Goal: Task Accomplishment & Management: Manage account settings

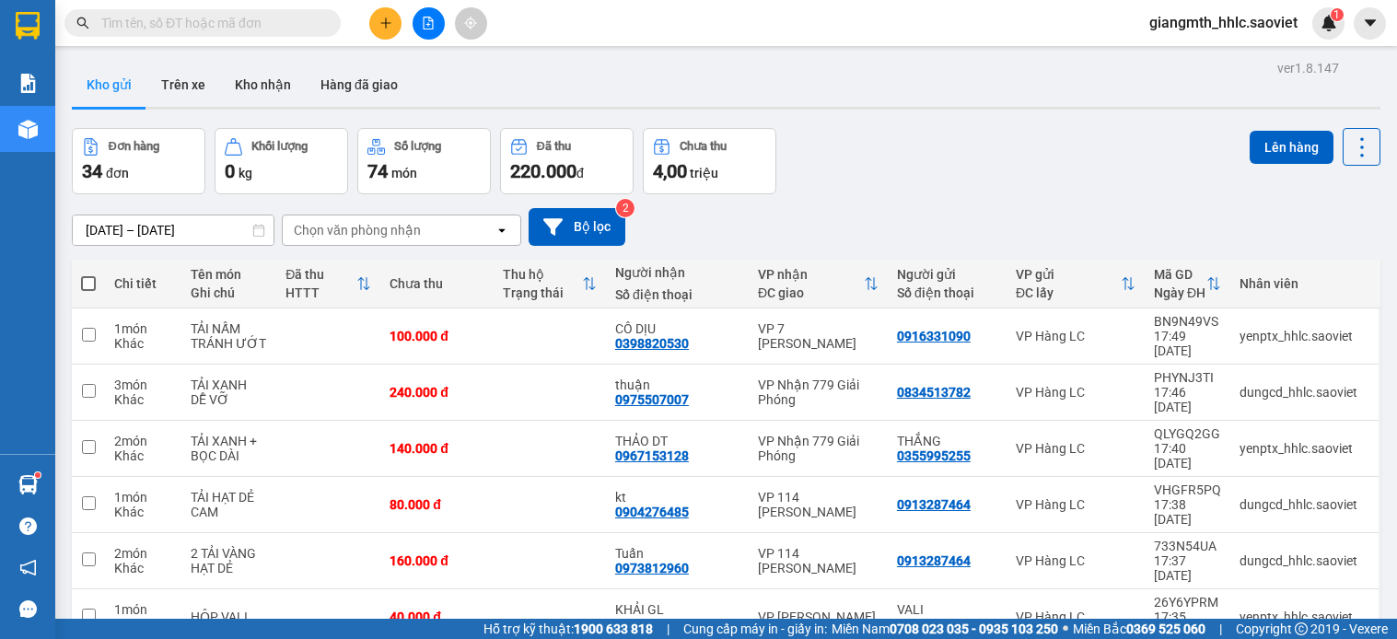
click at [280, 29] on input "text" at bounding box center [209, 23] width 217 height 20
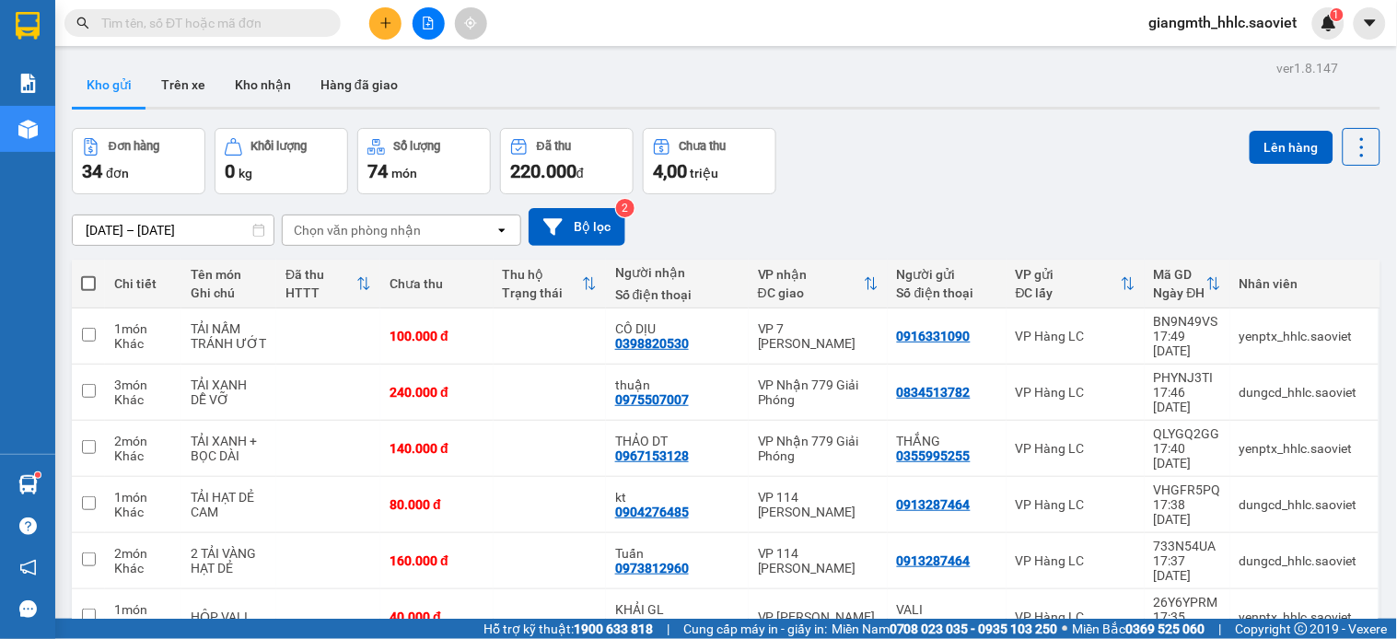
click at [280, 29] on input "text" at bounding box center [209, 23] width 217 height 20
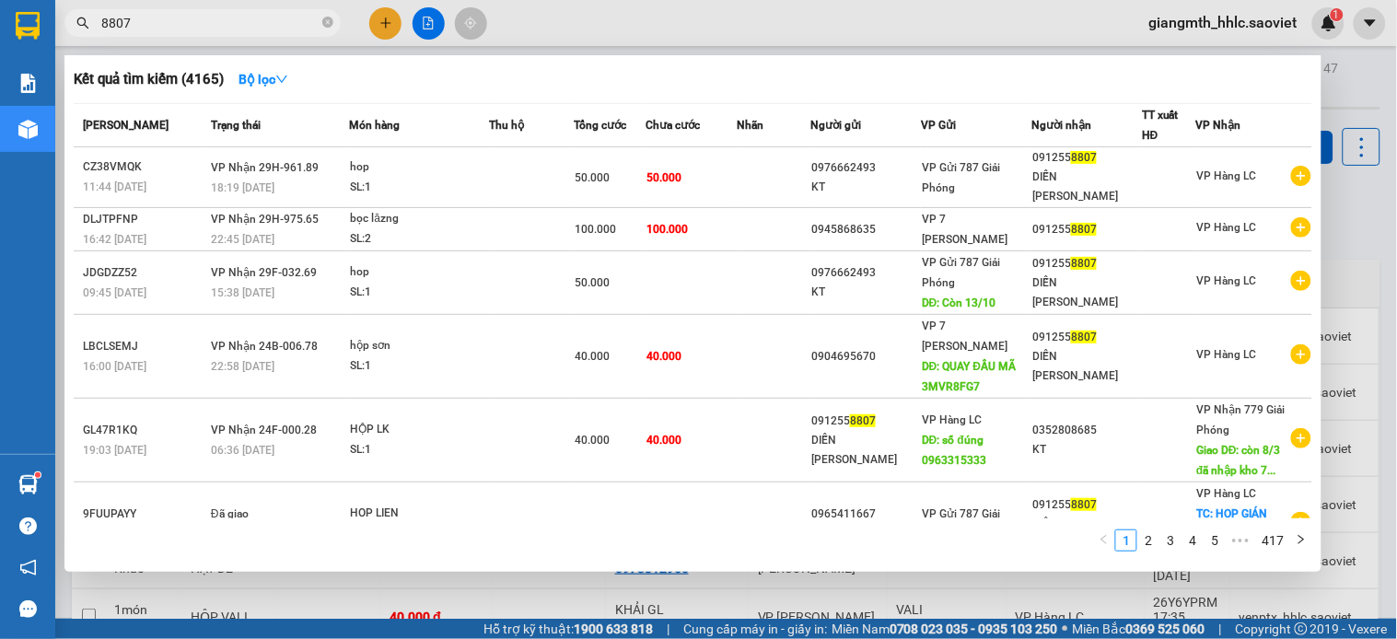
type input "8807"
click at [325, 26] on icon "close-circle" at bounding box center [327, 22] width 11 height 11
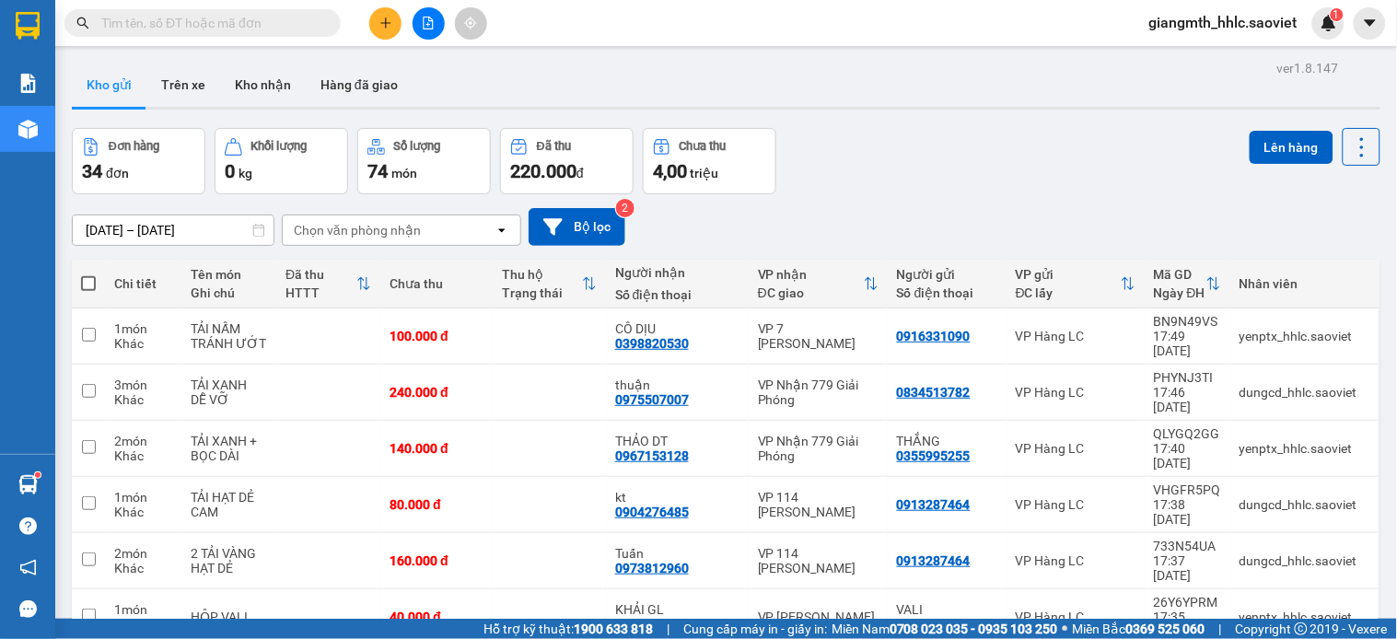
click at [244, 28] on input "text" at bounding box center [209, 23] width 217 height 20
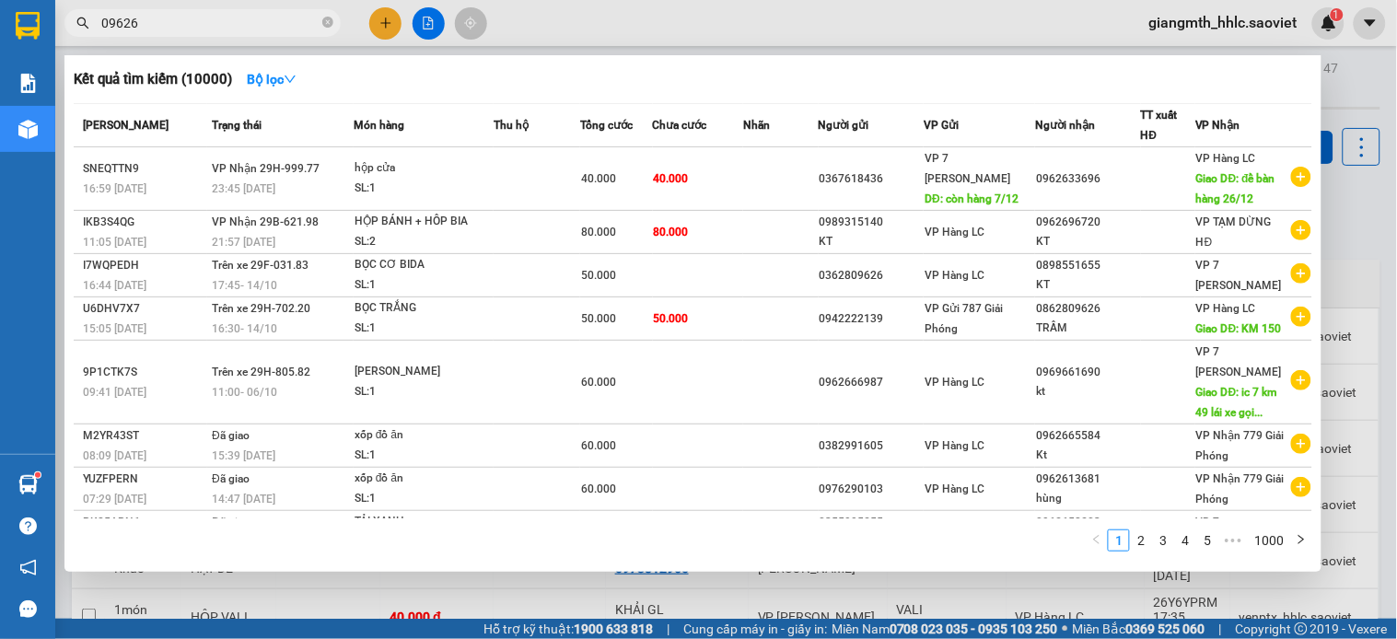
click at [233, 14] on input "09626" at bounding box center [209, 23] width 217 height 20
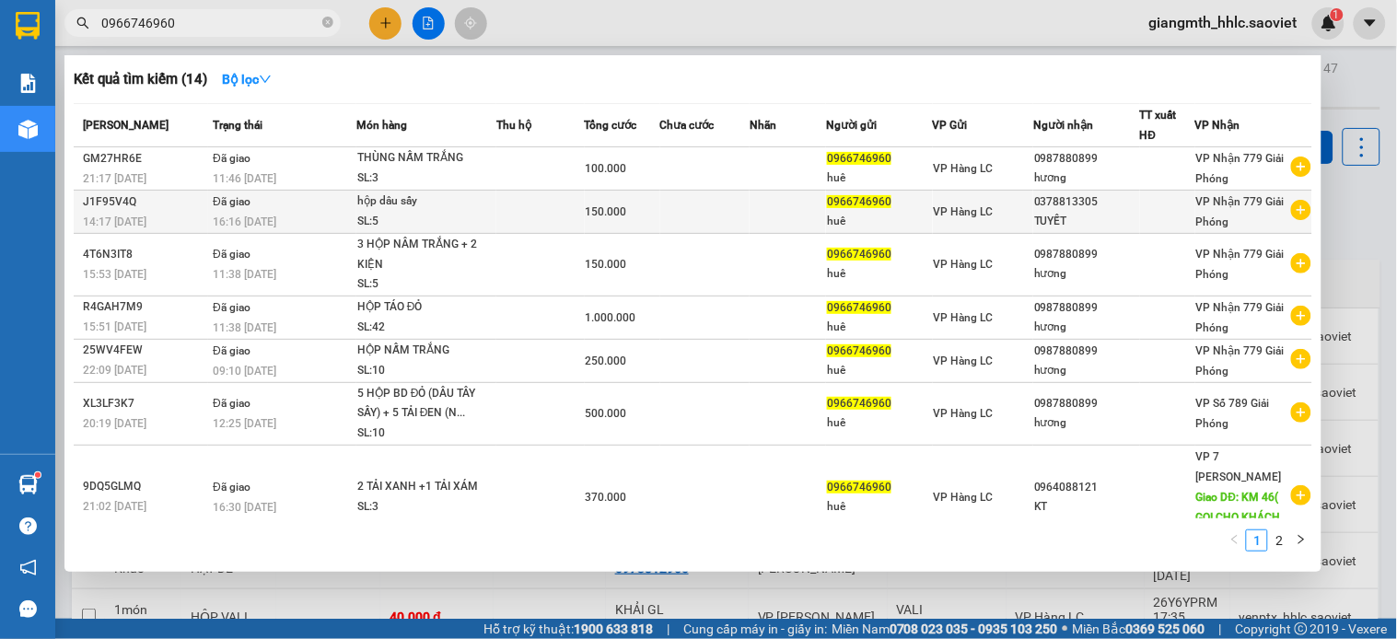
click at [560, 221] on td at bounding box center [540, 212] width 88 height 43
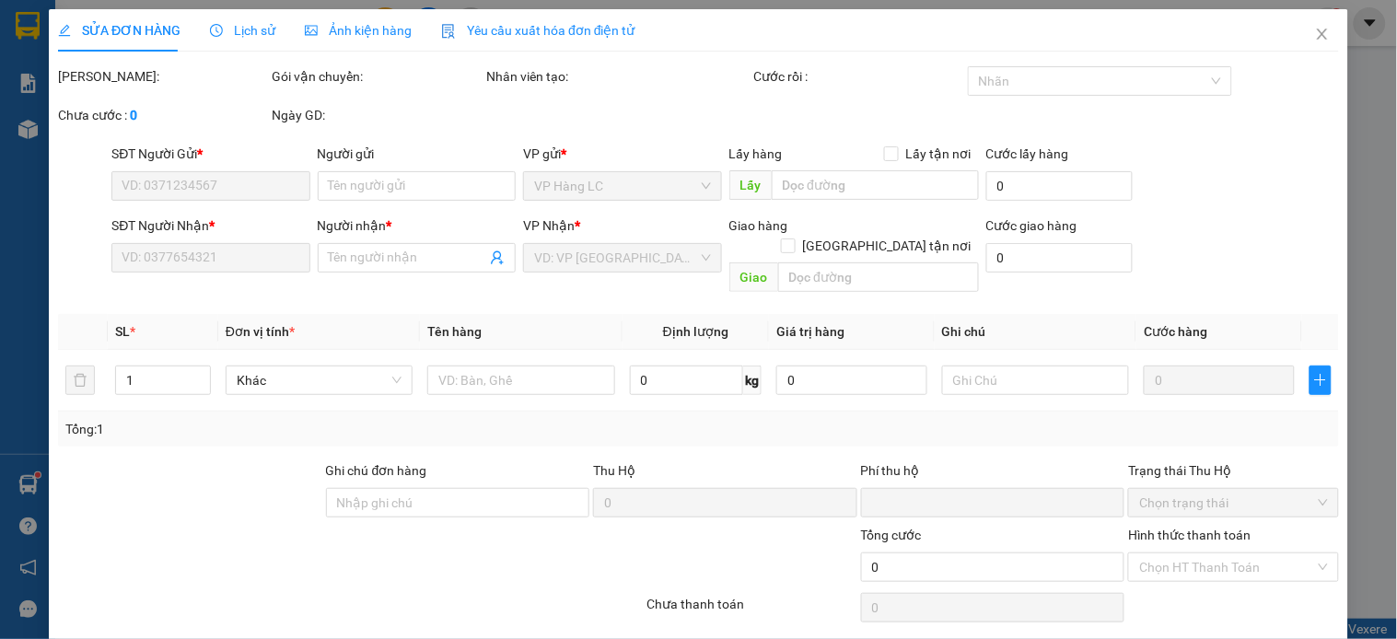
click at [247, 29] on span "Lịch sử" at bounding box center [242, 30] width 65 height 15
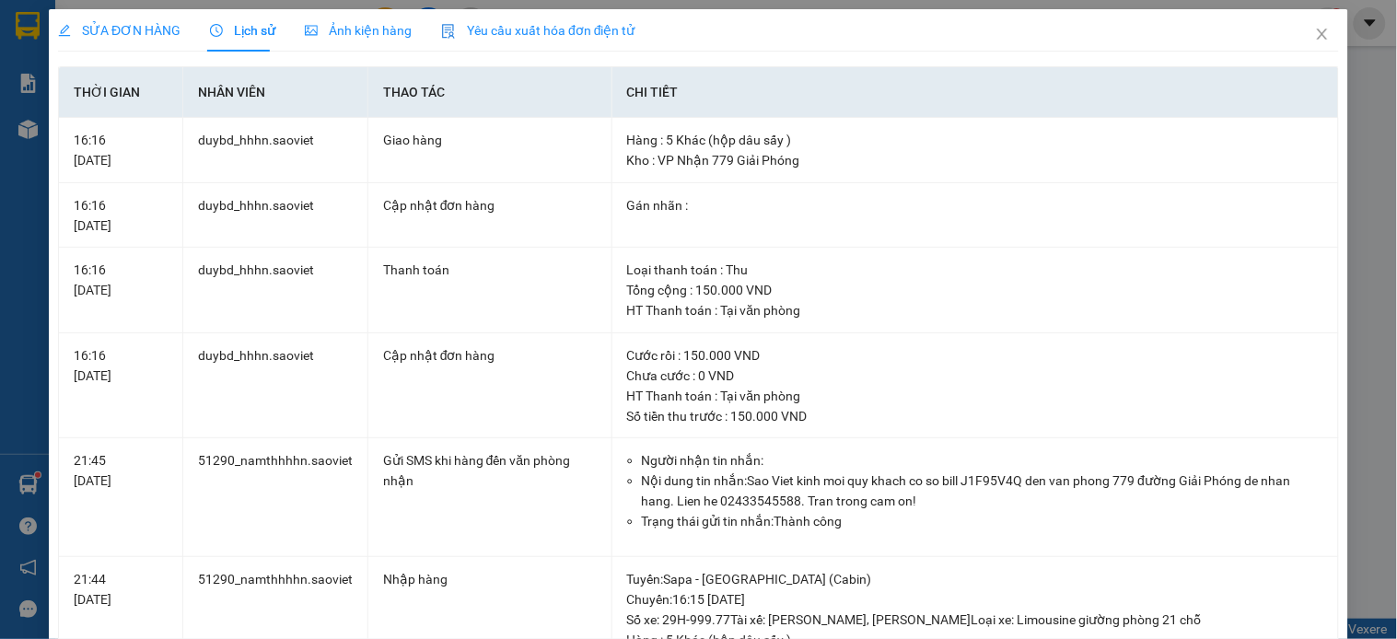
click at [152, 25] on span "SỬA ĐƠN HÀNG" at bounding box center [119, 30] width 123 height 15
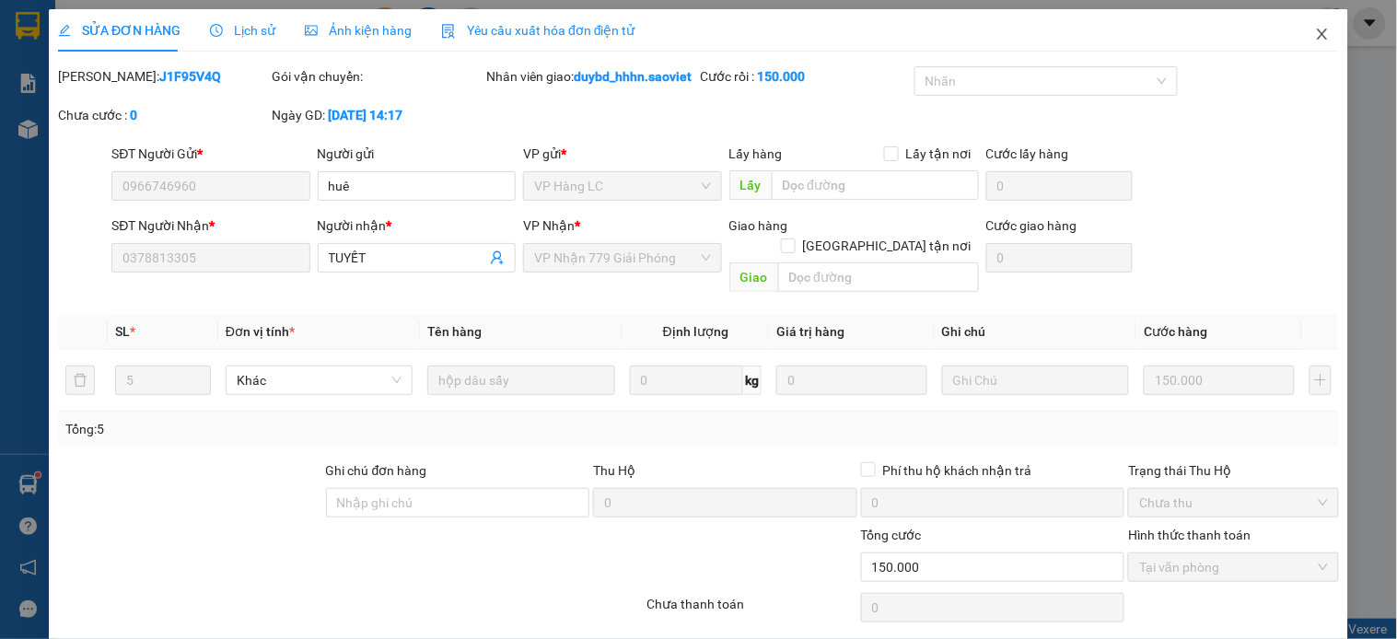
click at [1315, 31] on icon "close" at bounding box center [1322, 34] width 15 height 15
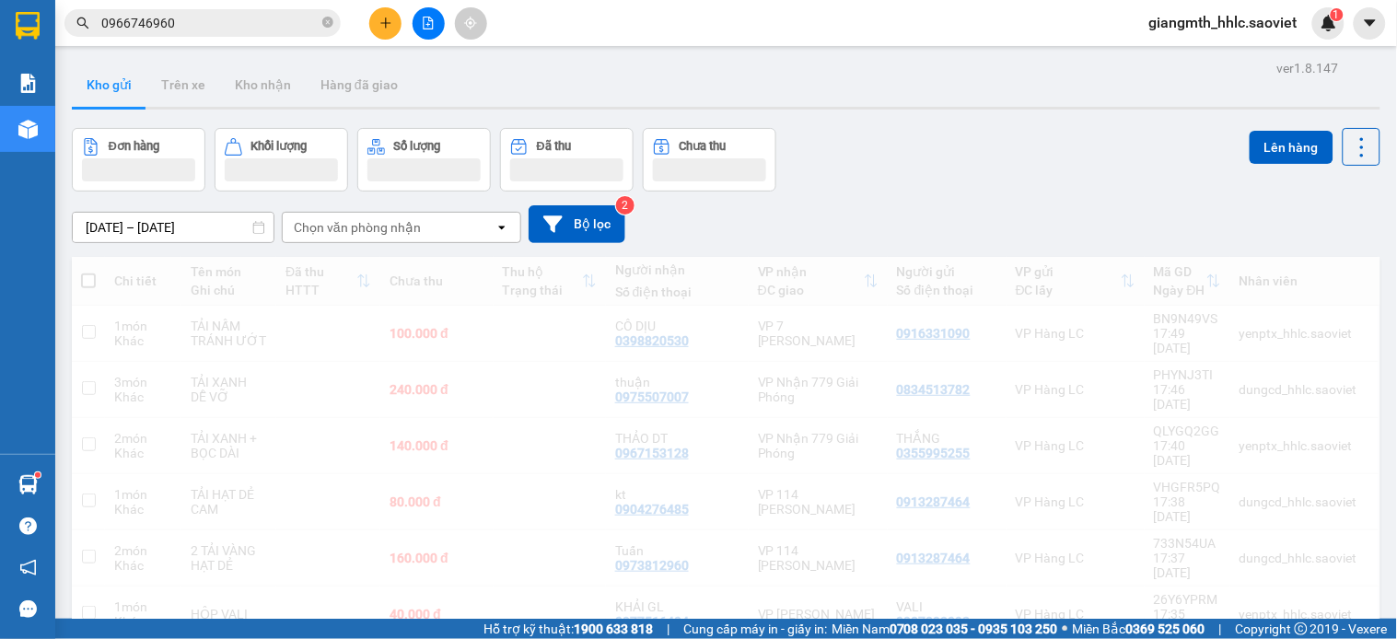
click at [259, 38] on div "Kết quả tìm kiếm ( 14 ) Bộ lọc Mã ĐH Trạng thái Món hàng Thu hộ Tổng cước Chưa …" at bounding box center [179, 23] width 359 height 32
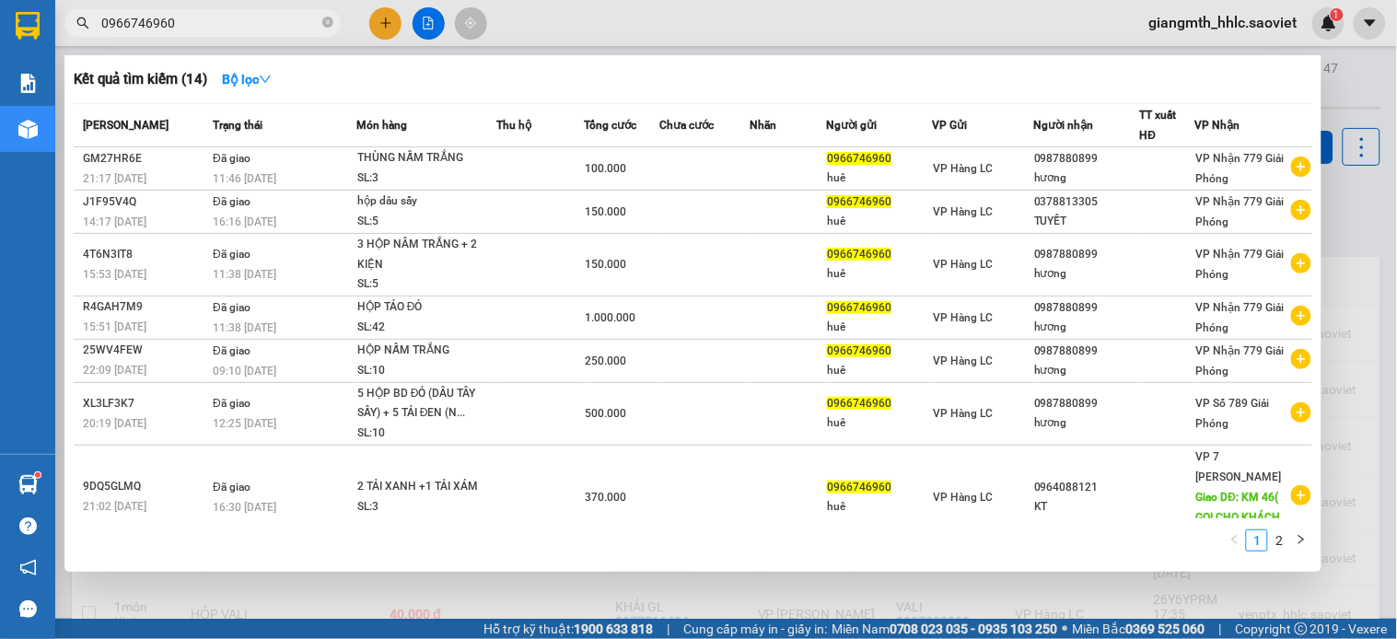
click at [263, 22] on input "0966746960" at bounding box center [209, 23] width 217 height 20
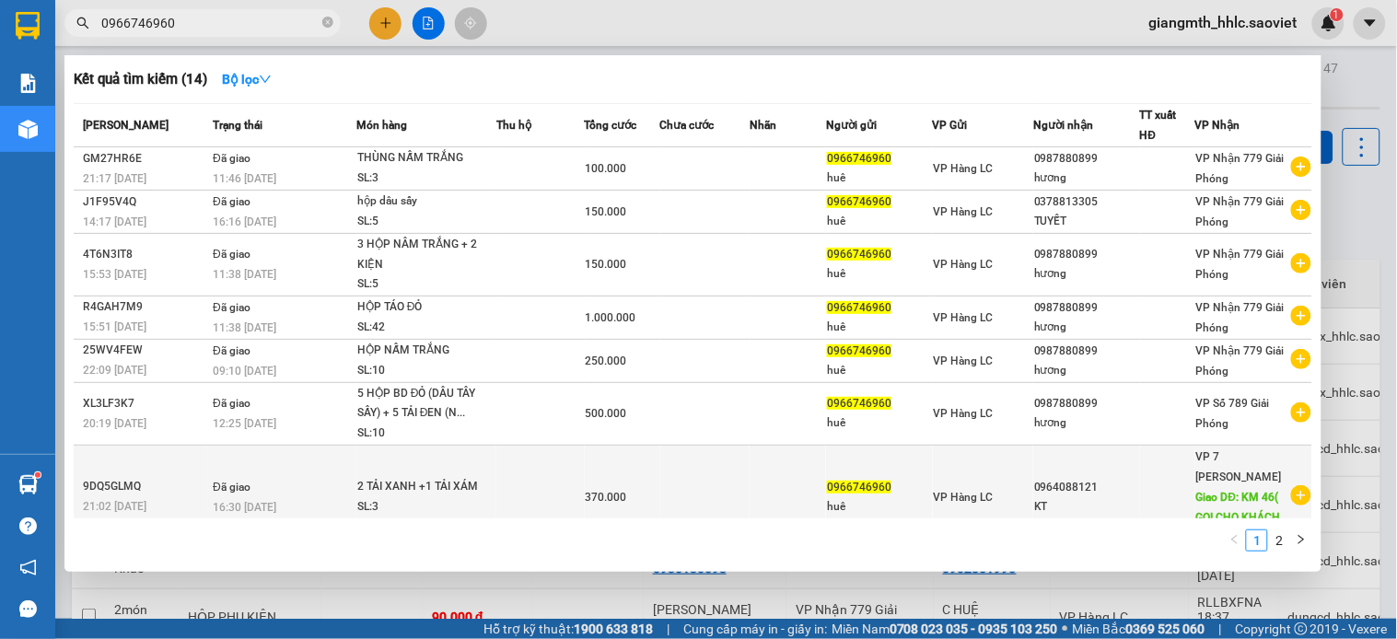
scroll to position [286, 0]
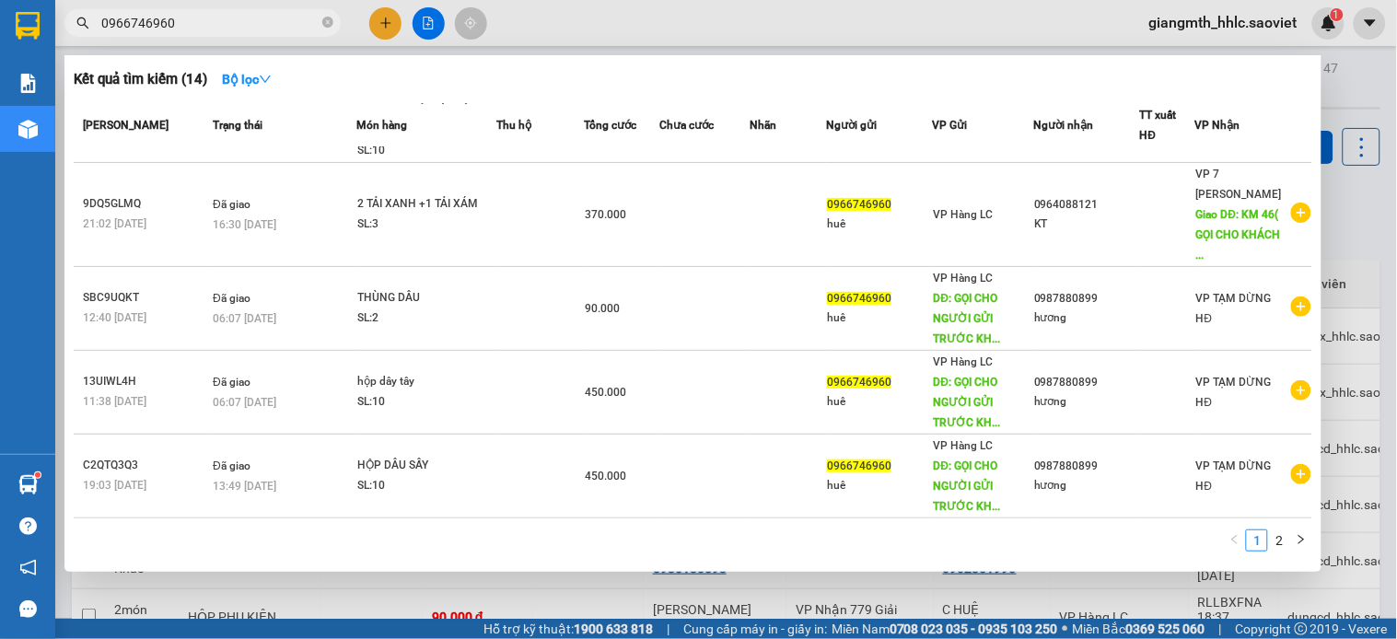
click at [215, 25] on input "0966746960" at bounding box center [209, 23] width 217 height 20
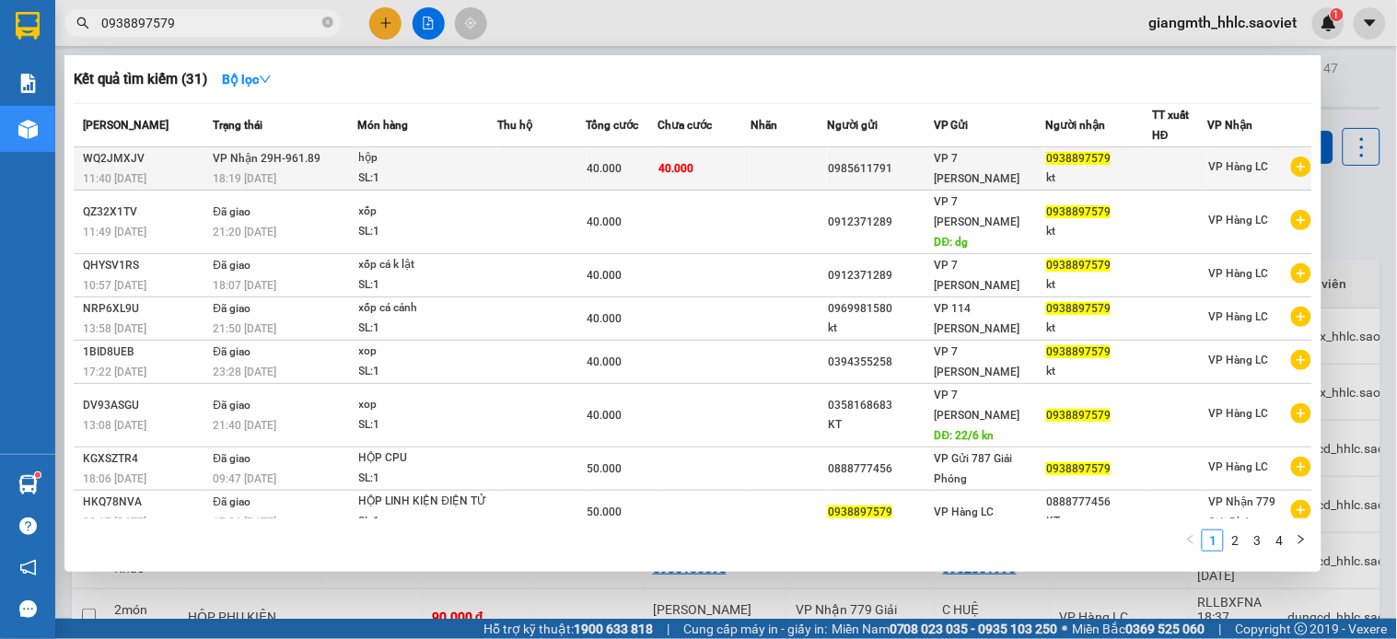
type input "0938897579"
click at [531, 173] on td at bounding box center [542, 168] width 88 height 43
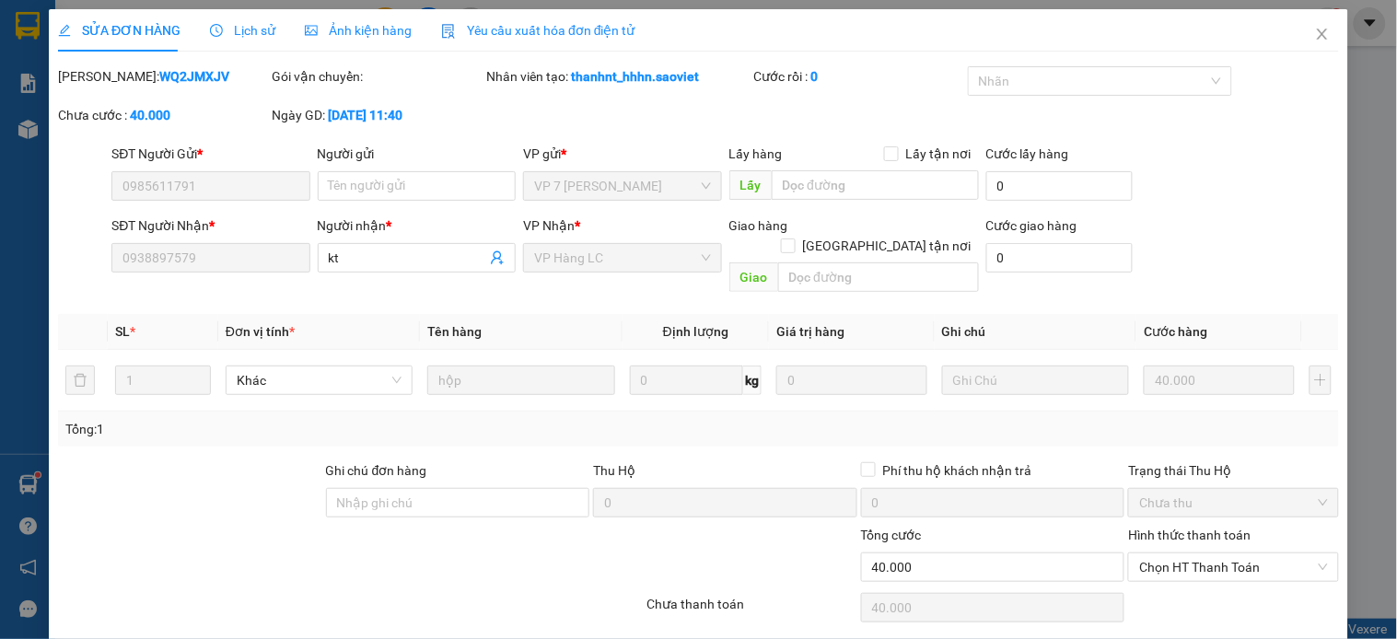
type input "0985611791"
type input "0938897579"
type input "kt"
type input "0"
type input "40.000"
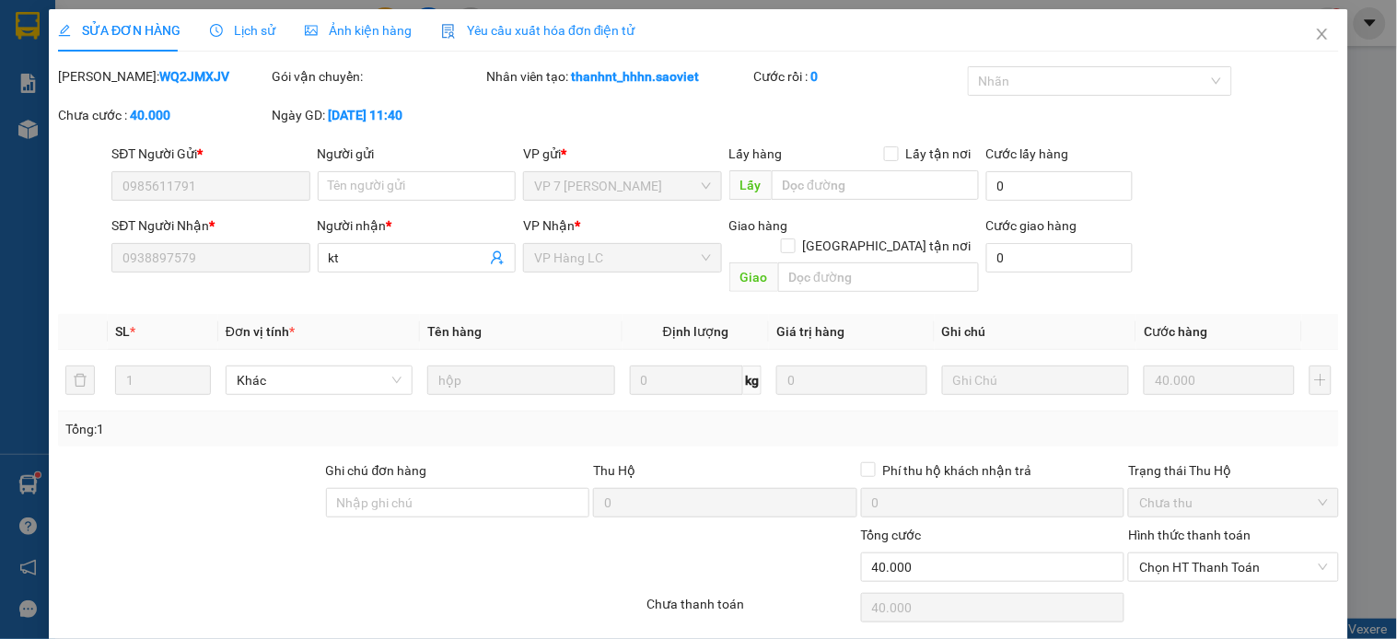
type input "40.000"
click at [1317, 32] on icon "close" at bounding box center [1322, 34] width 10 height 11
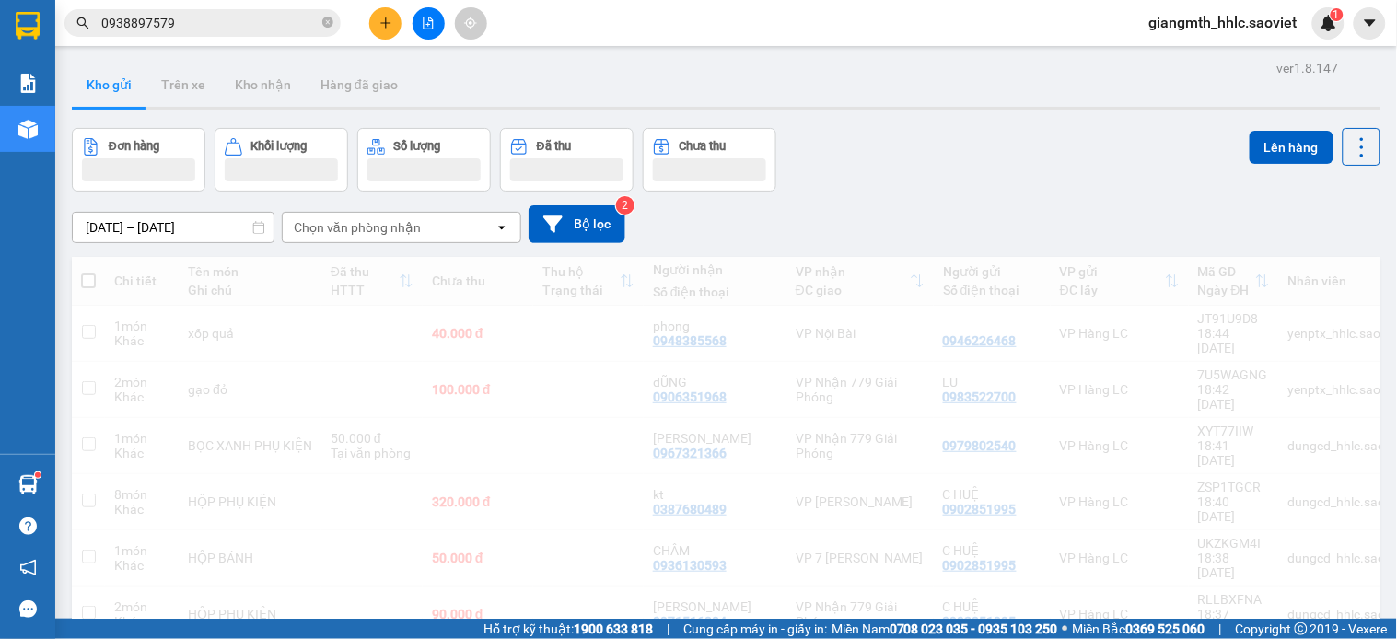
click at [238, 15] on input "0938897579" at bounding box center [209, 23] width 217 height 20
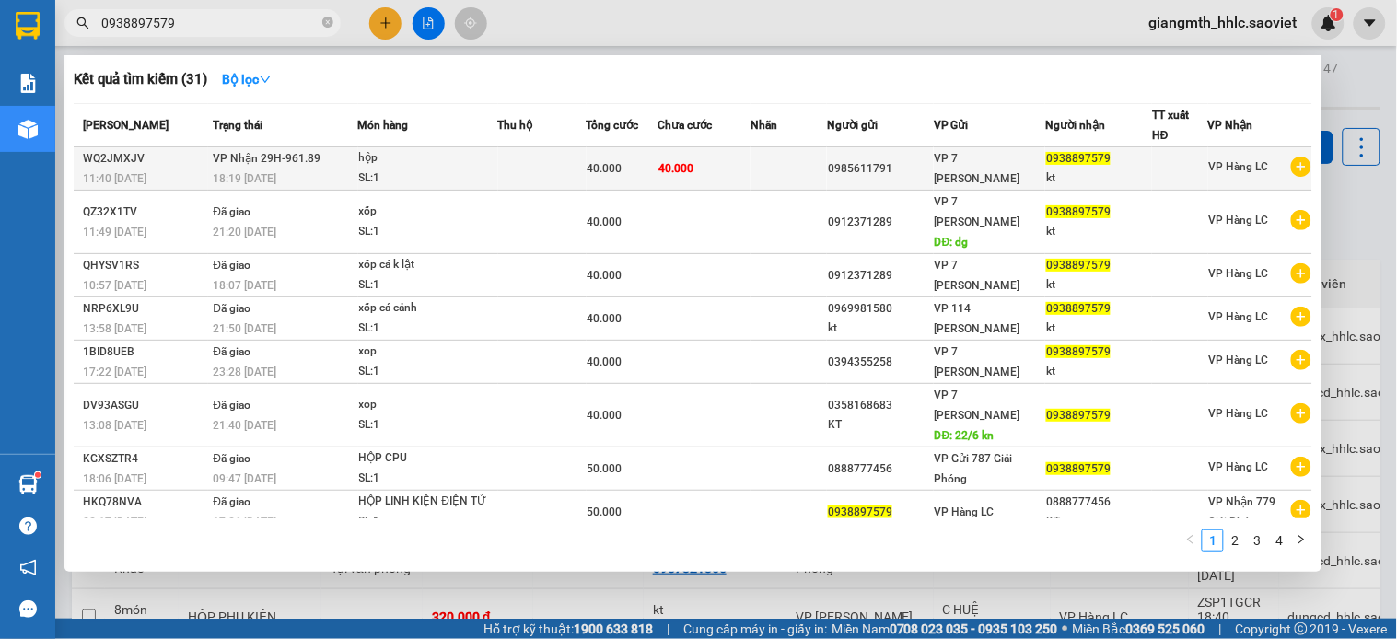
click at [643, 172] on div "40.000" at bounding box center [623, 168] width 70 height 20
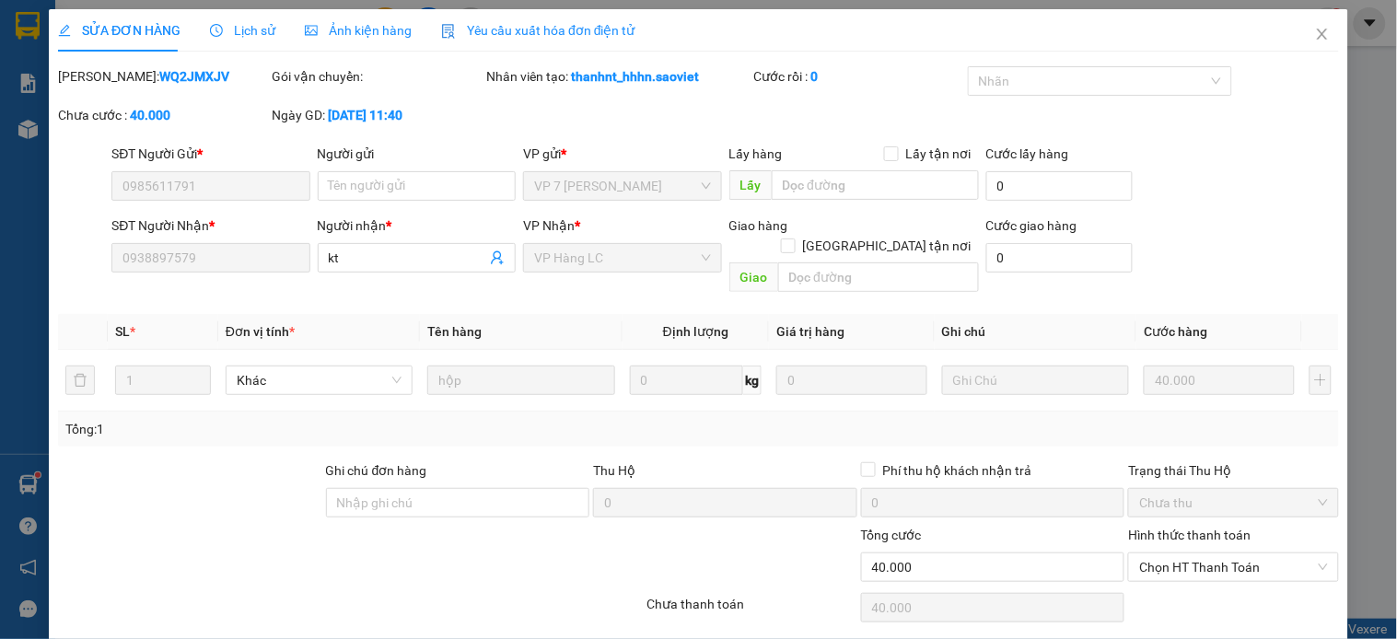
type input "0985611791"
type input "0938897579"
type input "kt"
type input "0"
type input "40.000"
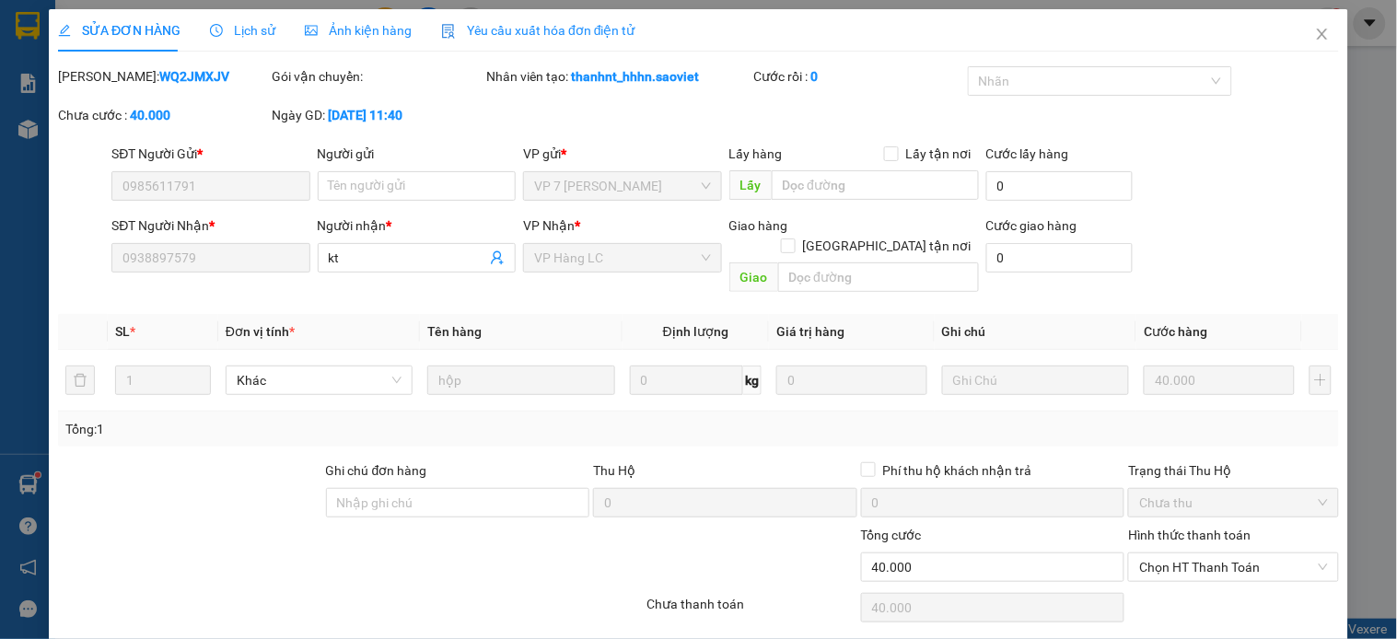
scroll to position [46, 0]
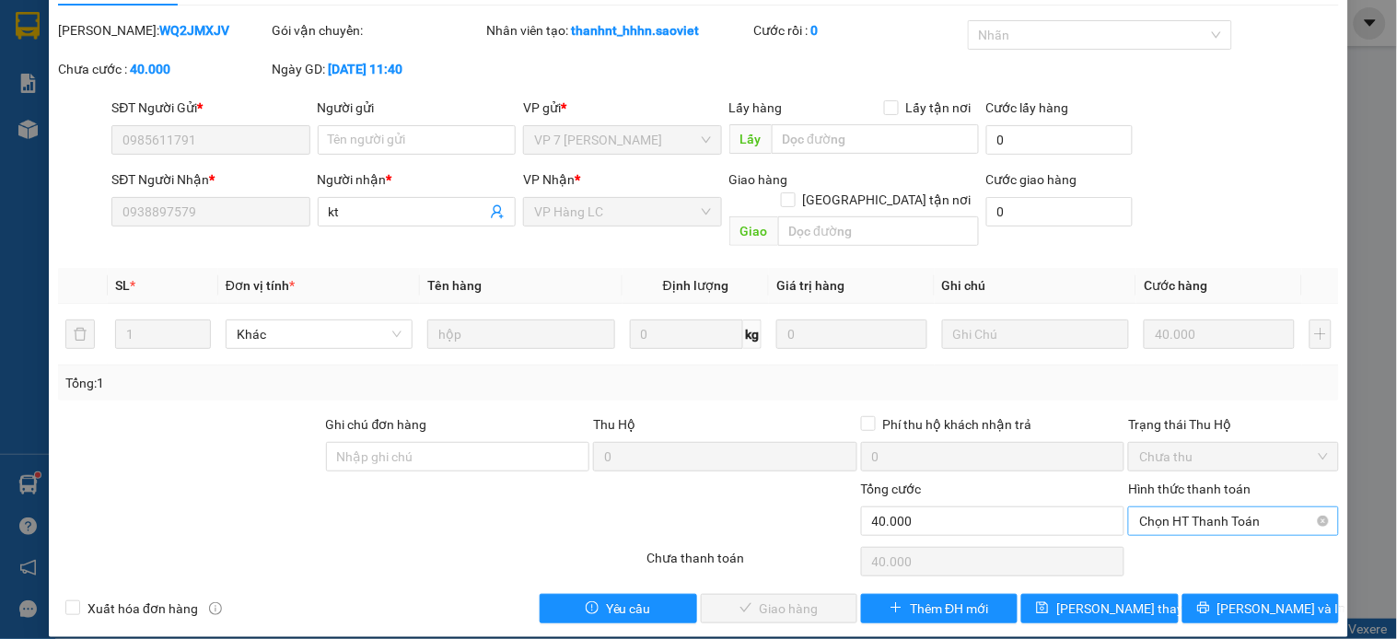
click at [1222, 508] on span "Chọn HT Thanh Toán" at bounding box center [1233, 522] width 188 height 28
click at [1214, 531] on div "Tại văn phòng" at bounding box center [1220, 538] width 186 height 20
type input "0"
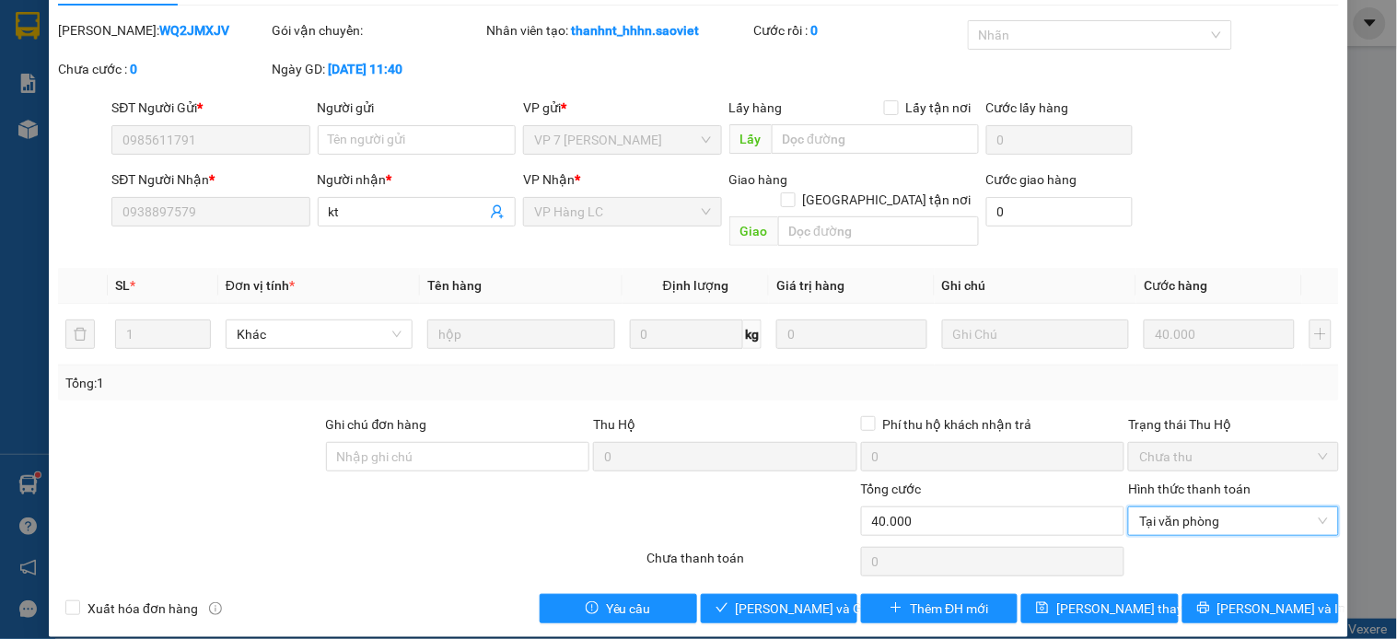
drag, startPoint x: 1201, startPoint y: 501, endPoint x: 1186, endPoint y: 537, distance: 38.8
click at [1200, 508] on span "Tại văn phòng" at bounding box center [1233, 522] width 188 height 28
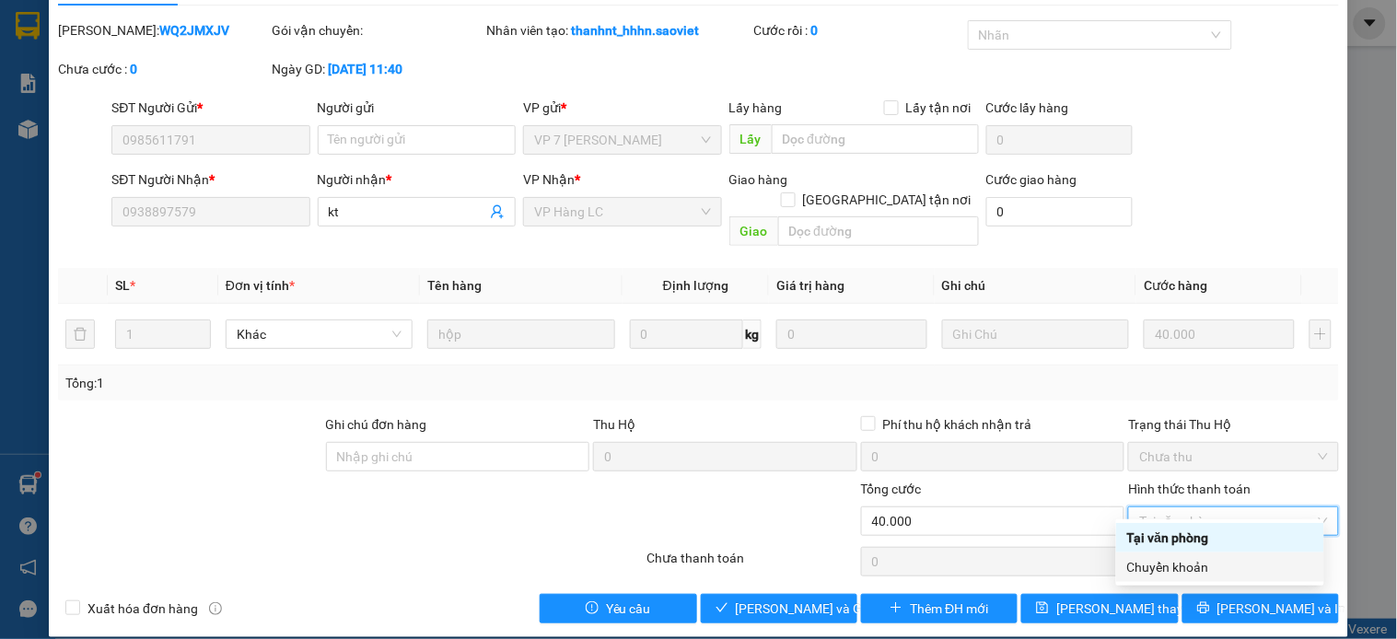
click at [1182, 566] on div "Chuyển khoản" at bounding box center [1220, 567] width 186 height 20
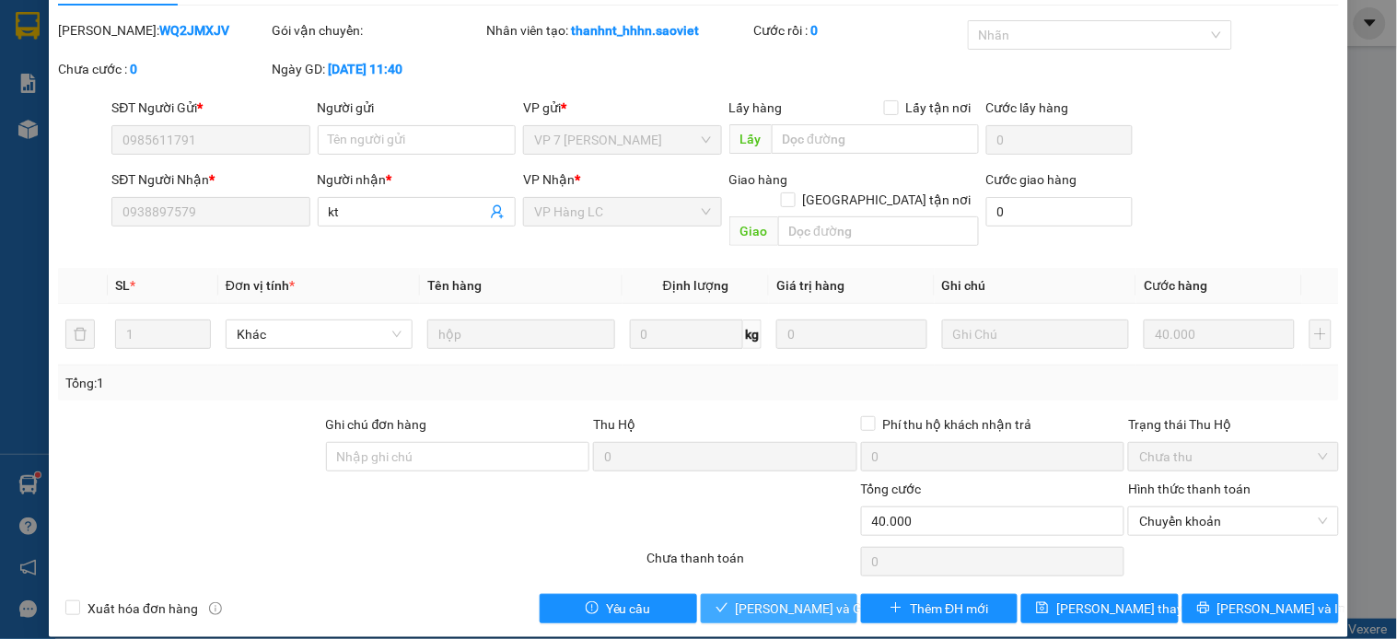
click at [762, 599] on span "[PERSON_NAME] và Giao hàng" at bounding box center [824, 609] width 177 height 20
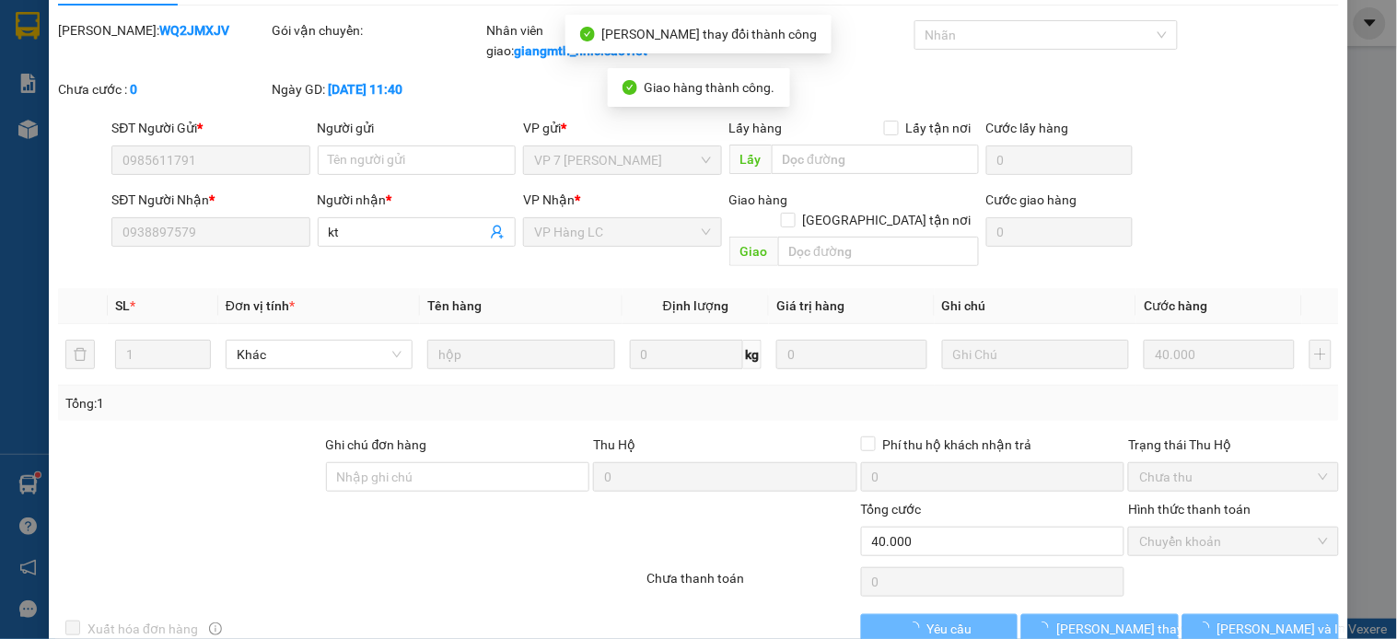
scroll to position [0, 0]
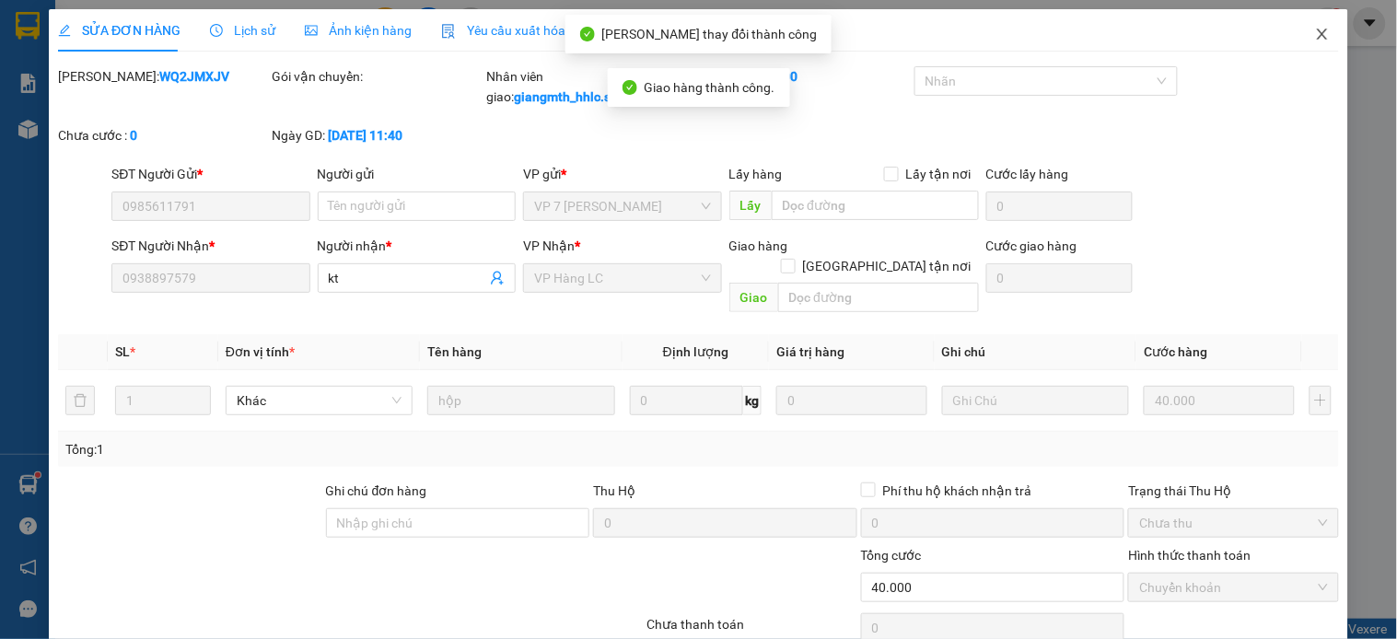
click at [1315, 33] on icon "close" at bounding box center [1322, 34] width 15 height 15
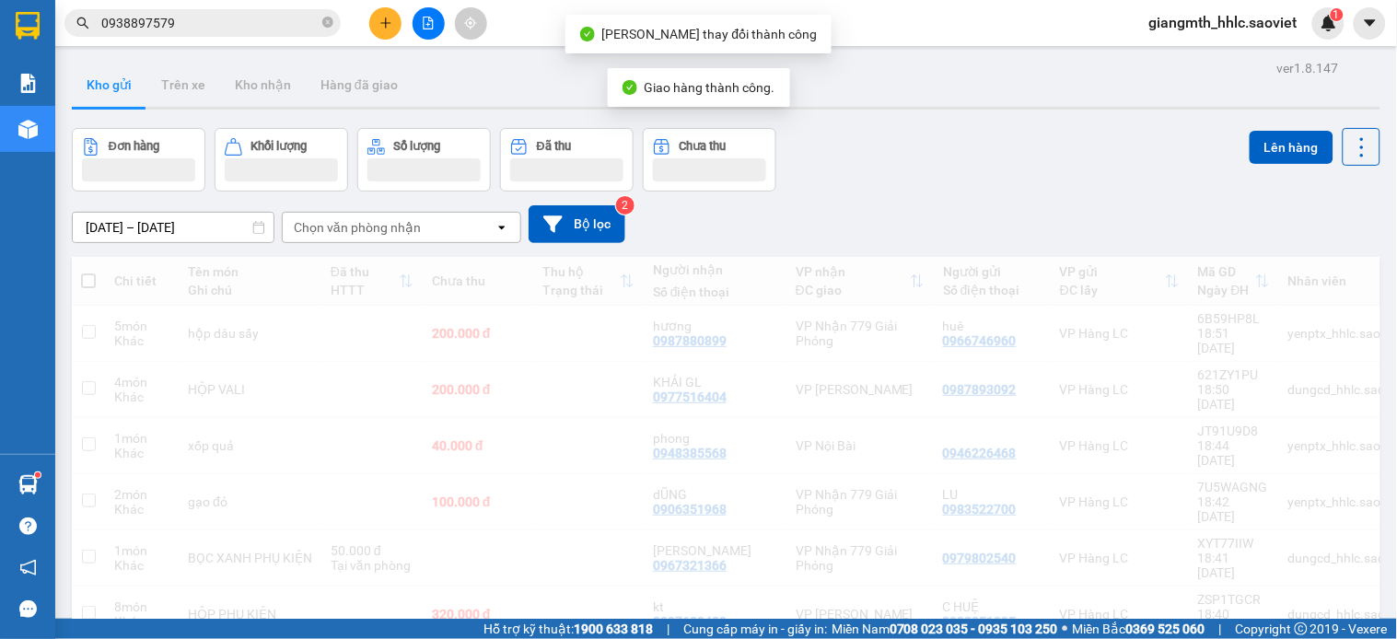
click at [271, 31] on input "0938897579" at bounding box center [209, 23] width 217 height 20
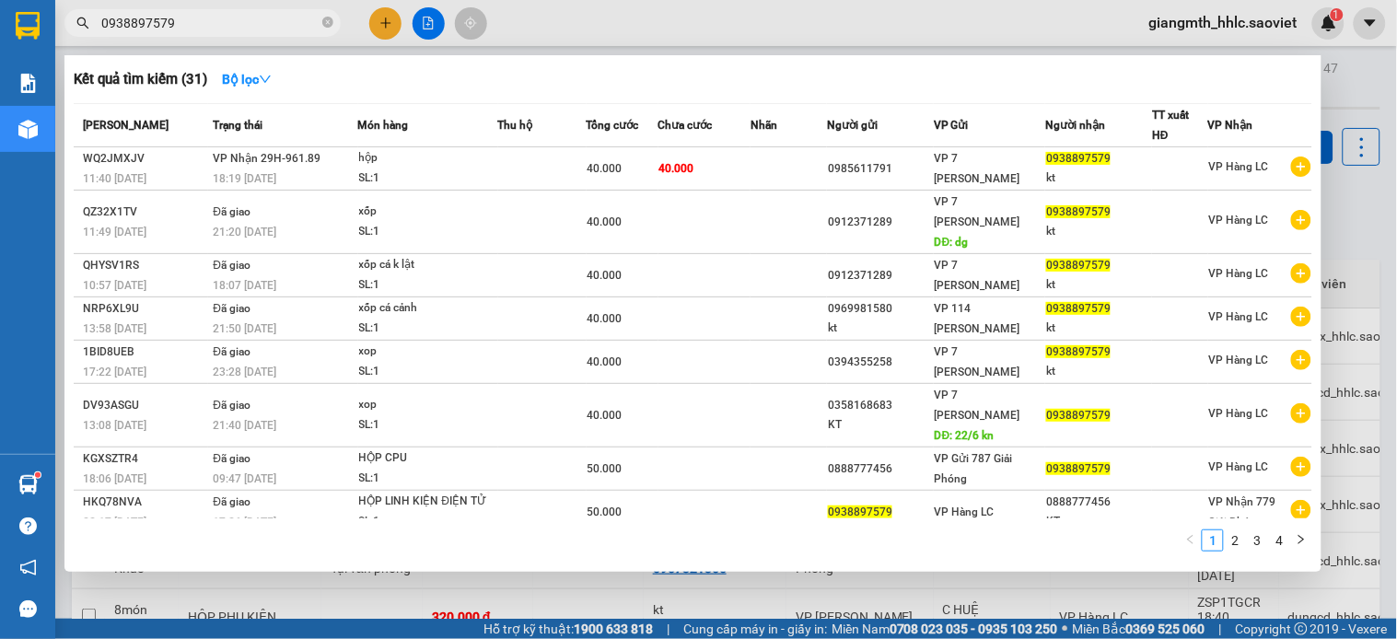
click at [305, 22] on input "0938897579" at bounding box center [209, 23] width 217 height 20
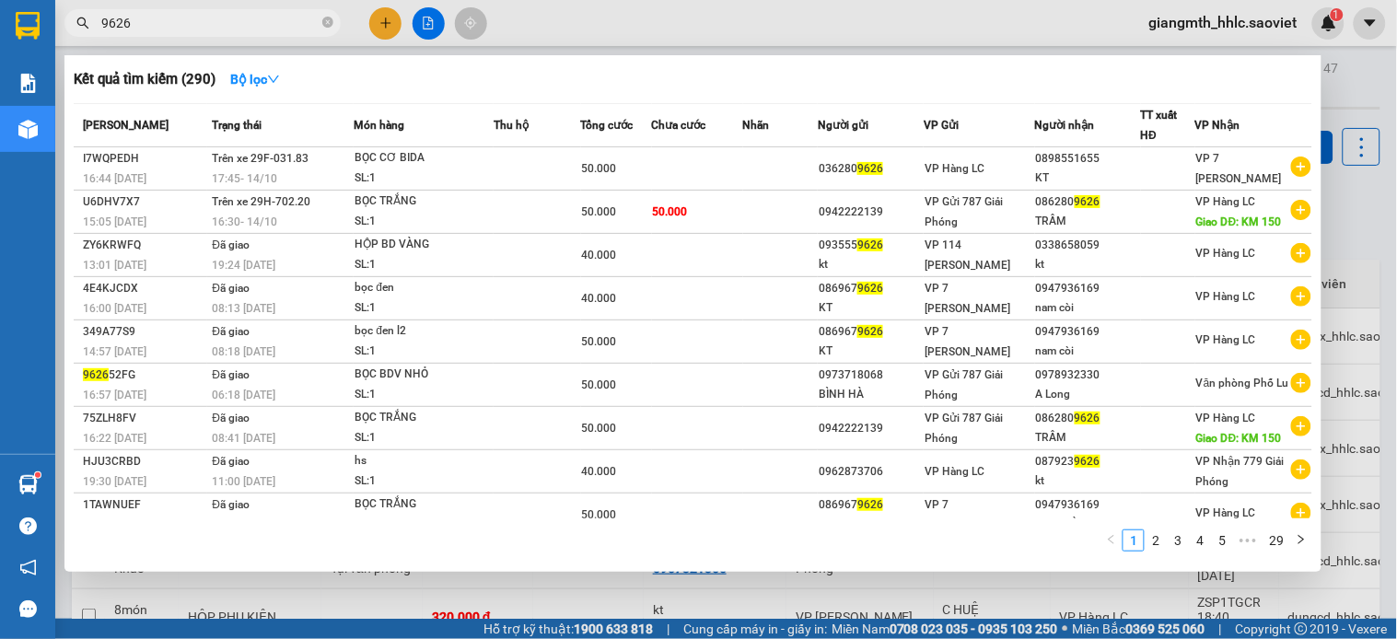
click at [265, 34] on span "9626" at bounding box center [202, 23] width 276 height 28
click at [269, 30] on input "9626" at bounding box center [209, 23] width 217 height 20
click at [273, 31] on input "9626" at bounding box center [209, 23] width 217 height 20
type input "9"
type input "9626"
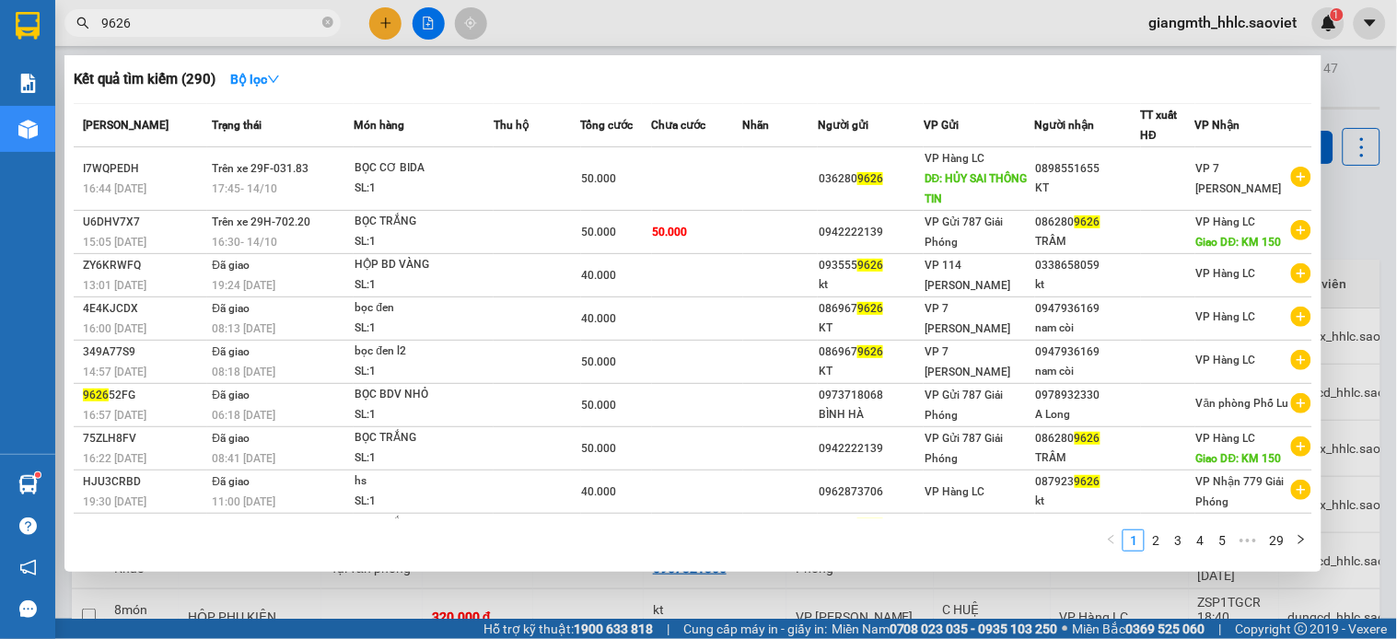
click at [685, 34] on div at bounding box center [698, 319] width 1397 height 639
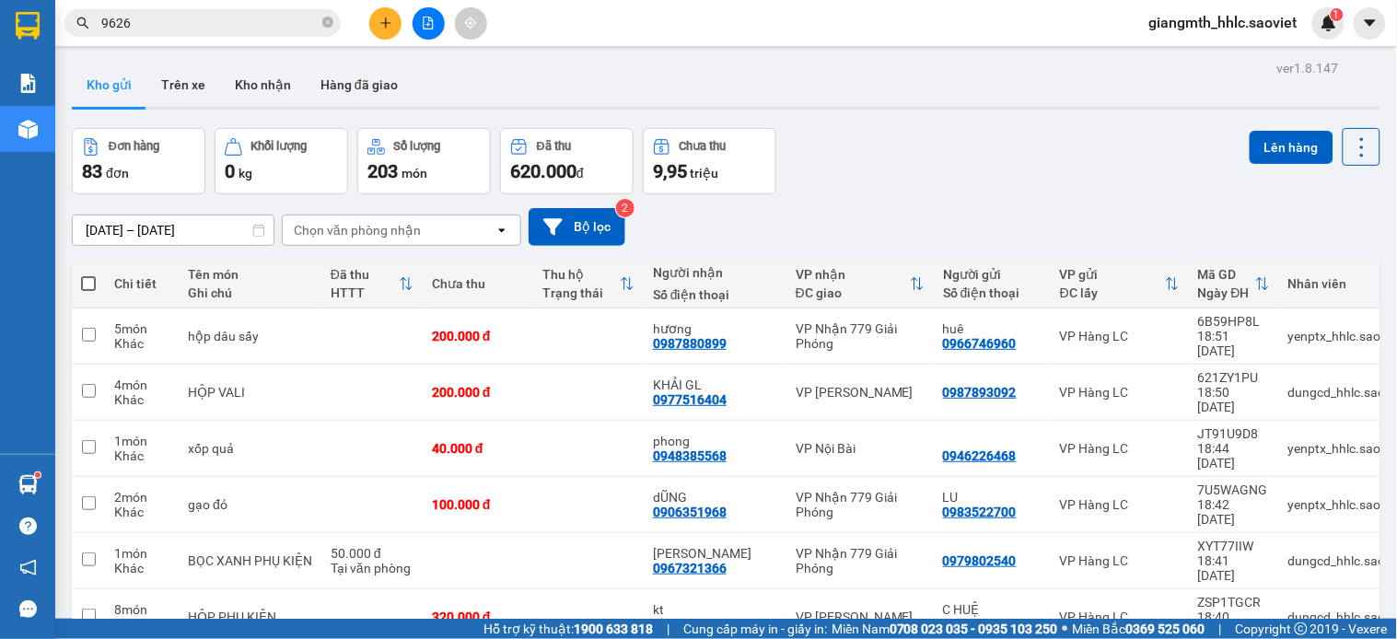
click at [438, 28] on button at bounding box center [429, 23] width 32 height 32
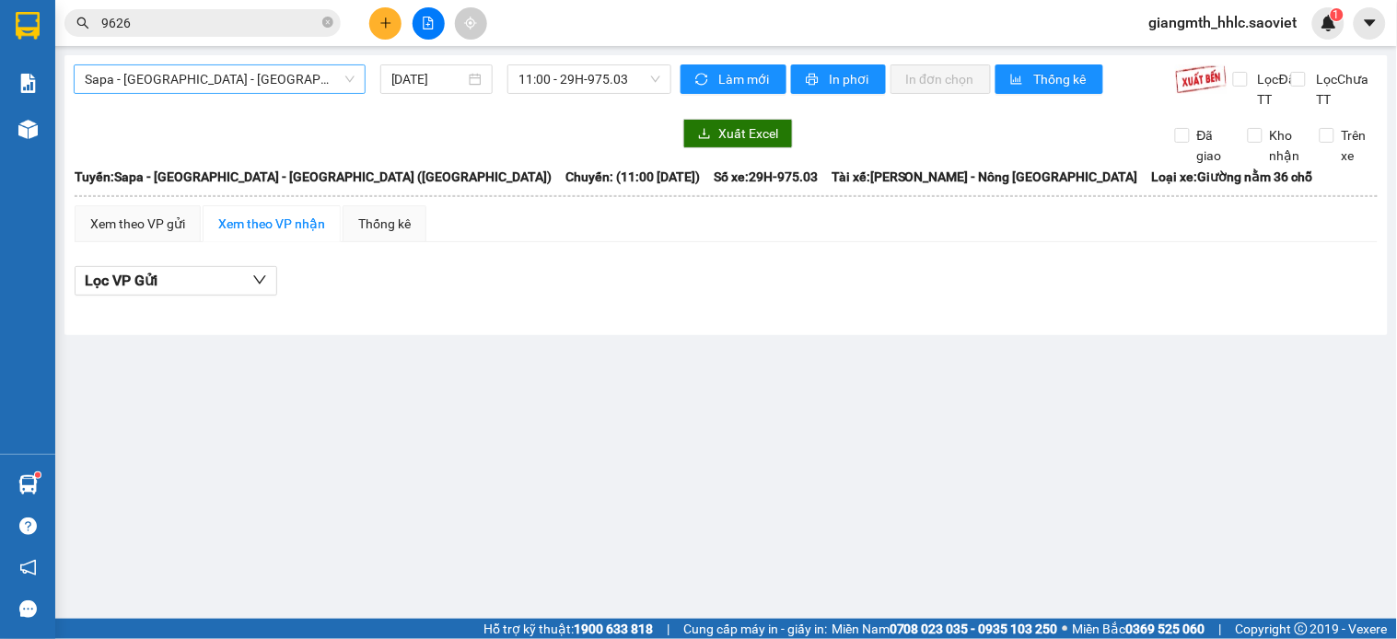
click at [322, 75] on span "Sapa - [GEOGRAPHIC_DATA] - [GEOGRAPHIC_DATA] ([GEOGRAPHIC_DATA])" at bounding box center [220, 79] width 270 height 28
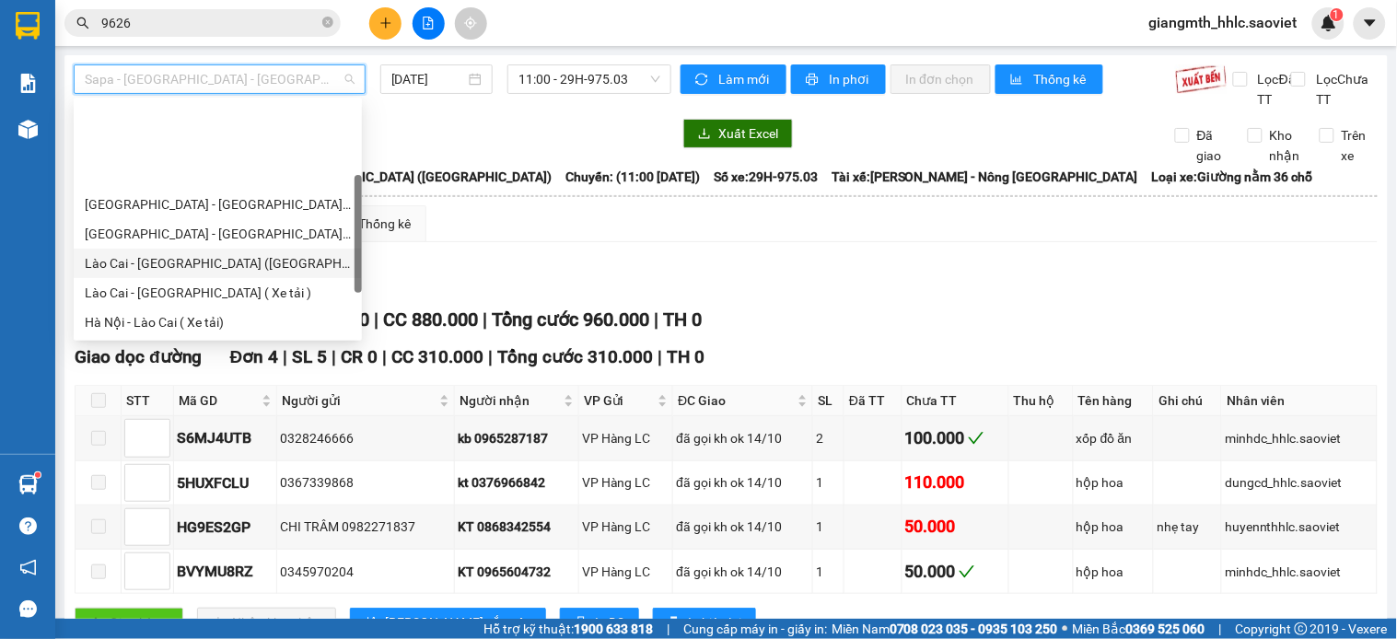
scroll to position [147, 0]
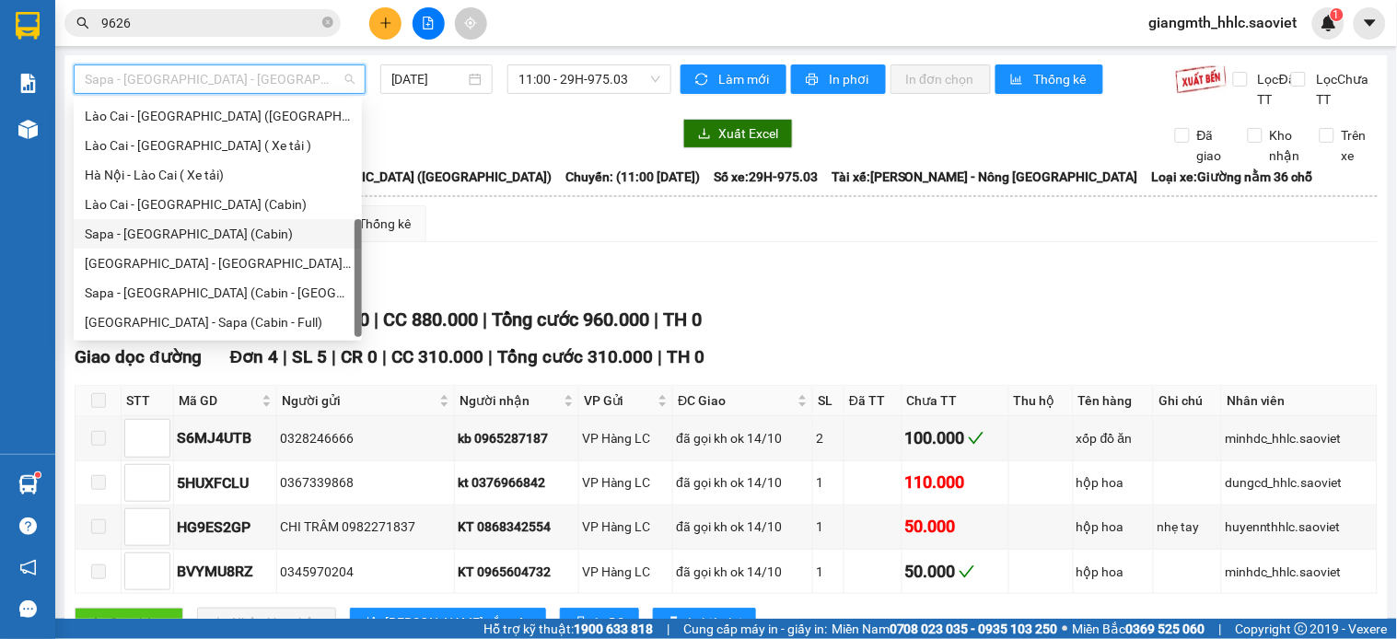
click at [210, 228] on div "Sapa - [GEOGRAPHIC_DATA] (Cabin)" at bounding box center [218, 234] width 266 height 20
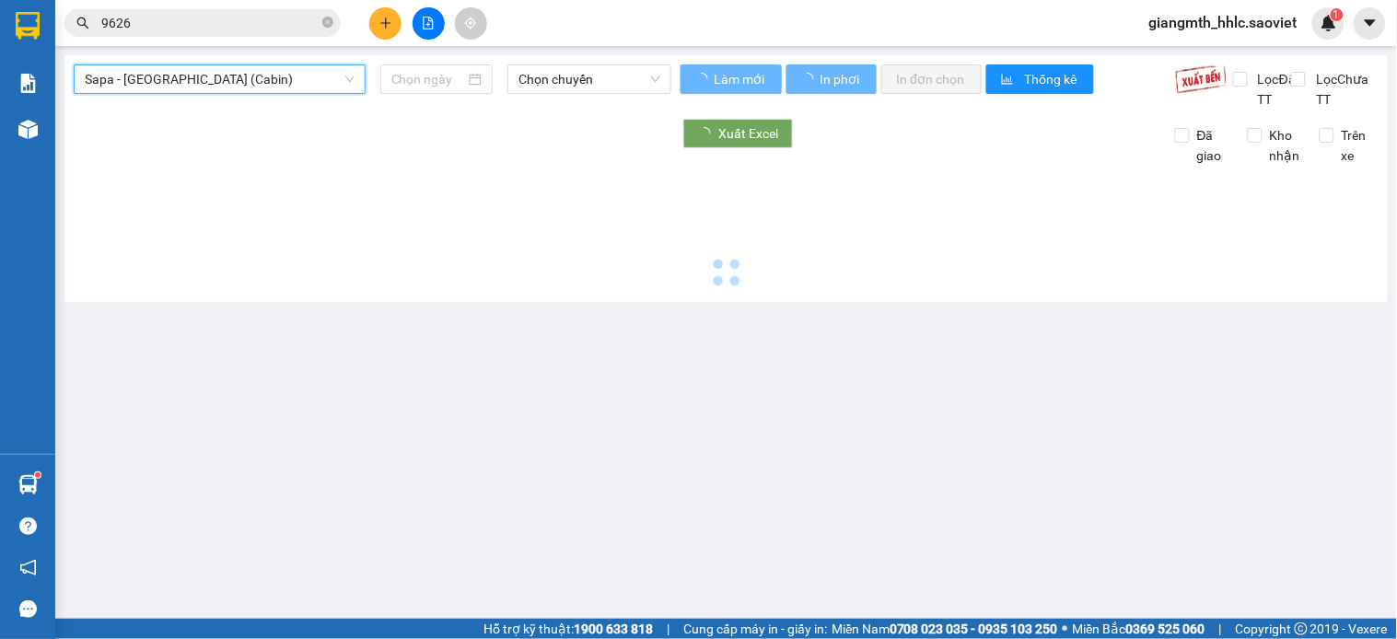
type input "[DATE]"
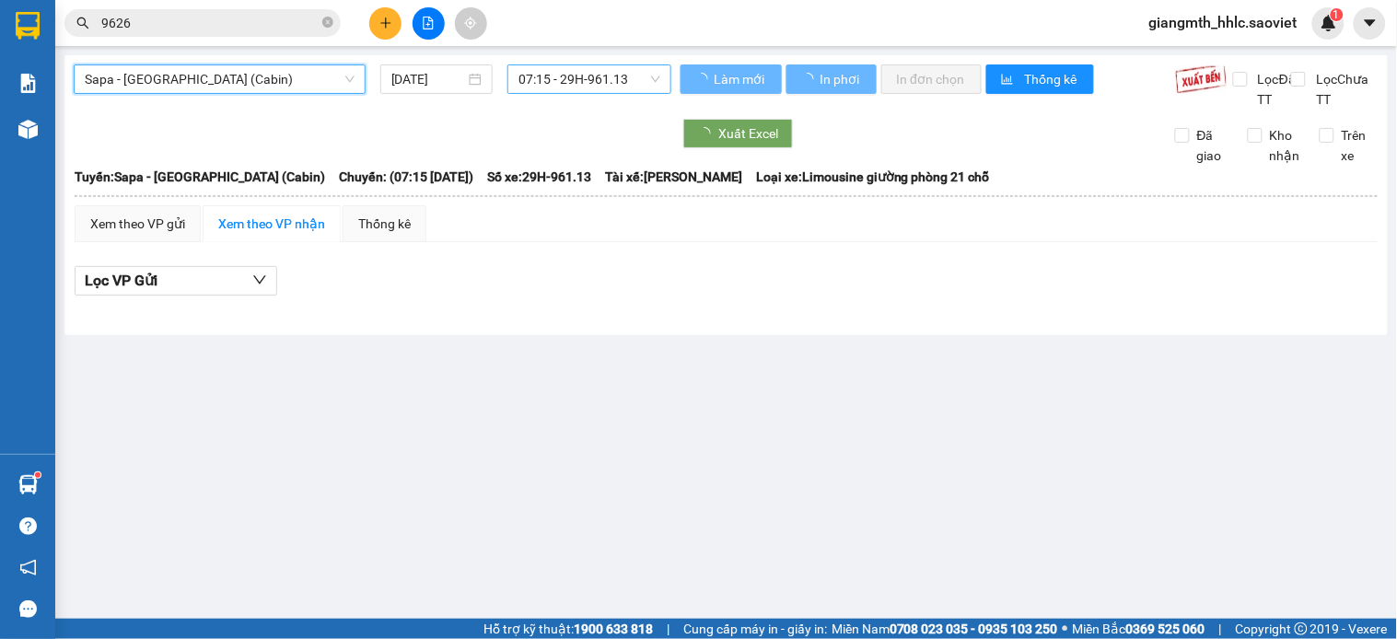
click at [606, 80] on span "07:15 - 29H-961.13" at bounding box center [590, 79] width 142 height 28
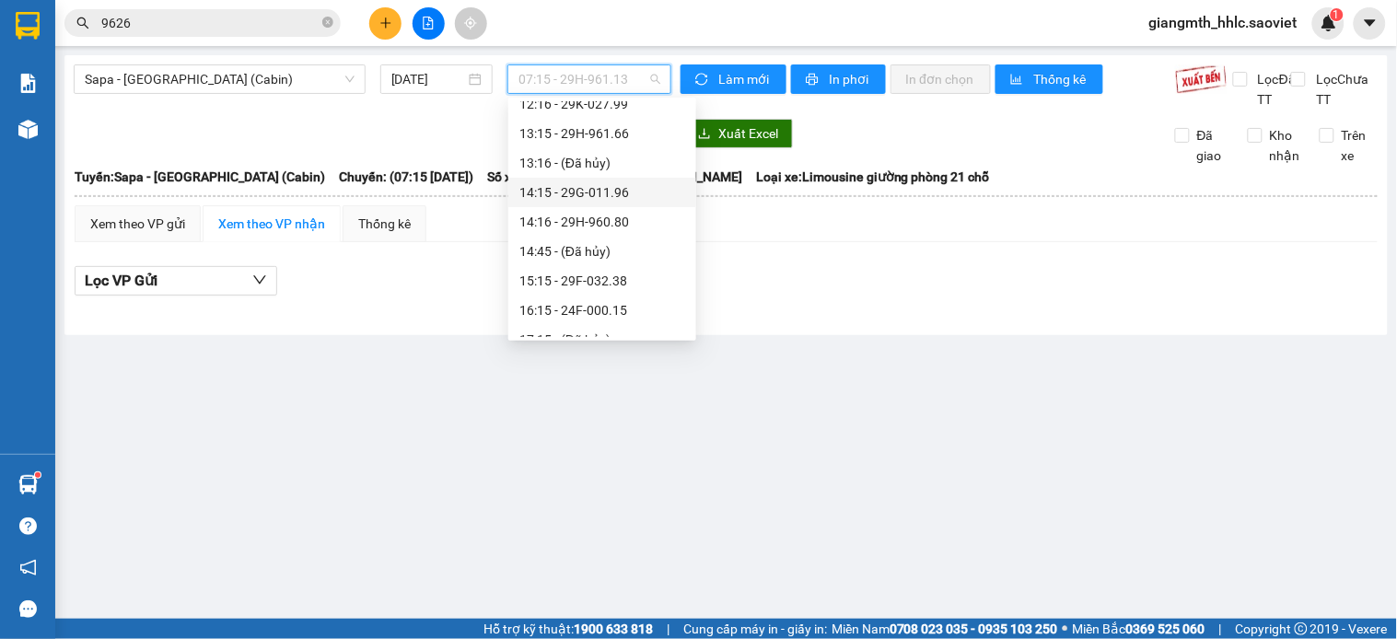
scroll to position [409, 0]
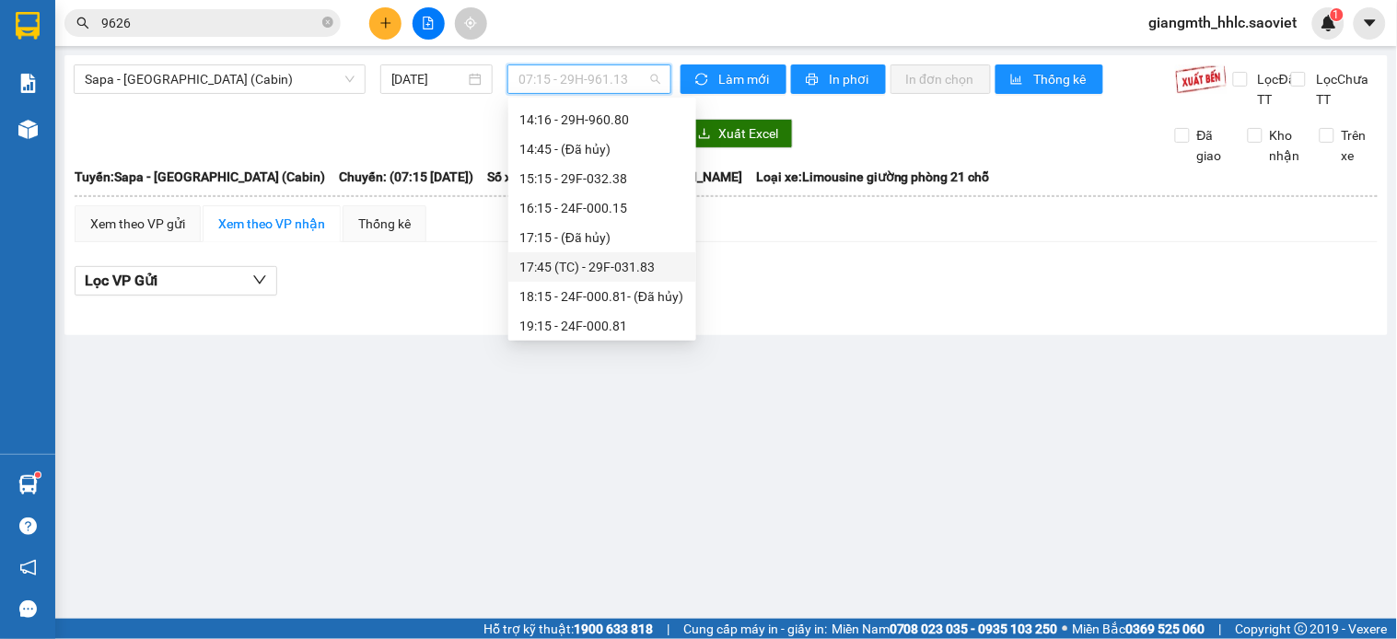
click at [614, 263] on div "17:45 (TC) - 29F-031.83" at bounding box center [602, 267] width 166 height 20
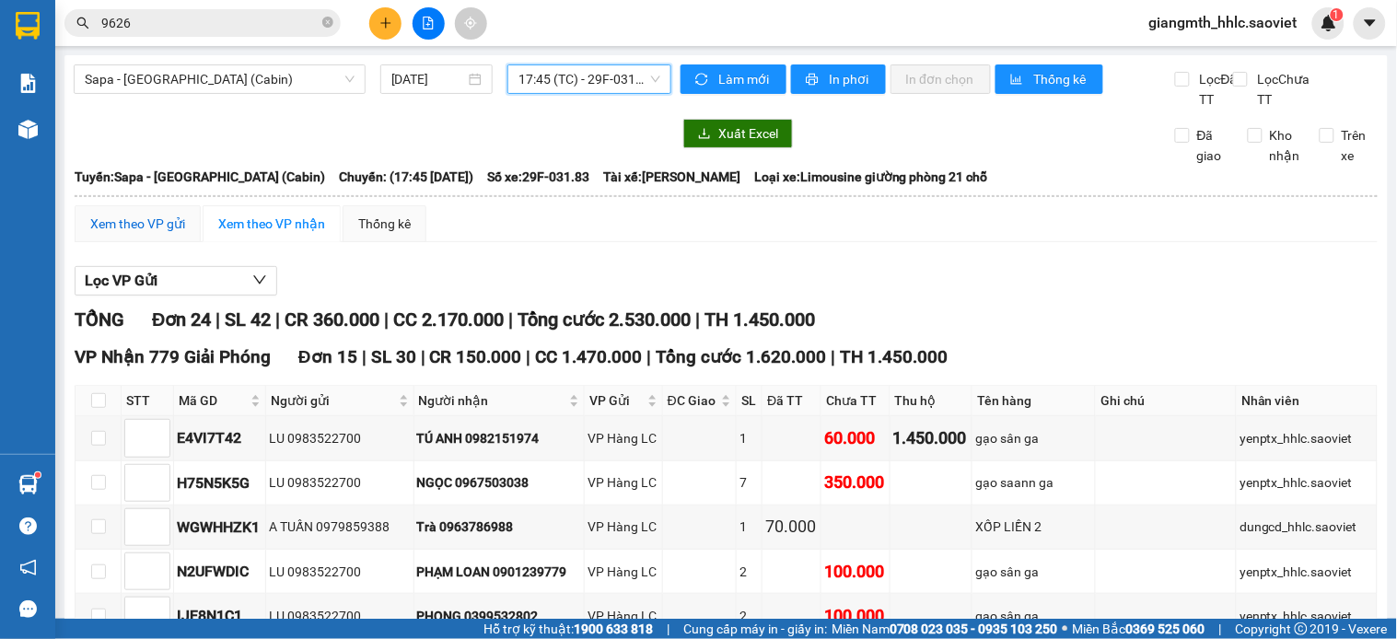
click at [134, 234] on div "Xem theo VP gửi" at bounding box center [137, 224] width 95 height 20
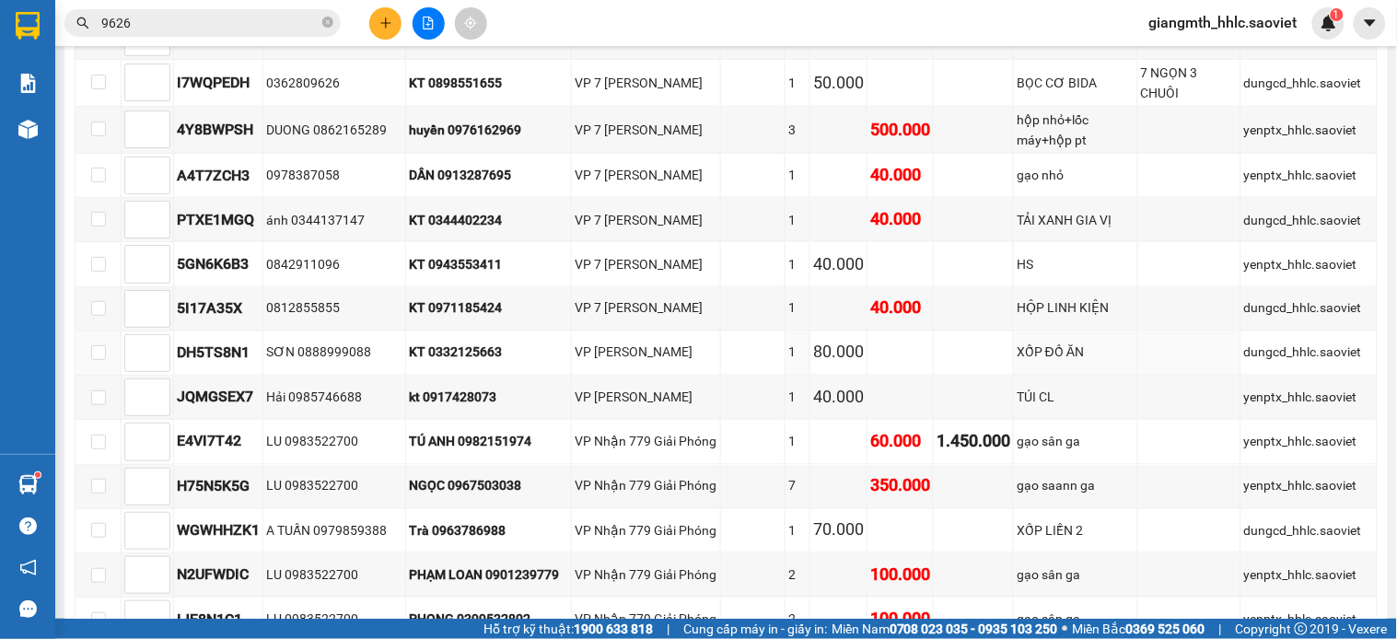
scroll to position [511, 0]
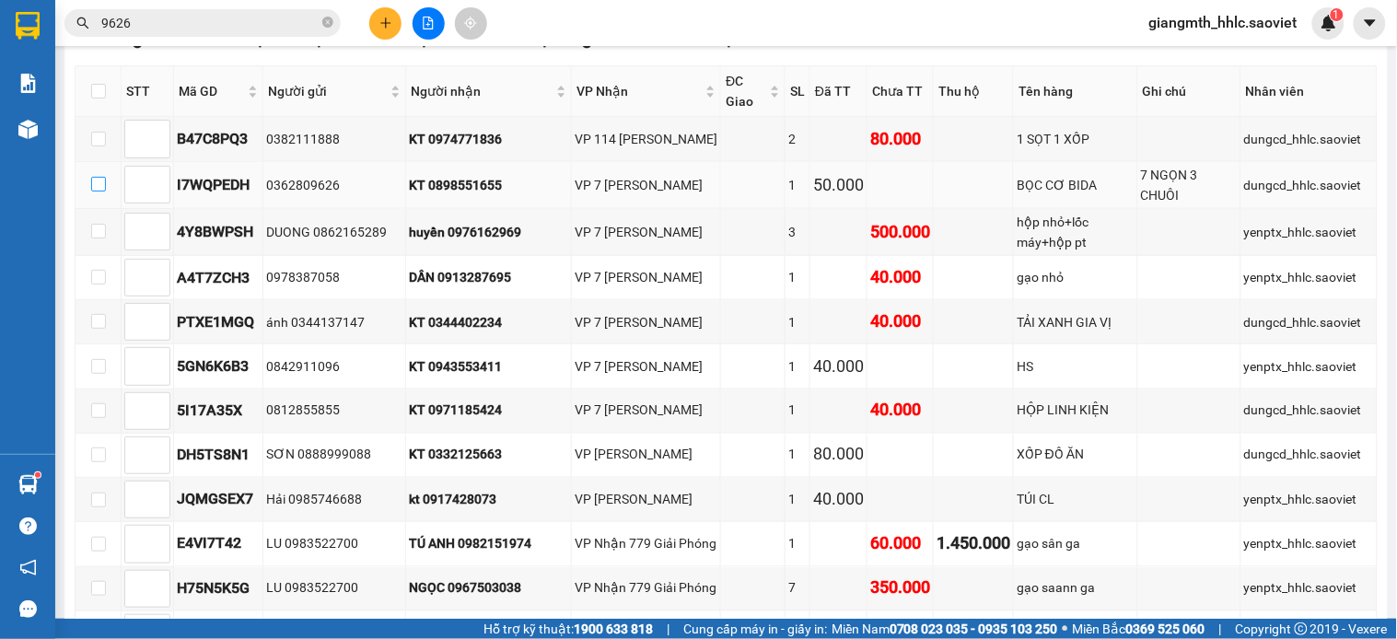
click at [98, 192] on input "checkbox" at bounding box center [98, 184] width 15 height 15
checkbox input "true"
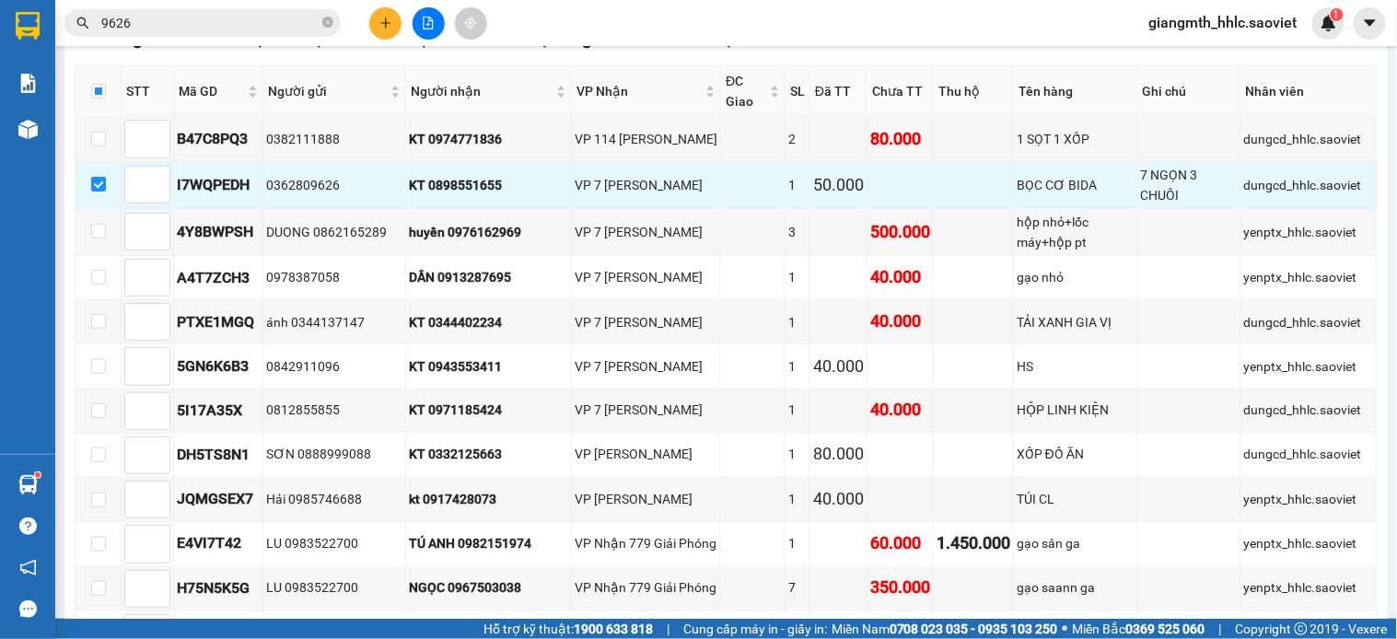
scroll to position [1214, 0]
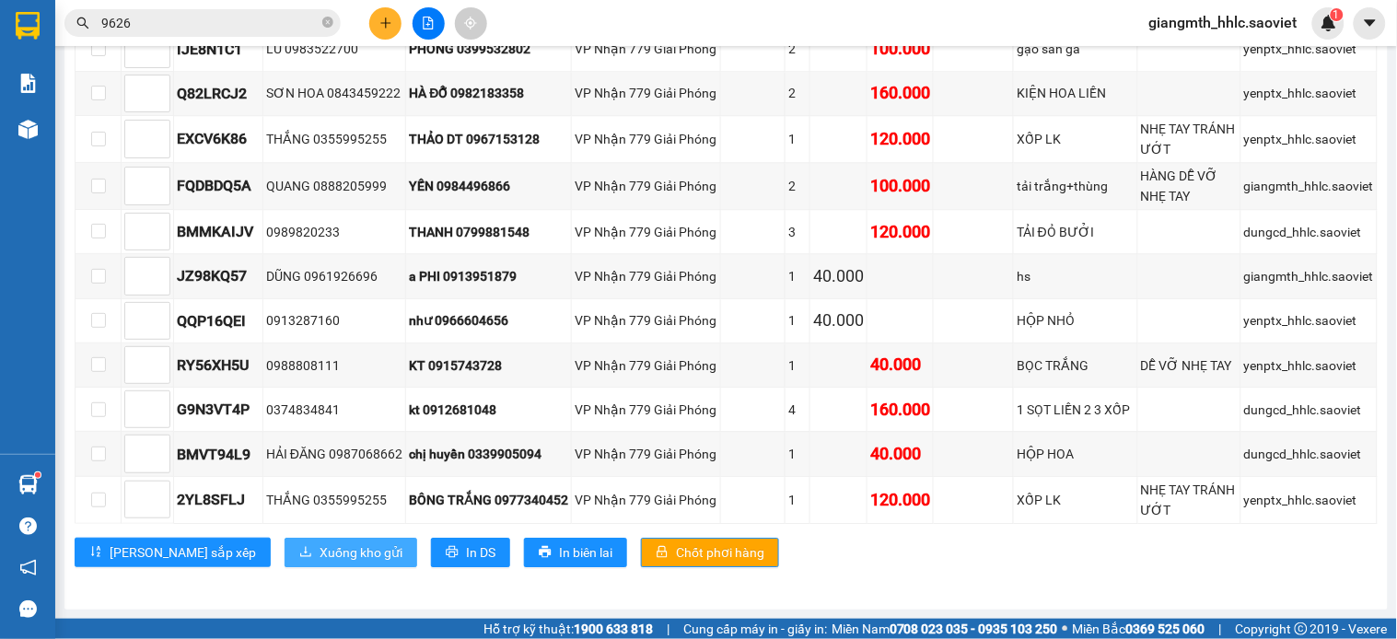
click at [320, 559] on span "Xuống kho gửi" at bounding box center [361, 553] width 83 height 20
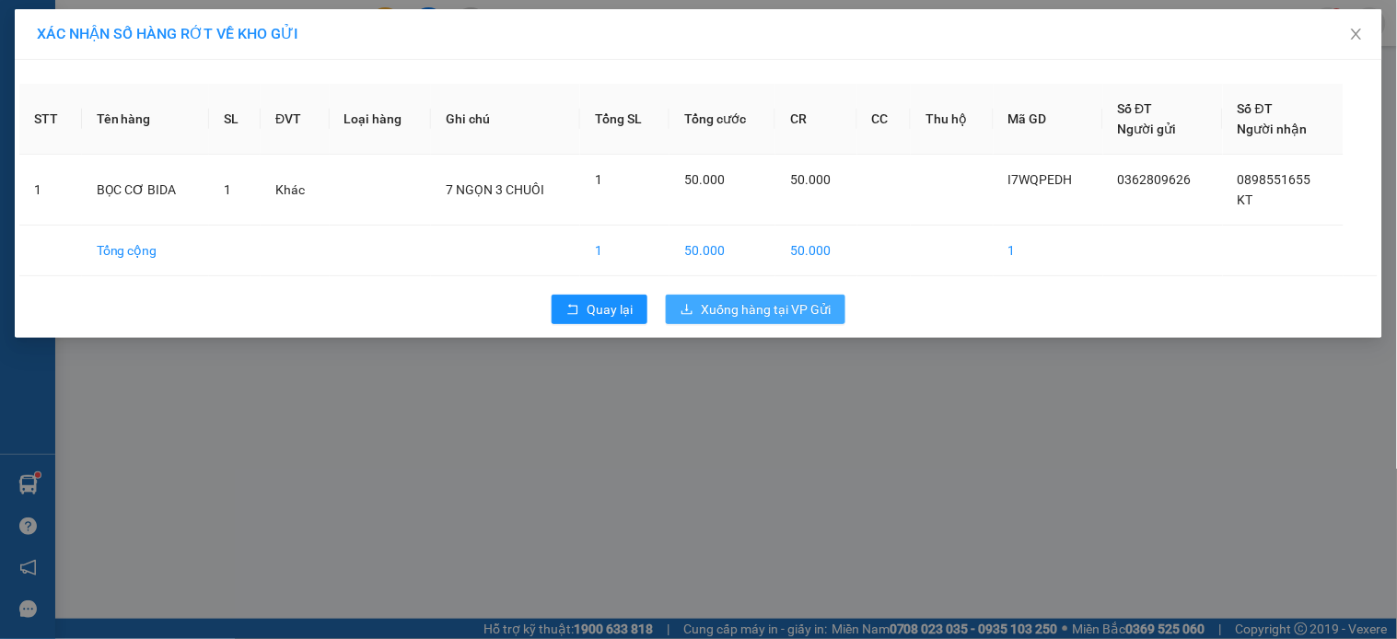
click at [729, 309] on span "Xuống hàng tại VP Gửi" at bounding box center [766, 309] width 130 height 20
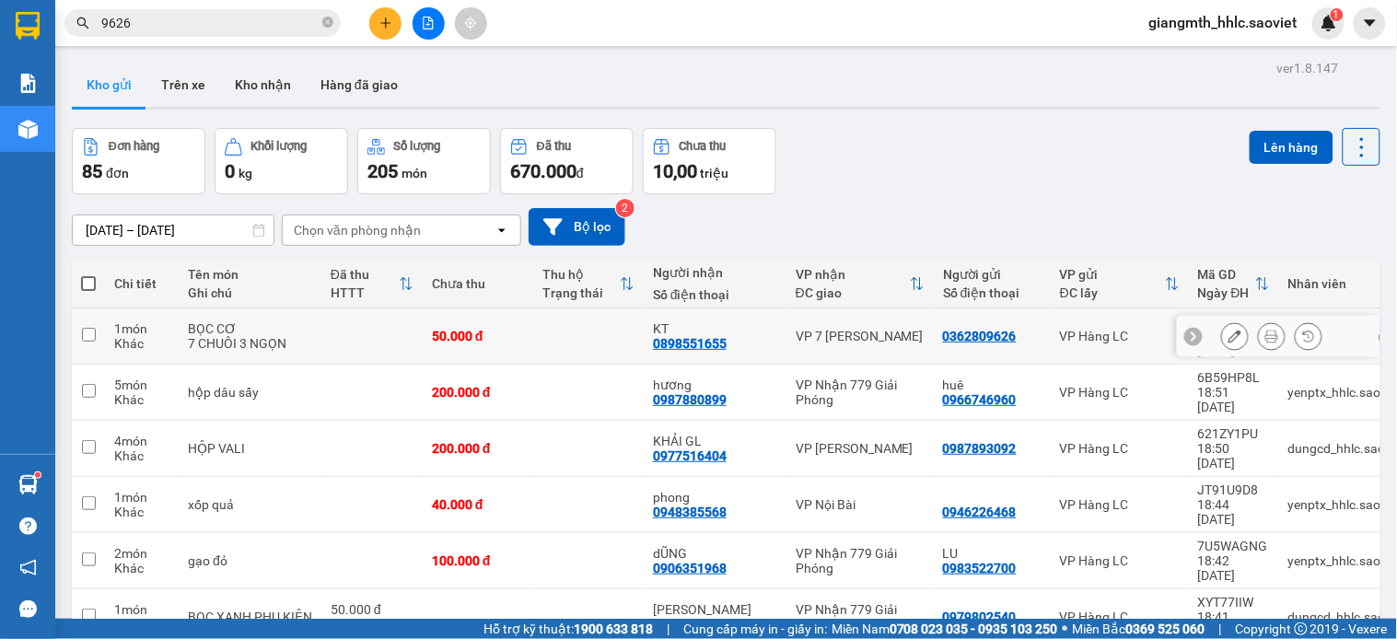
click at [554, 328] on td at bounding box center [588, 337] width 111 height 56
checkbox input "true"
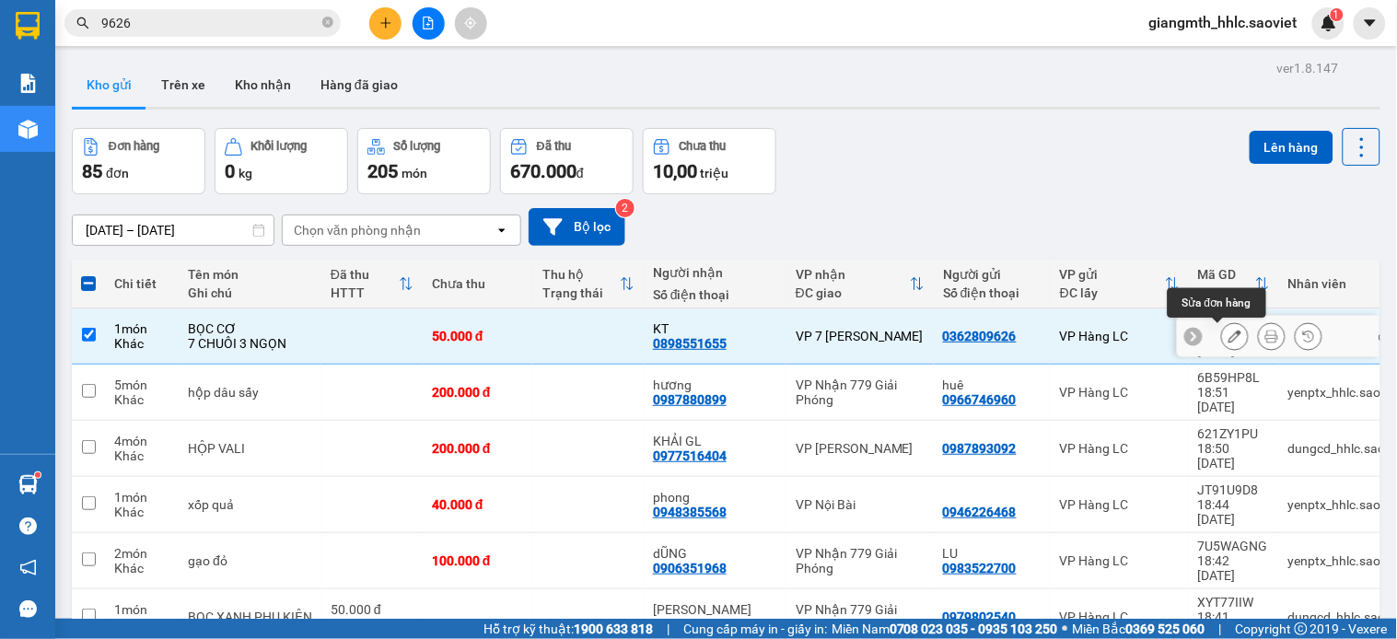
click at [1229, 335] on icon at bounding box center [1235, 336] width 13 height 13
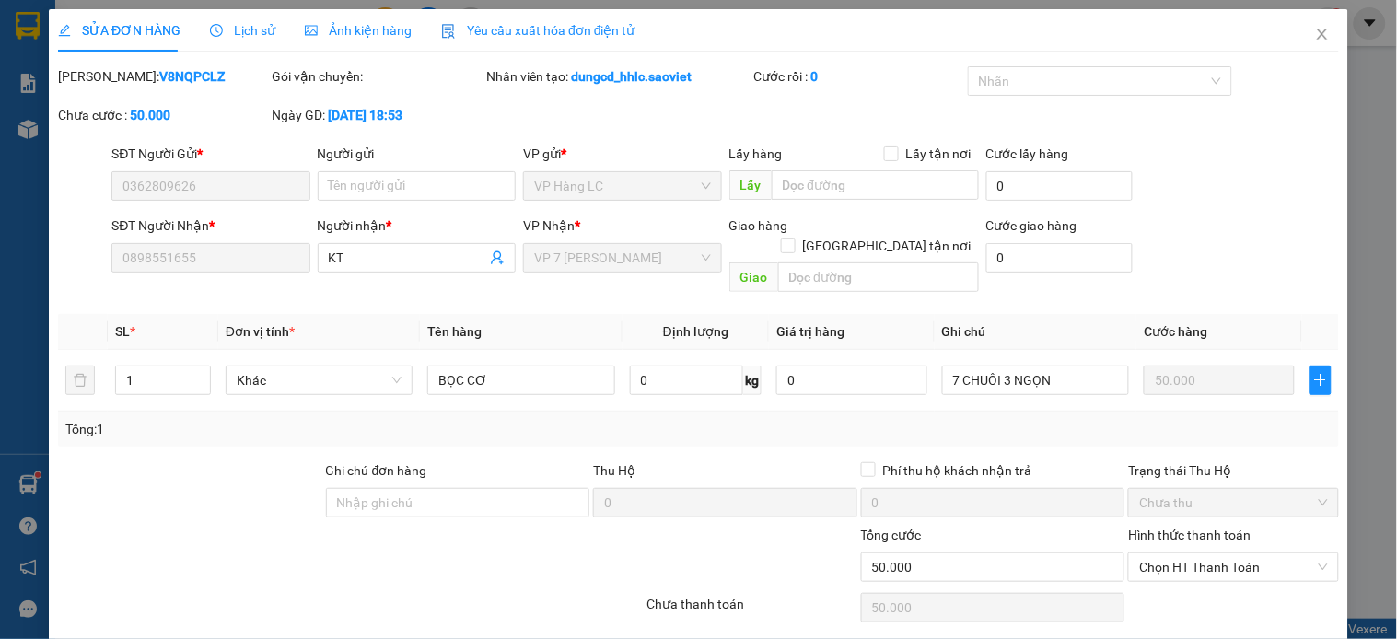
type input "0362809626"
type input "0898551655"
type input "KT"
type input "0"
type input "50.000"
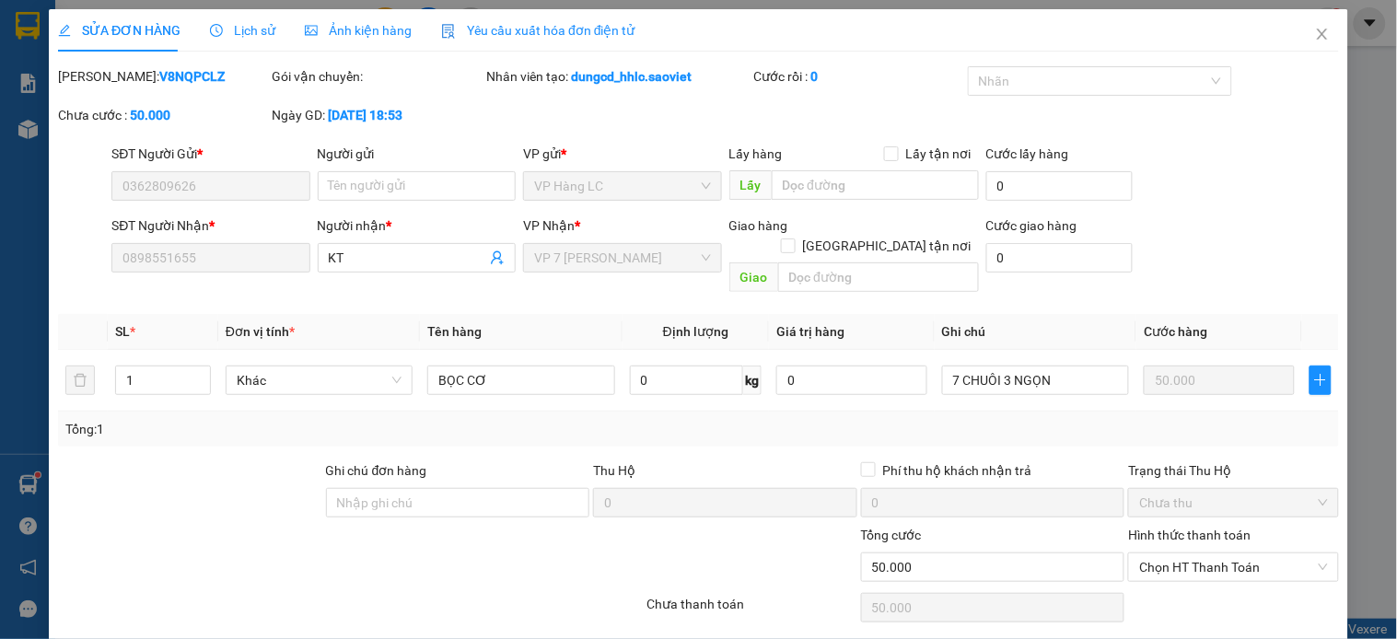
type input "50.000"
click at [849, 180] on input "text" at bounding box center [875, 184] width 207 height 29
type input "t"
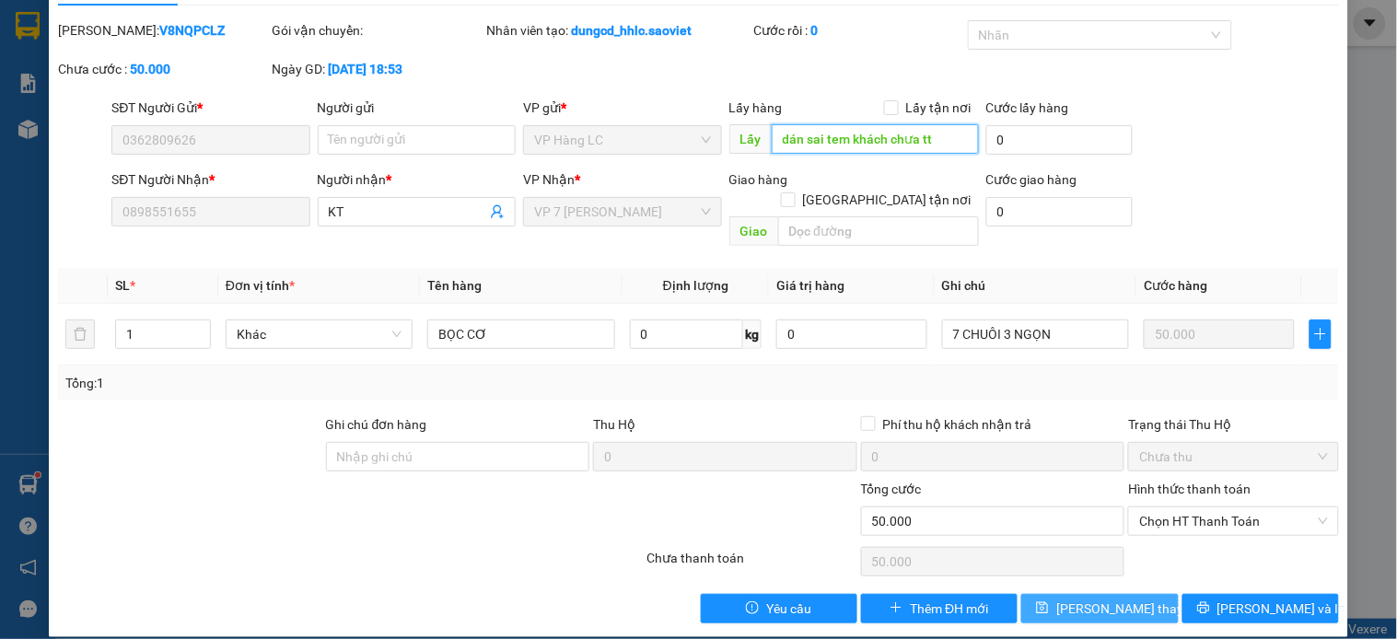
type input "dán sai tem khách chưa tt"
click at [1097, 599] on span "[PERSON_NAME] thay đổi" at bounding box center [1129, 609] width 147 height 20
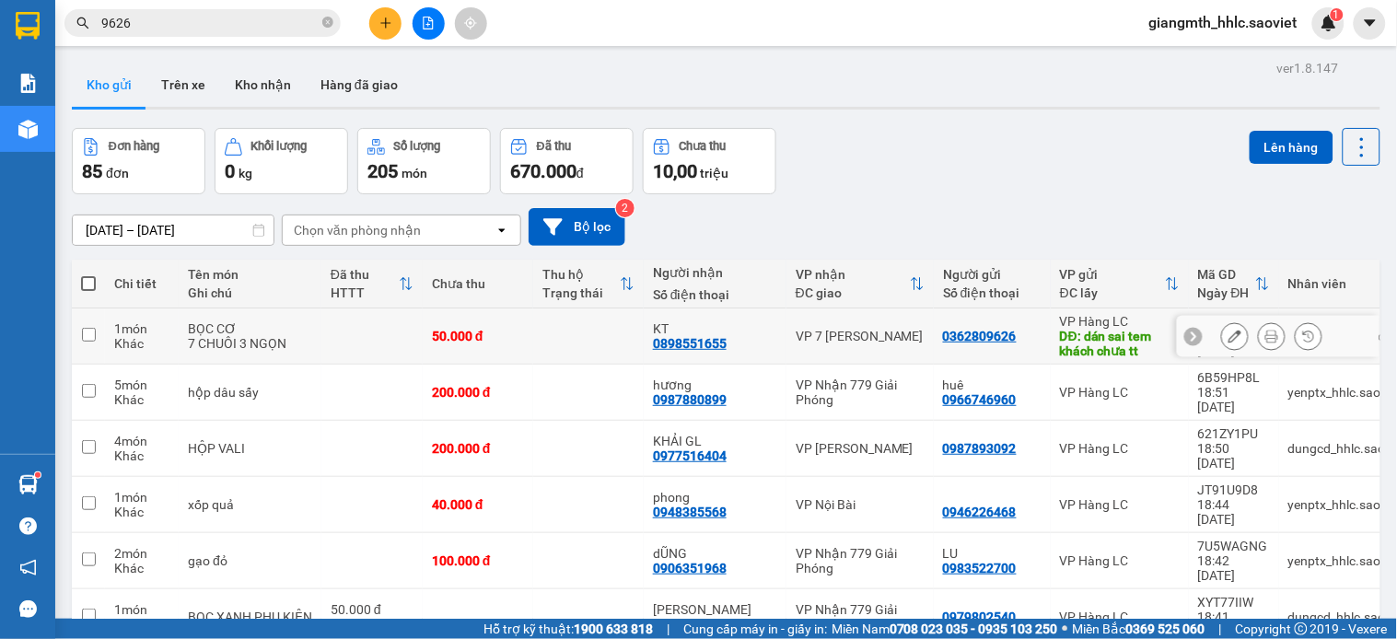
click at [586, 343] on td at bounding box center [588, 337] width 111 height 56
checkbox input "true"
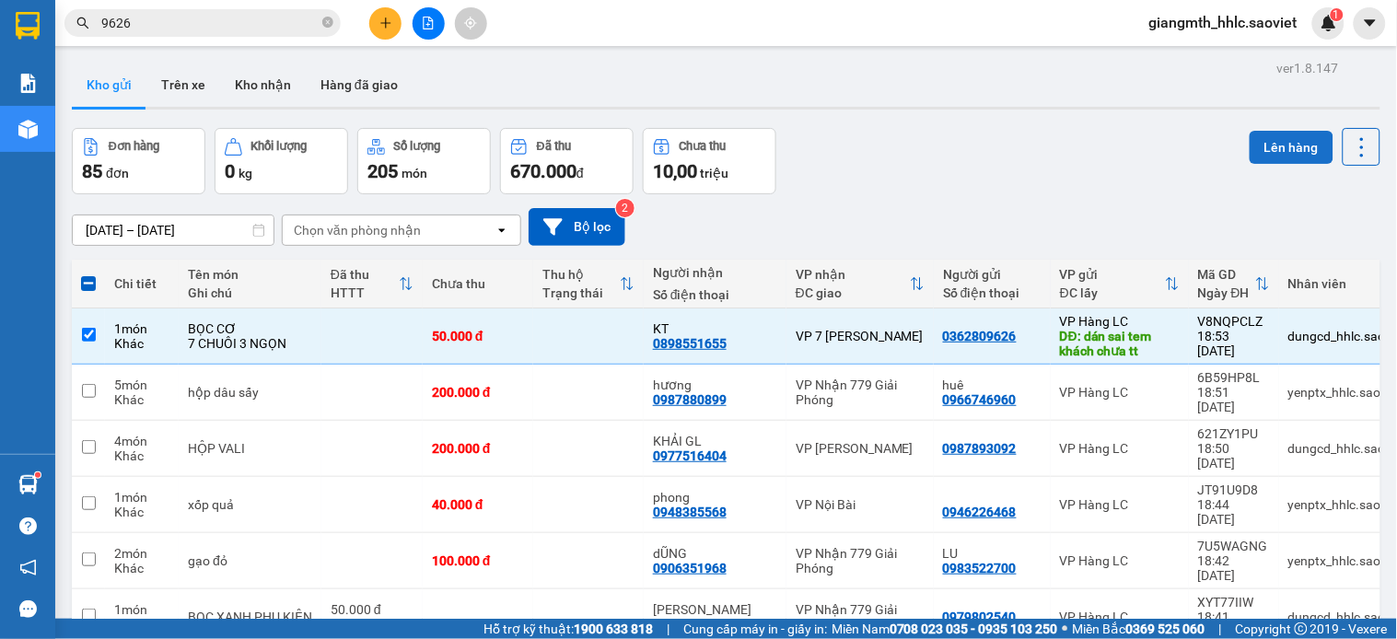
click at [1267, 150] on button "Lên hàng" at bounding box center [1292, 147] width 84 height 33
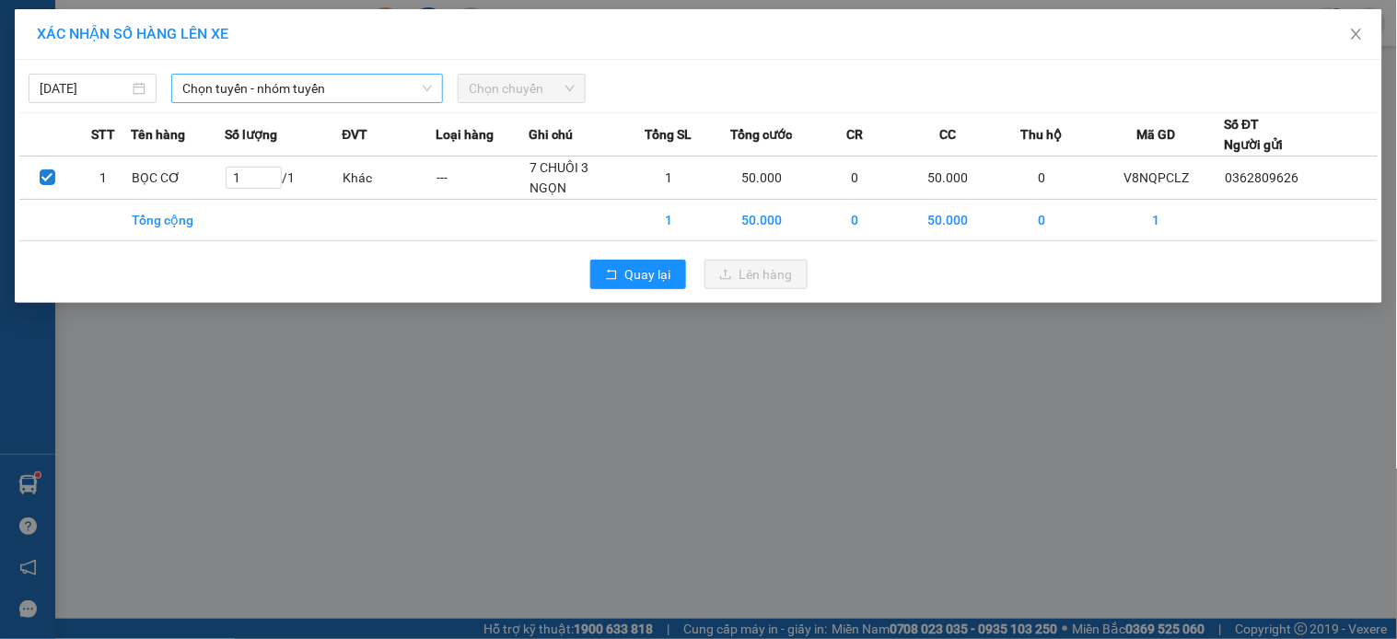
click at [381, 97] on span "Chọn tuyến - nhóm tuyến" at bounding box center [307, 89] width 250 height 28
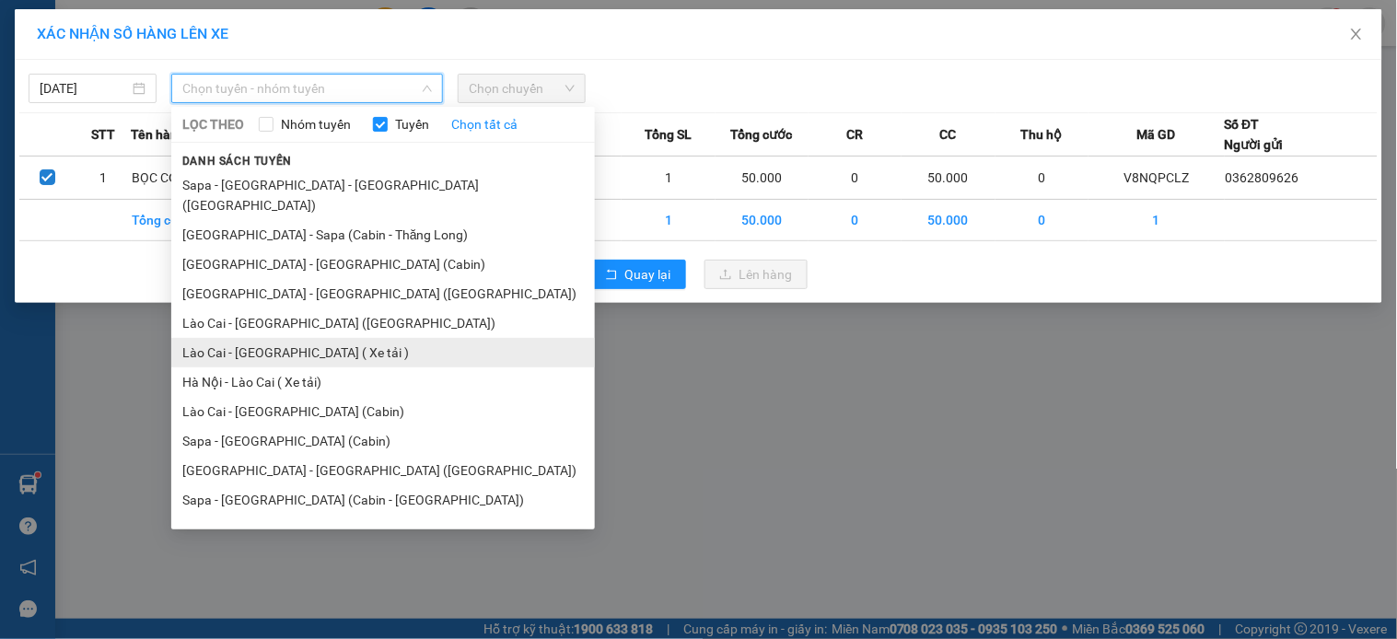
scroll to position [1, 0]
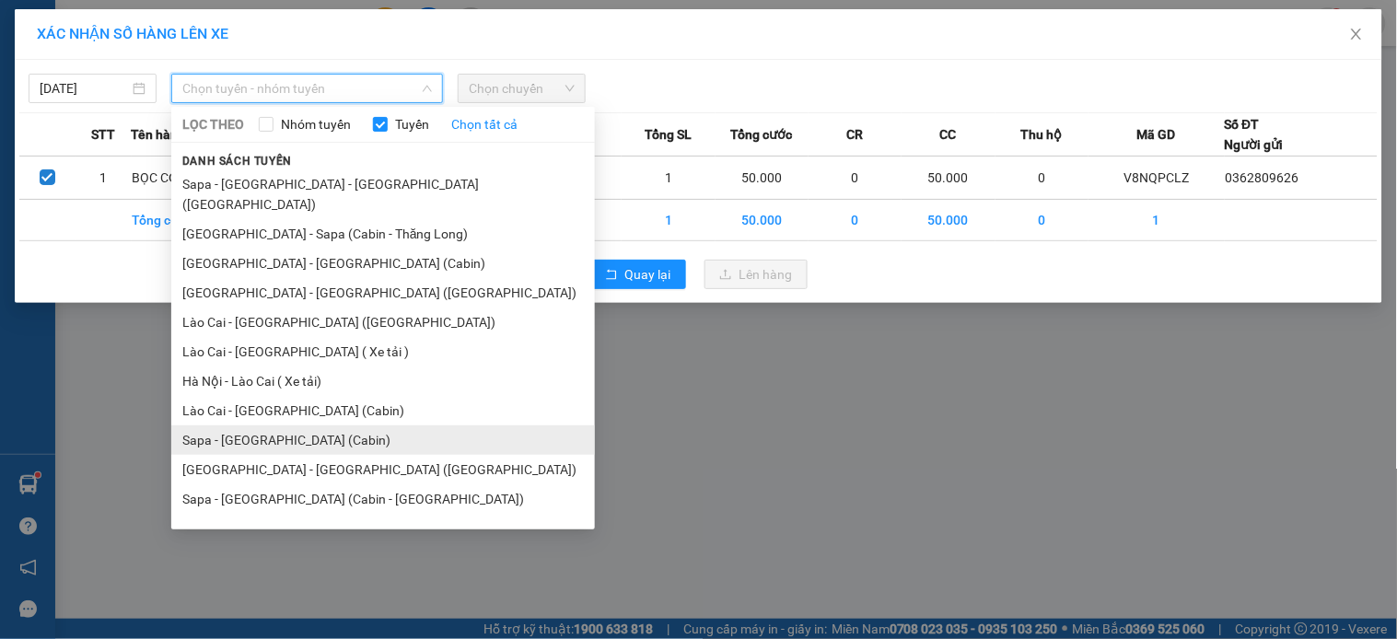
click at [298, 426] on li "Sapa - [GEOGRAPHIC_DATA] (Cabin)" at bounding box center [383, 440] width 424 height 29
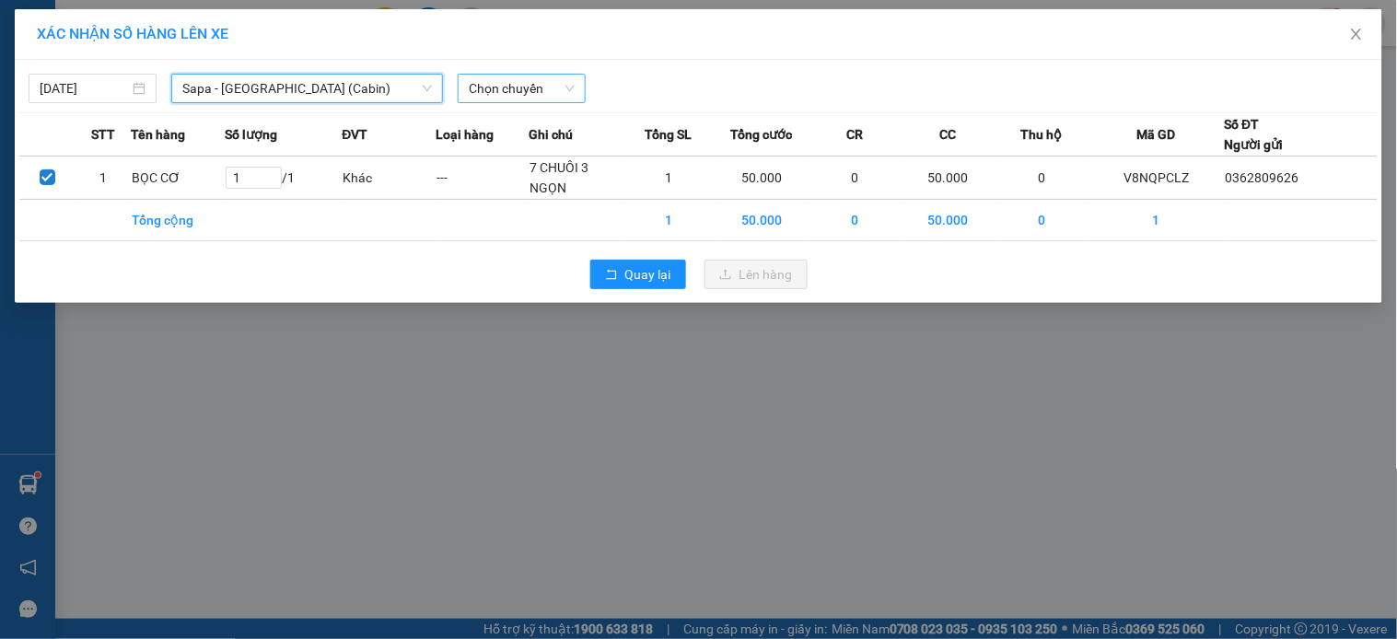
click at [502, 98] on span "Chọn chuyến" at bounding box center [522, 89] width 106 height 28
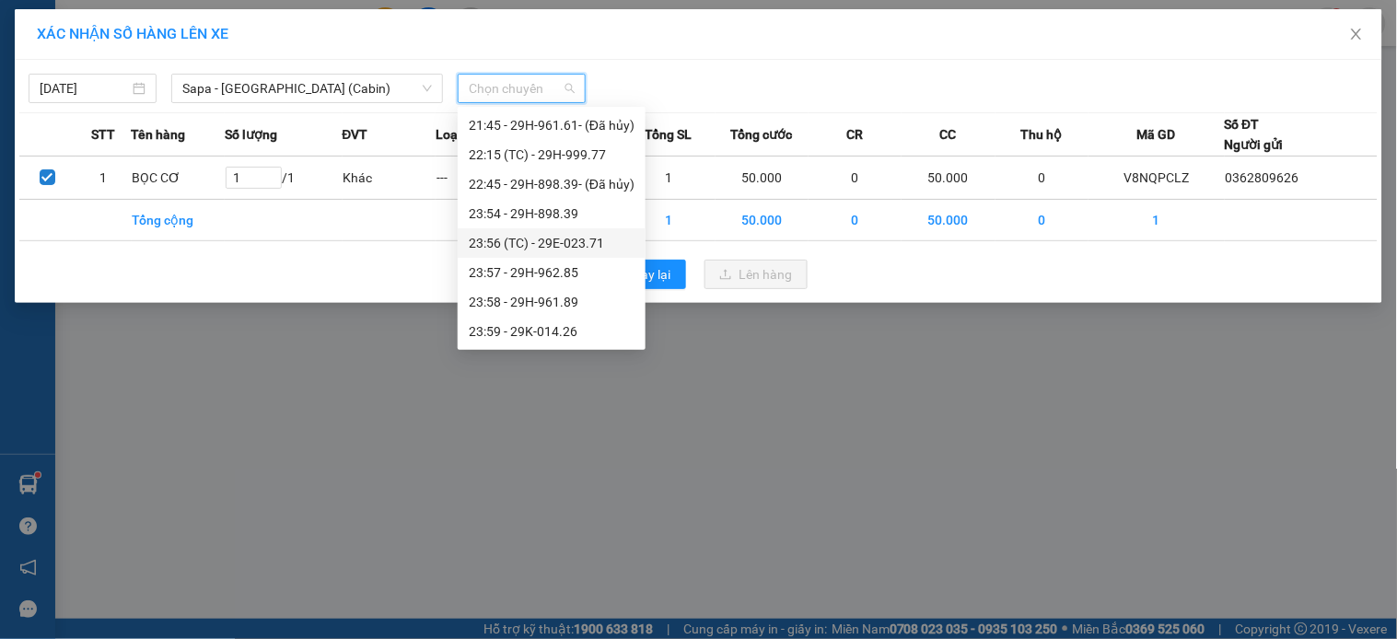
scroll to position [473, 0]
click at [582, 199] on div "17:45 (TC) - 29F-031.83" at bounding box center [552, 211] width 188 height 29
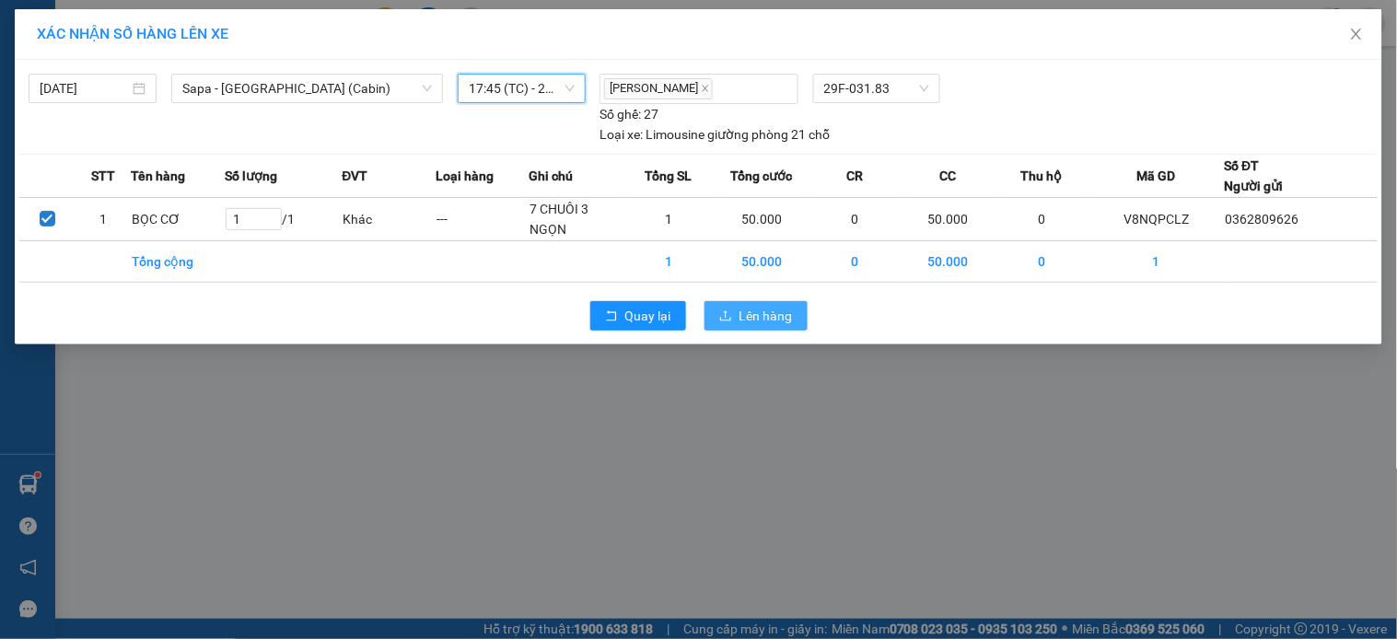
click at [753, 321] on span "Lên hàng" at bounding box center [766, 316] width 53 height 20
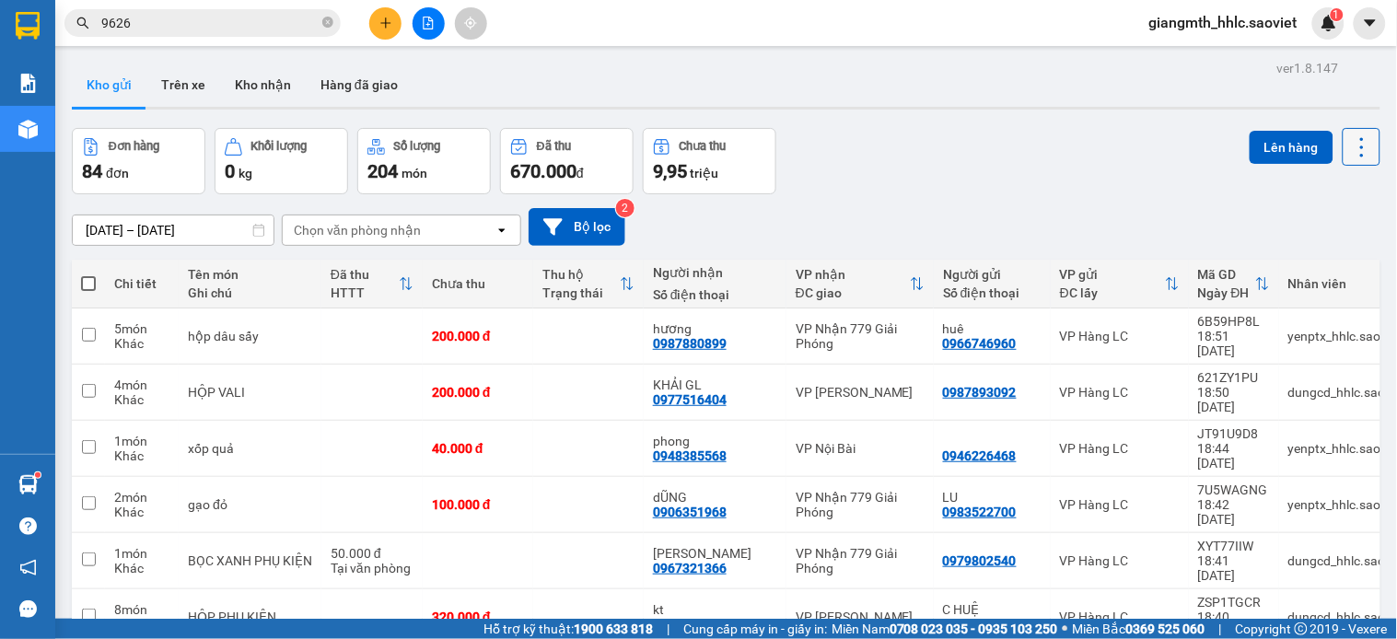
click at [1349, 135] on icon at bounding box center [1362, 147] width 26 height 26
click at [1301, 261] on span "Làm mới" at bounding box center [1318, 263] width 51 height 18
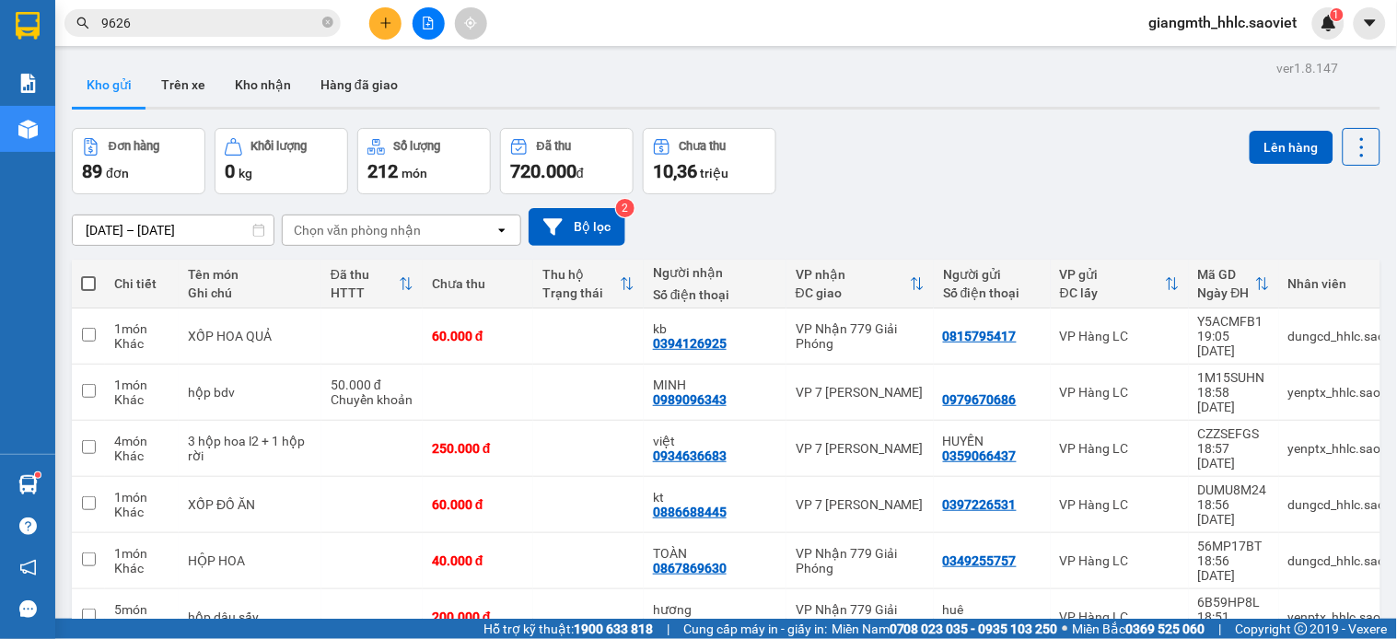
drag, startPoint x: 967, startPoint y: 341, endPoint x: 917, endPoint y: 55, distance: 289.8
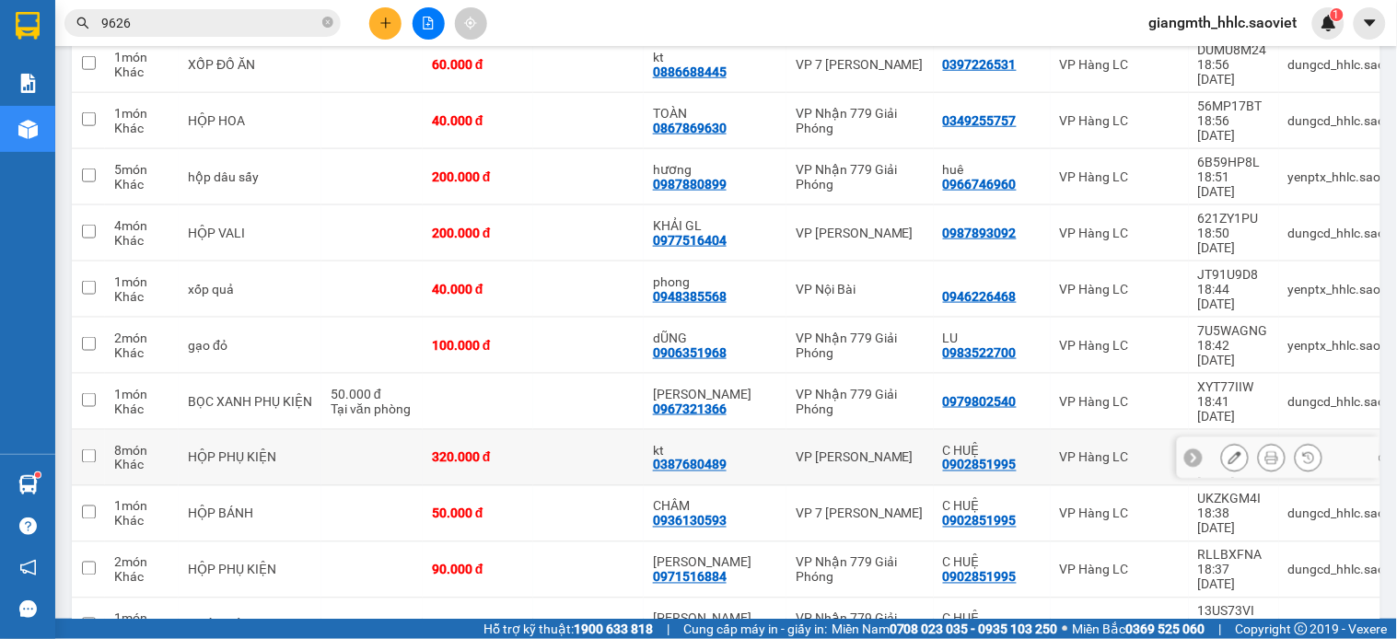
click at [822, 450] on div "VP [PERSON_NAME]" at bounding box center [860, 457] width 129 height 15
checkbox input "true"
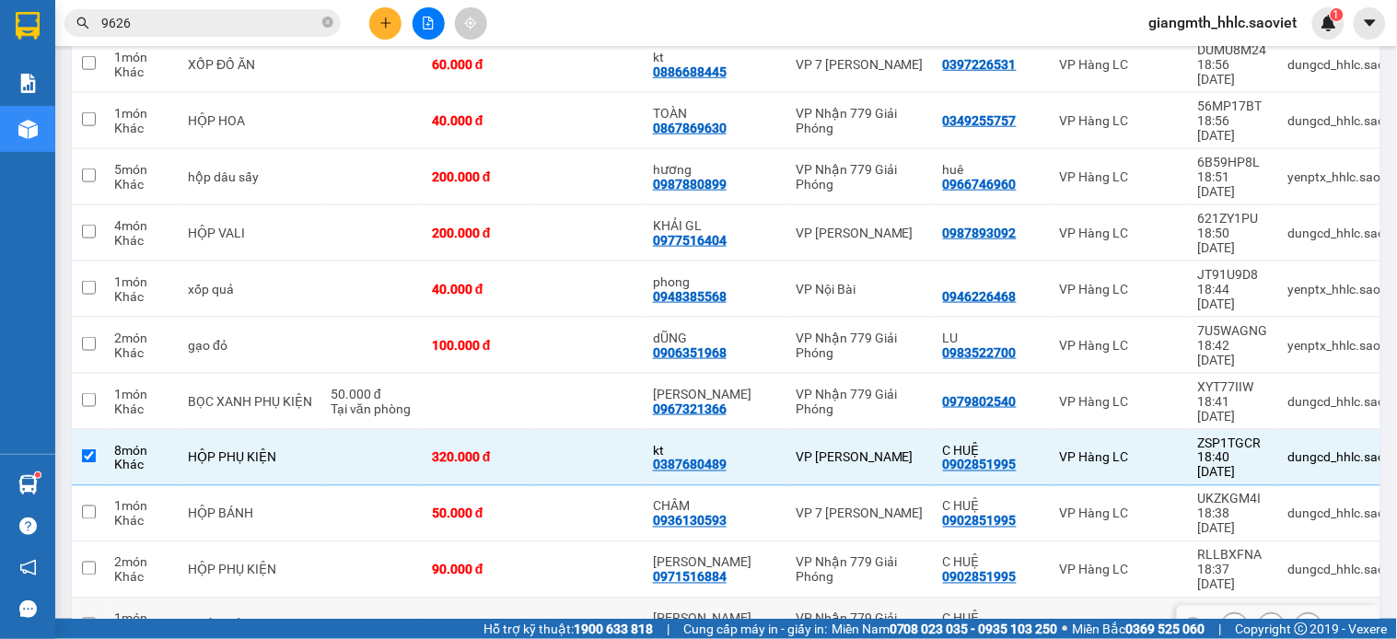
click at [796, 612] on div "VP Nhận 779 Giải Phóng" at bounding box center [860, 626] width 129 height 29
checkbox input "true"
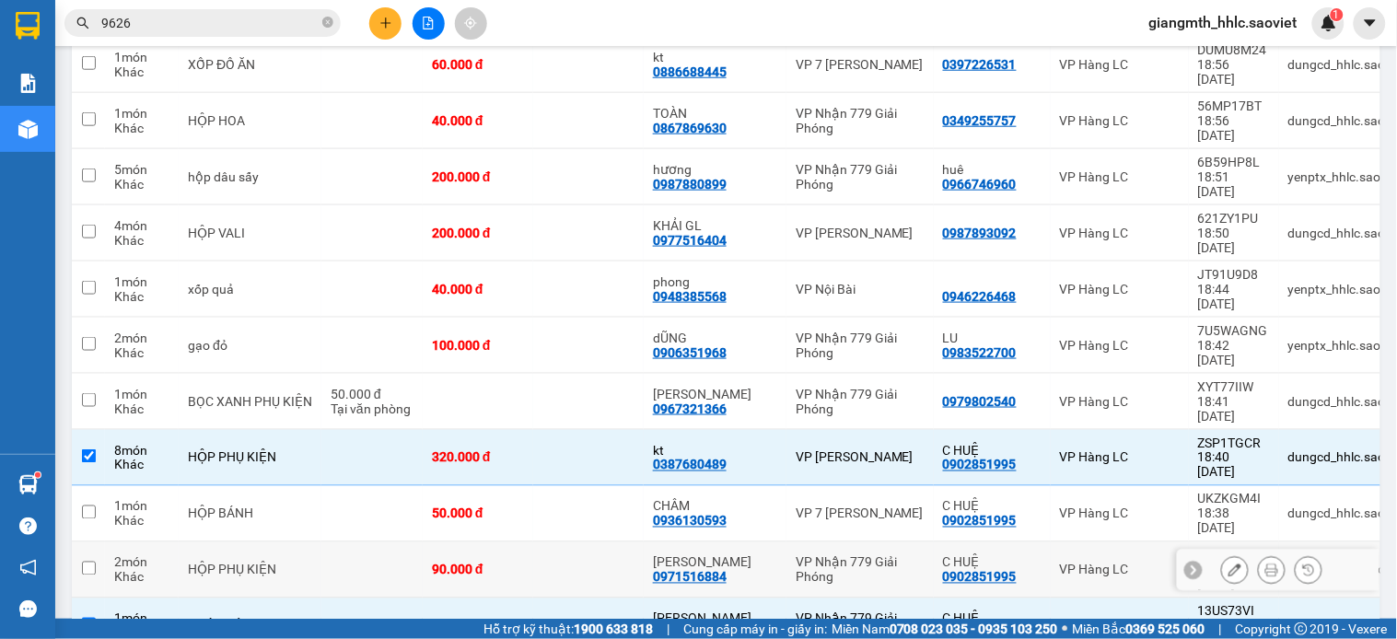
click at [787, 543] on td "VP Nhận 779 Giải Phóng" at bounding box center [860, 571] width 147 height 56
checkbox input "true"
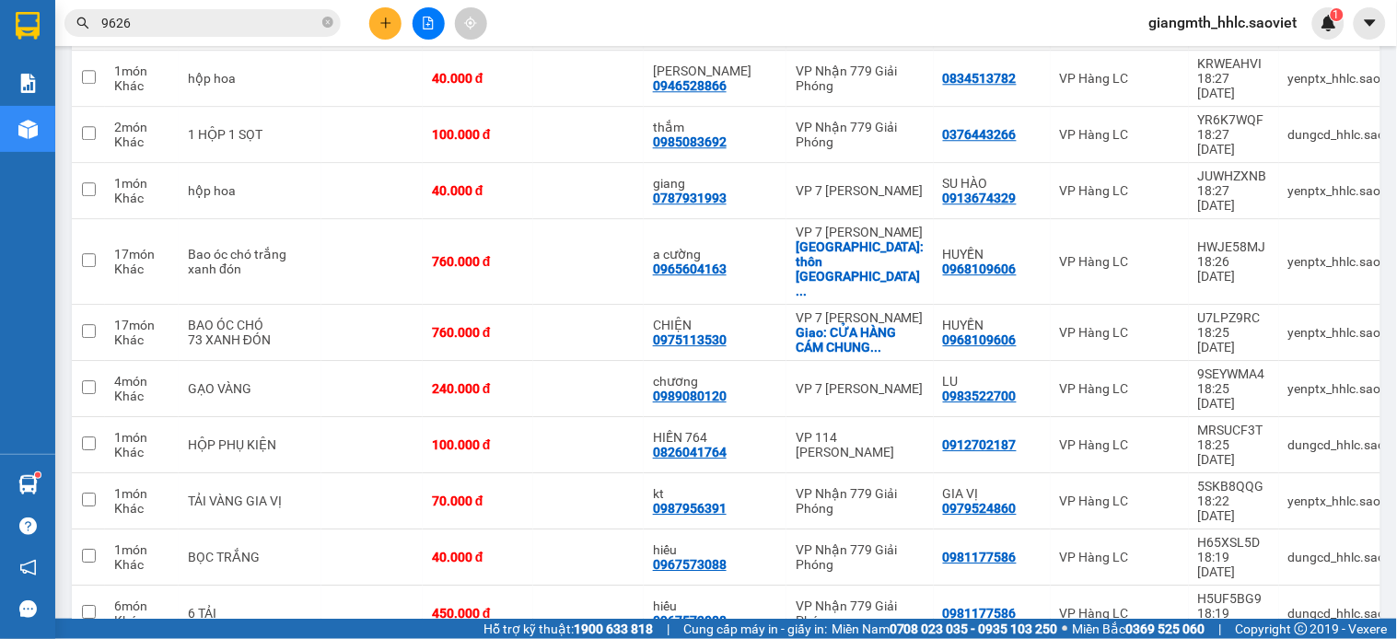
scroll to position [3677, 0]
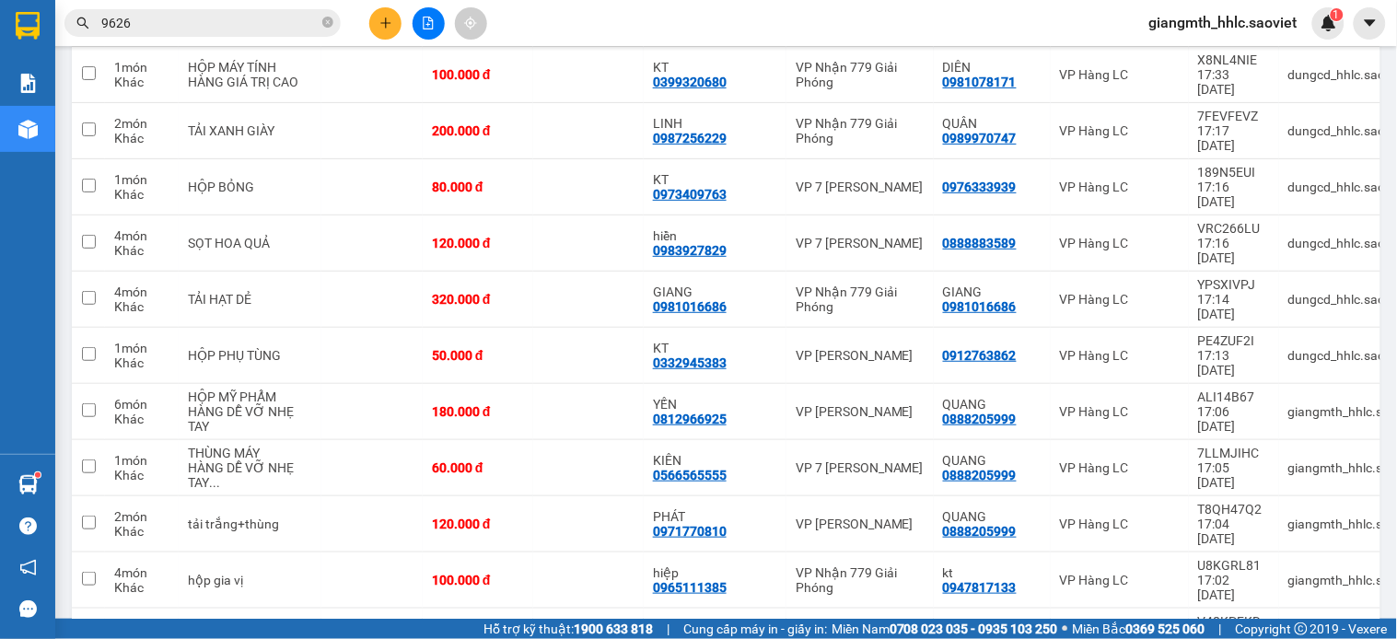
checkbox input "true"
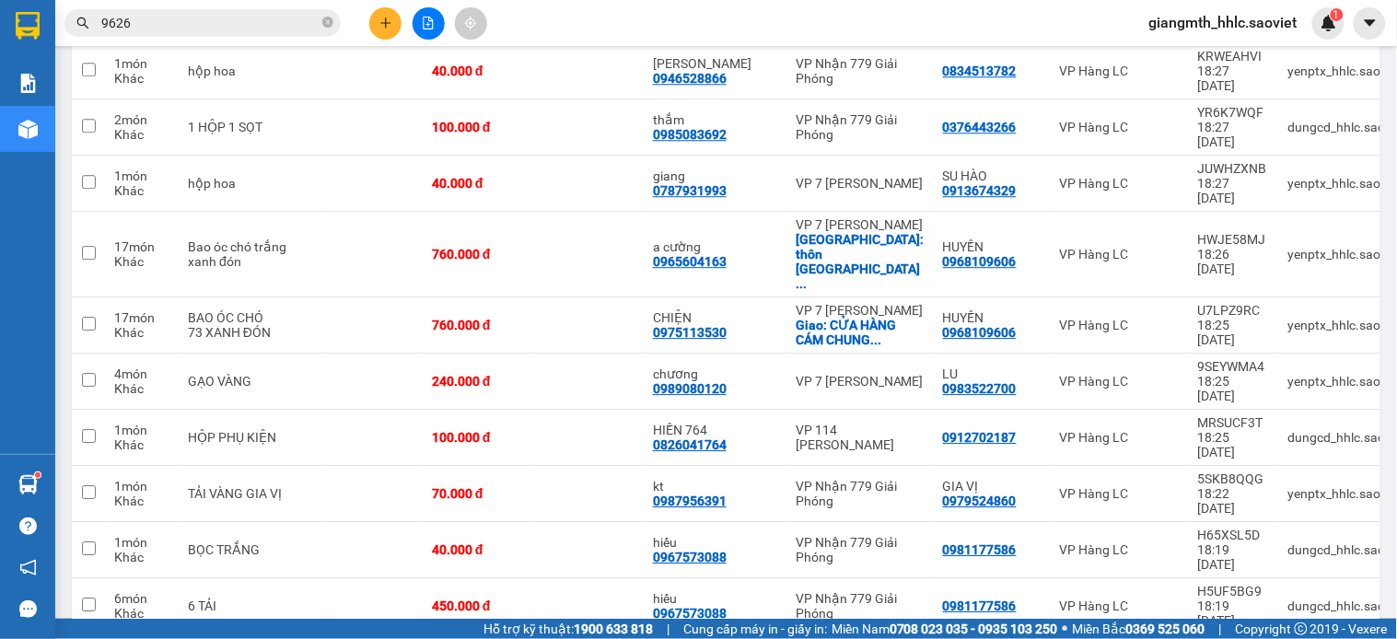
scroll to position [504, 0]
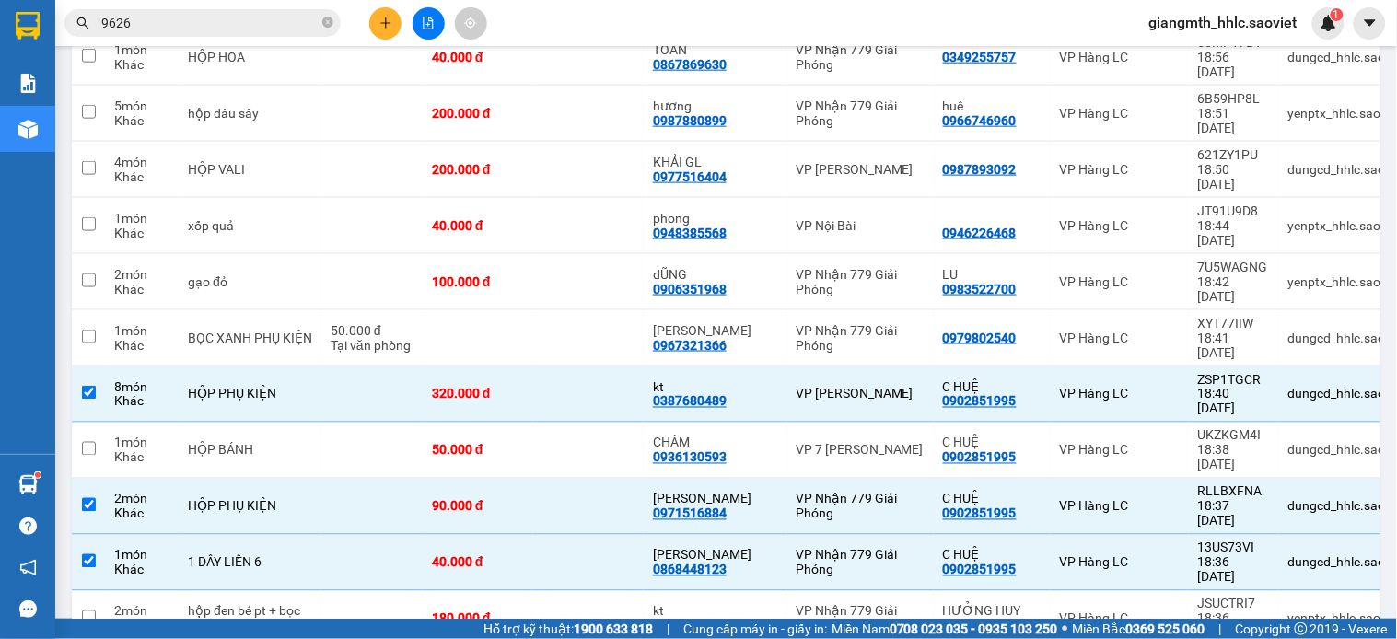
checkbox input "true"
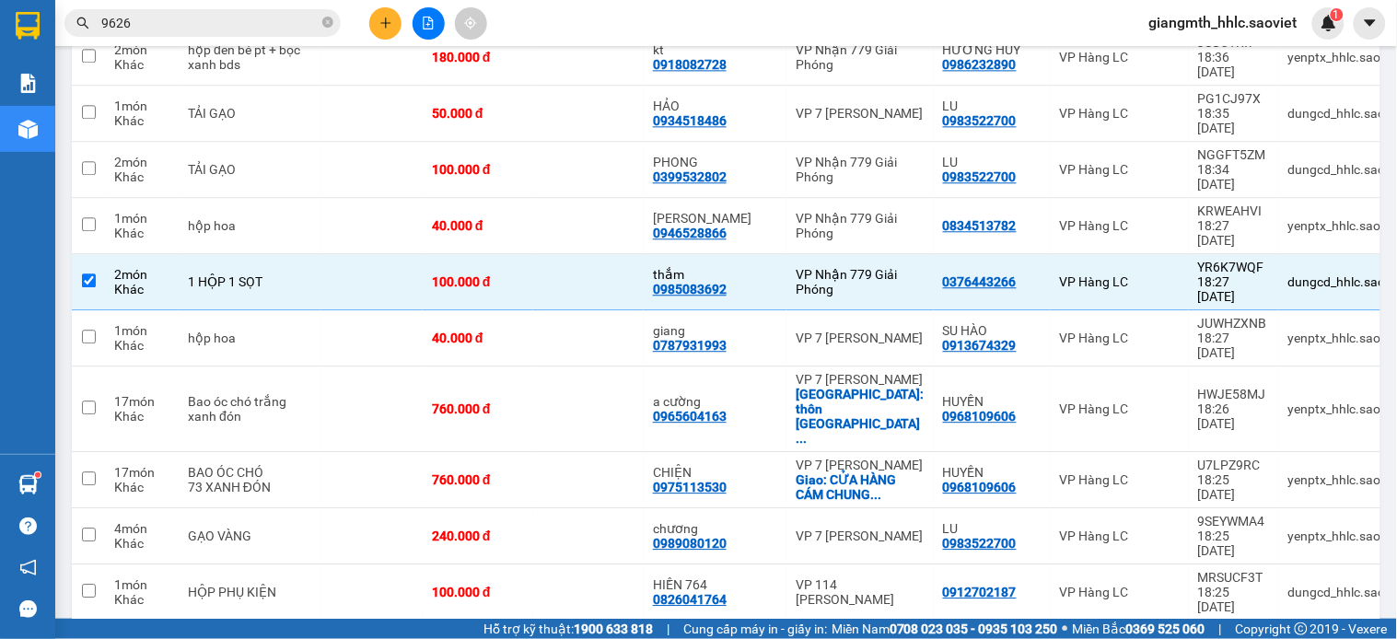
click at [796, 634] on div "VP Nhận 779 Giải Phóng" at bounding box center [860, 648] width 129 height 29
checkbox input "true"
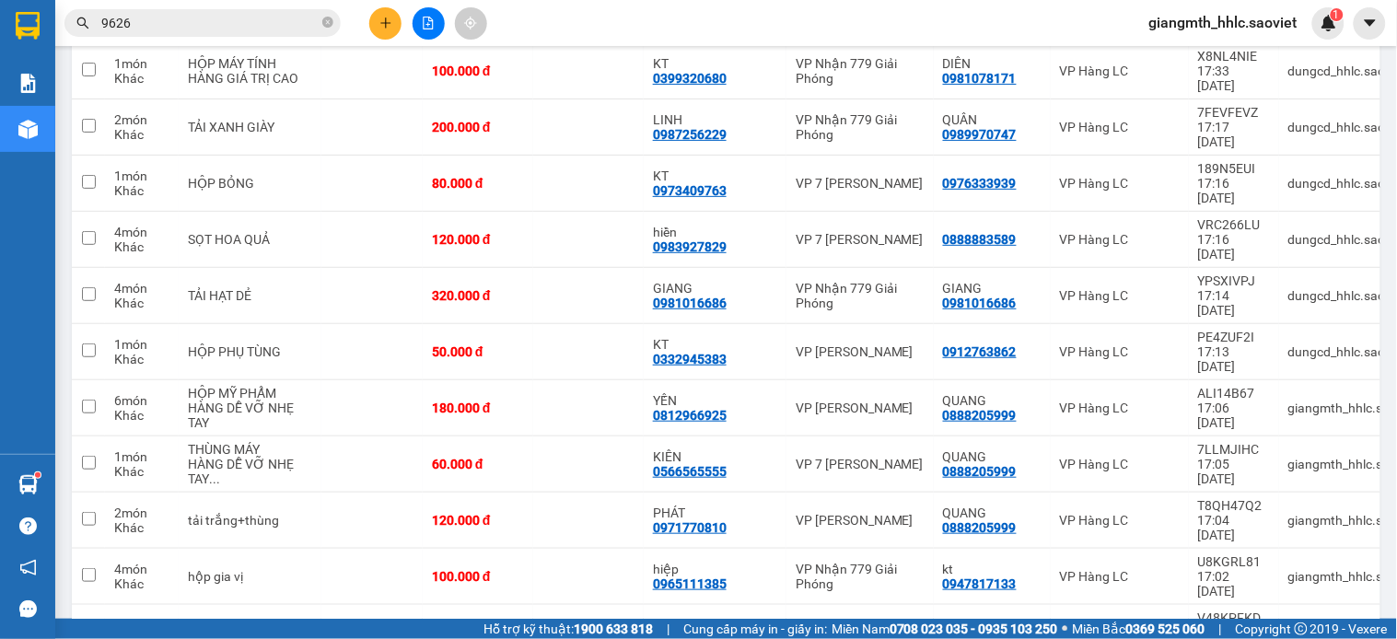
scroll to position [1801, 0]
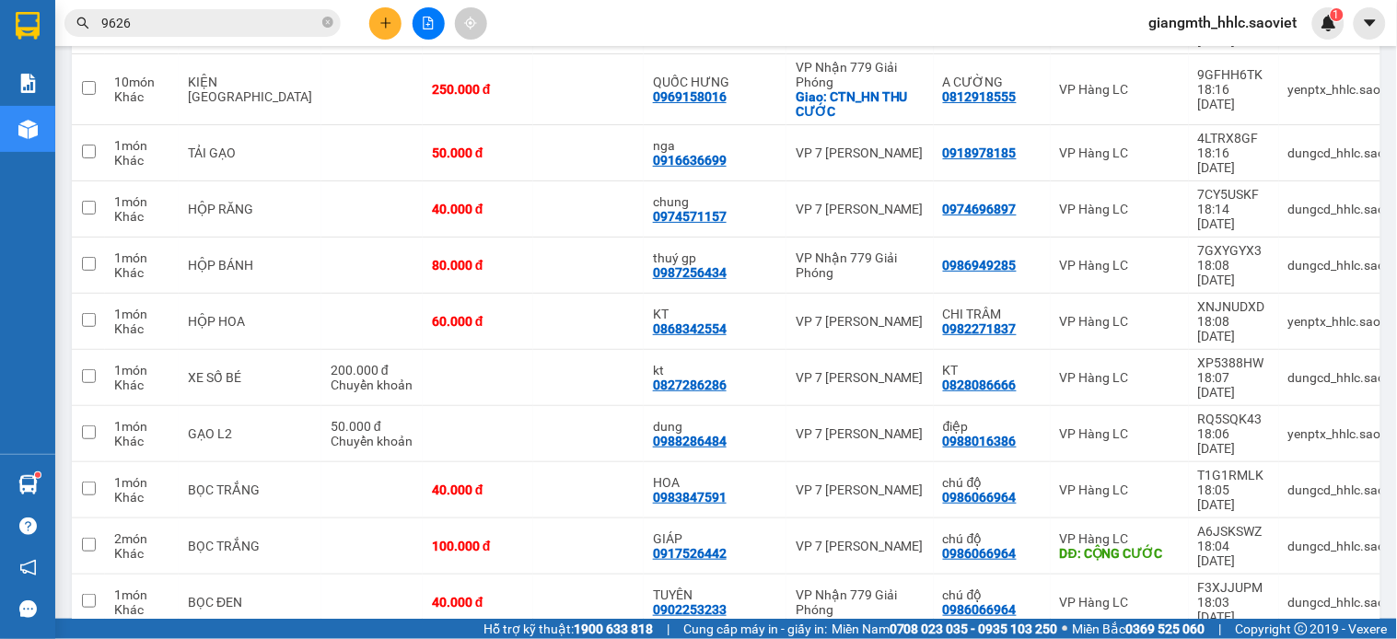
checkbox input "true"
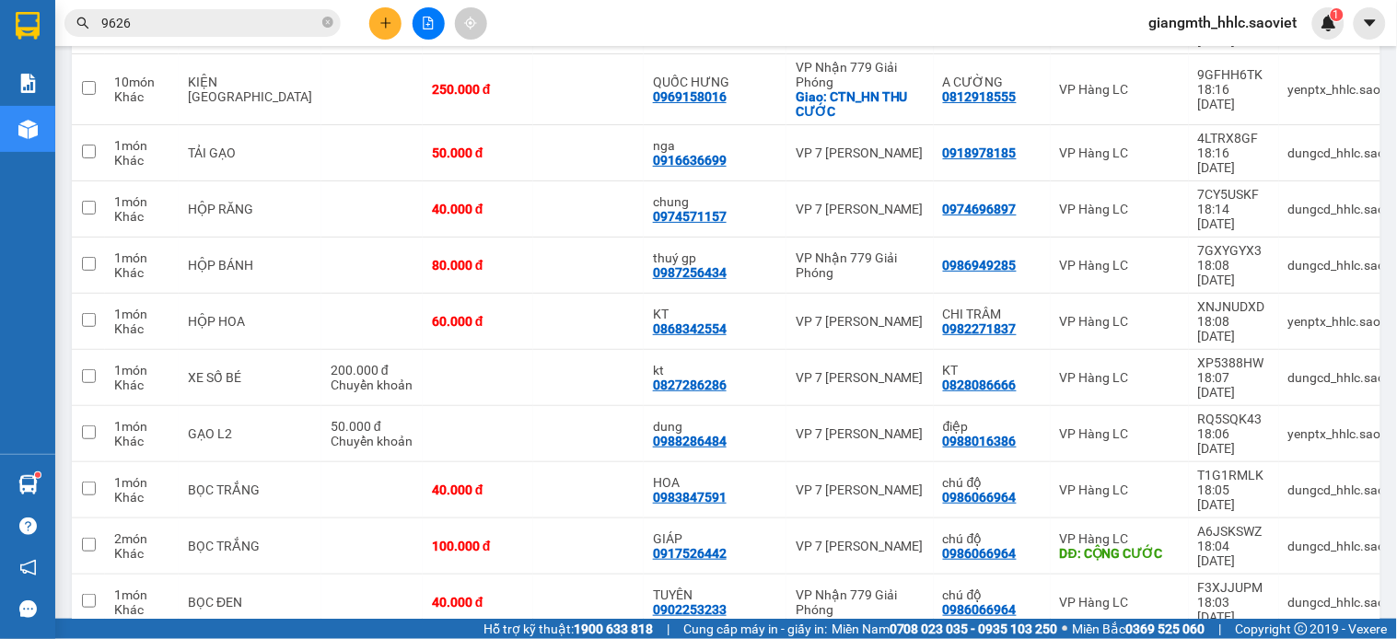
checkbox input "false"
click at [796, 588] on div "VP Nhận 779 Giải Phóng" at bounding box center [860, 602] width 129 height 29
checkbox input "true"
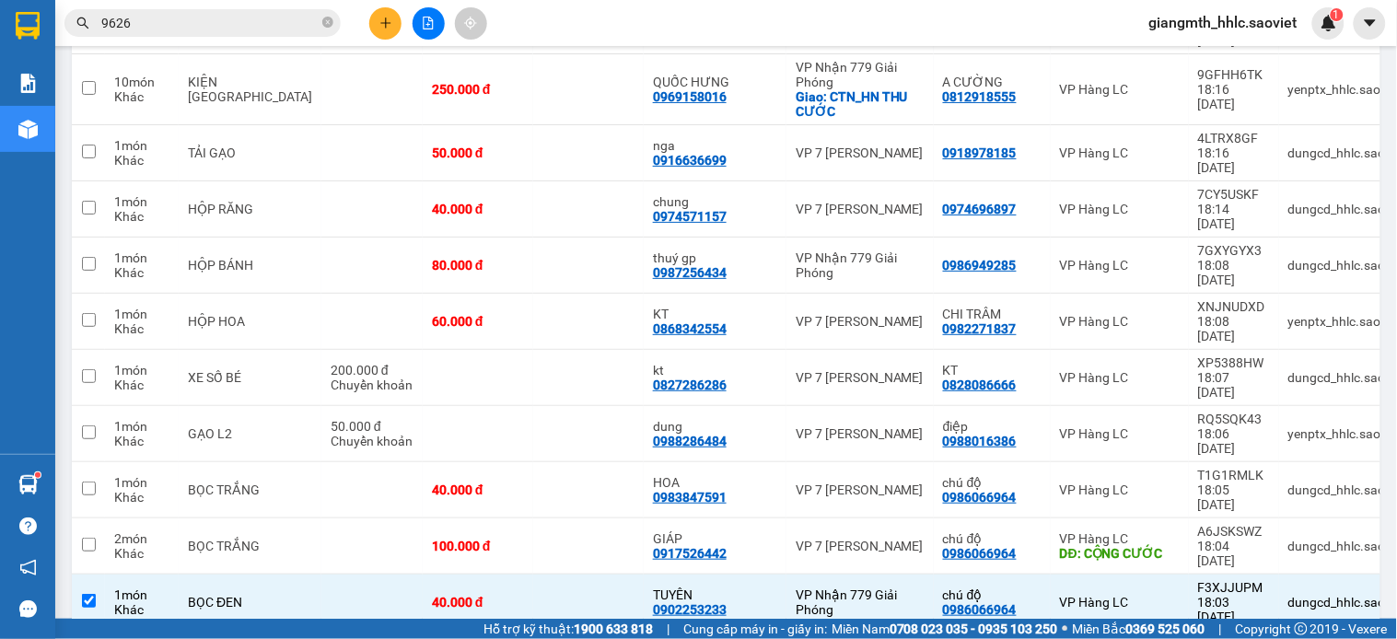
scroll to position [2634, 0]
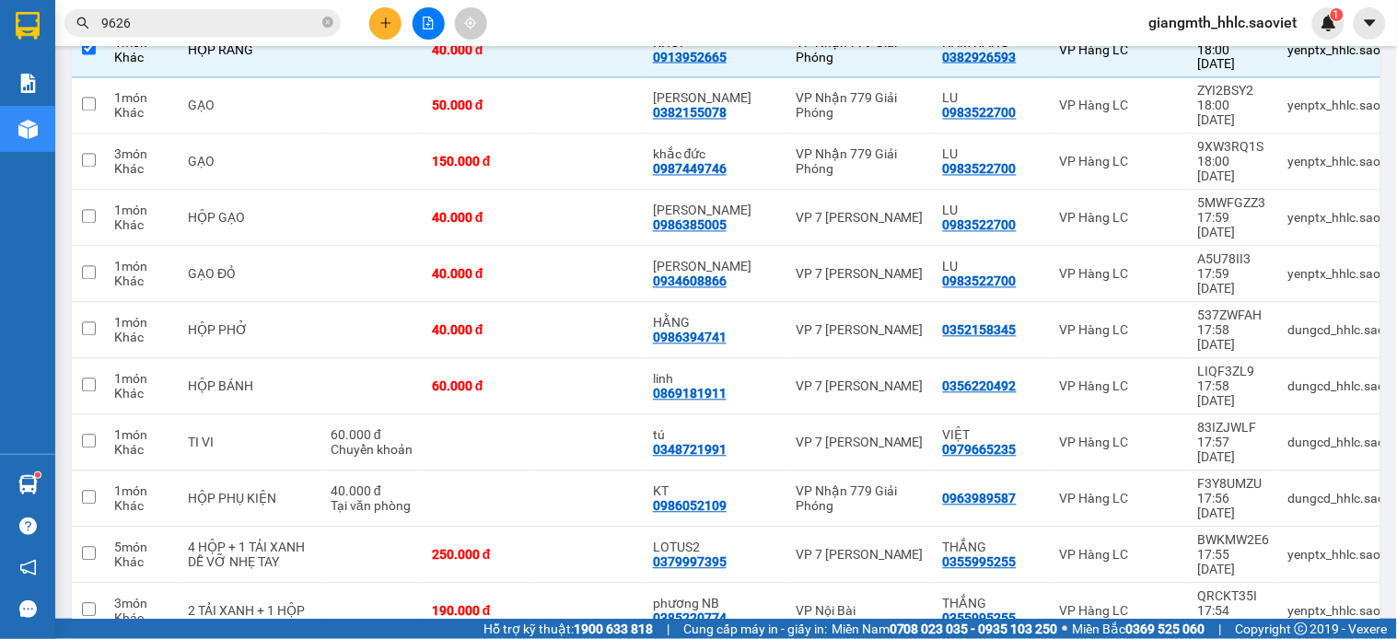
checkbox input "true"
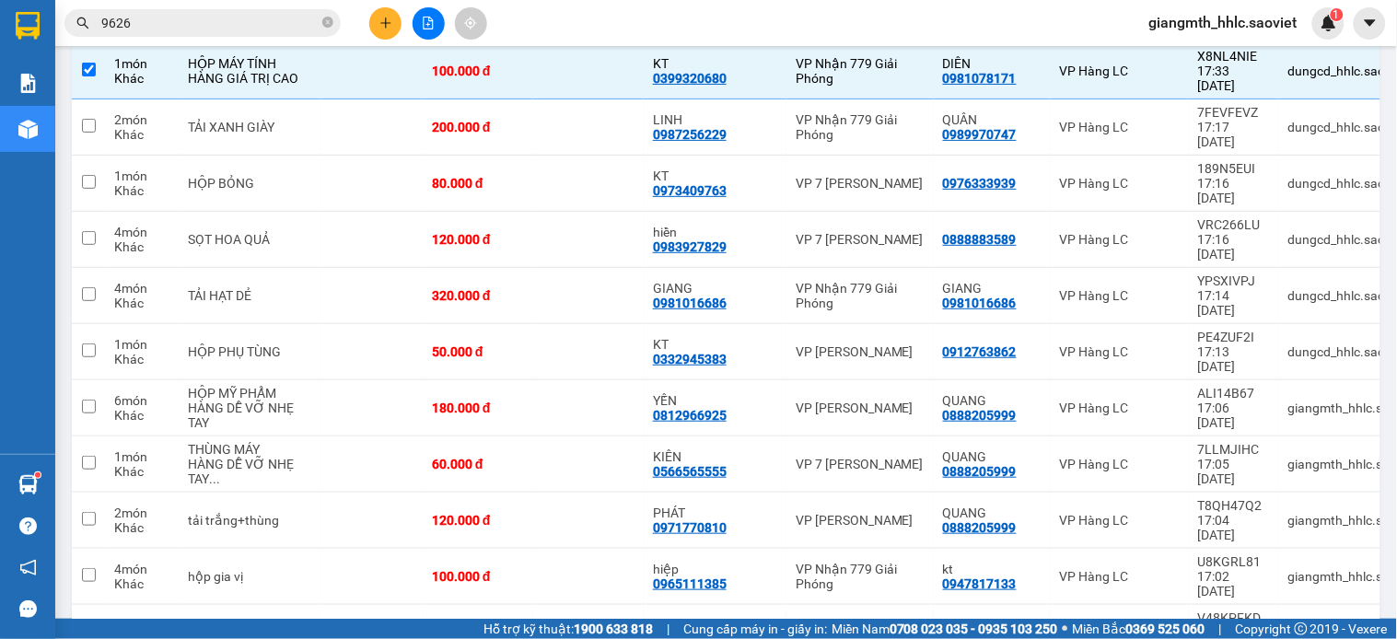
scroll to position [399, 0]
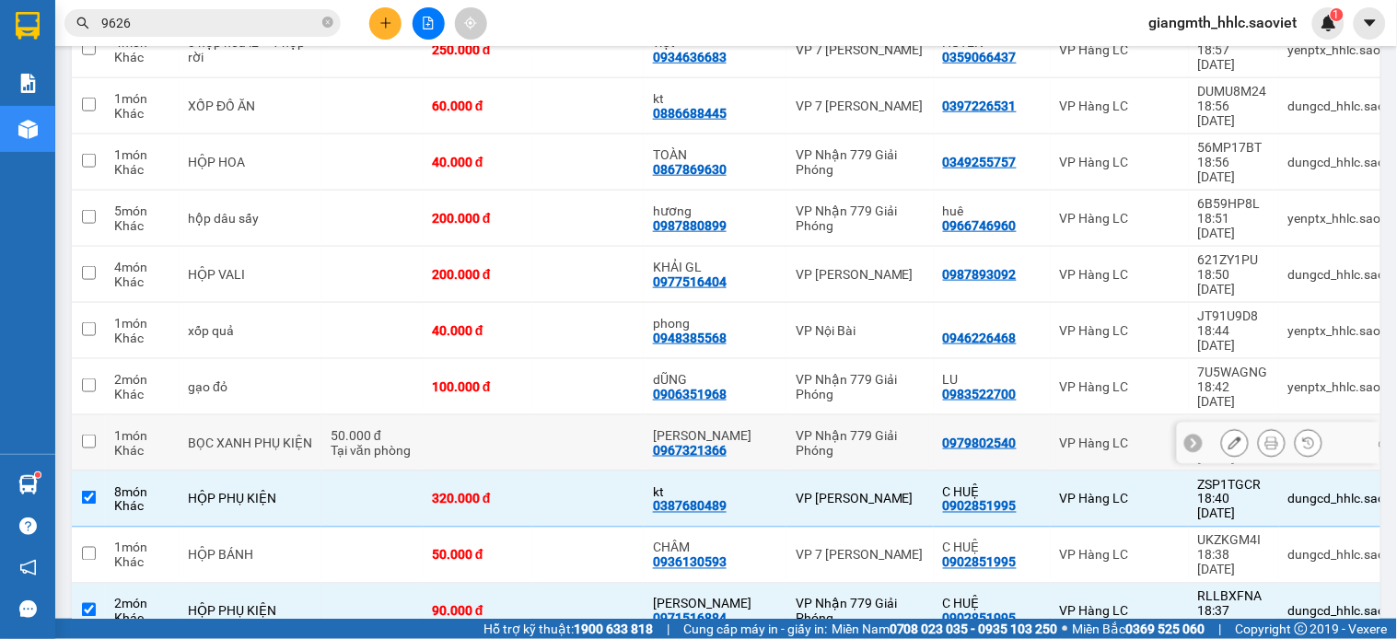
click at [818, 428] on div "VP Nhận 779 Giải Phóng" at bounding box center [860, 442] width 129 height 29
checkbox input "true"
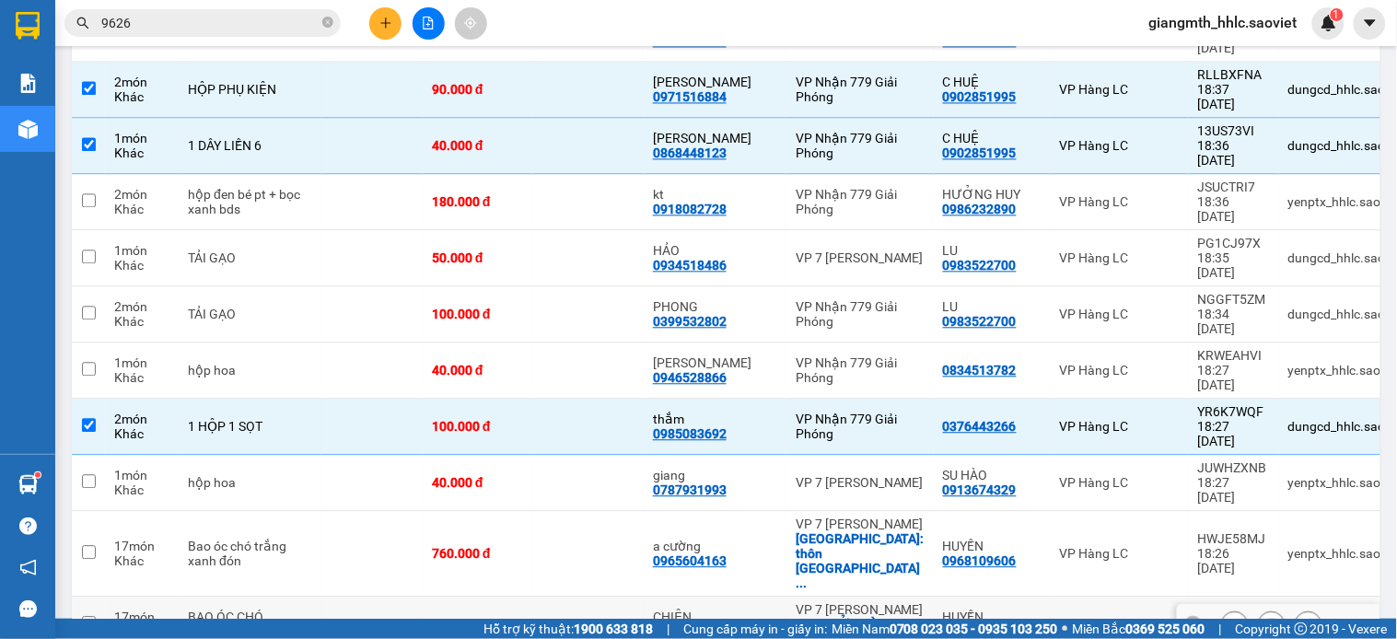
scroll to position [1842, 0]
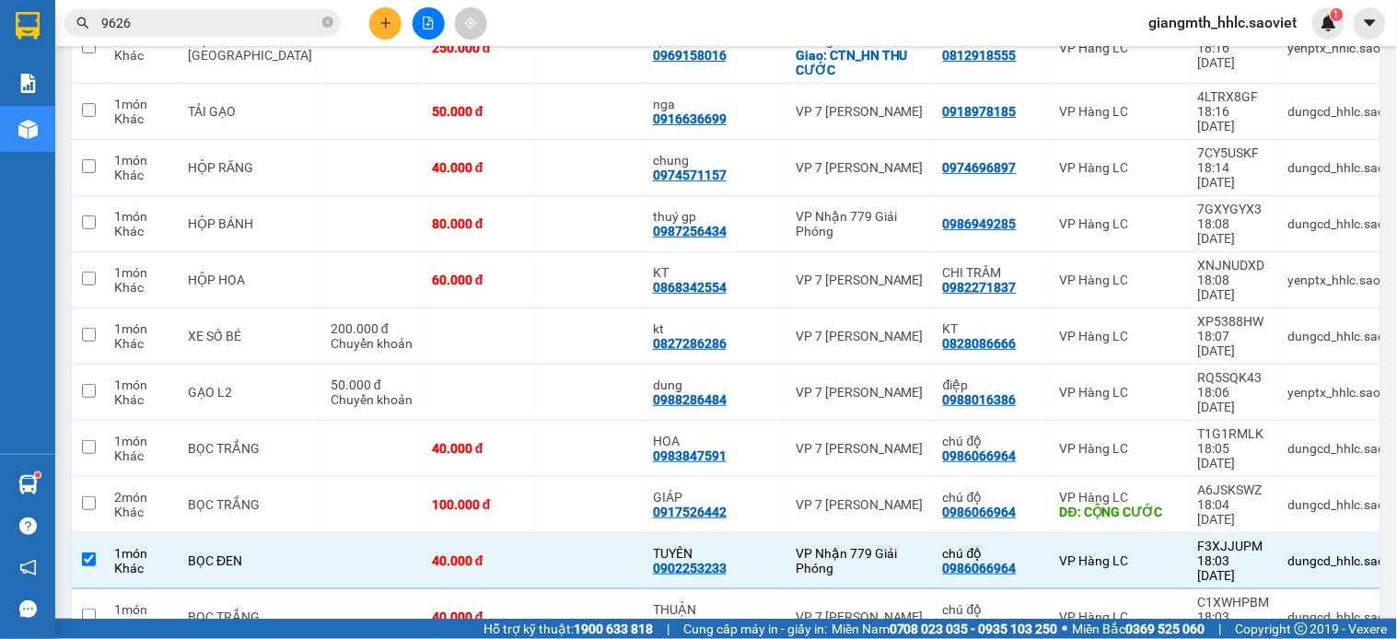
checkbox input "true"
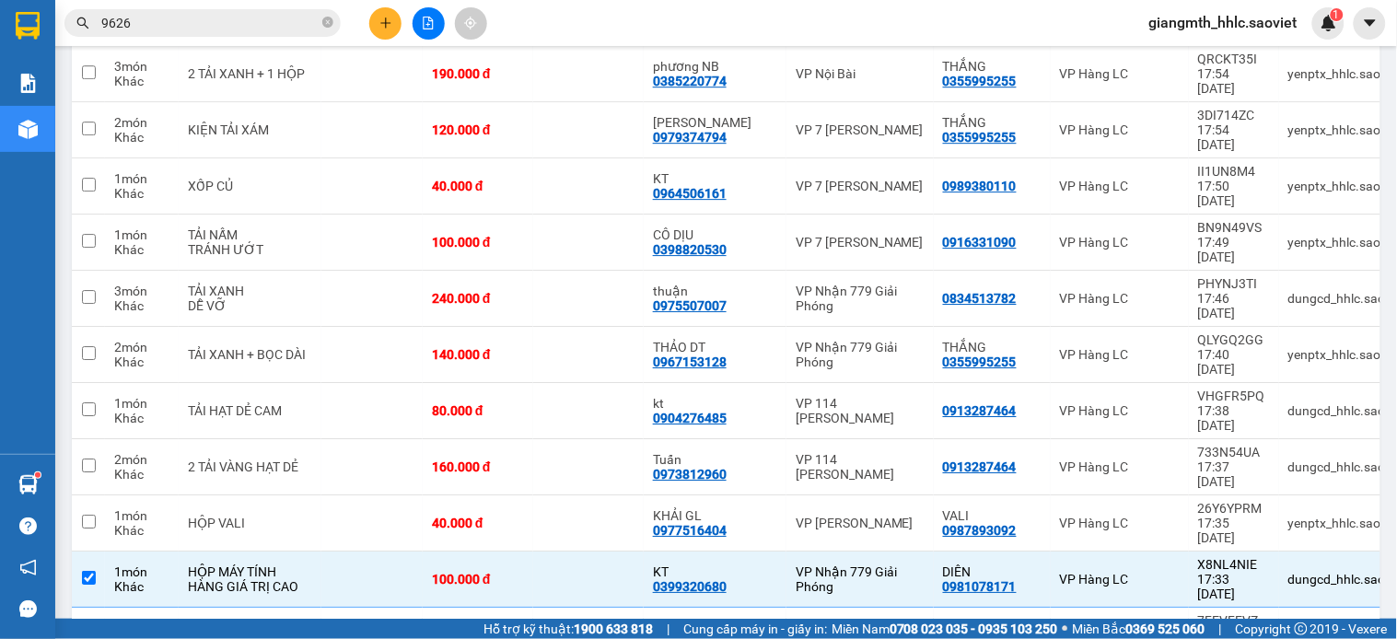
scroll to position [2133, 0]
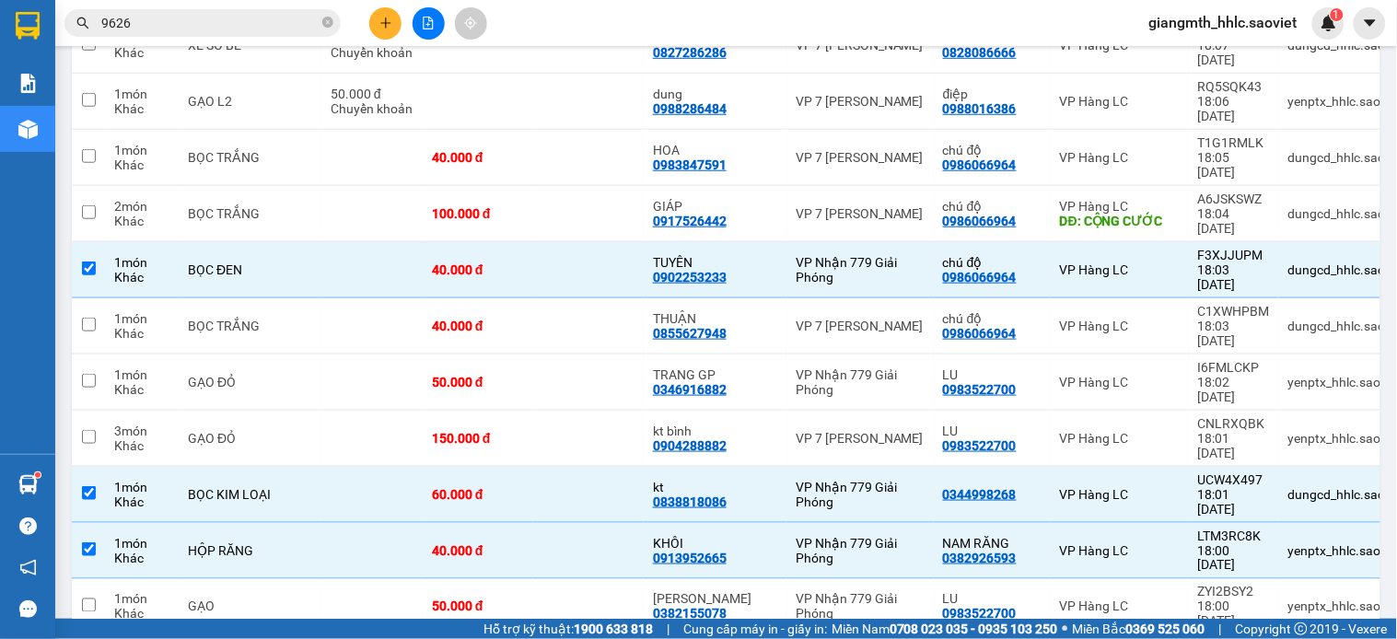
checkbox input "true"
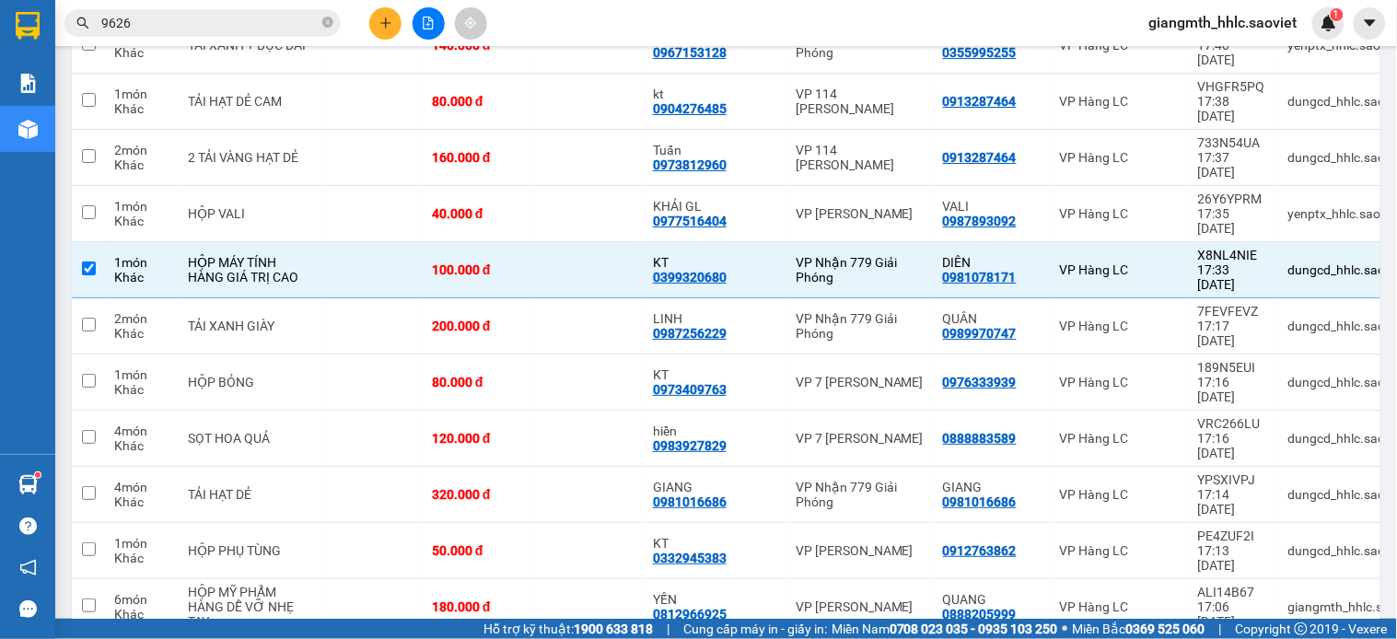
checkbox input "false"
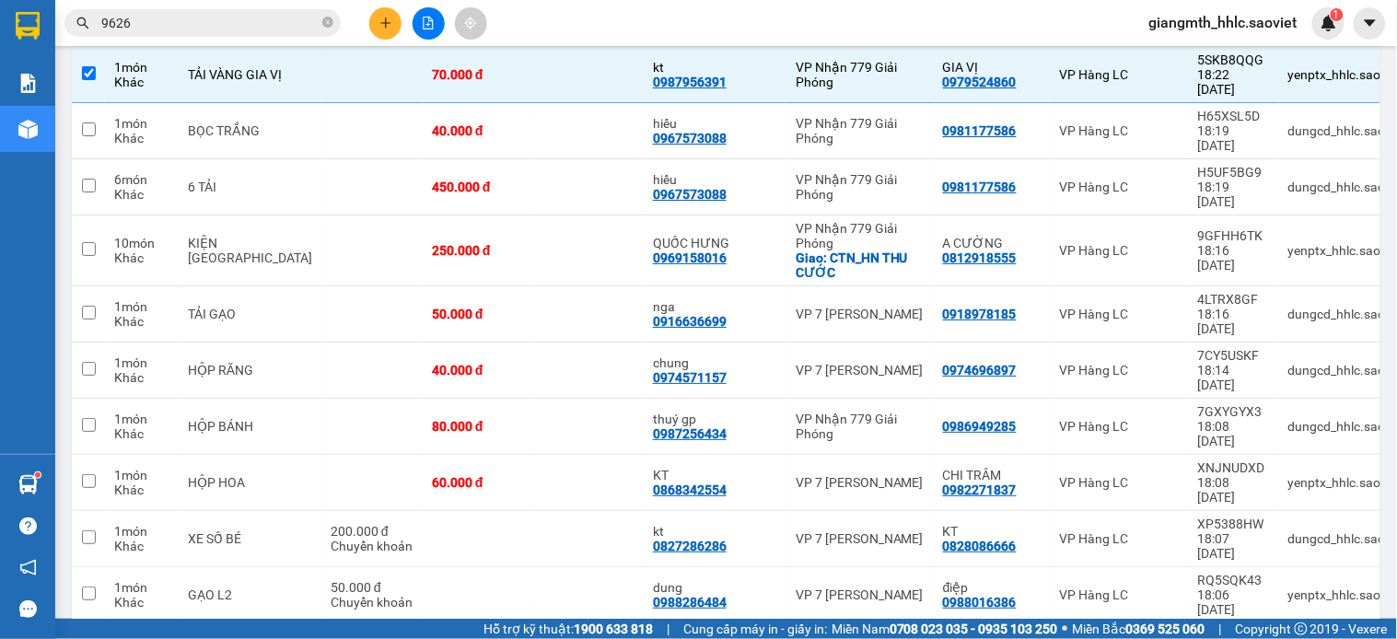
scroll to position [1946, 0]
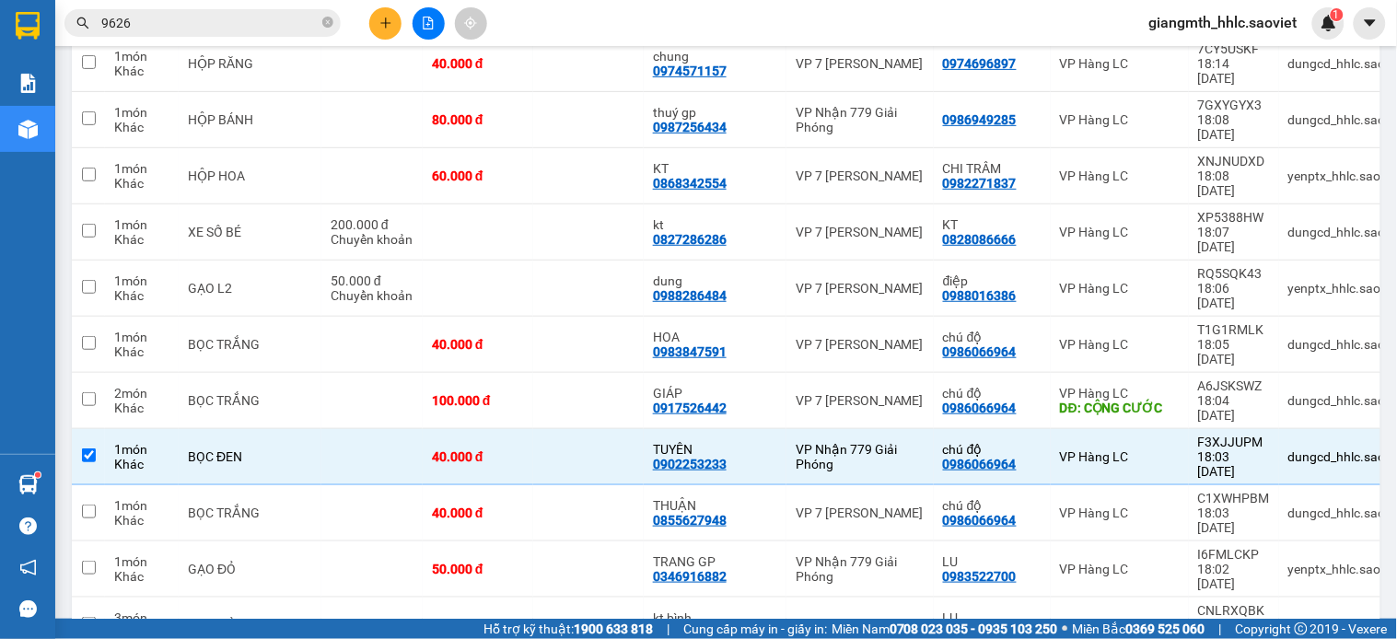
checkbox input "false"
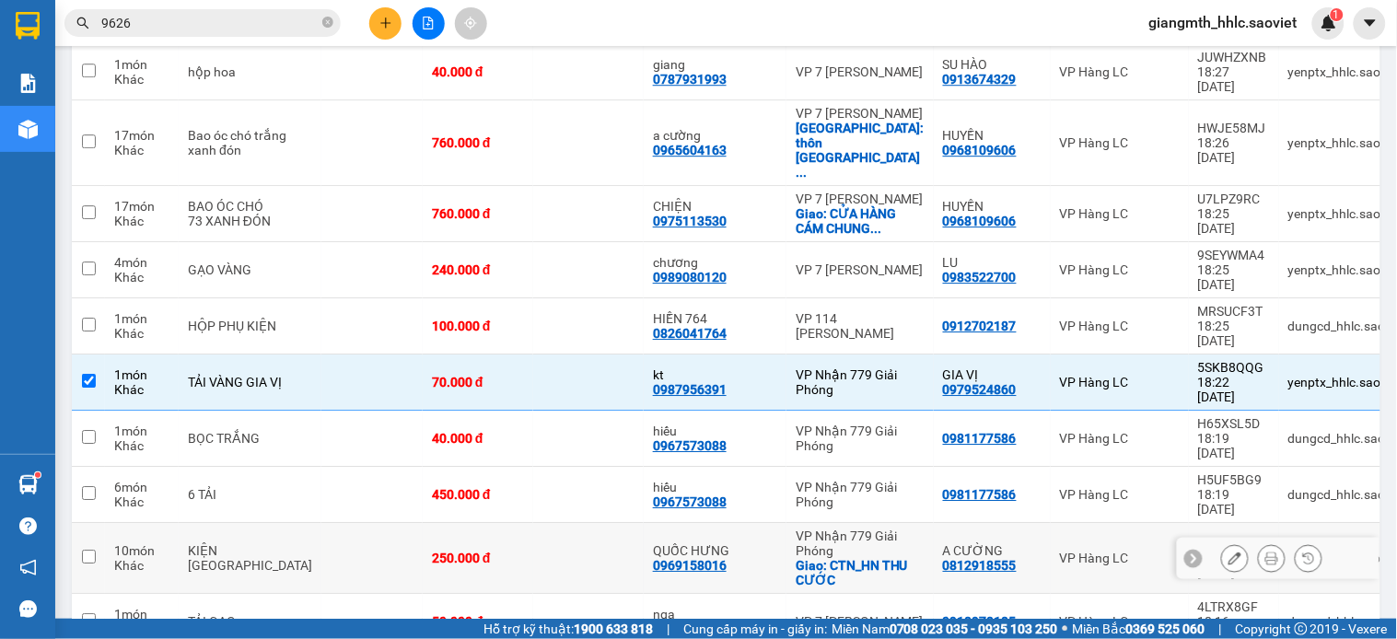
scroll to position [923, 0]
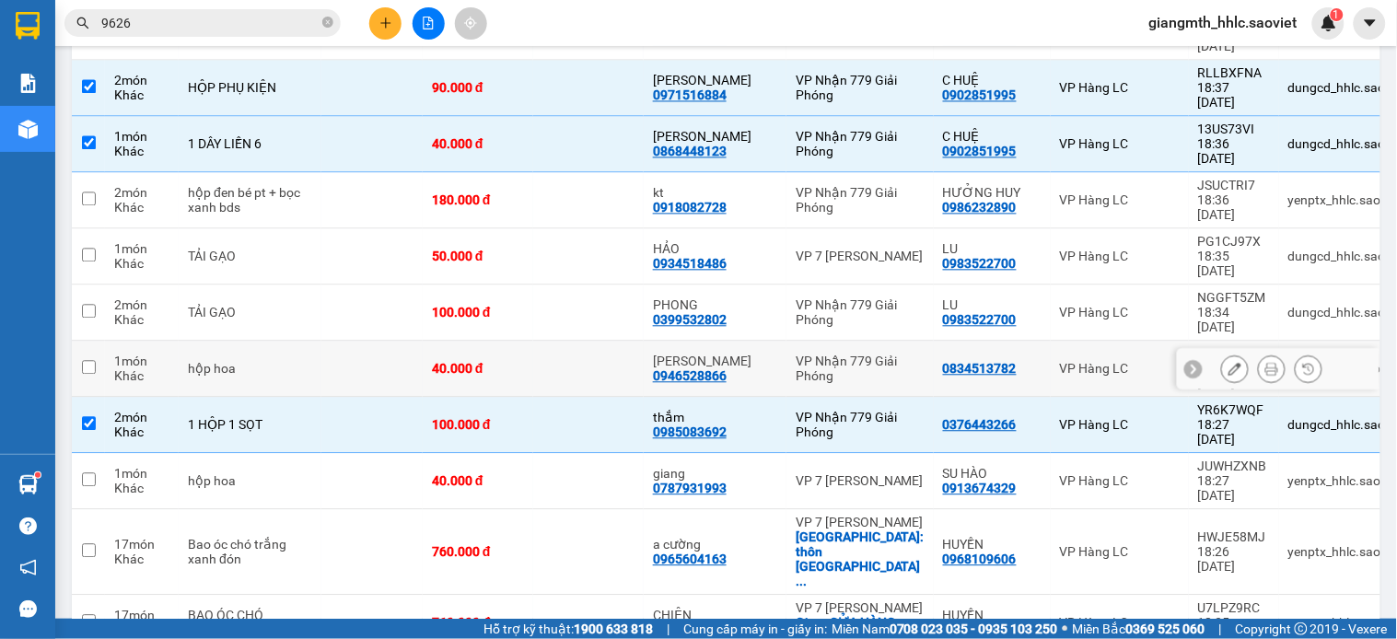
click at [582, 341] on td at bounding box center [588, 369] width 111 height 56
checkbox input "true"
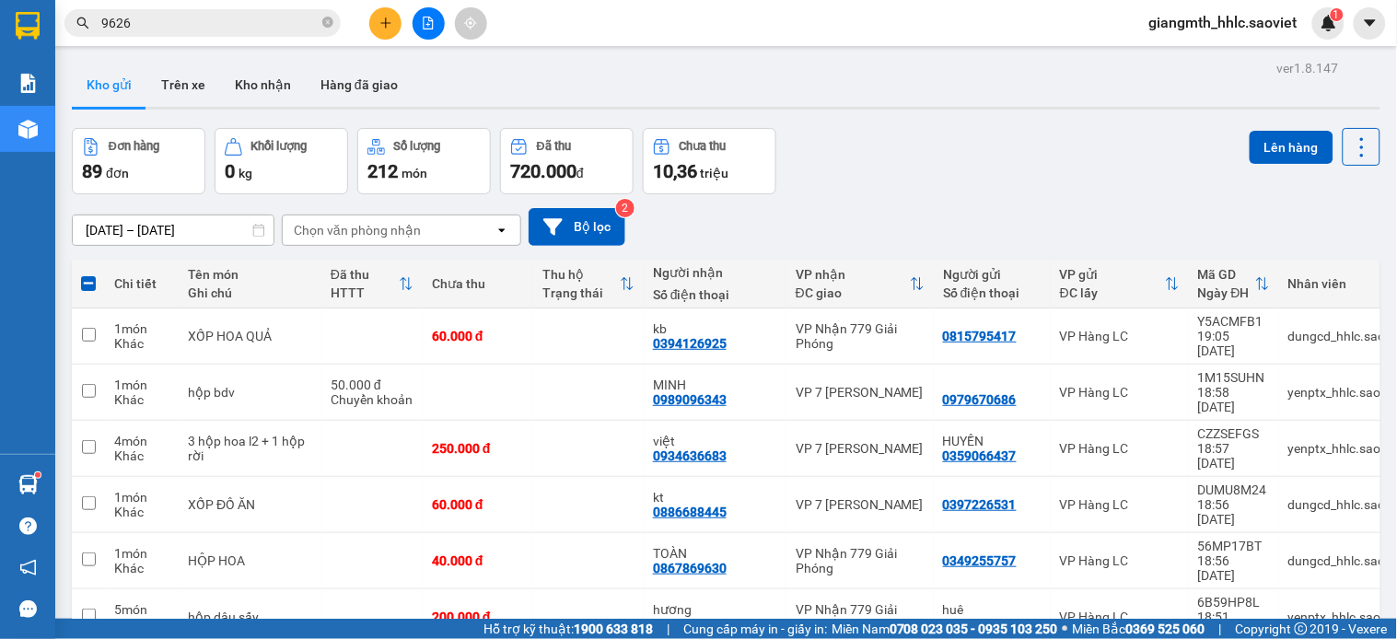
scroll to position [3316, 0]
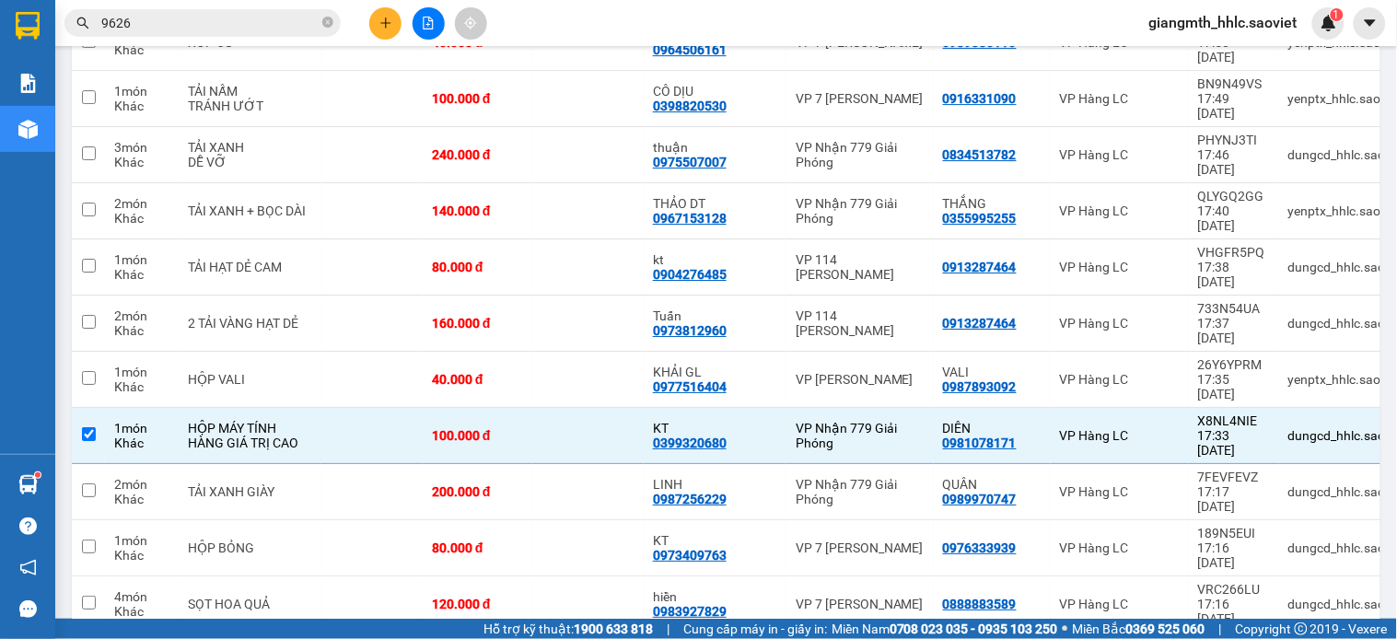
checkbox input "true"
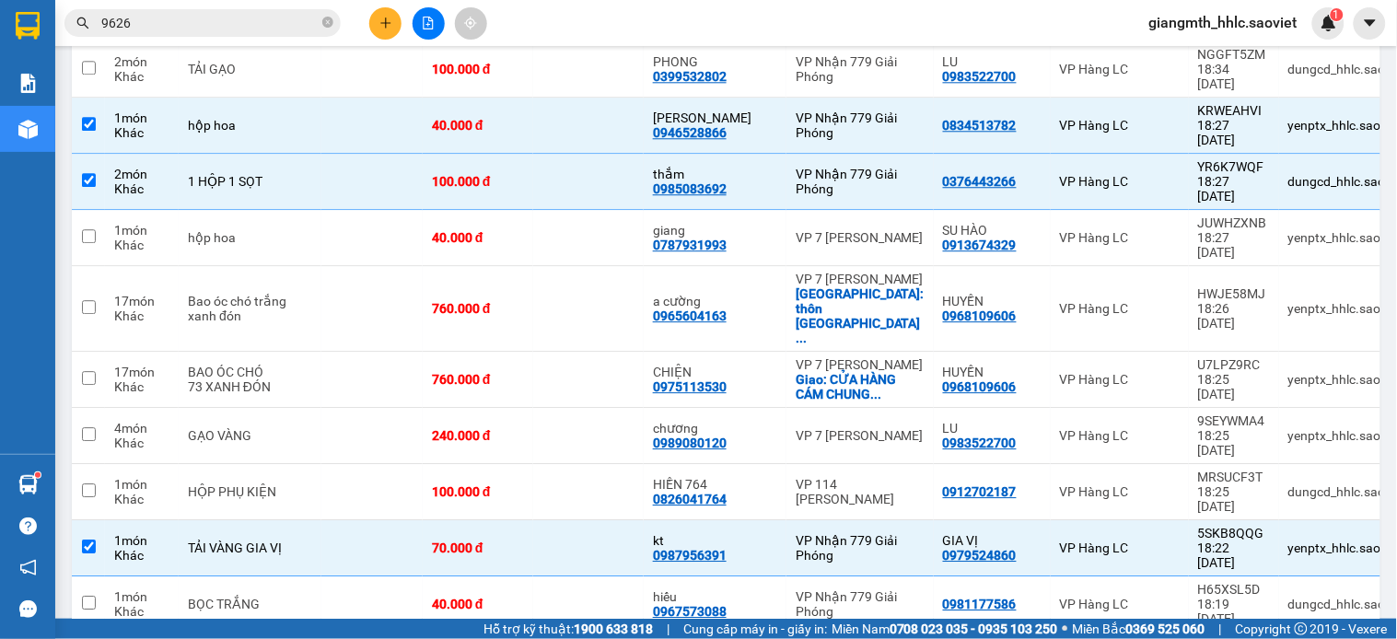
scroll to position [1371, 0]
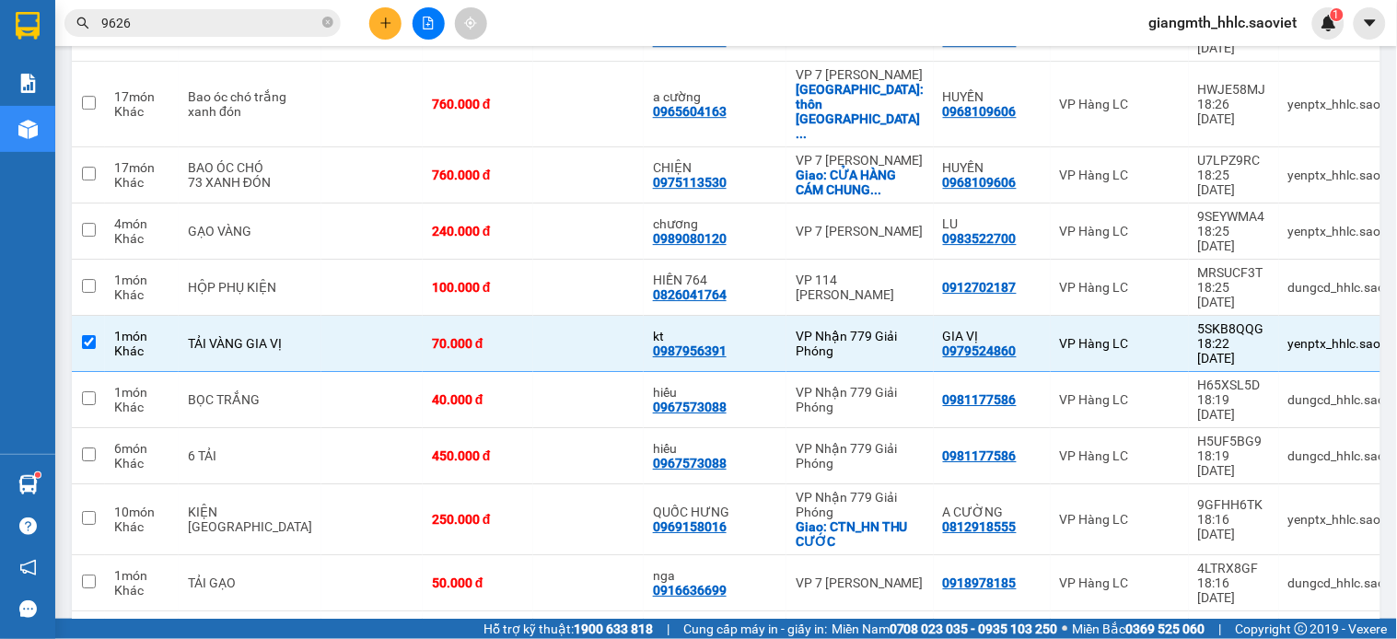
checkbox input "true"
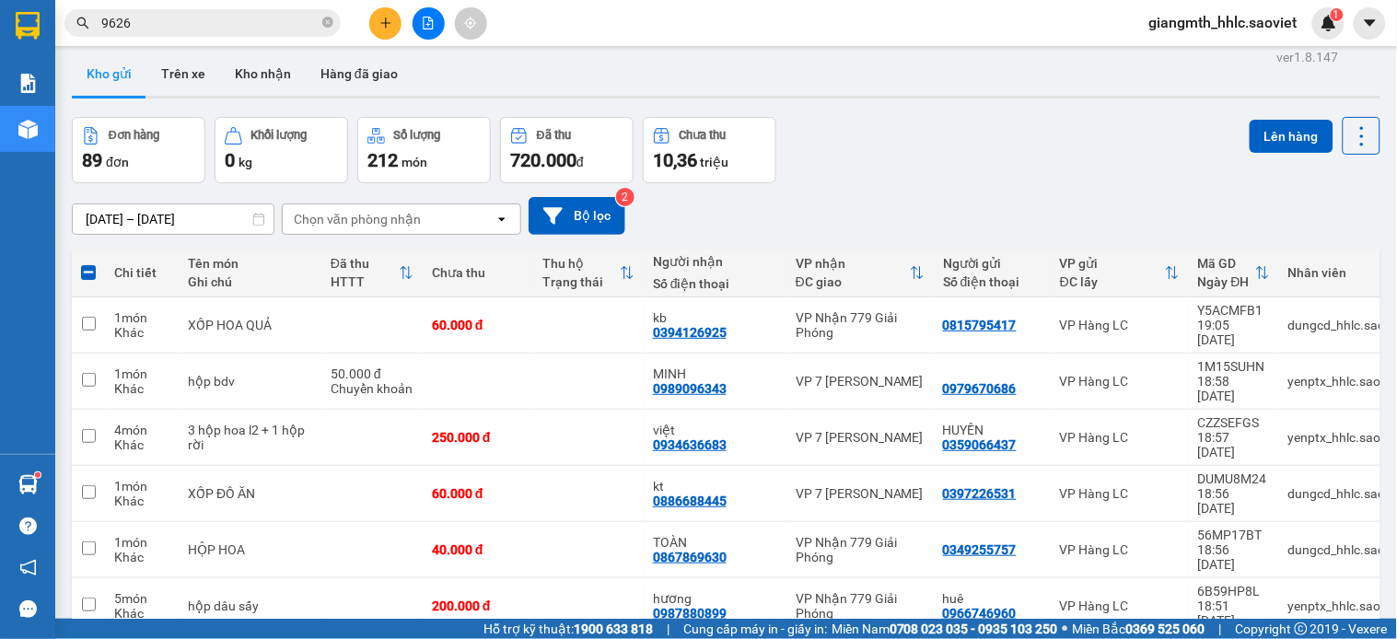
scroll to position [1635, 0]
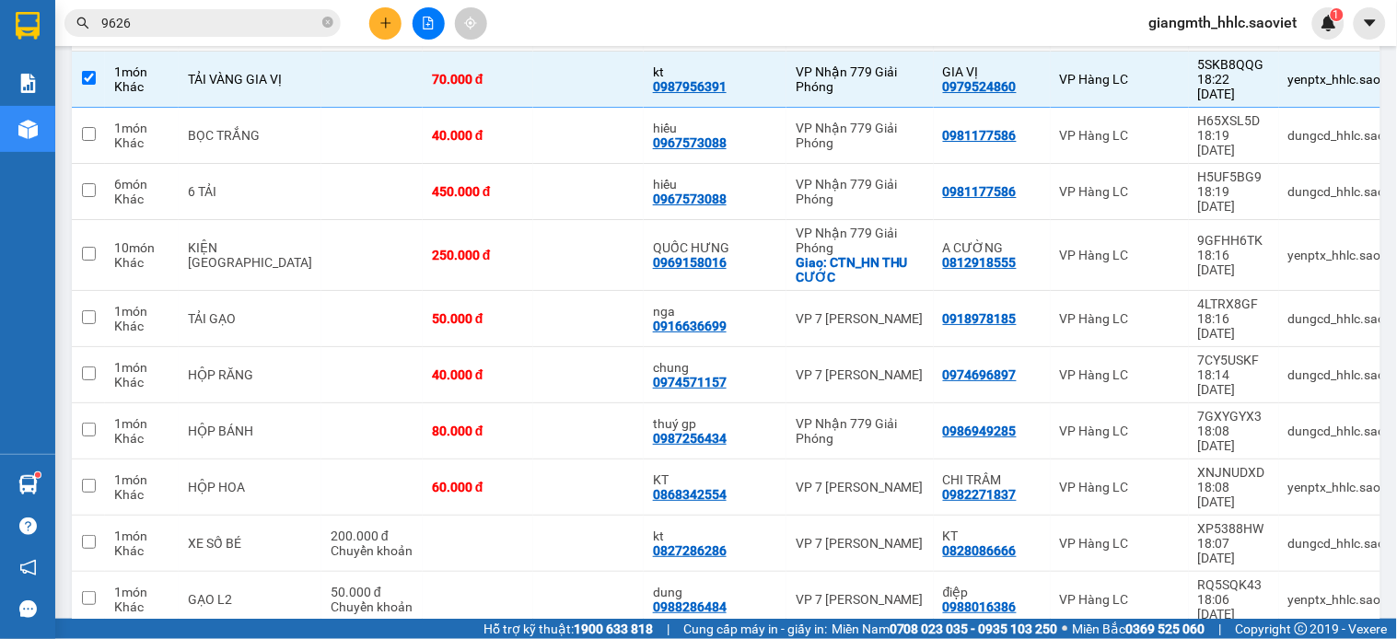
checkbox input "true"
click at [787, 572] on td "VP 7 [PERSON_NAME]" at bounding box center [860, 600] width 147 height 56
checkbox input "true"
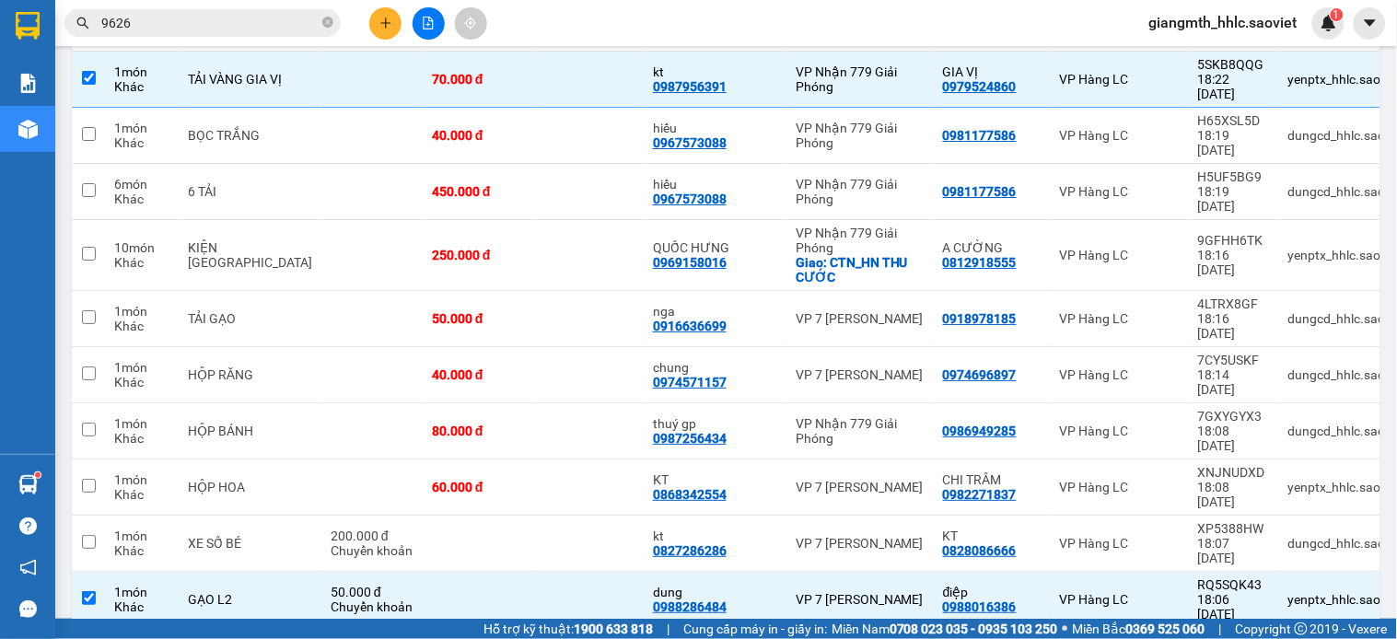
scroll to position [2009, 0]
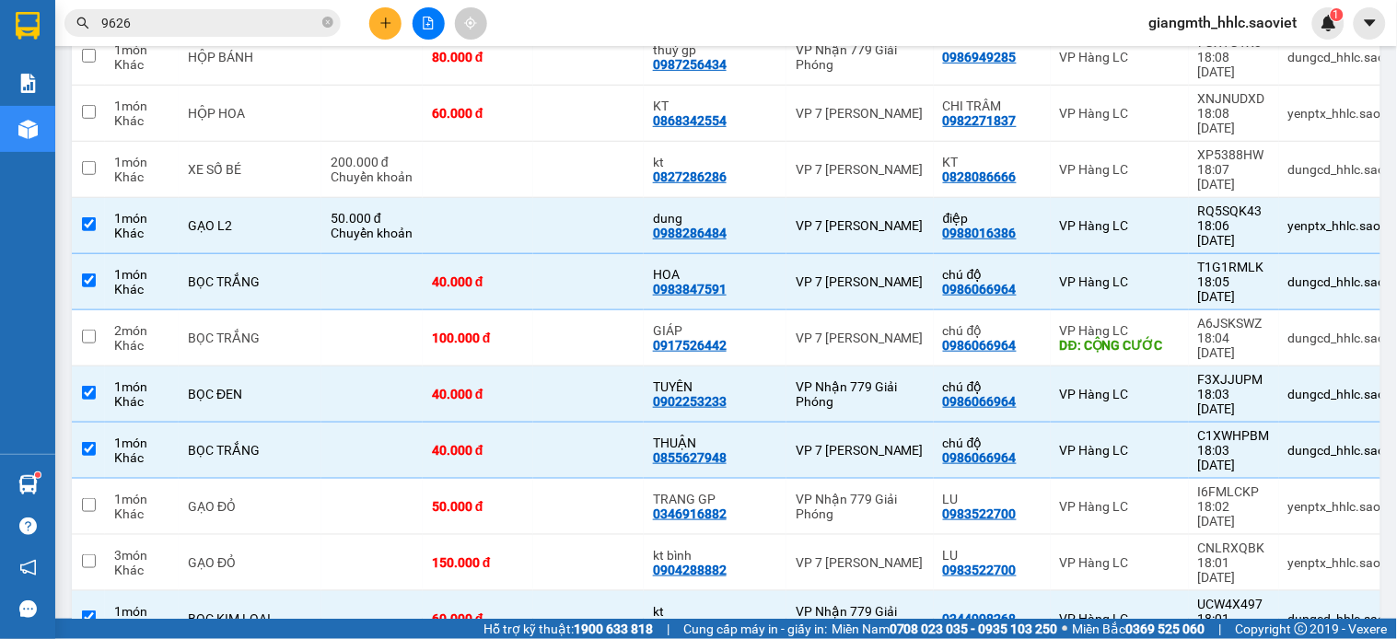
checkbox input "true"
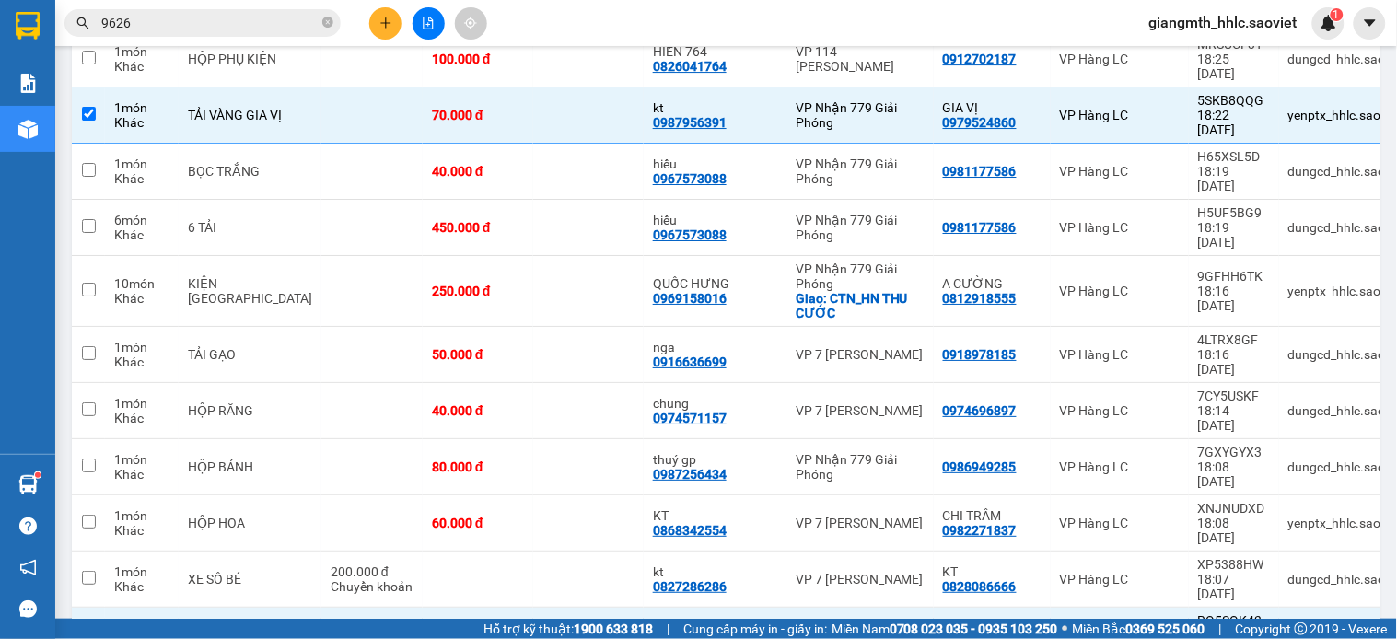
scroll to position [986, 0]
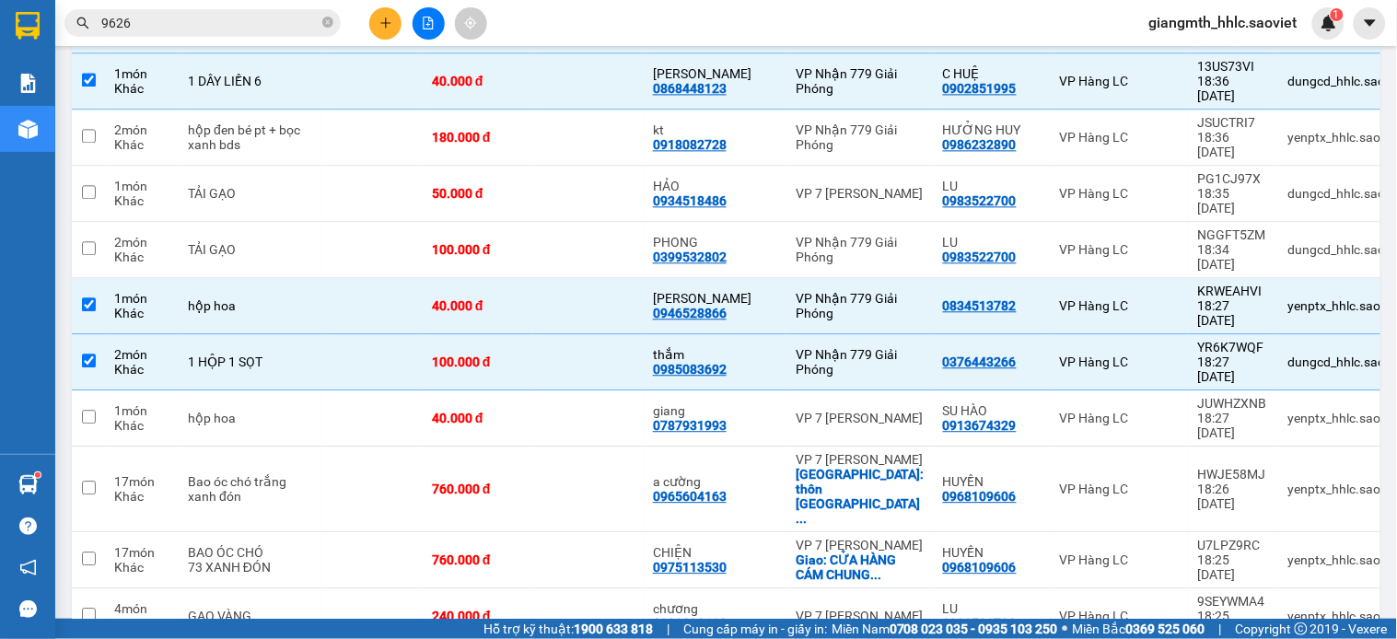
checkbox input "true"
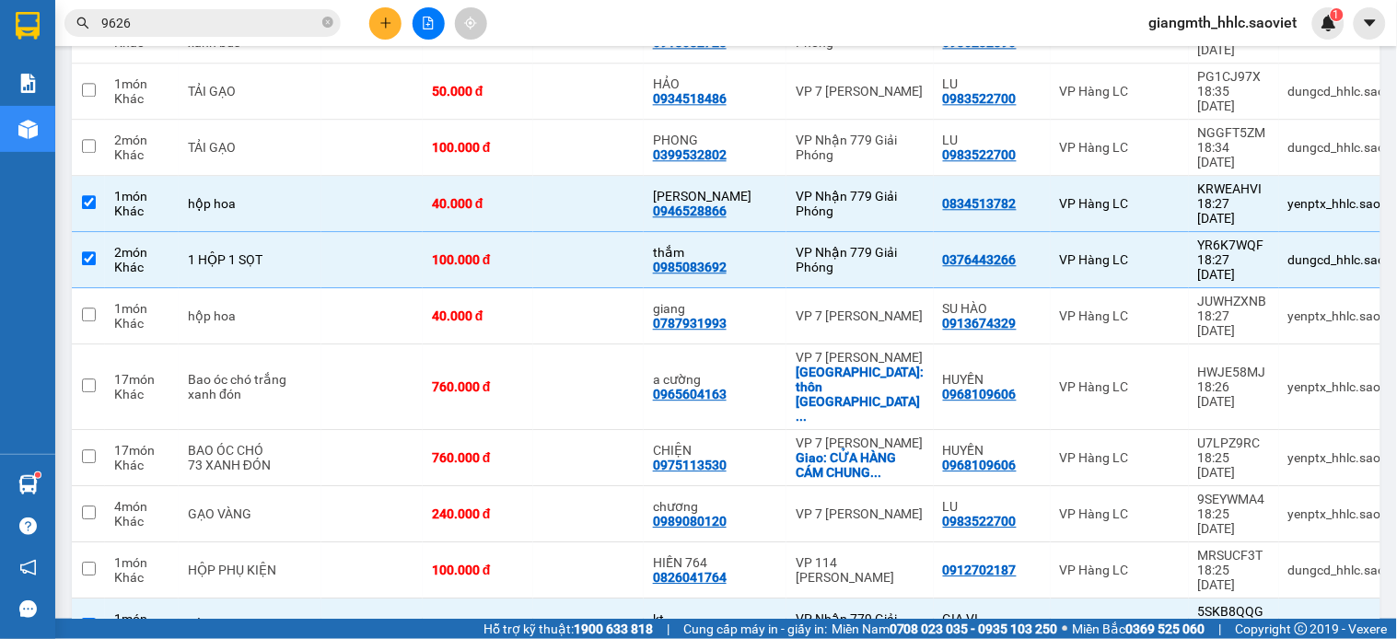
checkbox input "true"
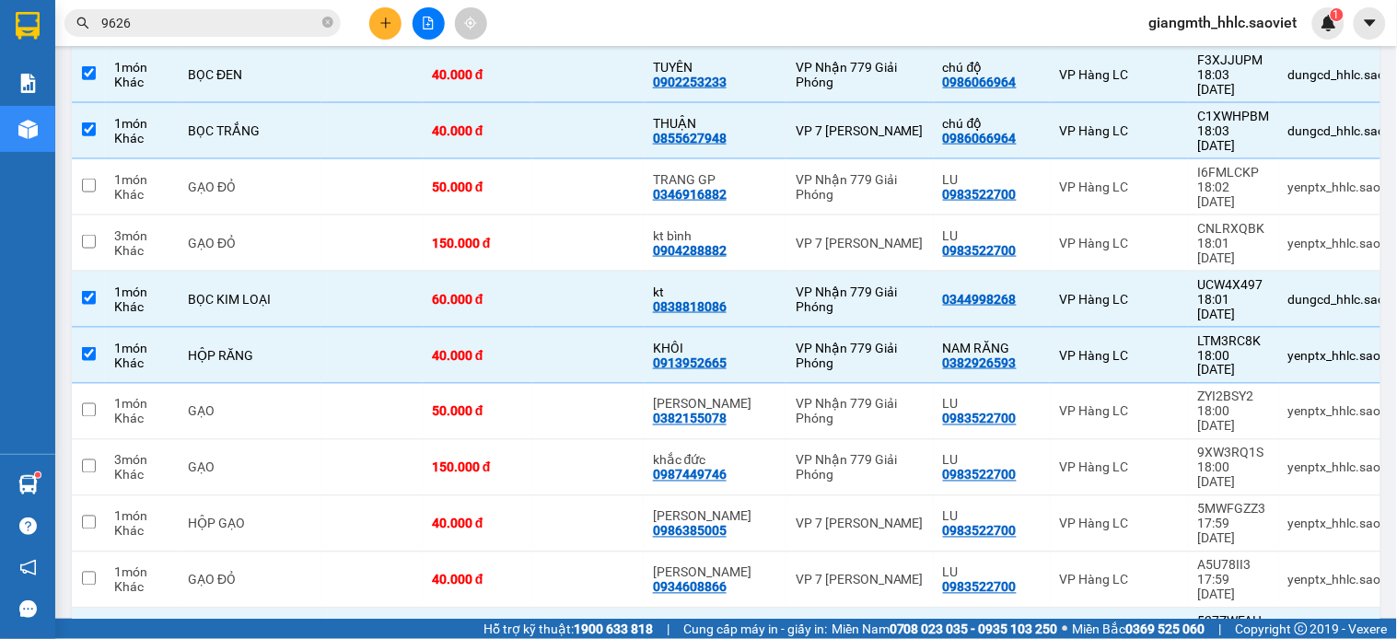
checkbox input "true"
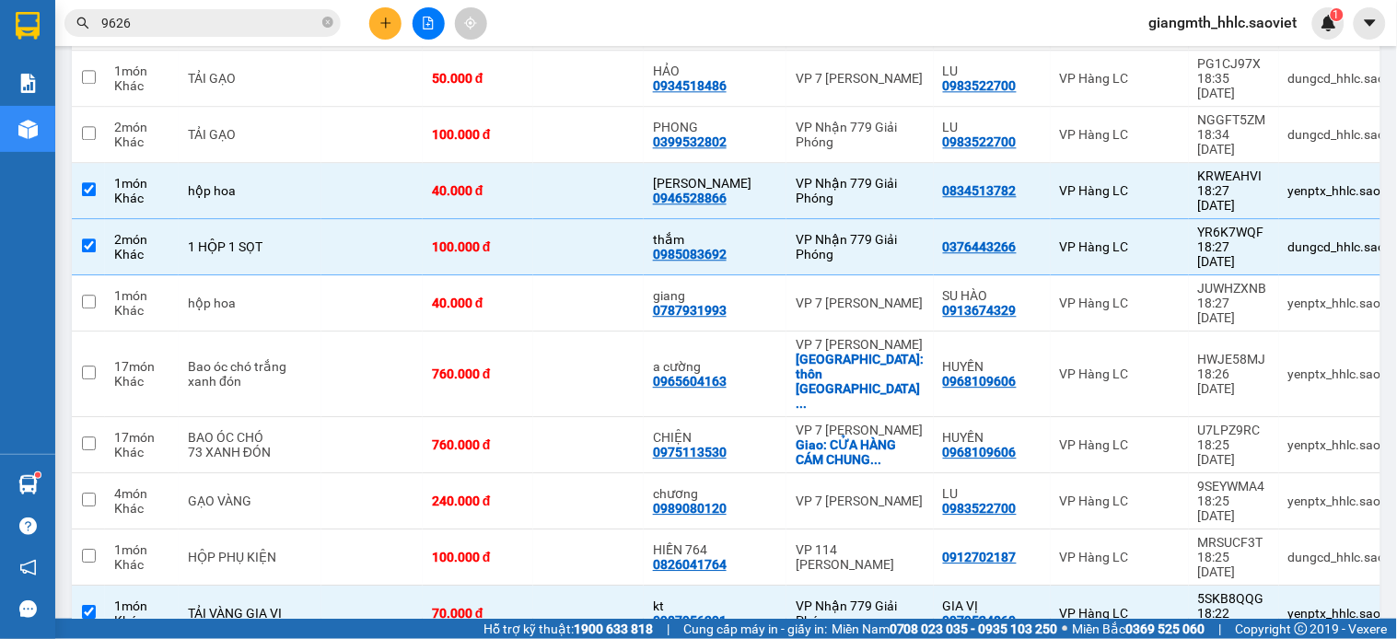
scroll to position [486, 0]
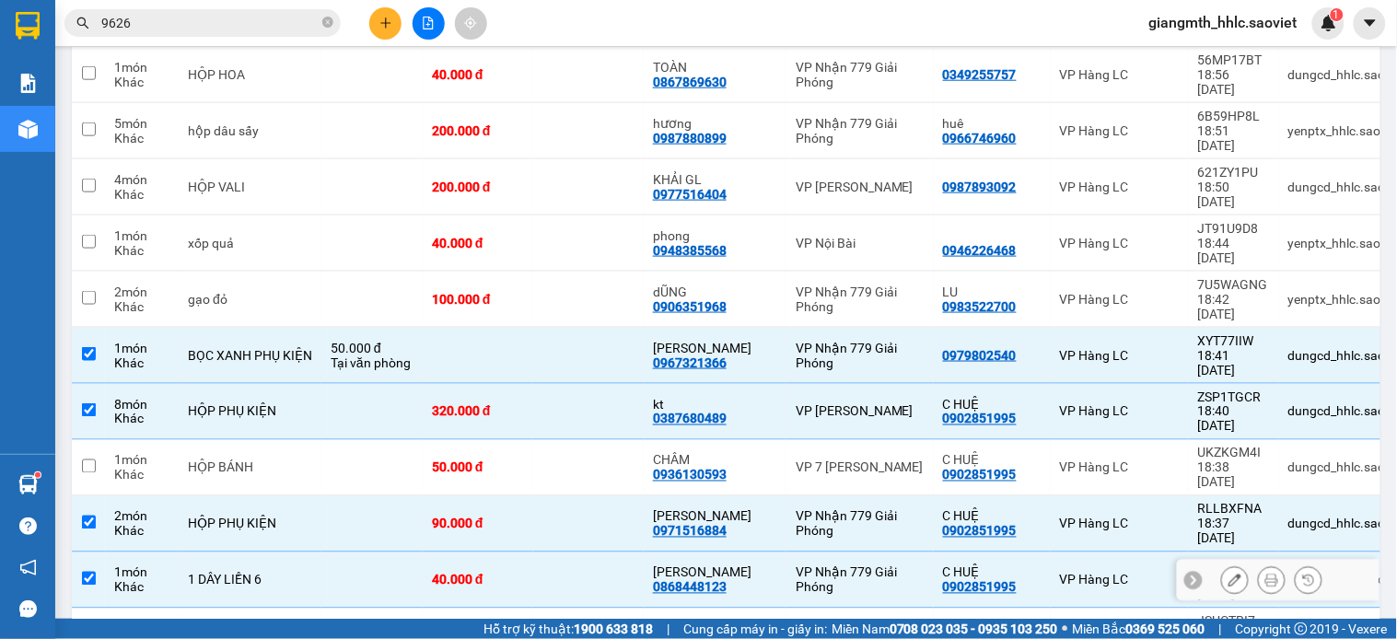
click at [796, 622] on div "VP Nhận 779 Giải Phóng" at bounding box center [860, 636] width 129 height 29
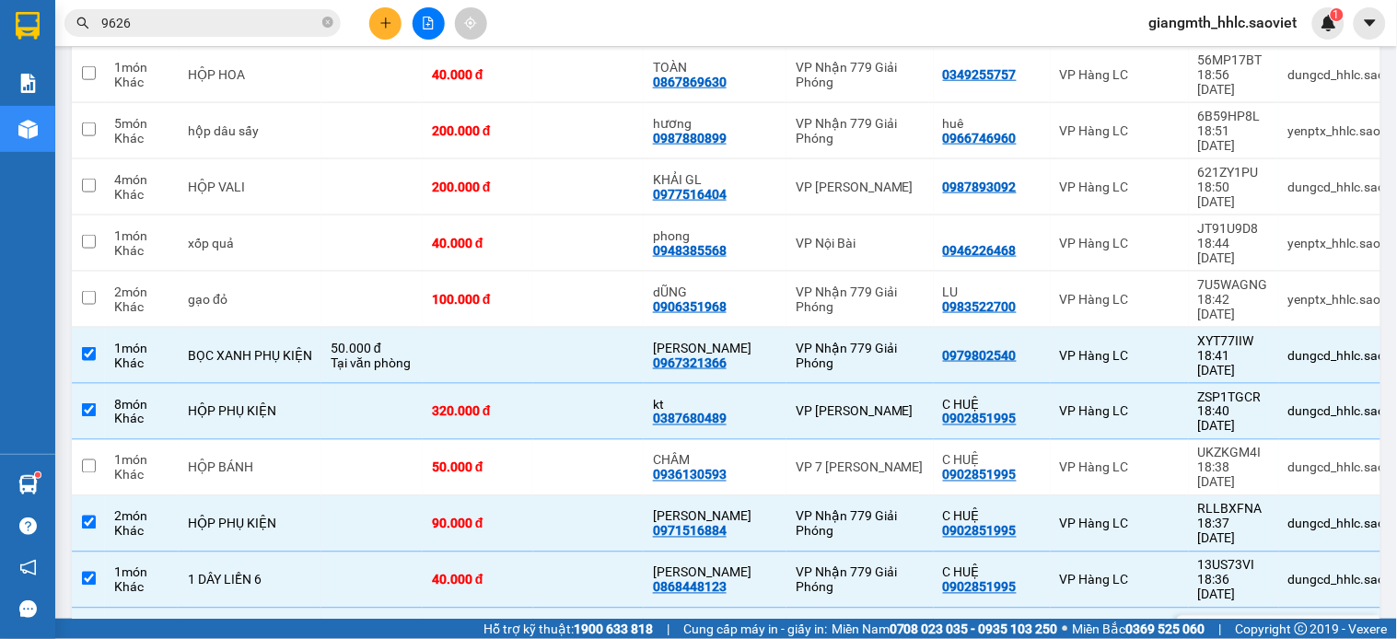
checkbox input "true"
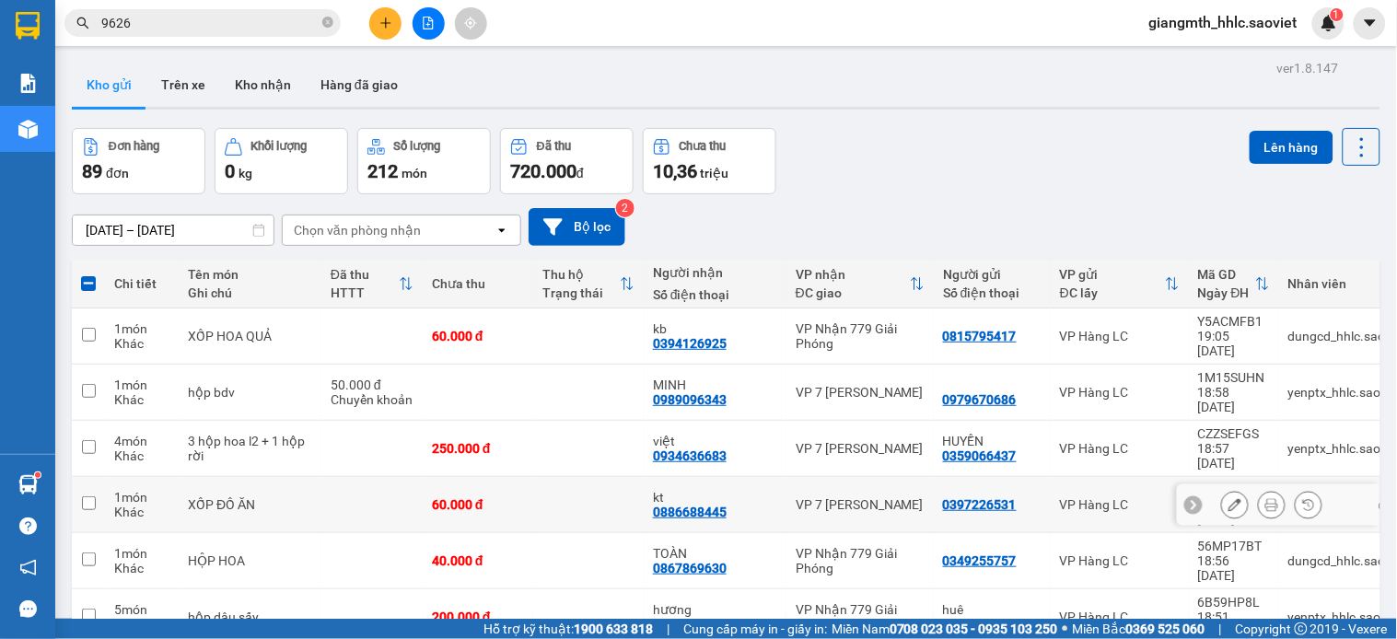
click at [796, 497] on div "VP 7 [PERSON_NAME]" at bounding box center [860, 504] width 129 height 15
checkbox input "true"
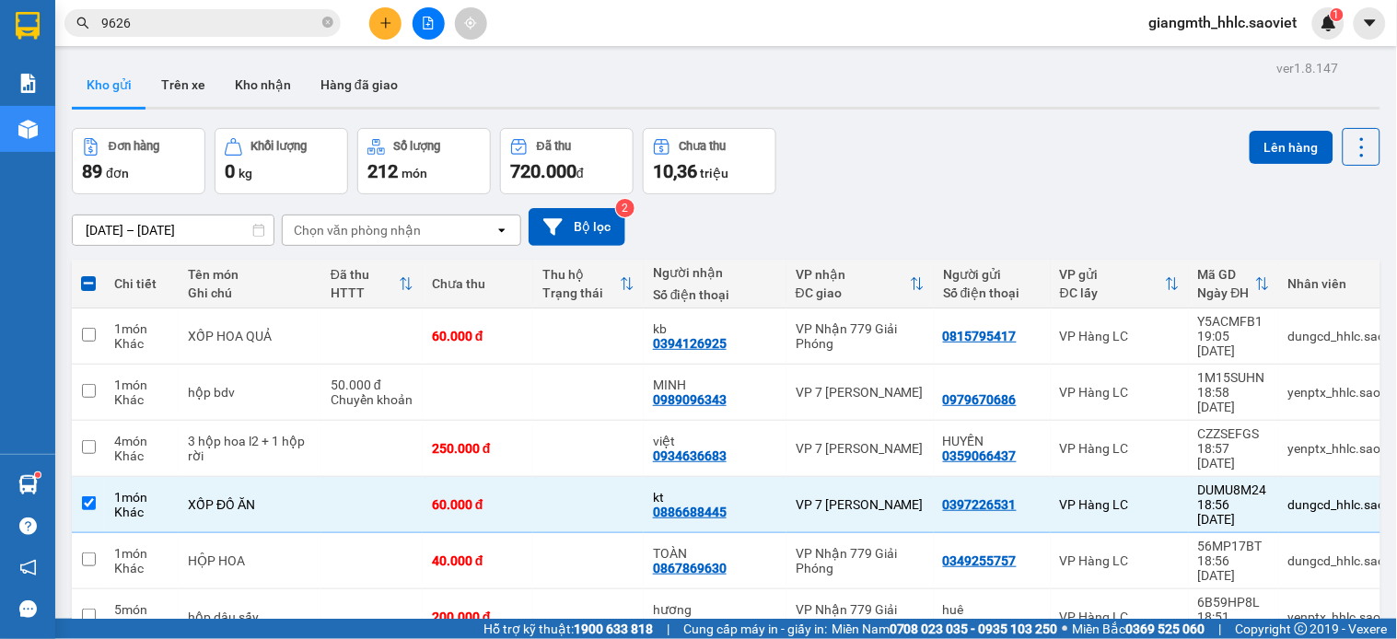
scroll to position [2773, 0]
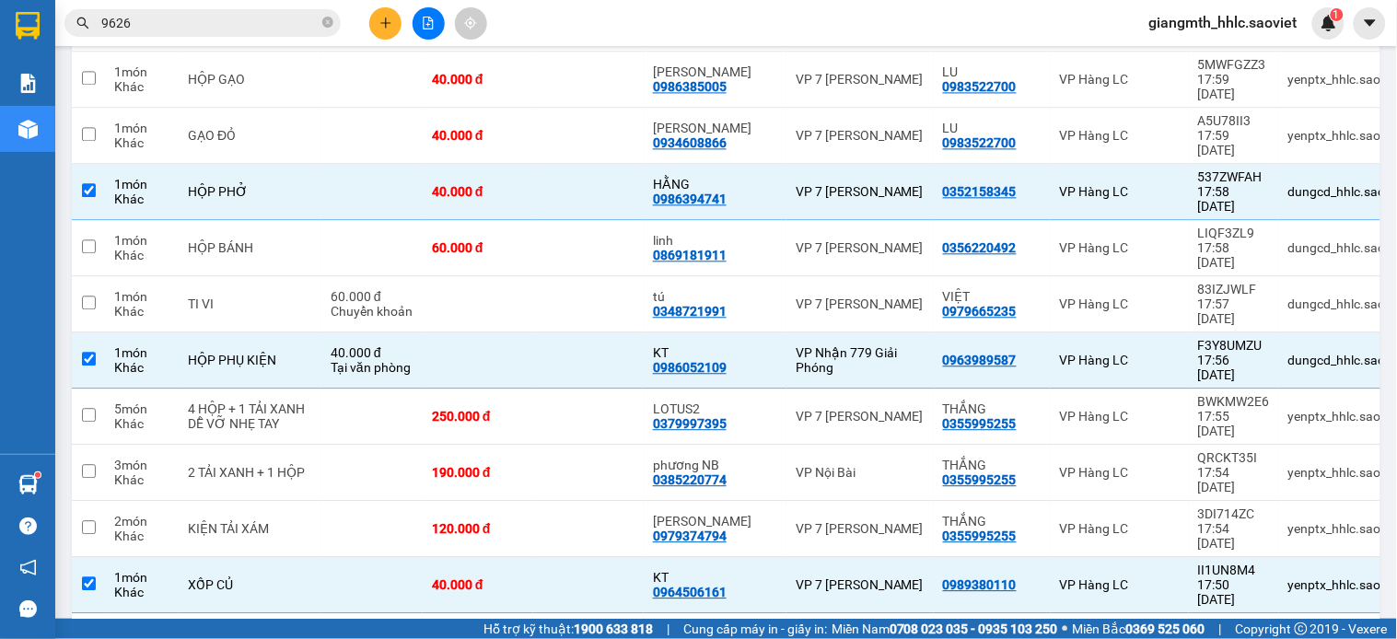
checkbox input "true"
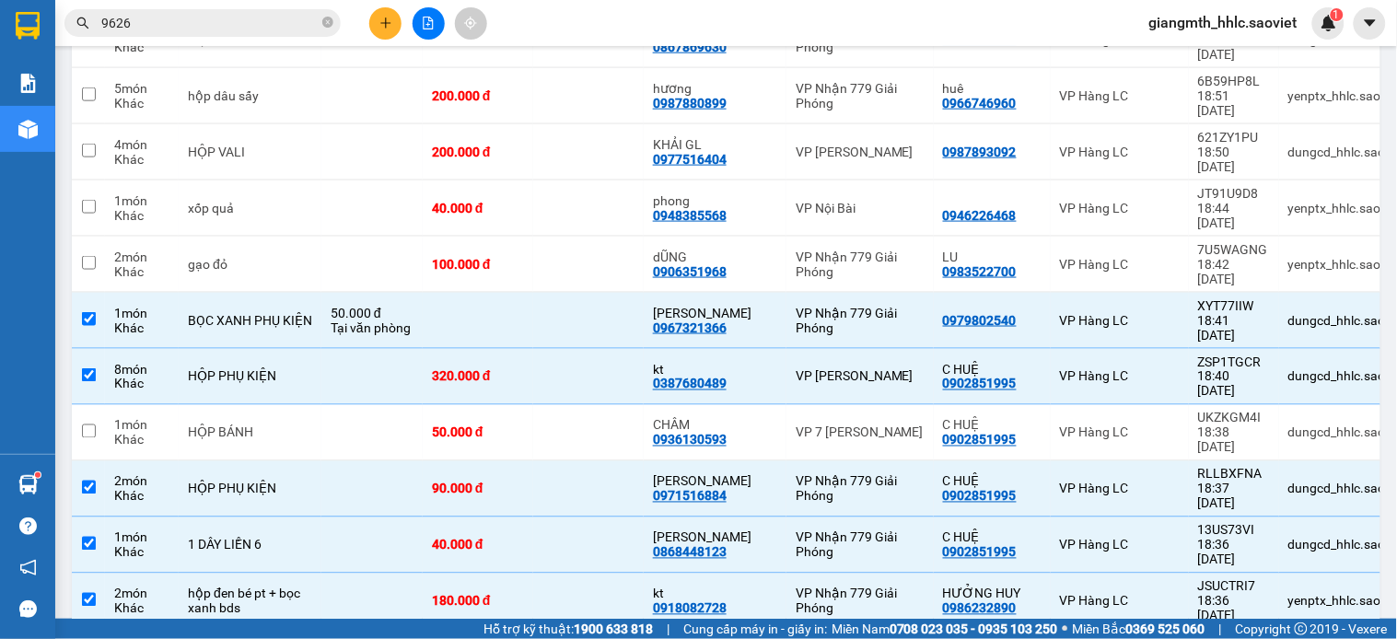
scroll to position [10, 0]
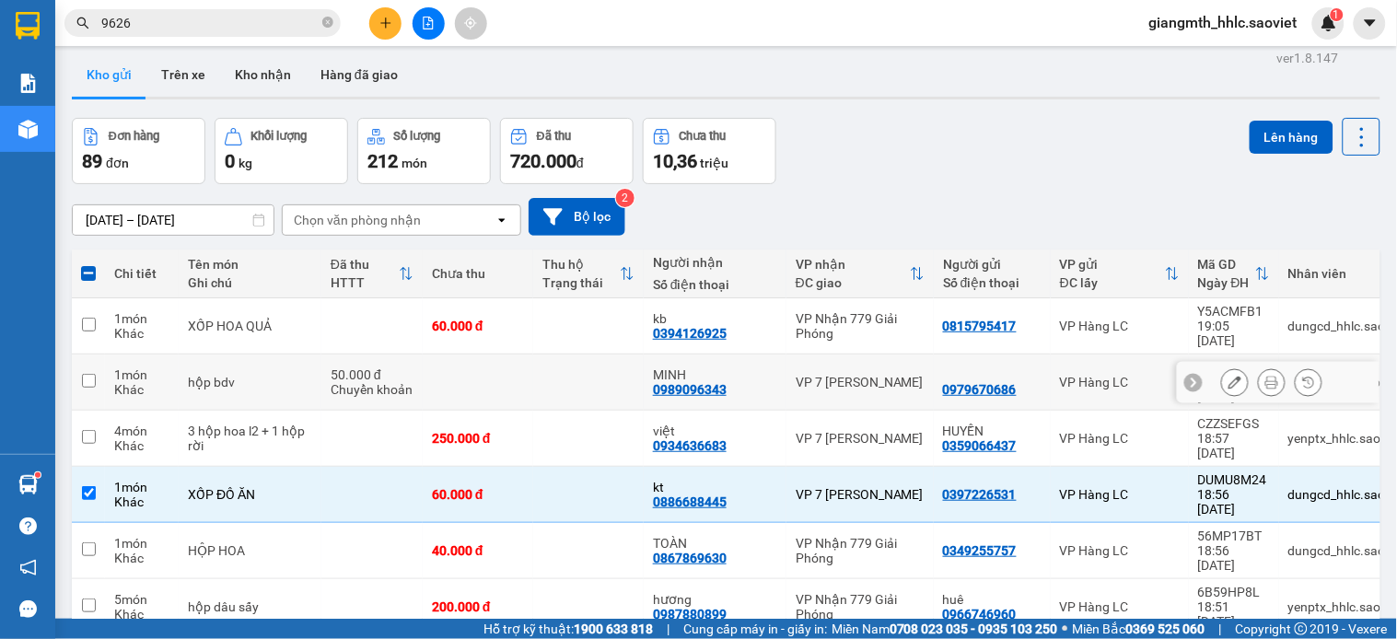
click at [587, 363] on td at bounding box center [588, 383] width 111 height 56
checkbox input "true"
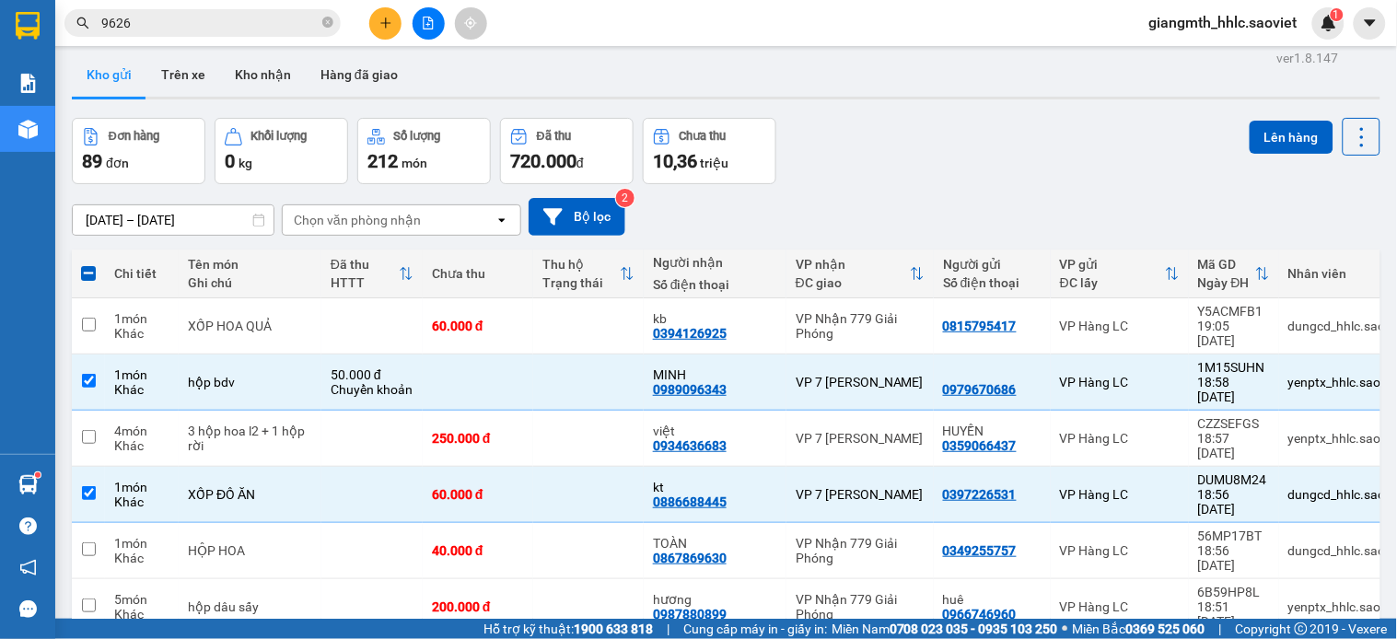
scroll to position [482, 0]
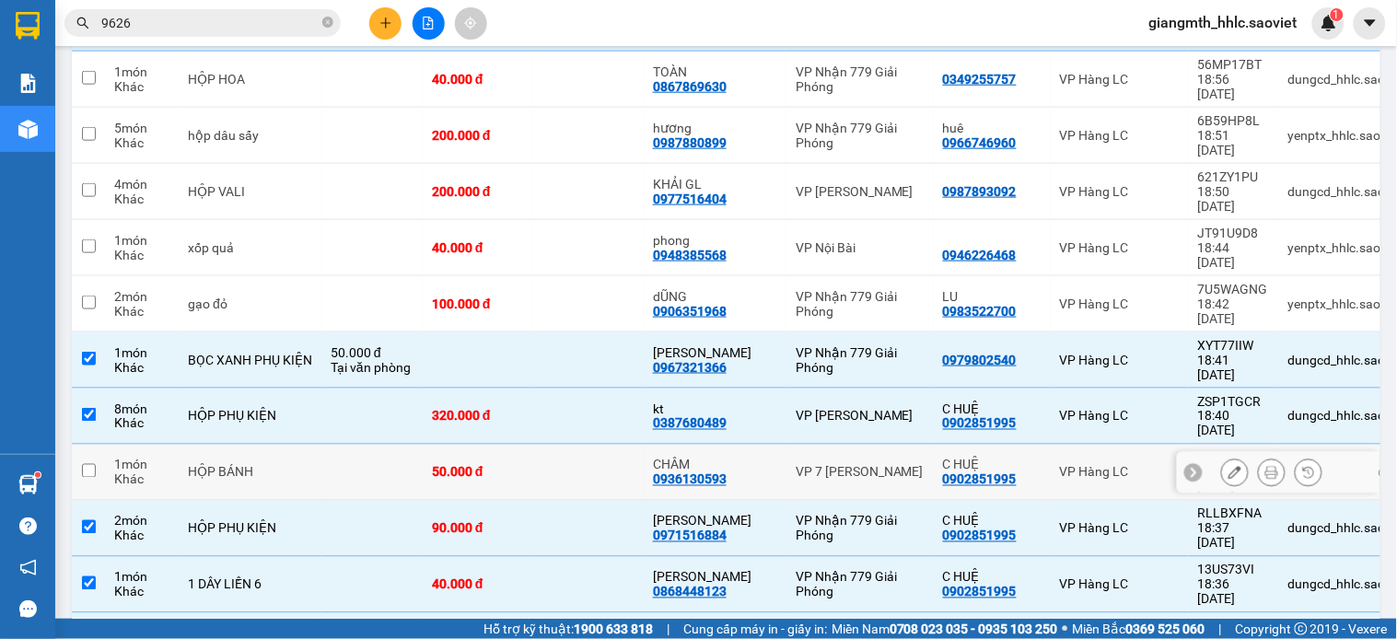
click at [811, 465] on div "VP 7 [PERSON_NAME]" at bounding box center [860, 472] width 129 height 15
checkbox input "true"
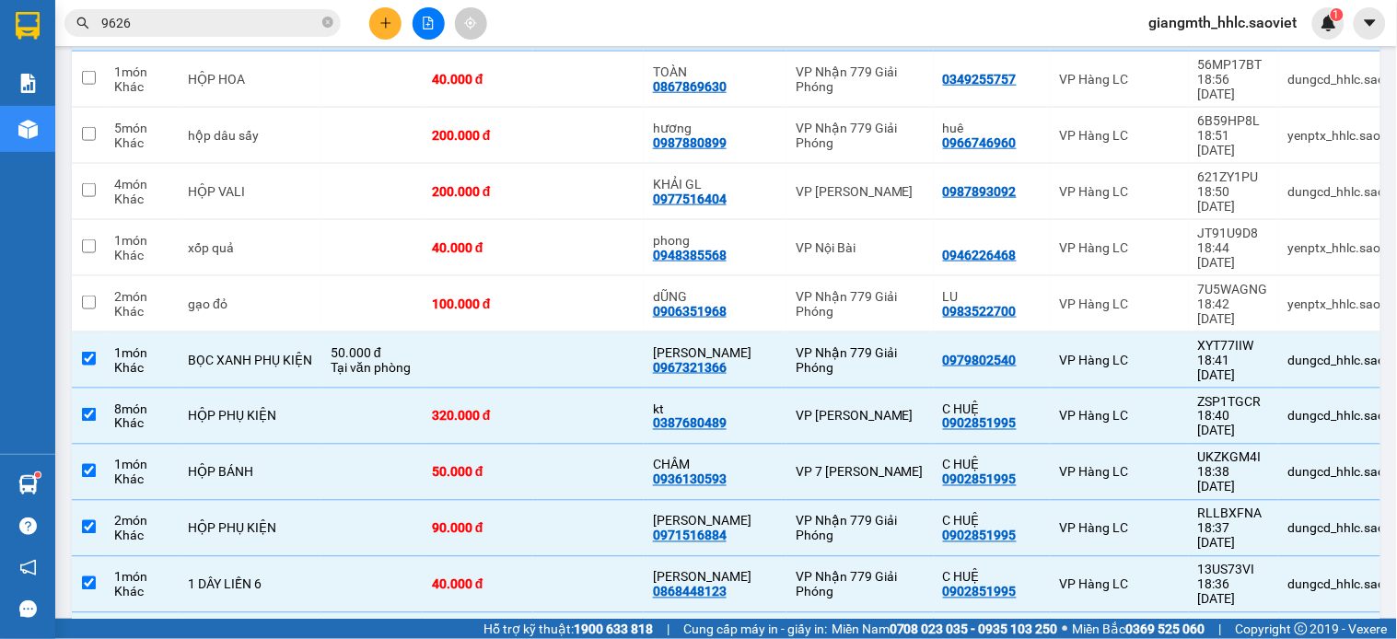
scroll to position [1386, 0]
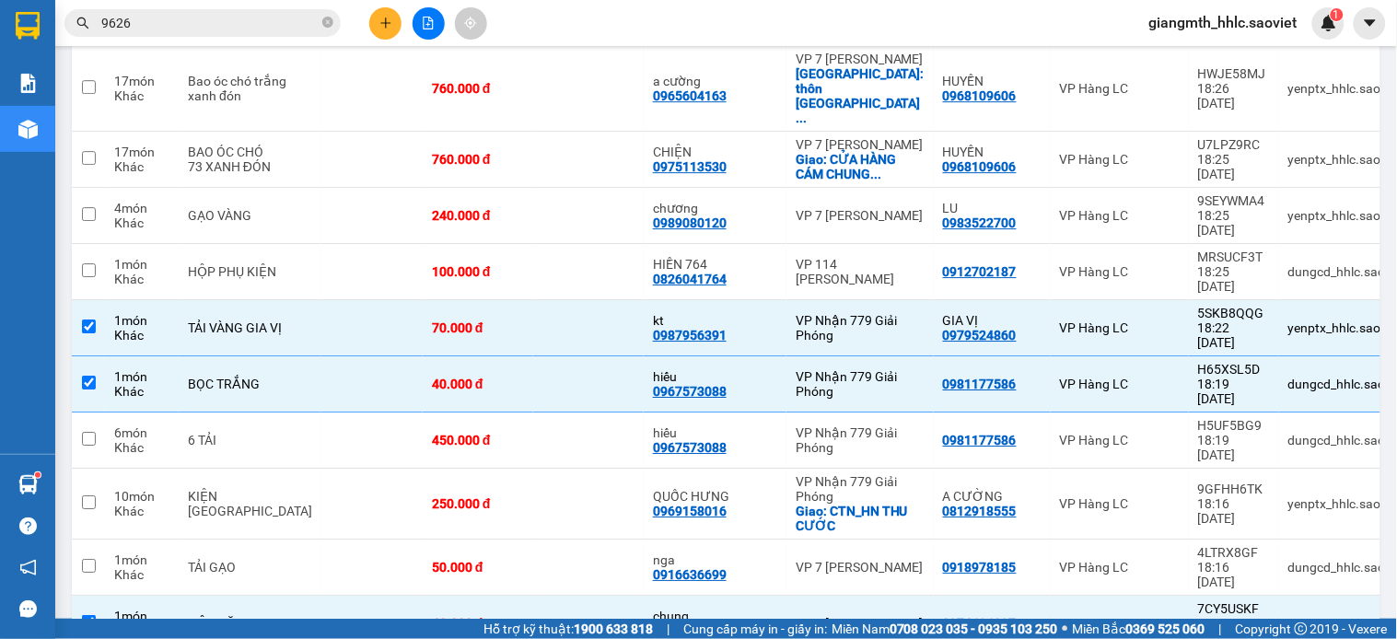
checkbox input "true"
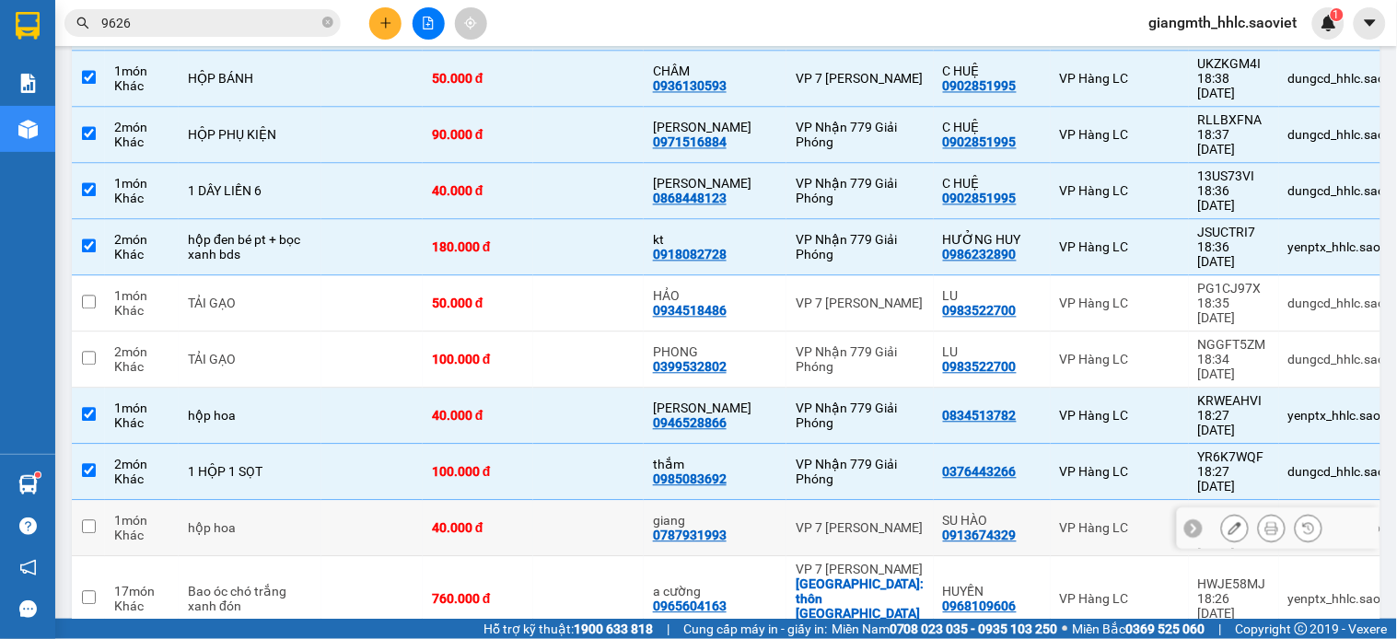
click at [787, 501] on td "VP 7 [PERSON_NAME]" at bounding box center [860, 529] width 147 height 56
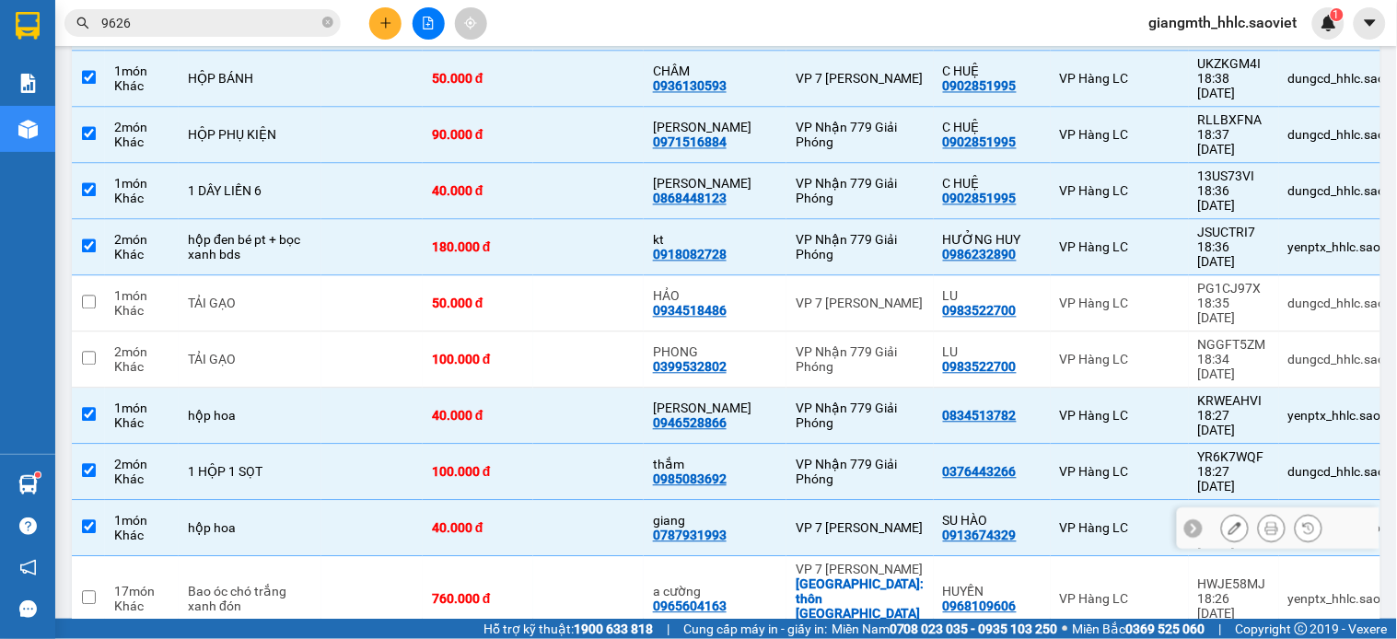
checkbox input "true"
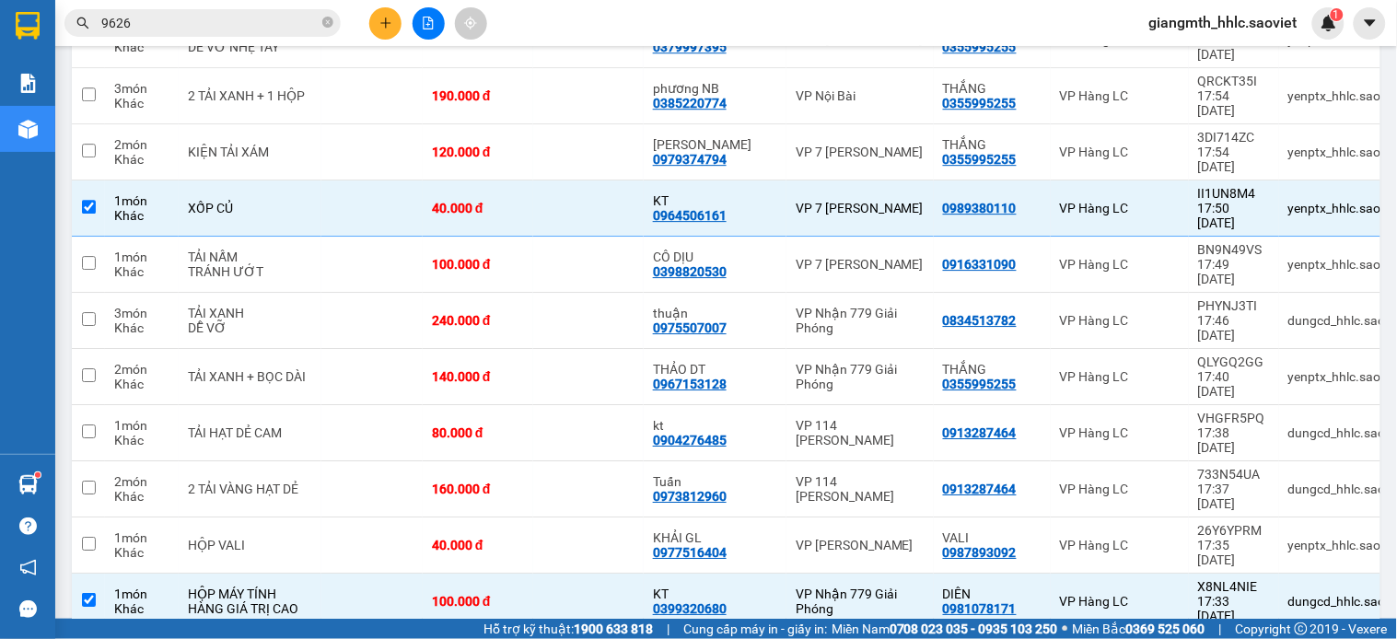
checkbox input "true"
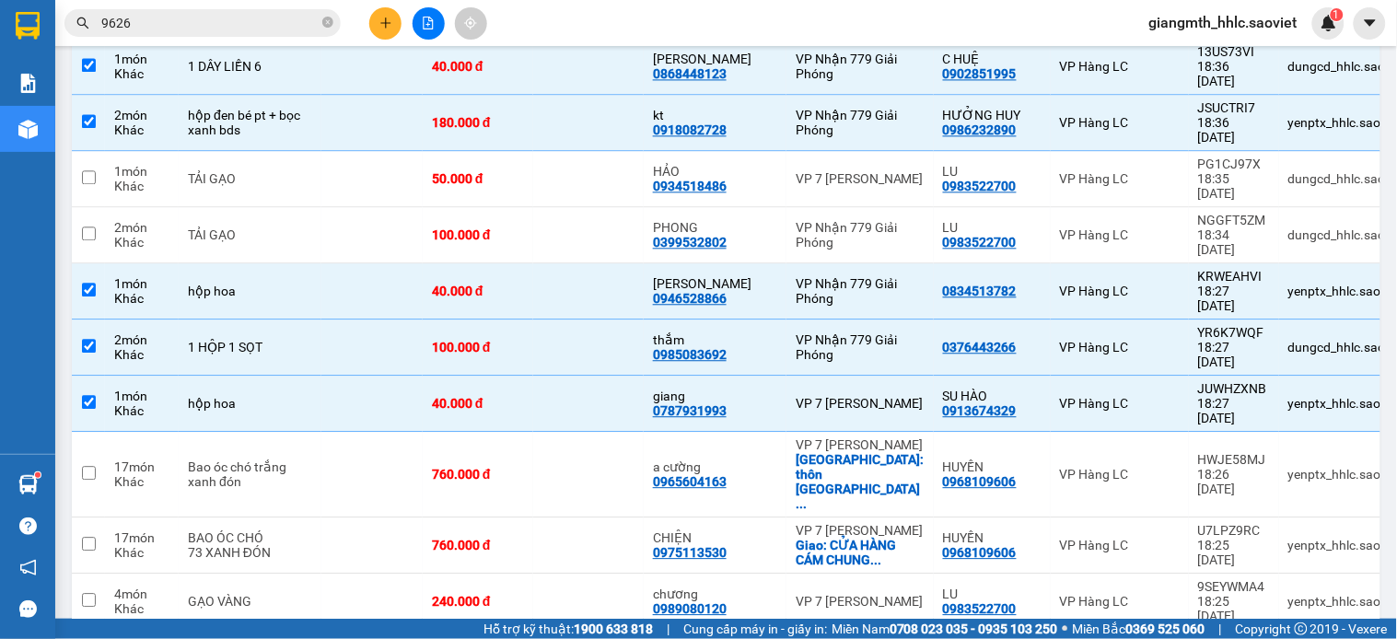
scroll to position [1205, 0]
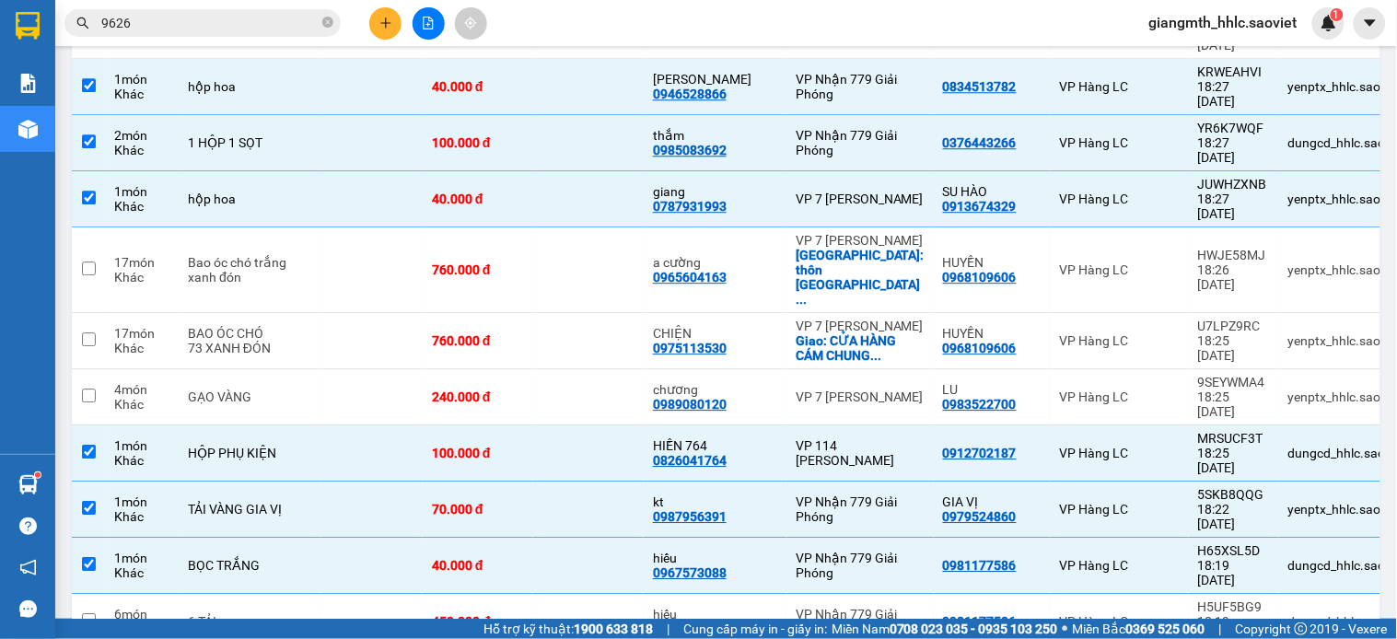
checkbox input "true"
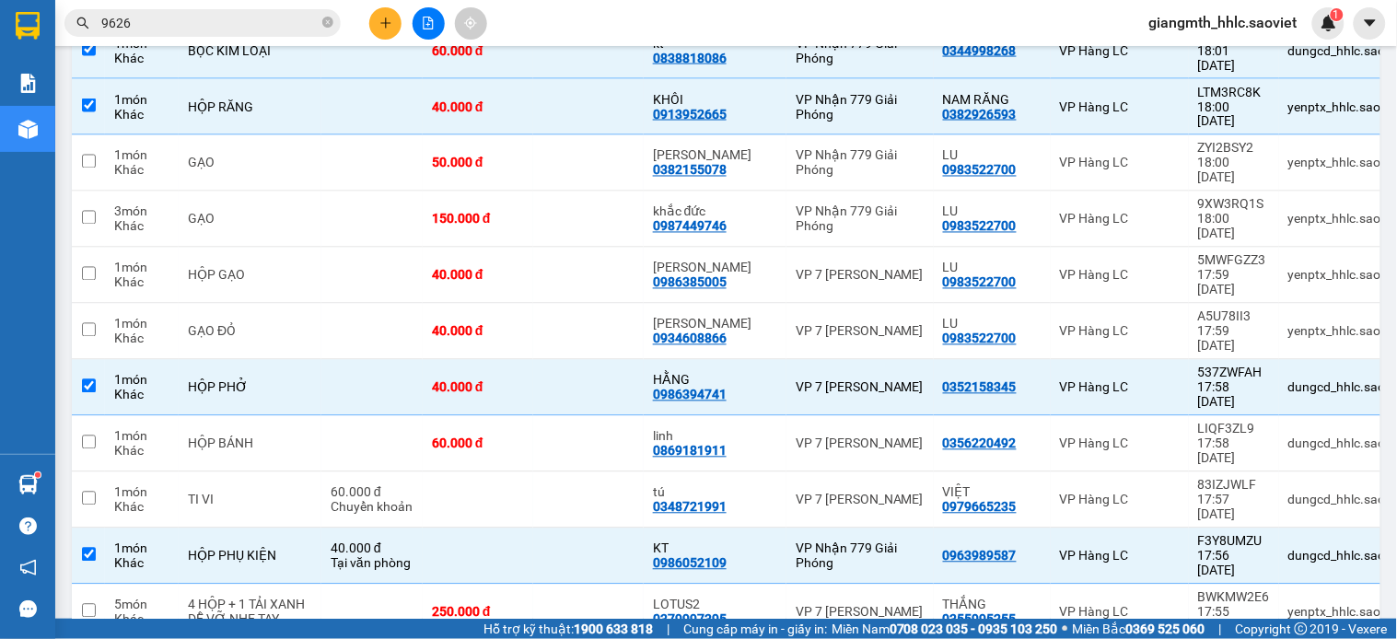
checkbox input "true"
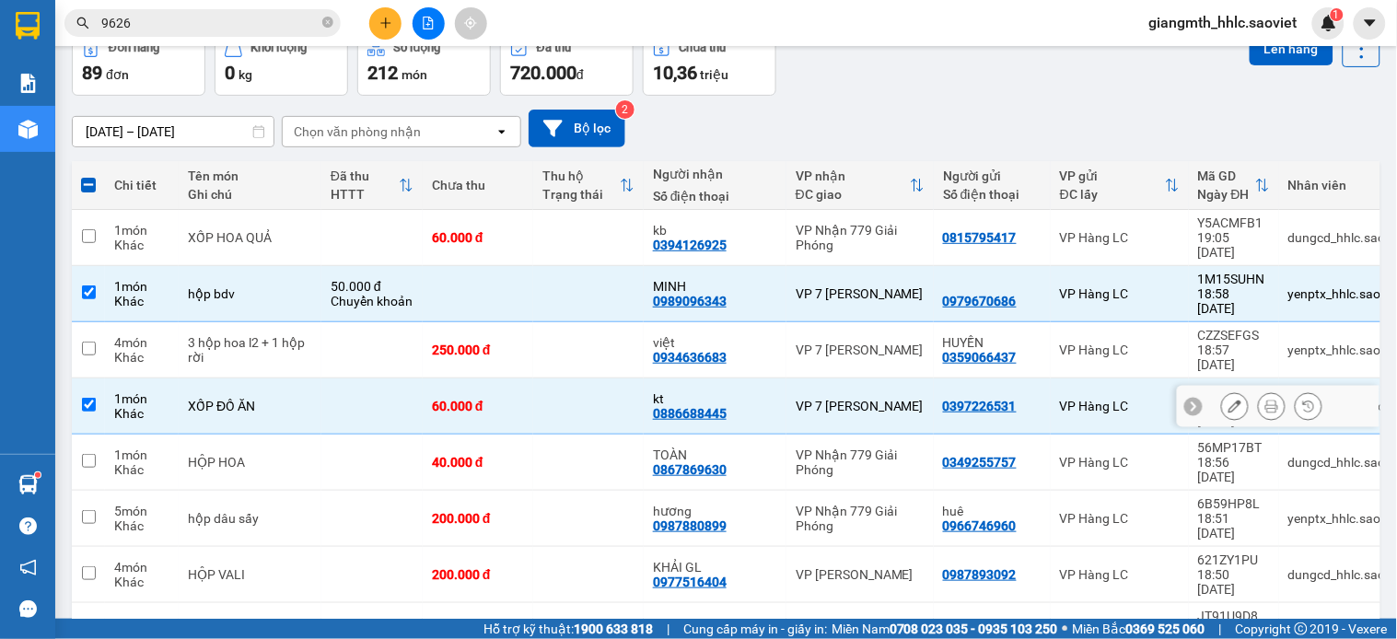
scroll to position [0, 0]
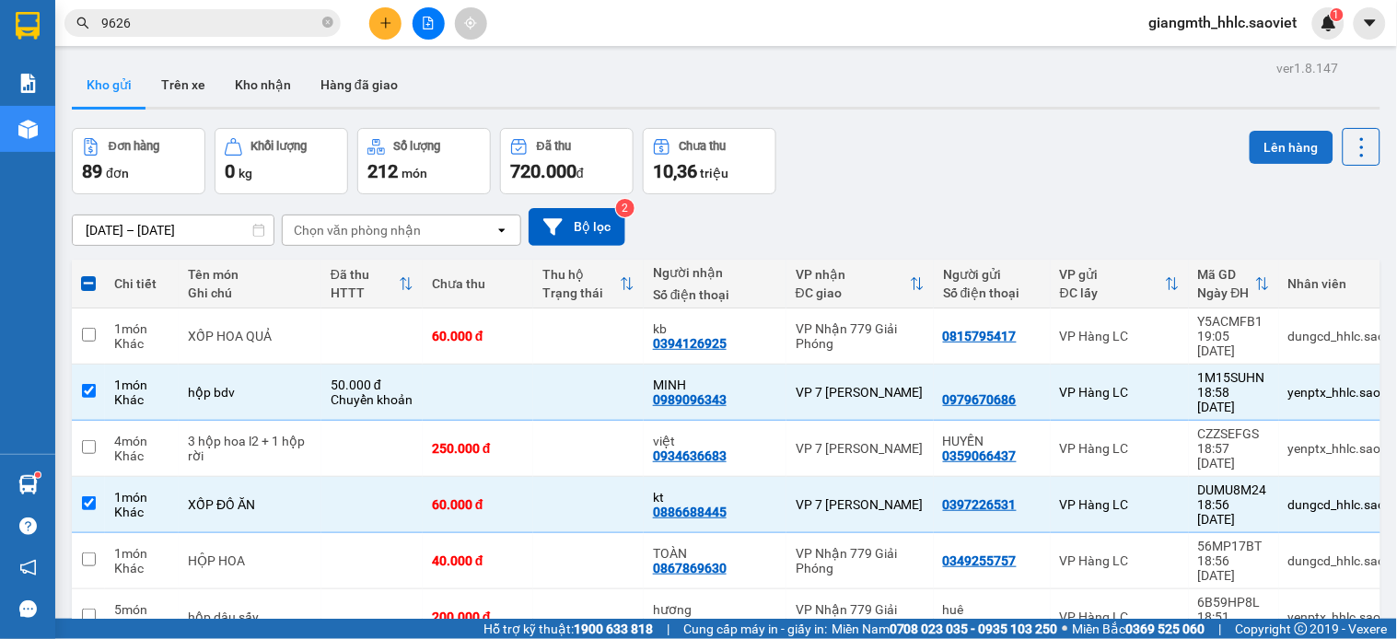
click at [1266, 139] on button "Lên hàng" at bounding box center [1292, 147] width 84 height 33
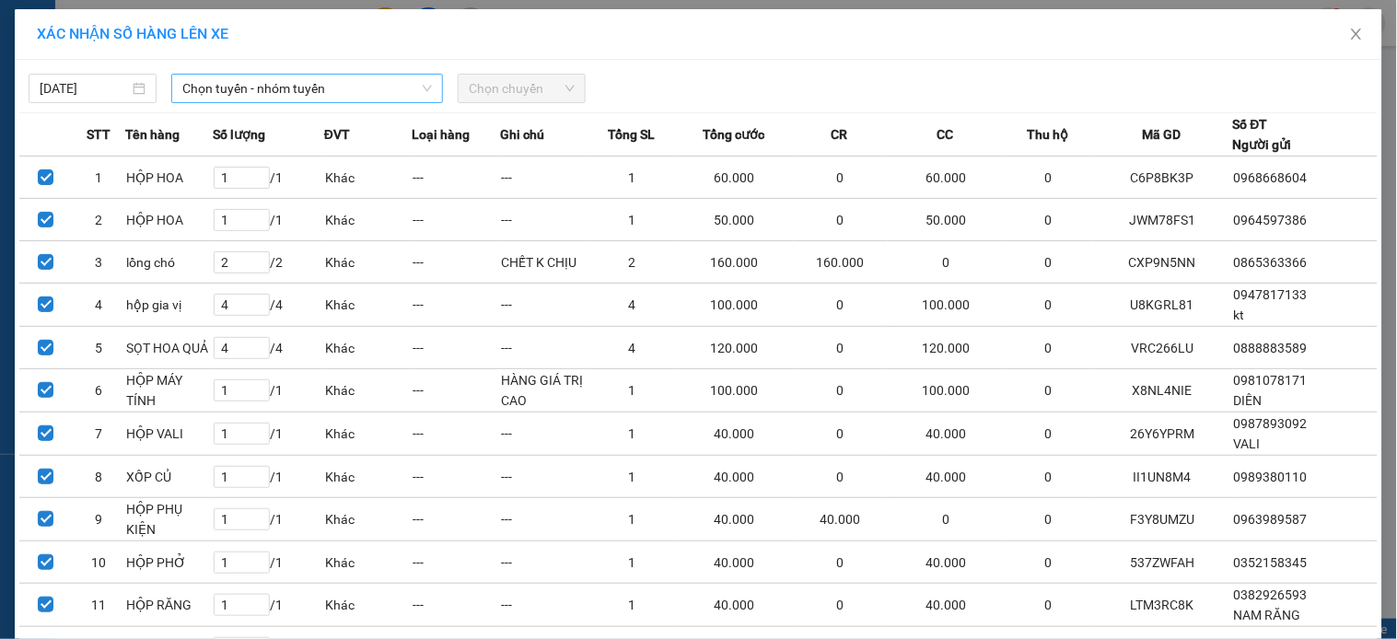
click at [379, 95] on span "Chọn tuyến - nhóm tuyến" at bounding box center [307, 89] width 250 height 28
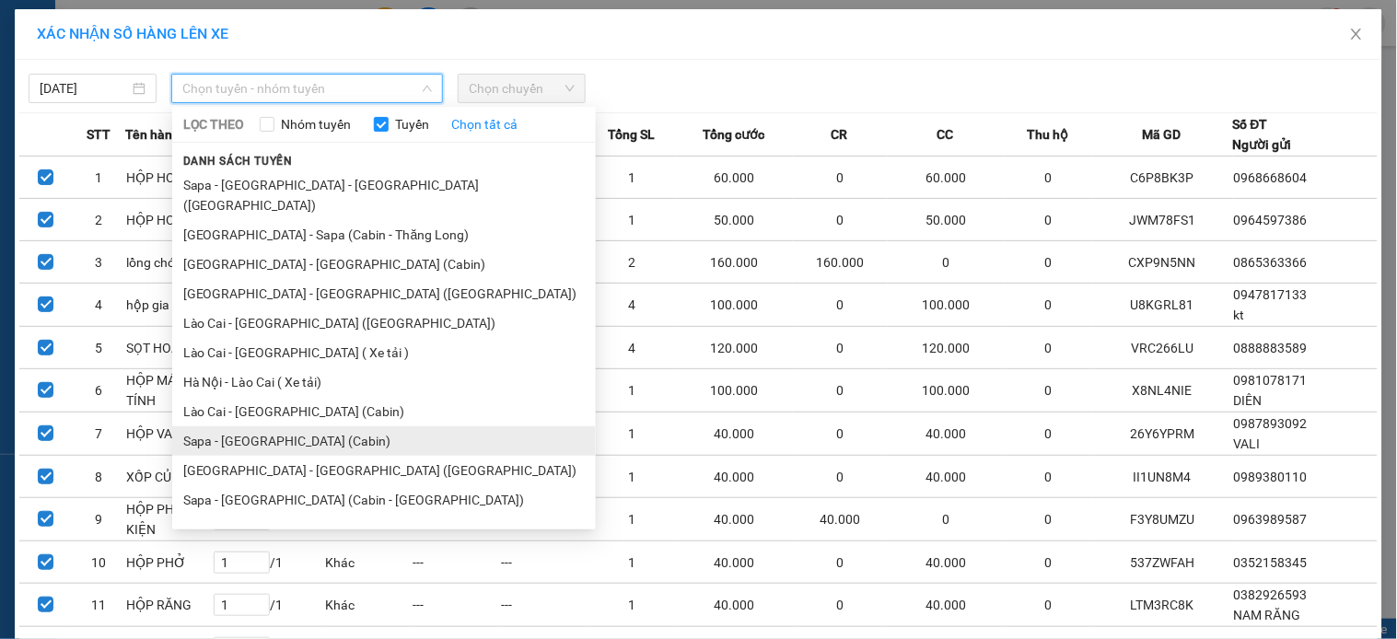
click at [263, 429] on li "Sapa - [GEOGRAPHIC_DATA] (Cabin)" at bounding box center [384, 440] width 424 height 29
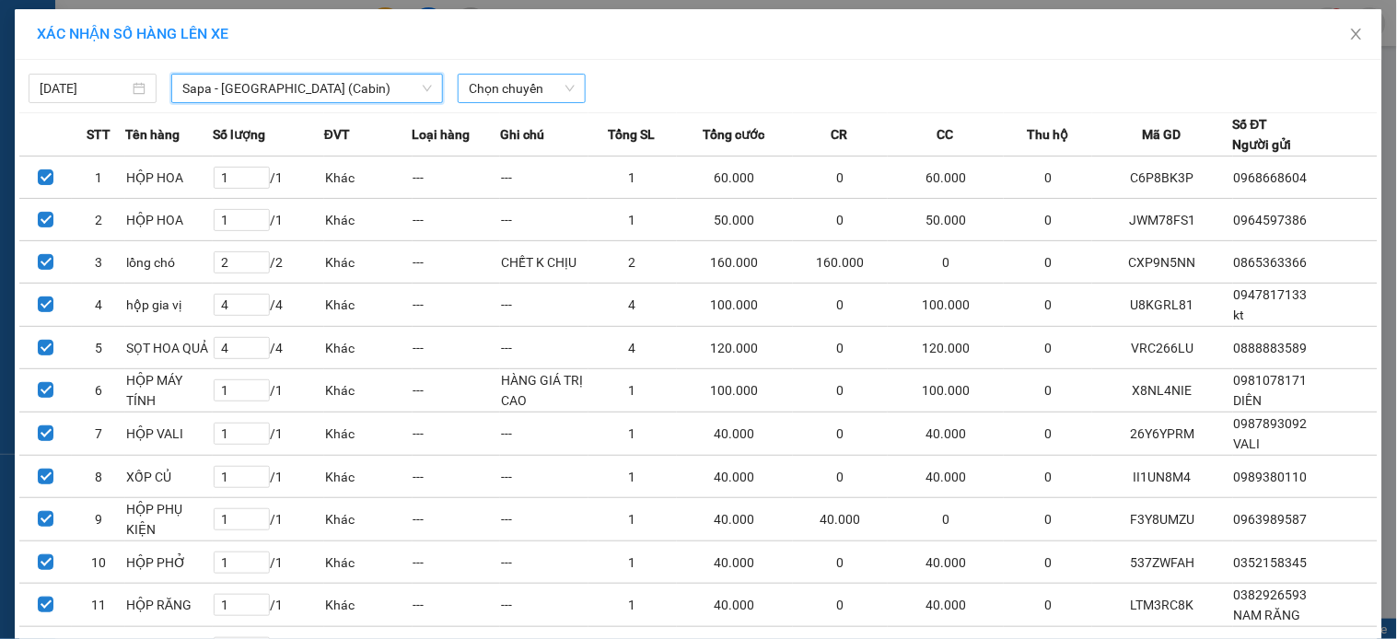
click at [530, 88] on span "Chọn chuyến" at bounding box center [522, 89] width 106 height 28
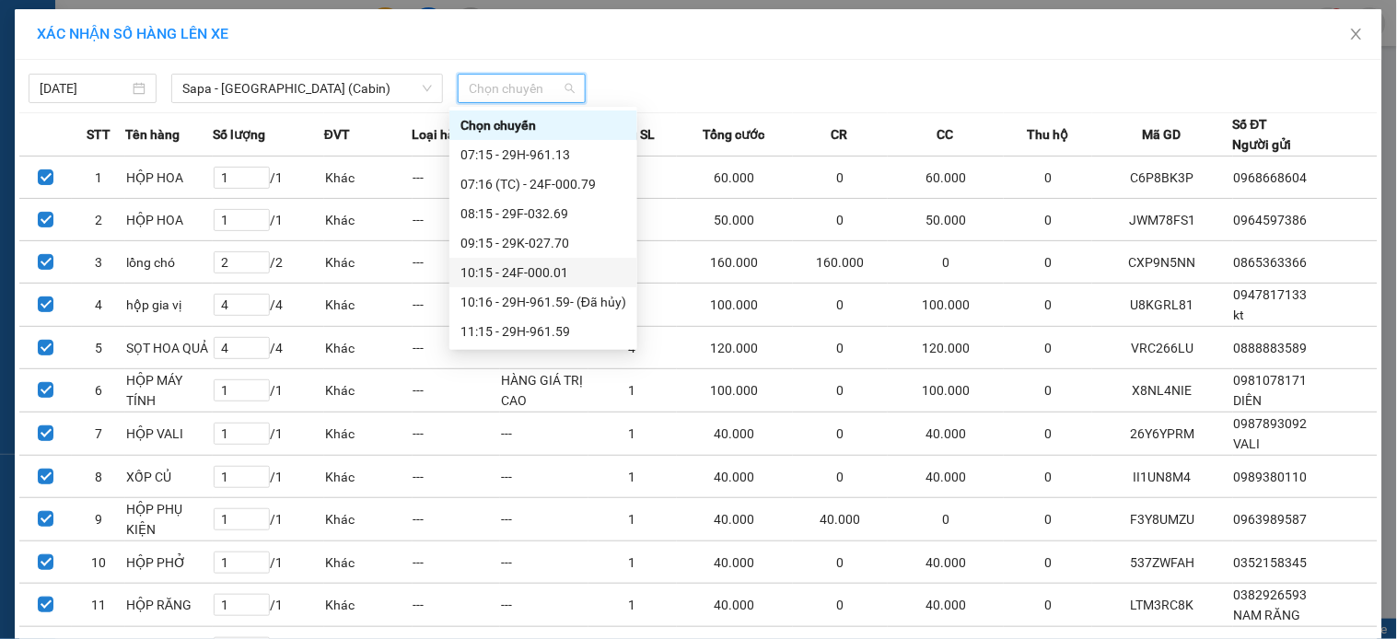
scroll to position [510, 0]
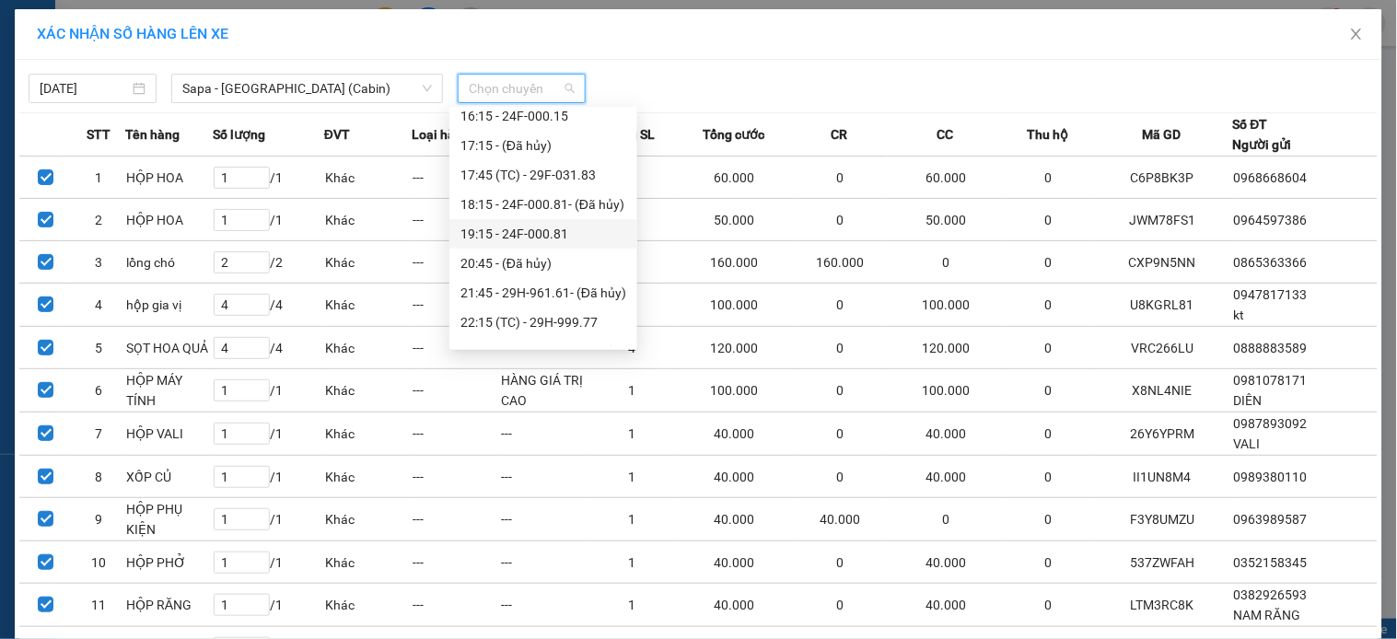
click at [566, 236] on div "19:15 - 24F-000.81" at bounding box center [544, 234] width 166 height 20
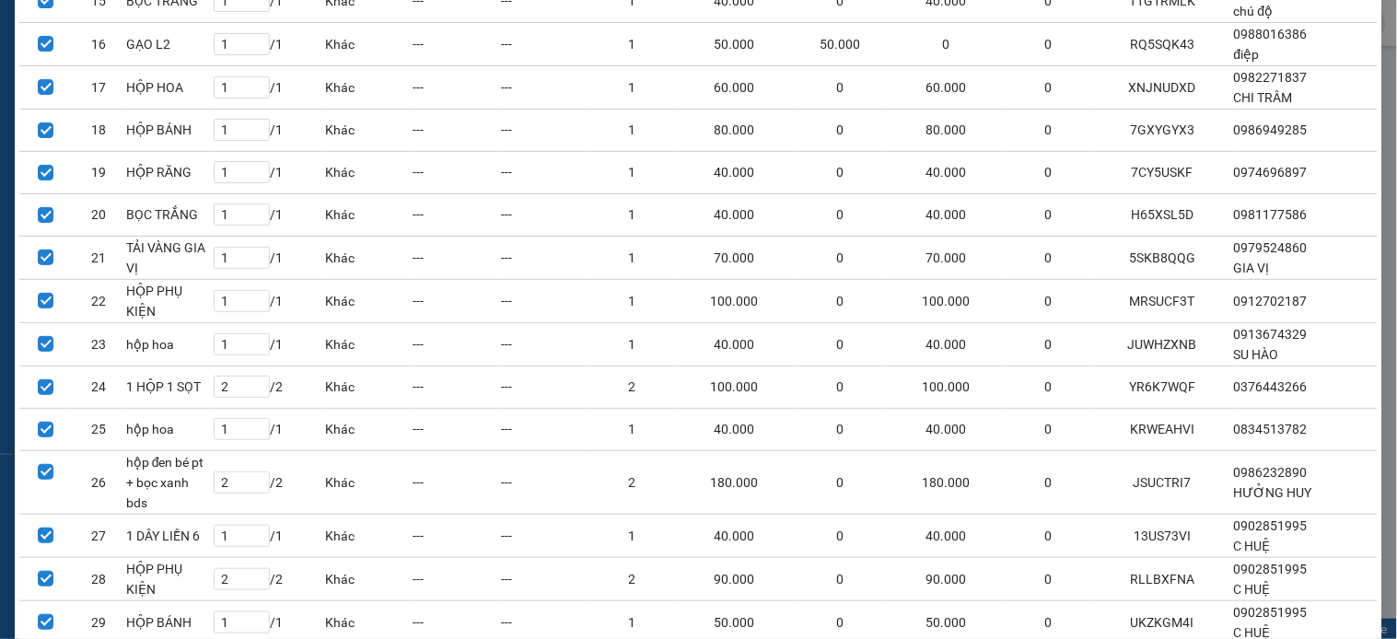
scroll to position [1120, 0]
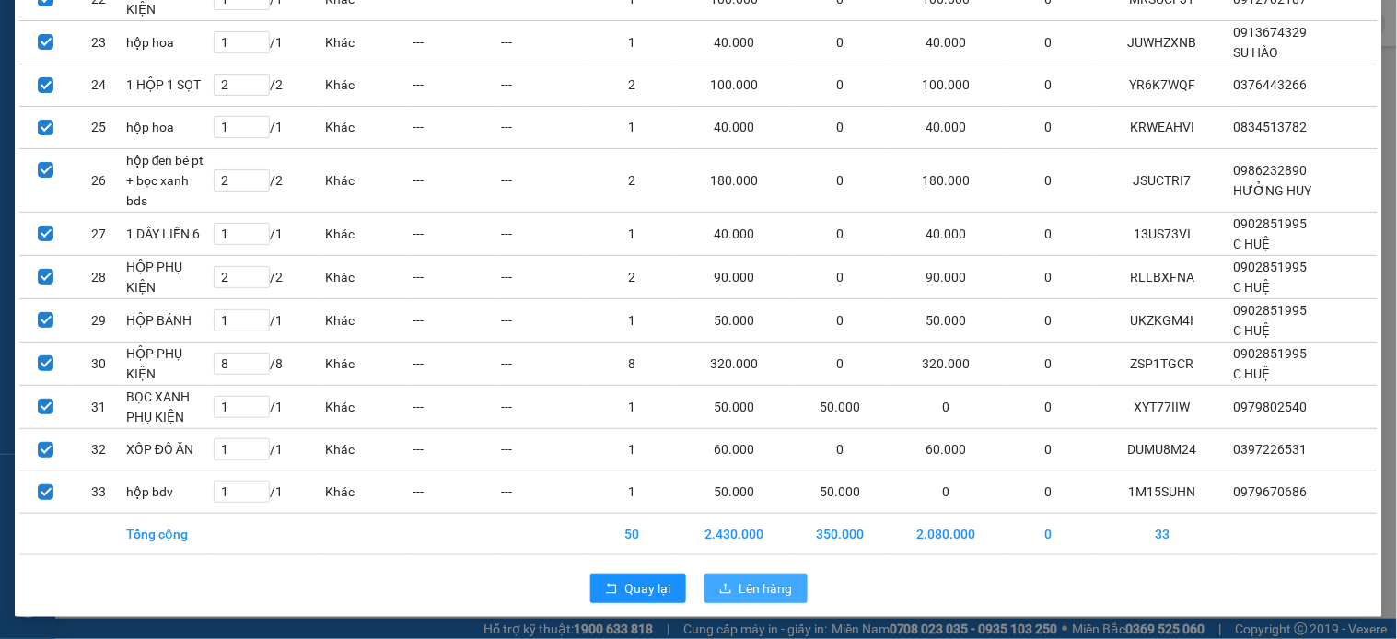
click at [740, 589] on span "Lên hàng" at bounding box center [766, 588] width 53 height 20
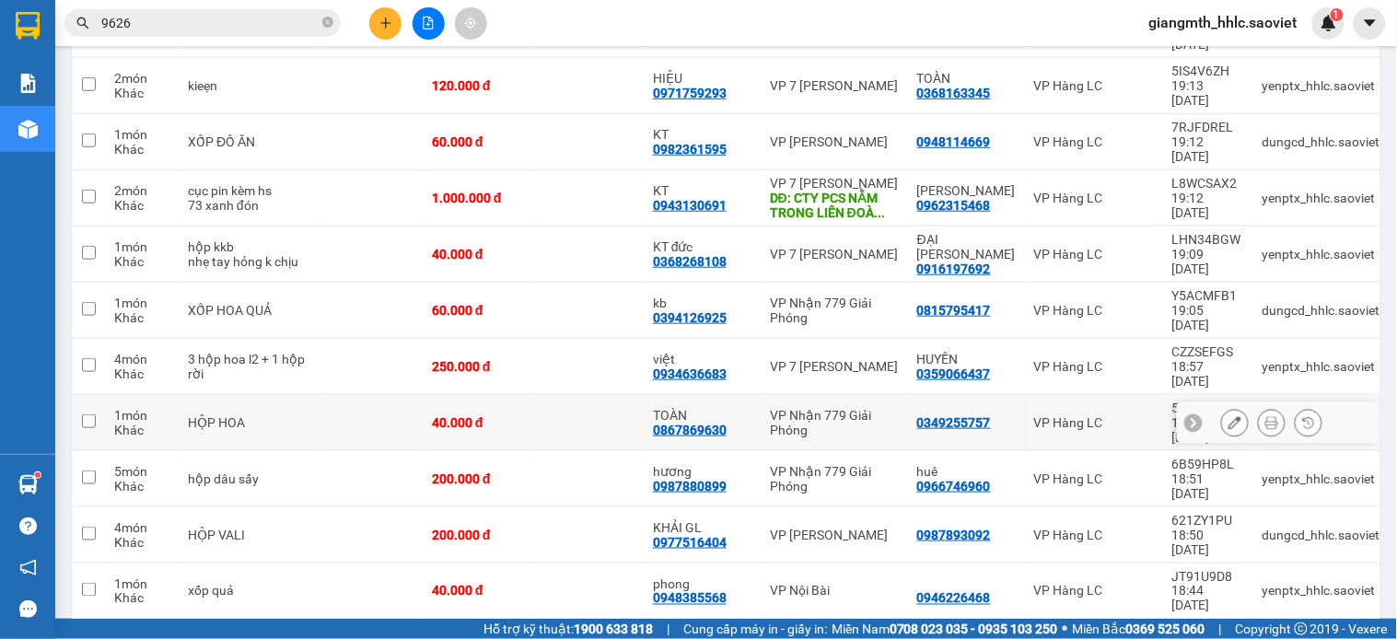
scroll to position [409, 0]
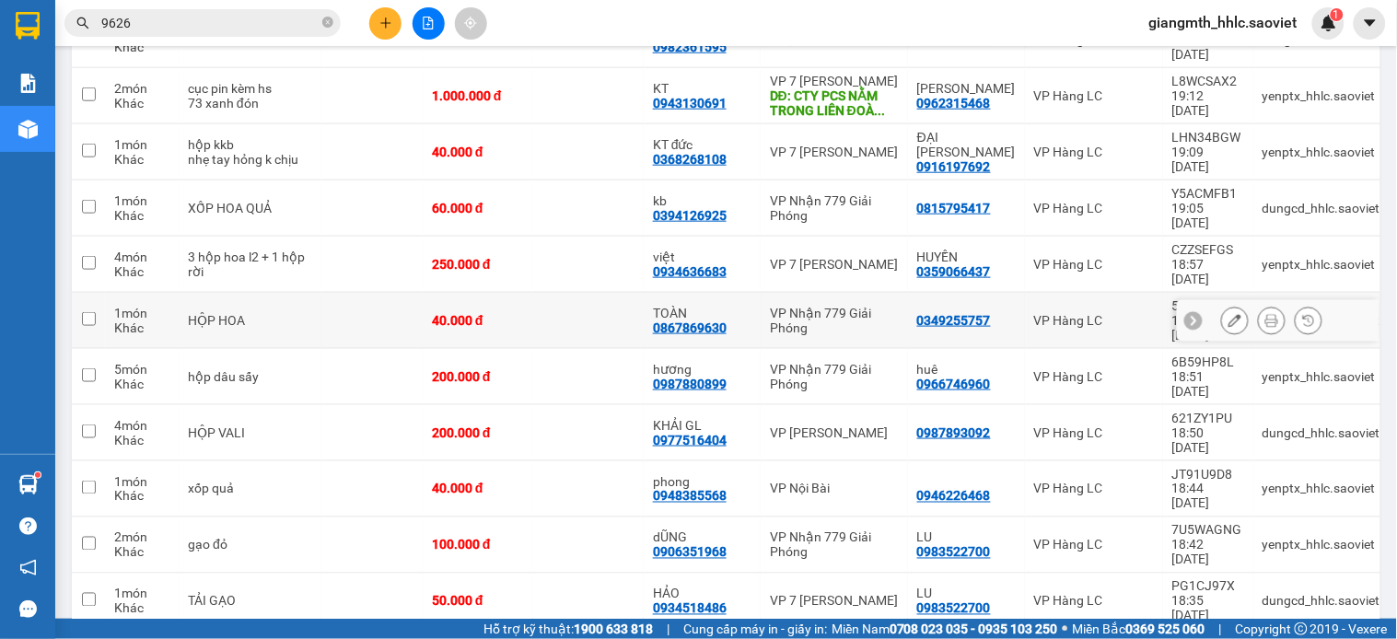
click at [492, 313] on div "40.000 đ" at bounding box center [478, 320] width 92 height 15
checkbox input "true"
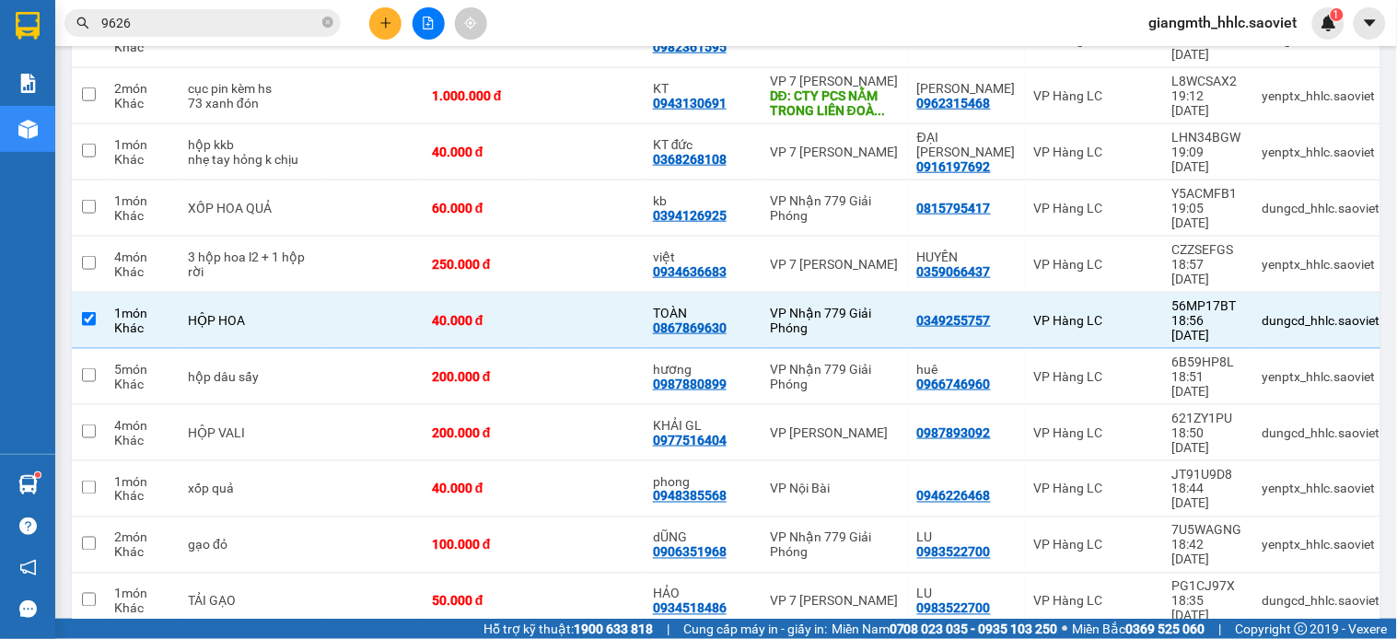
scroll to position [0, 0]
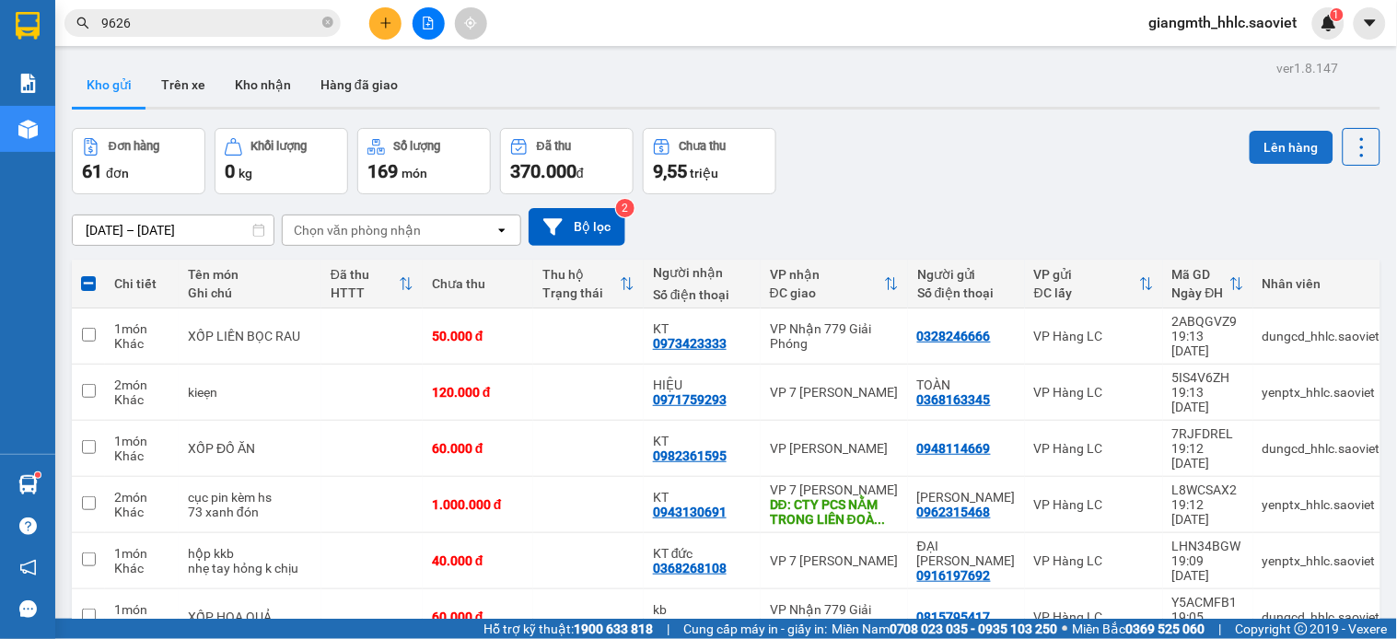
click at [1278, 155] on button "Lên hàng" at bounding box center [1292, 147] width 84 height 33
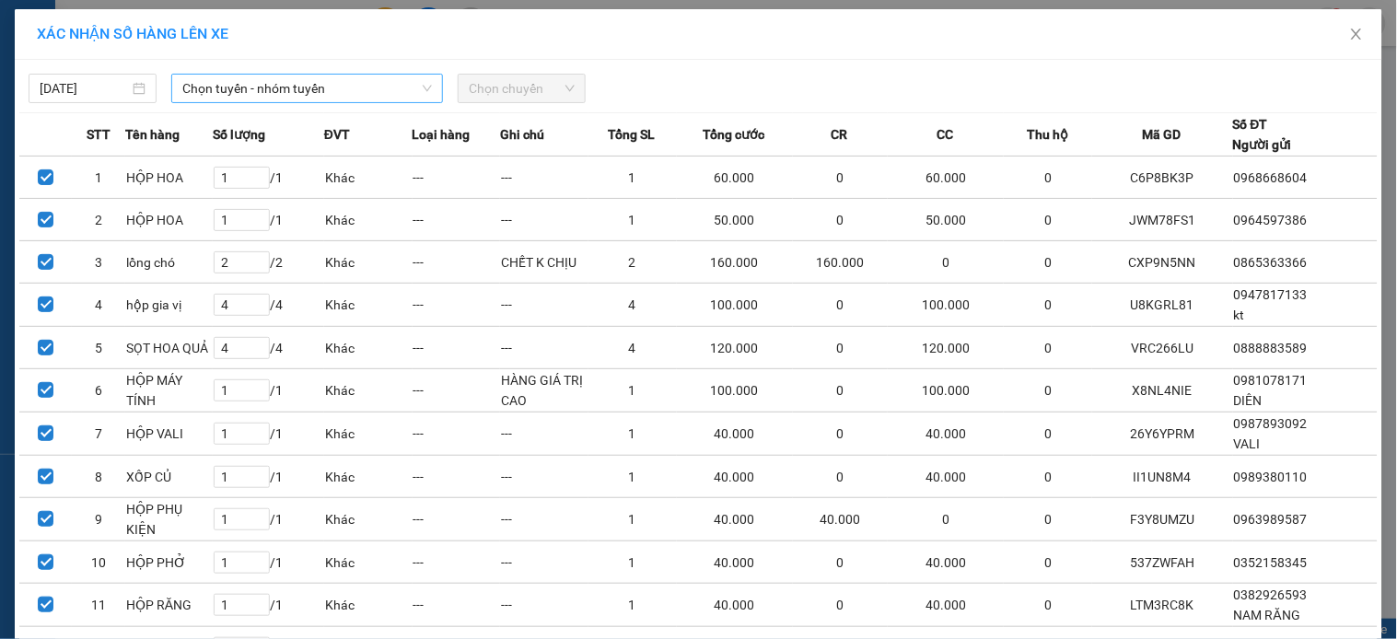
click at [316, 87] on span "Chọn tuyến - nhóm tuyến" at bounding box center [307, 89] width 250 height 28
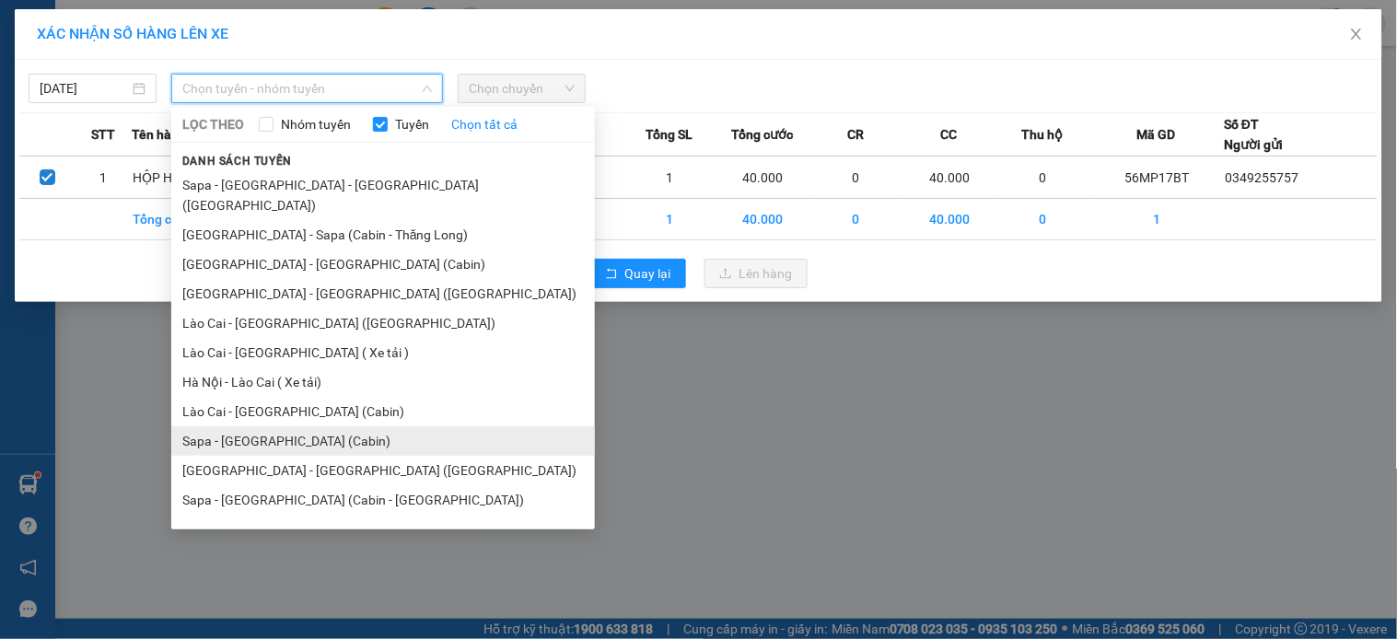
click at [286, 427] on li "Sapa - [GEOGRAPHIC_DATA] (Cabin)" at bounding box center [383, 440] width 424 height 29
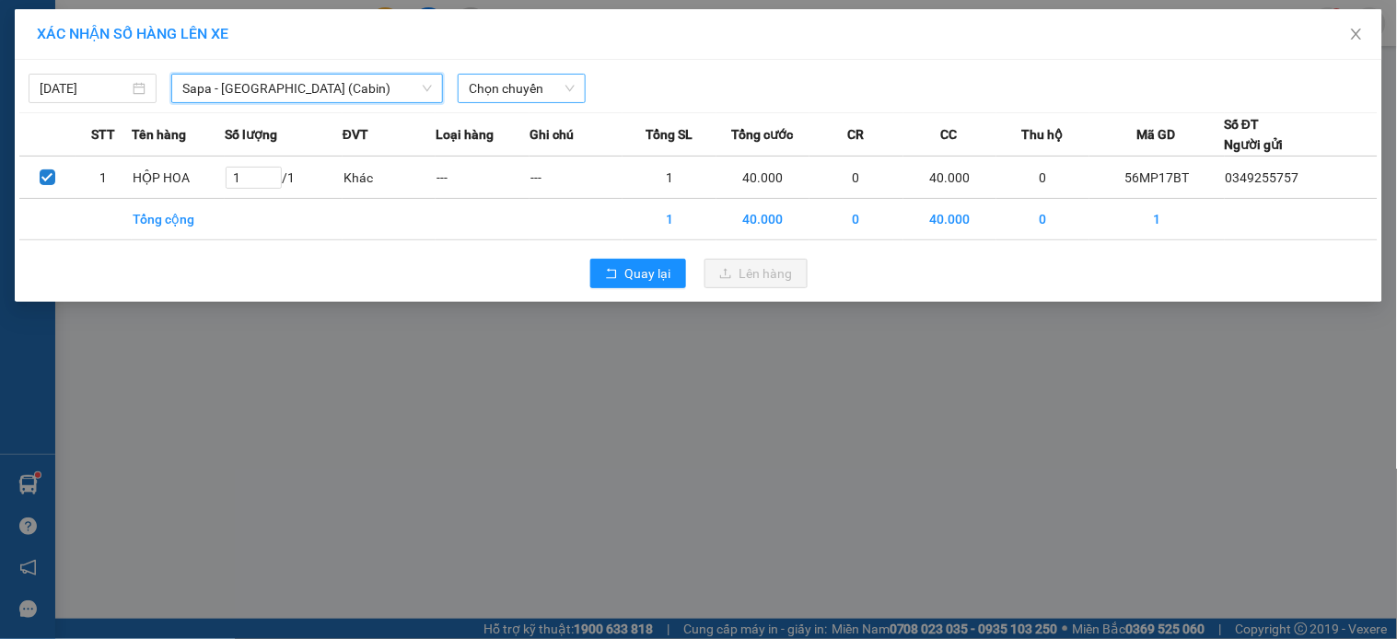
click at [520, 90] on span "Chọn chuyến" at bounding box center [522, 89] width 106 height 28
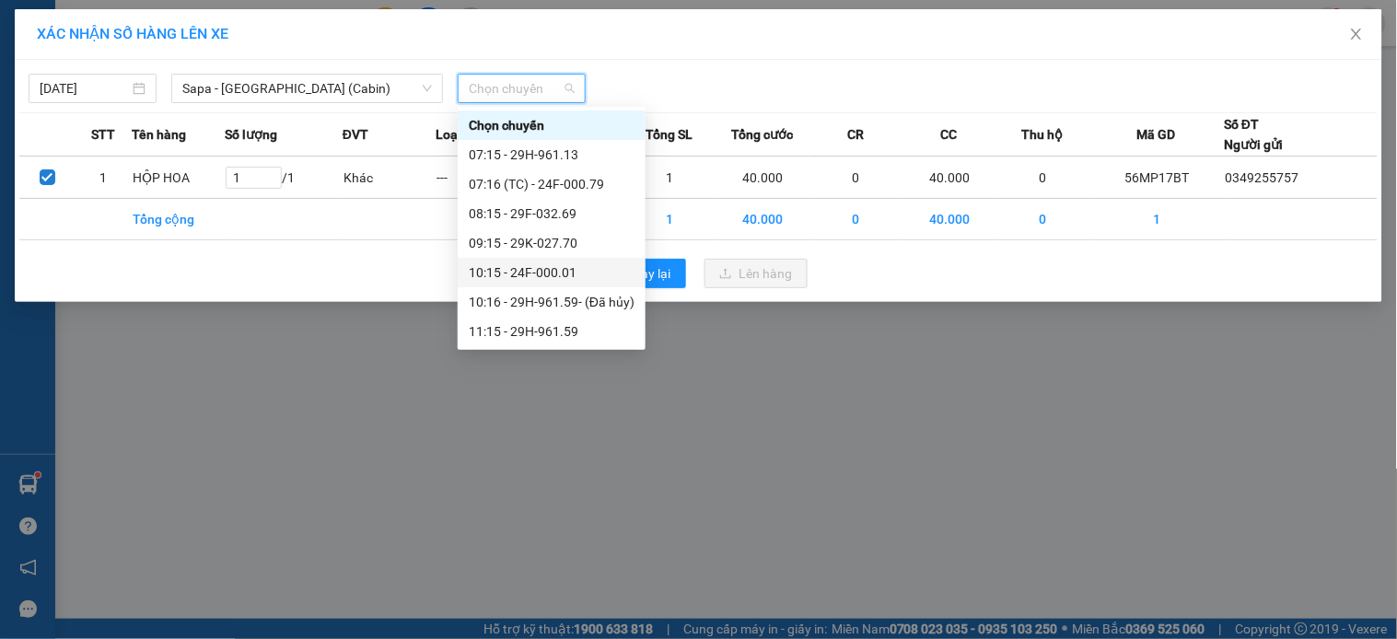
scroll to position [307, 0]
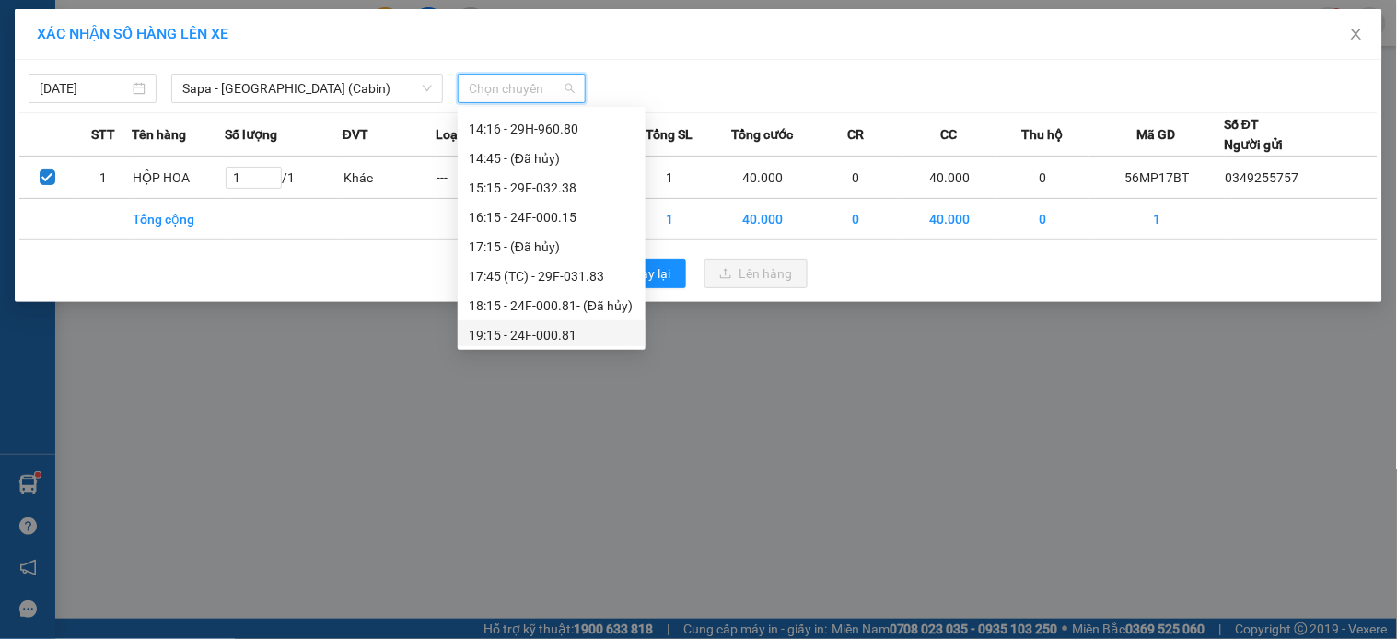
click at [589, 333] on div "19:15 - 24F-000.81" at bounding box center [552, 335] width 166 height 20
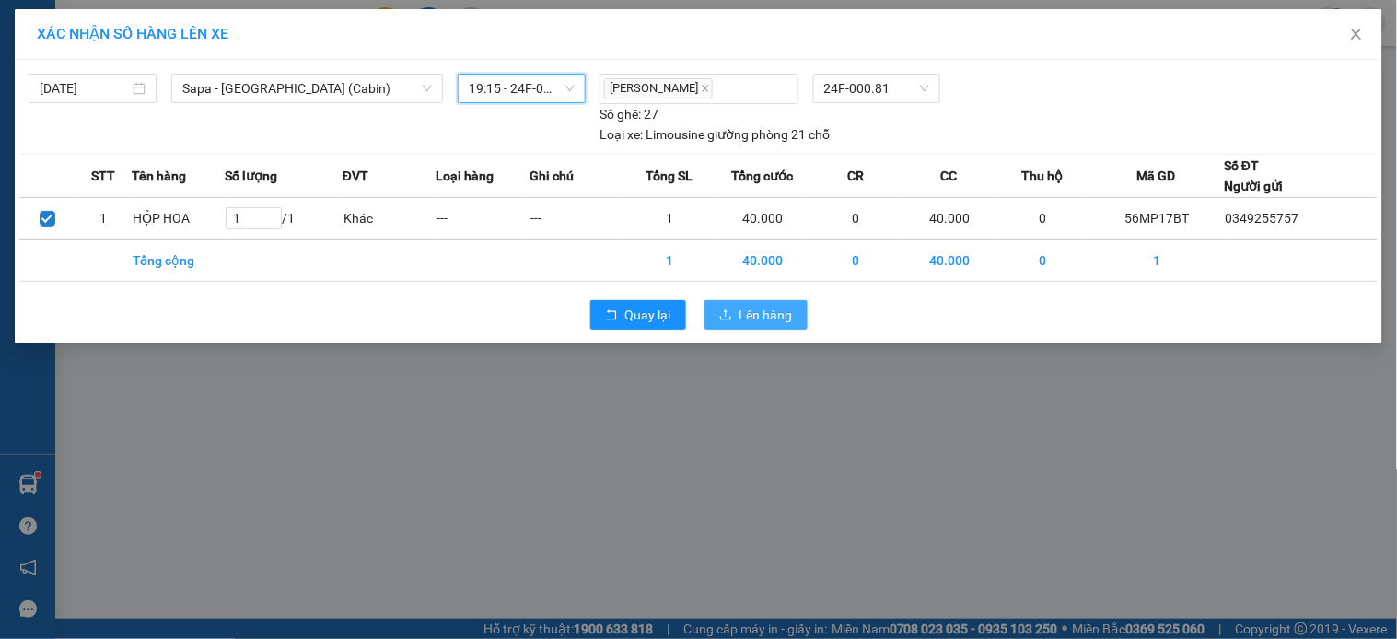
click at [783, 309] on span "Lên hàng" at bounding box center [766, 315] width 53 height 20
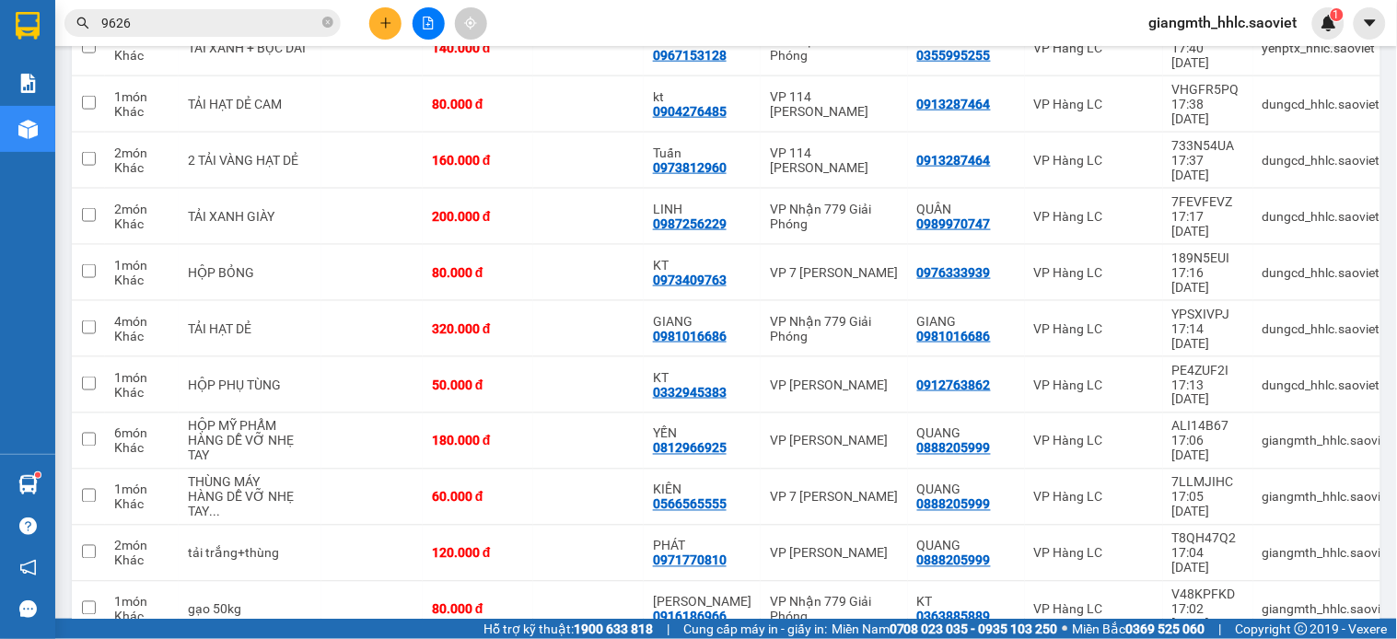
scroll to position [2197, 0]
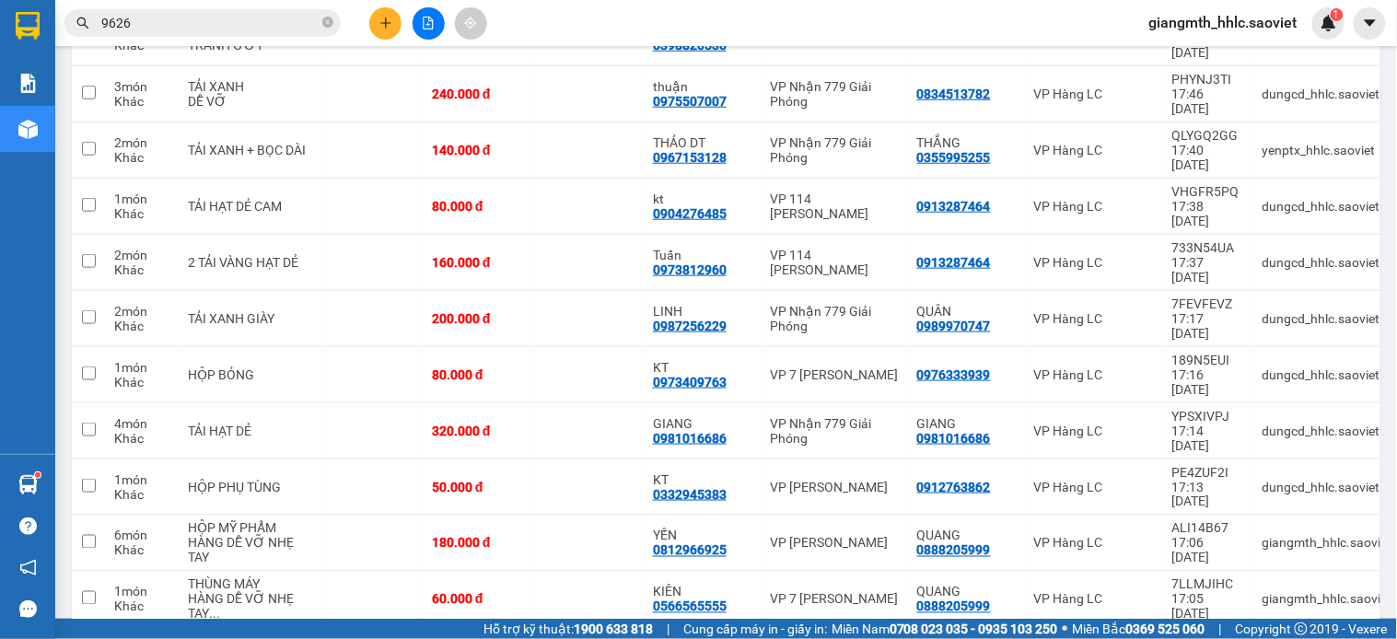
click at [299, 23] on input "9626" at bounding box center [209, 23] width 217 height 20
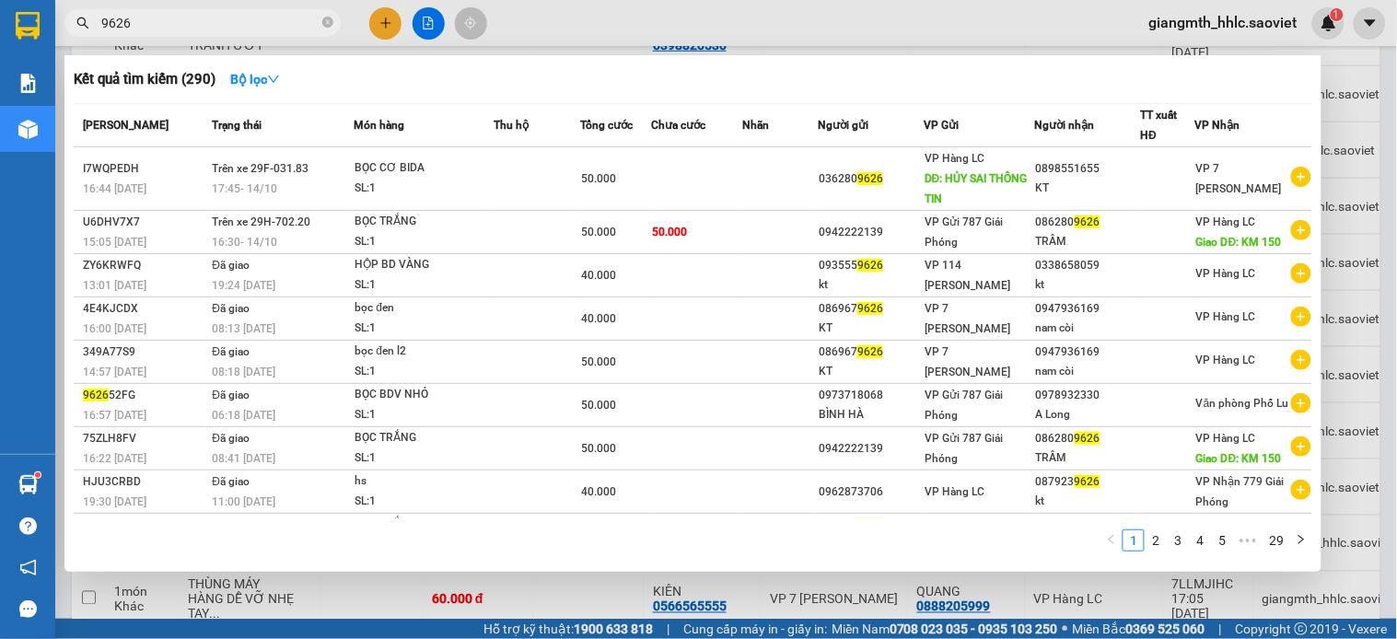
click at [299, 23] on input "9626" at bounding box center [209, 23] width 217 height 20
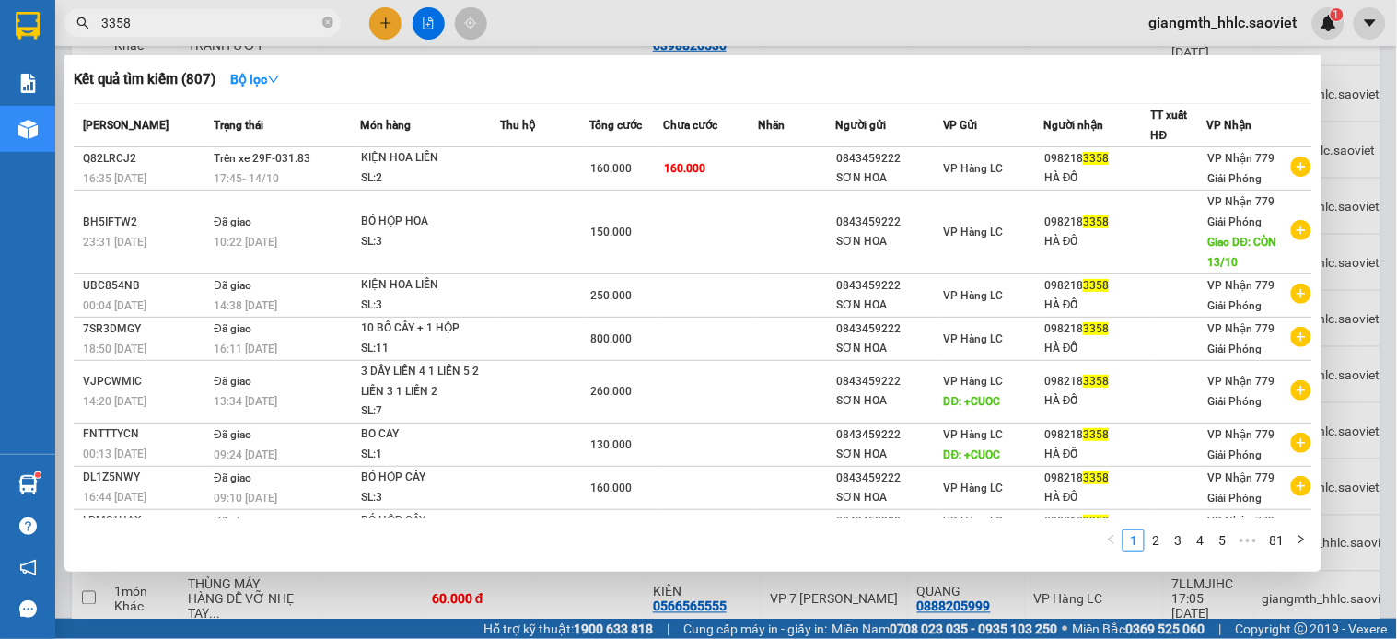
type input "3358"
click at [612, 41] on div at bounding box center [698, 319] width 1397 height 639
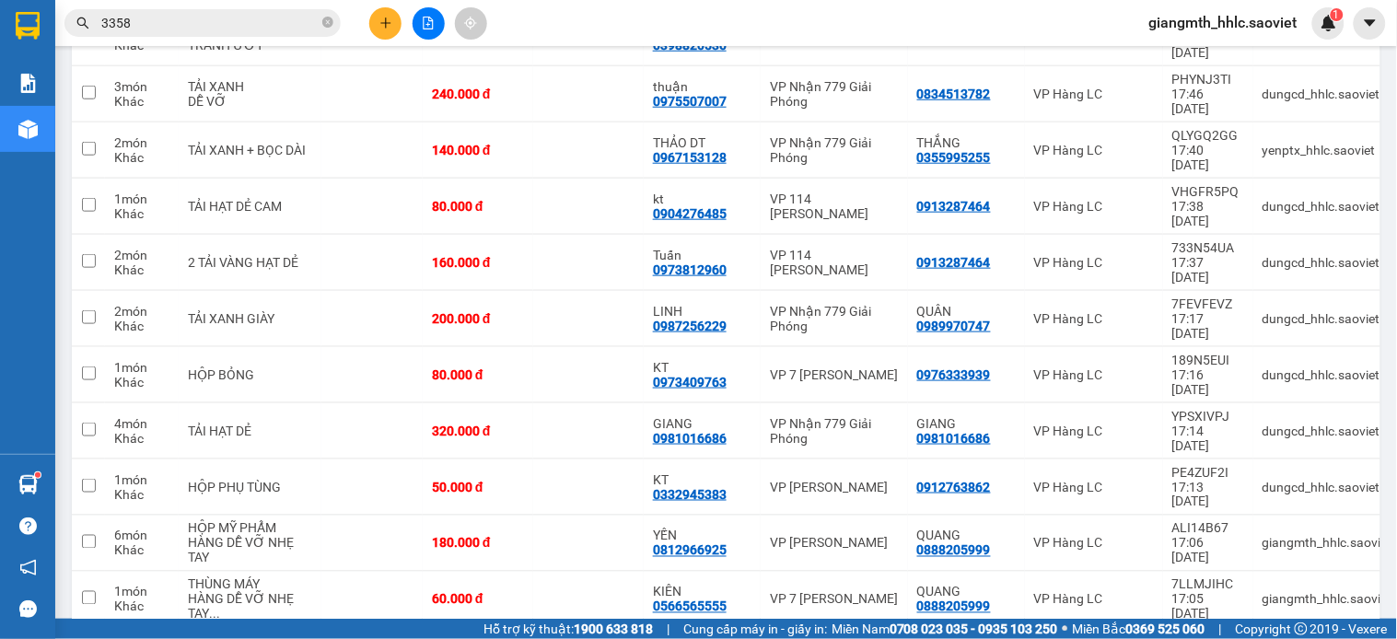
click at [289, 17] on input "3358" at bounding box center [209, 23] width 217 height 20
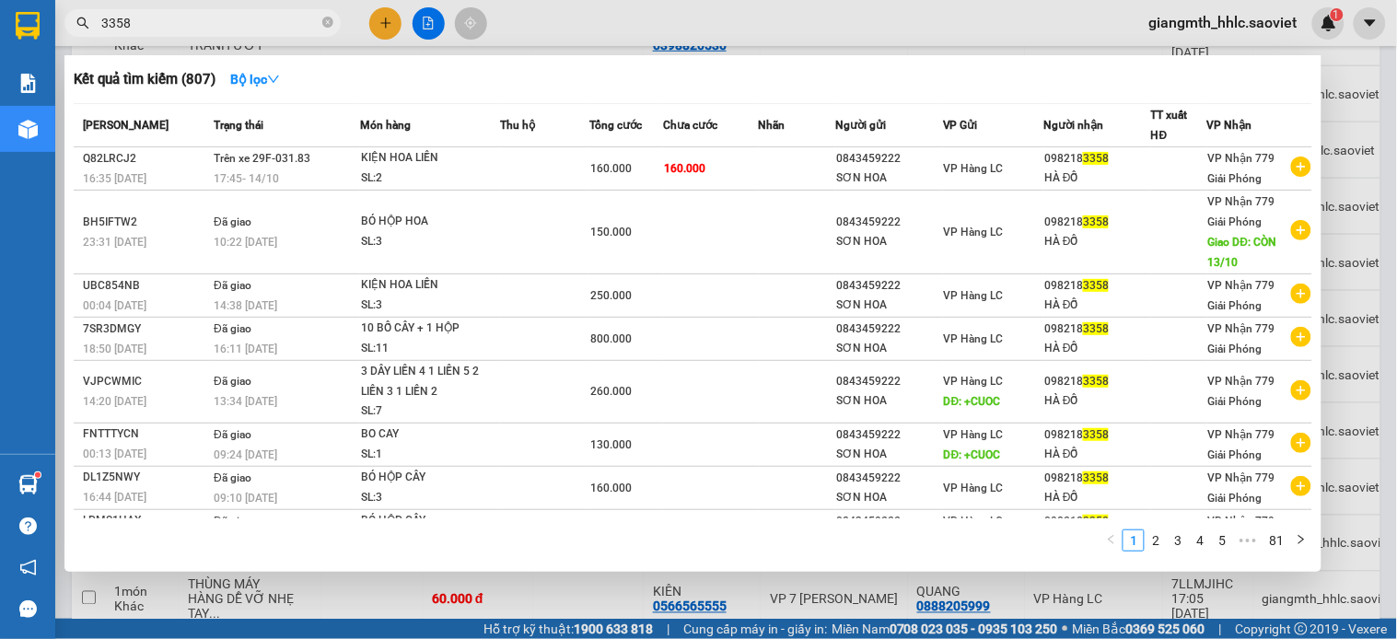
click at [289, 17] on input "3358" at bounding box center [209, 23] width 217 height 20
click at [323, 28] on icon "close-circle" at bounding box center [327, 22] width 11 height 11
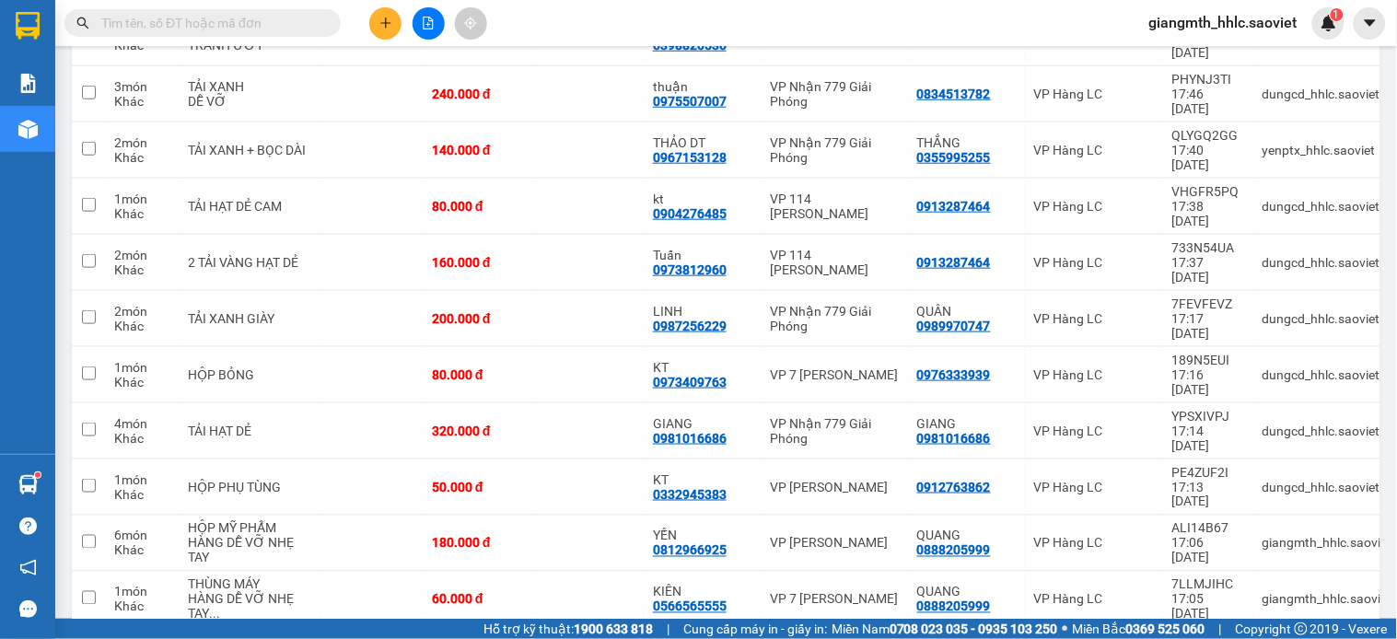
click at [217, 9] on span at bounding box center [202, 23] width 276 height 28
click at [221, 30] on input "text" at bounding box center [209, 23] width 217 height 20
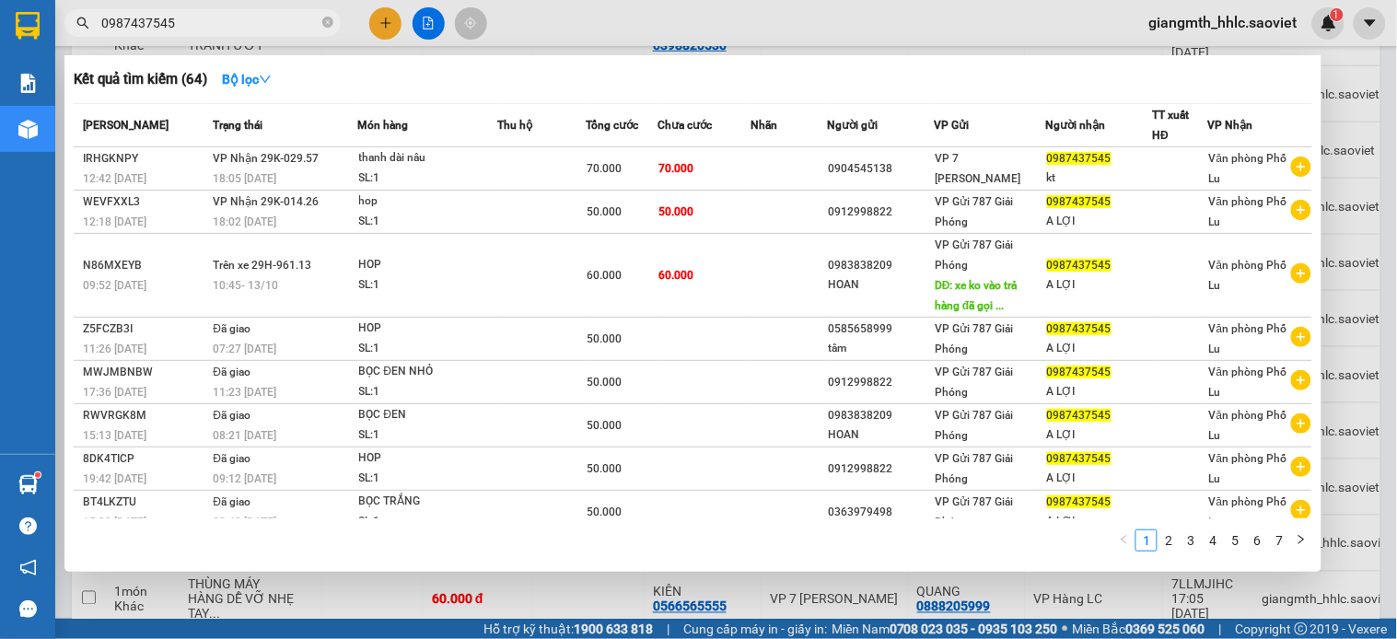
type input "0987437545"
click at [324, 26] on icon "close-circle" at bounding box center [327, 22] width 11 height 11
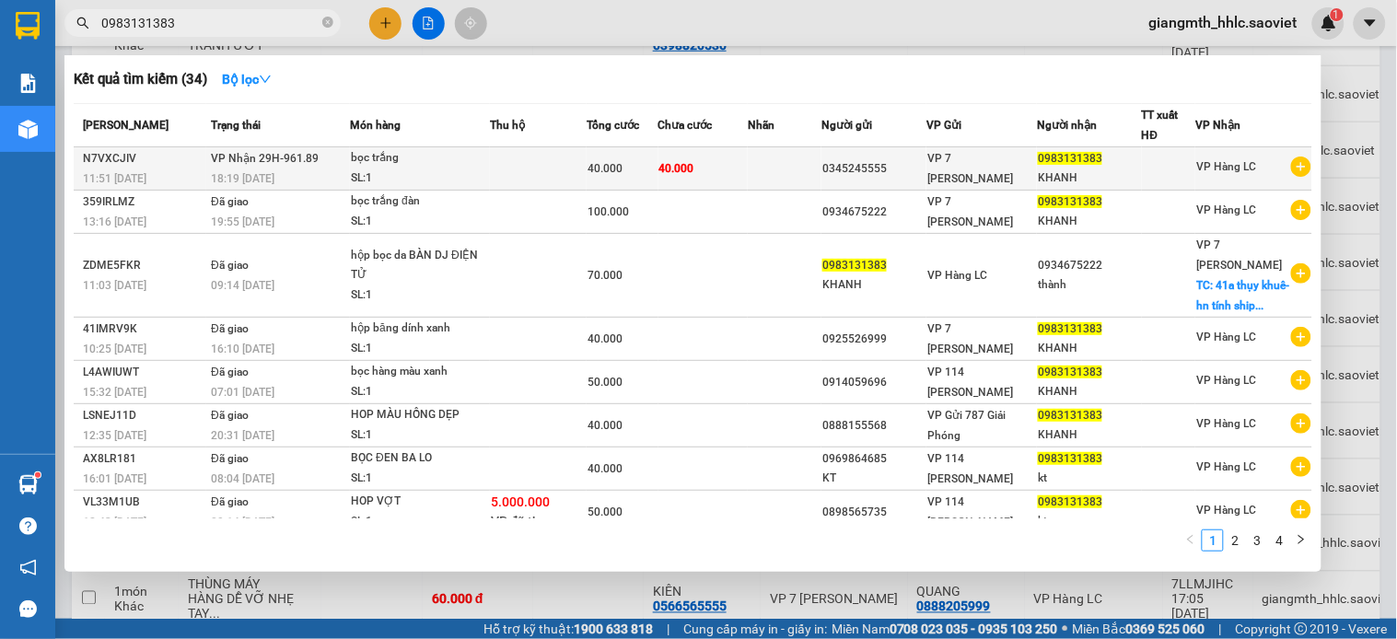
type input "0983131383"
click at [702, 173] on td "40.000" at bounding box center [703, 168] width 89 height 43
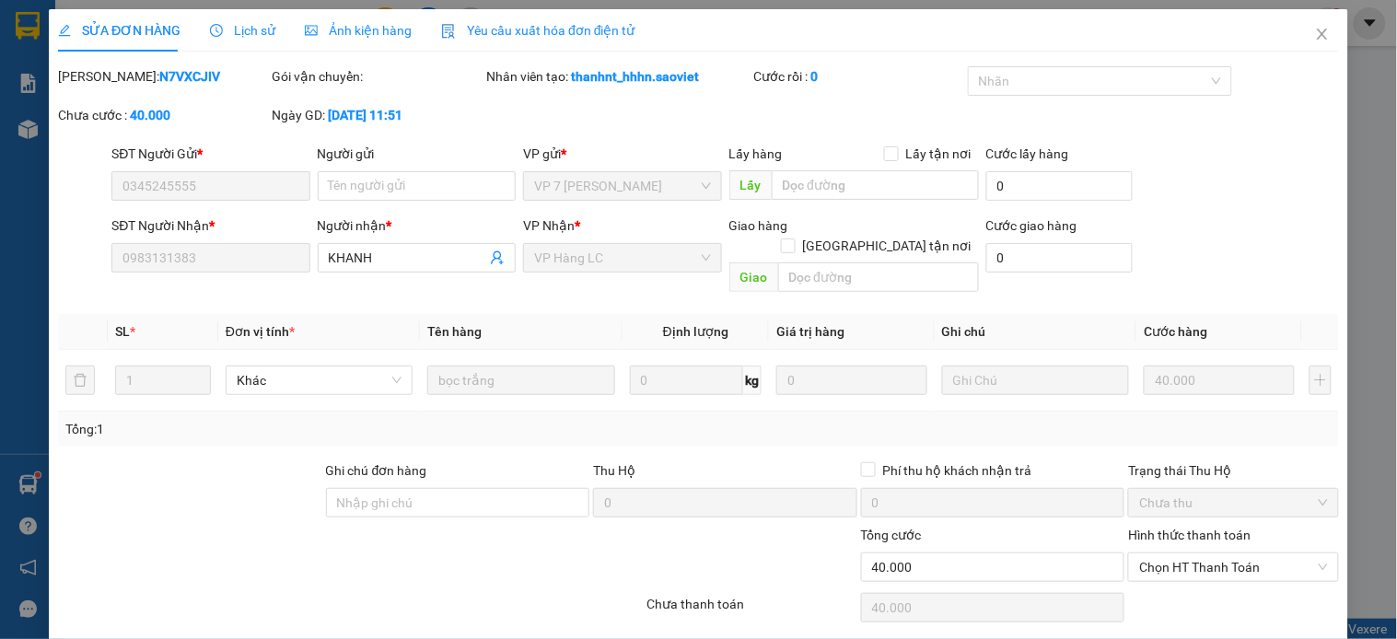
type input "0345245555"
type input "0983131383"
type input "KHANH"
type input "0"
type input "40.000"
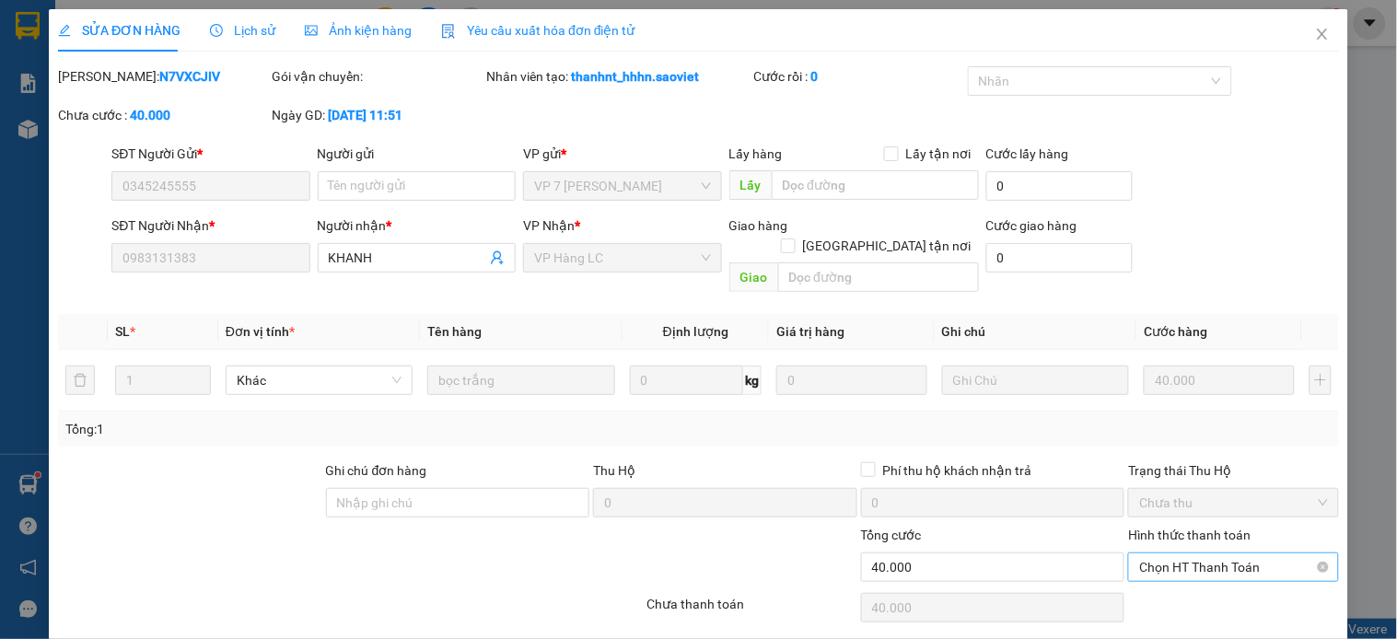
click at [1228, 553] on div "Chọn HT Thanh Toán" at bounding box center [1233, 567] width 210 height 29
click at [1185, 612] on div "Chuyển khoản" at bounding box center [1220, 613] width 186 height 20
type input "0"
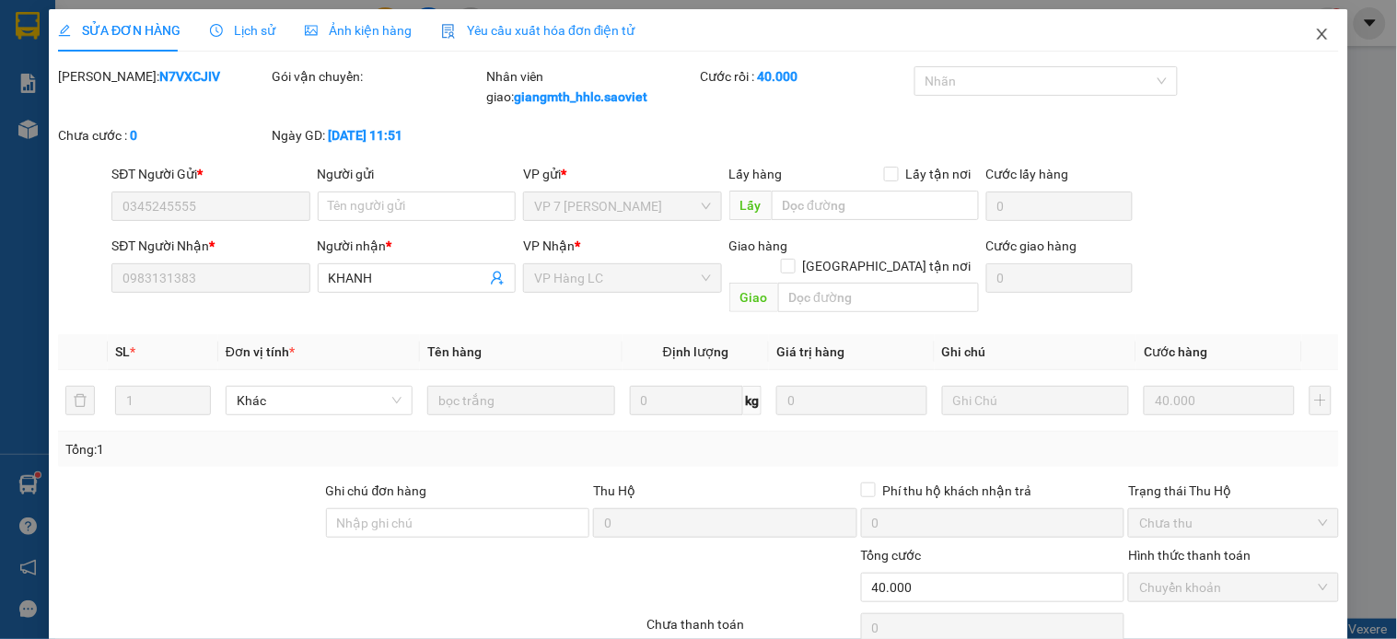
click at [1315, 30] on icon "close" at bounding box center [1322, 34] width 15 height 15
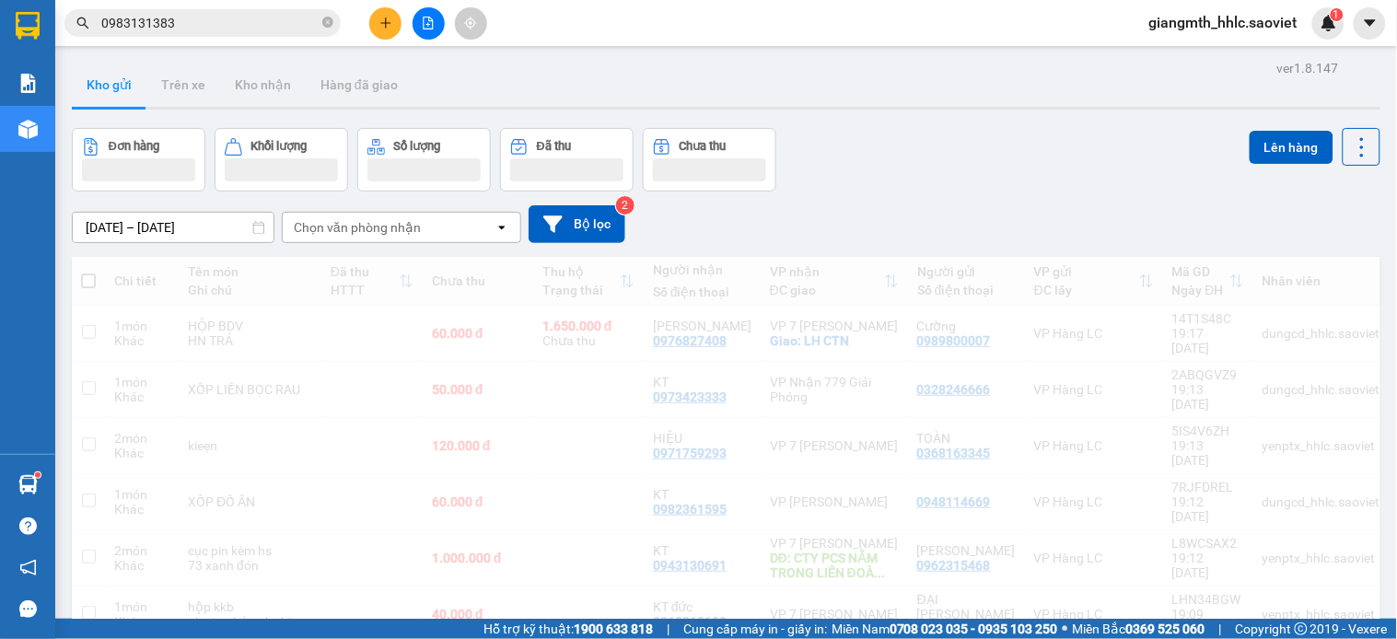
click at [213, 19] on input "0983131383" at bounding box center [209, 23] width 217 height 20
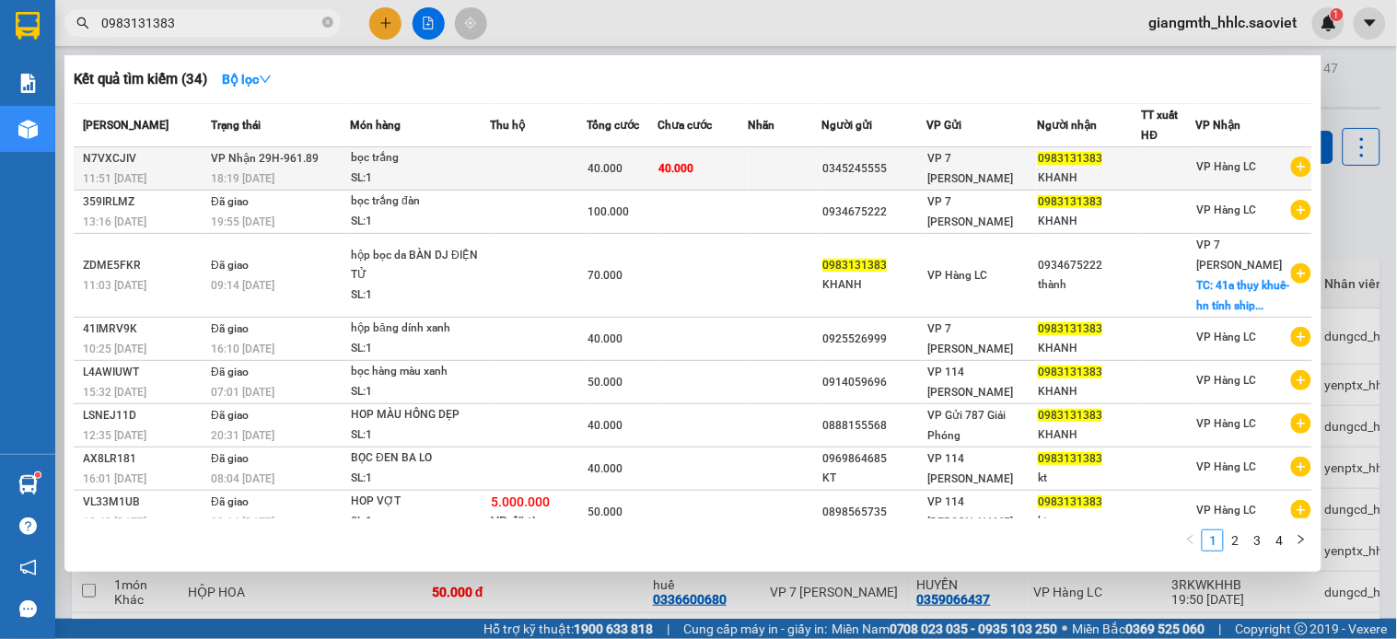
click at [465, 170] on div "SL: 1" at bounding box center [420, 179] width 138 height 20
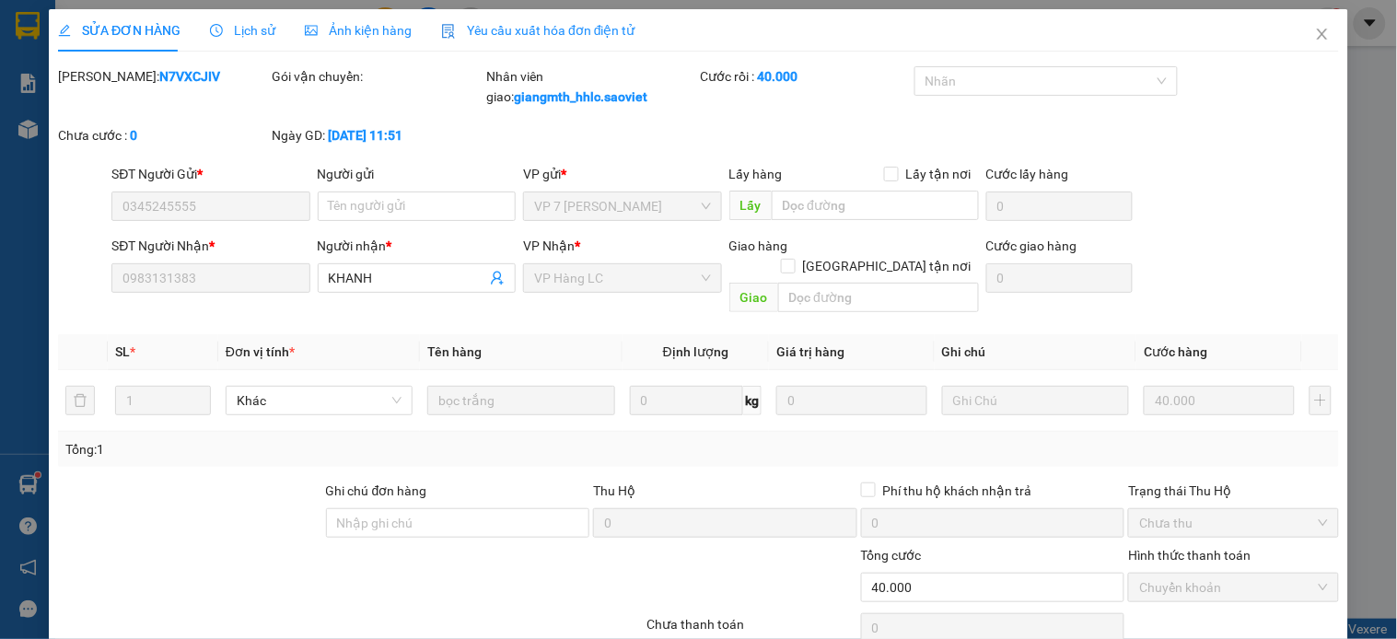
type input "0345245555"
type input "0983131383"
type input "KHANH"
type input "0"
type input "40.000"
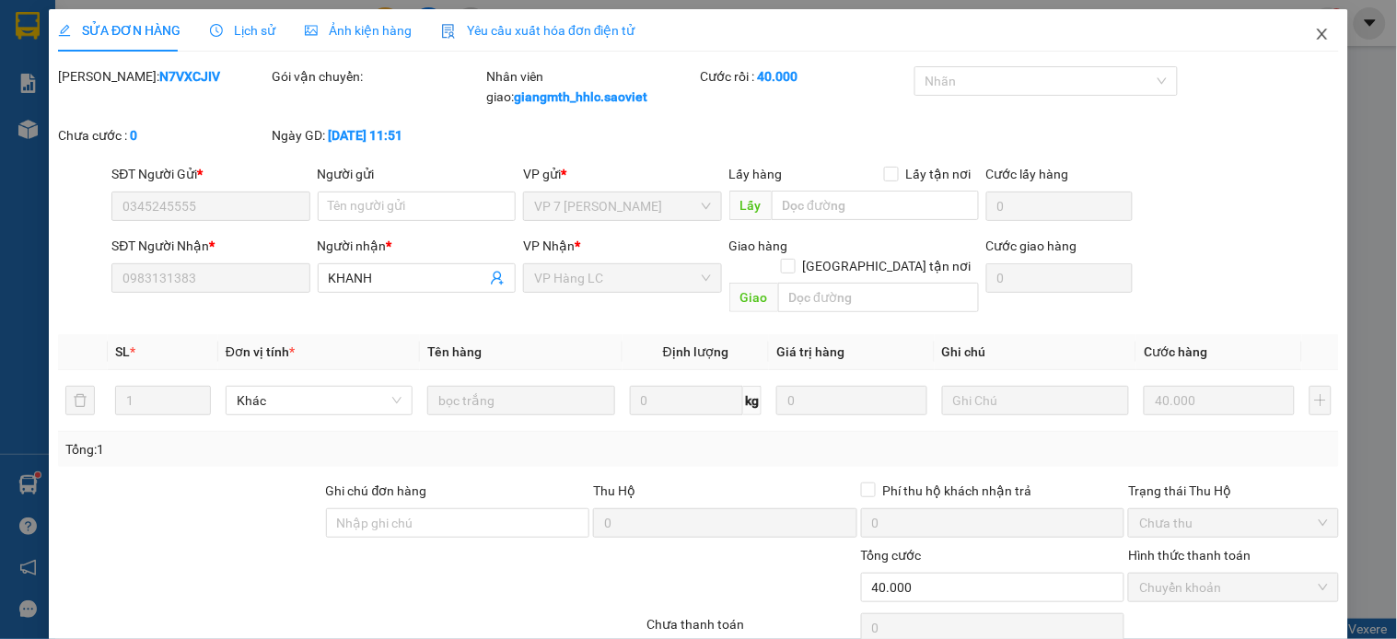
click at [1315, 38] on icon "close" at bounding box center [1322, 34] width 15 height 15
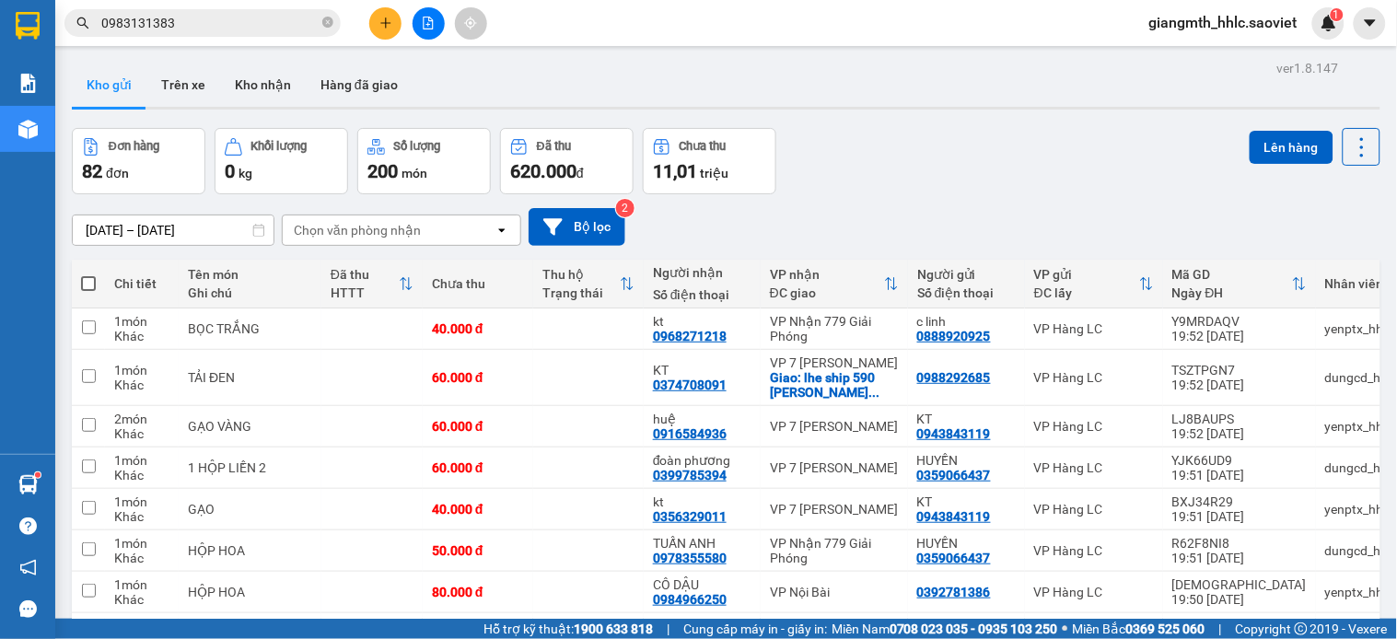
click at [240, 31] on input "0983131383" at bounding box center [209, 23] width 217 height 20
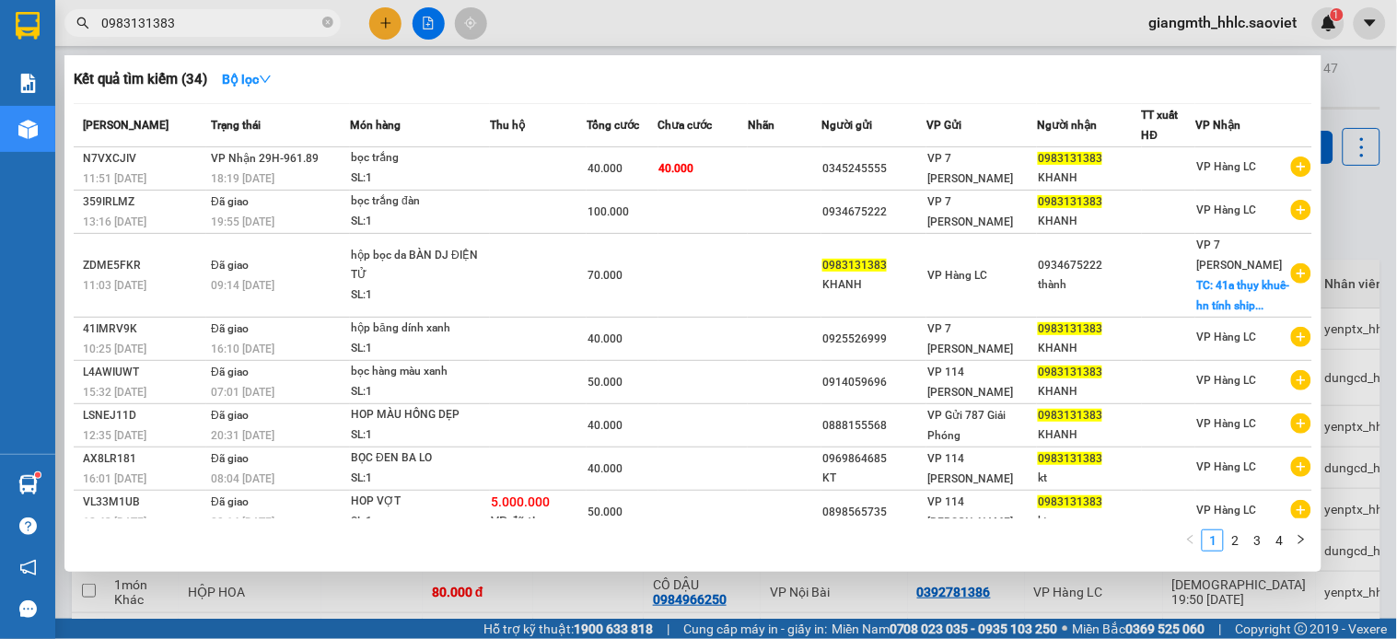
click at [240, 31] on input "0983131383" at bounding box center [209, 23] width 217 height 20
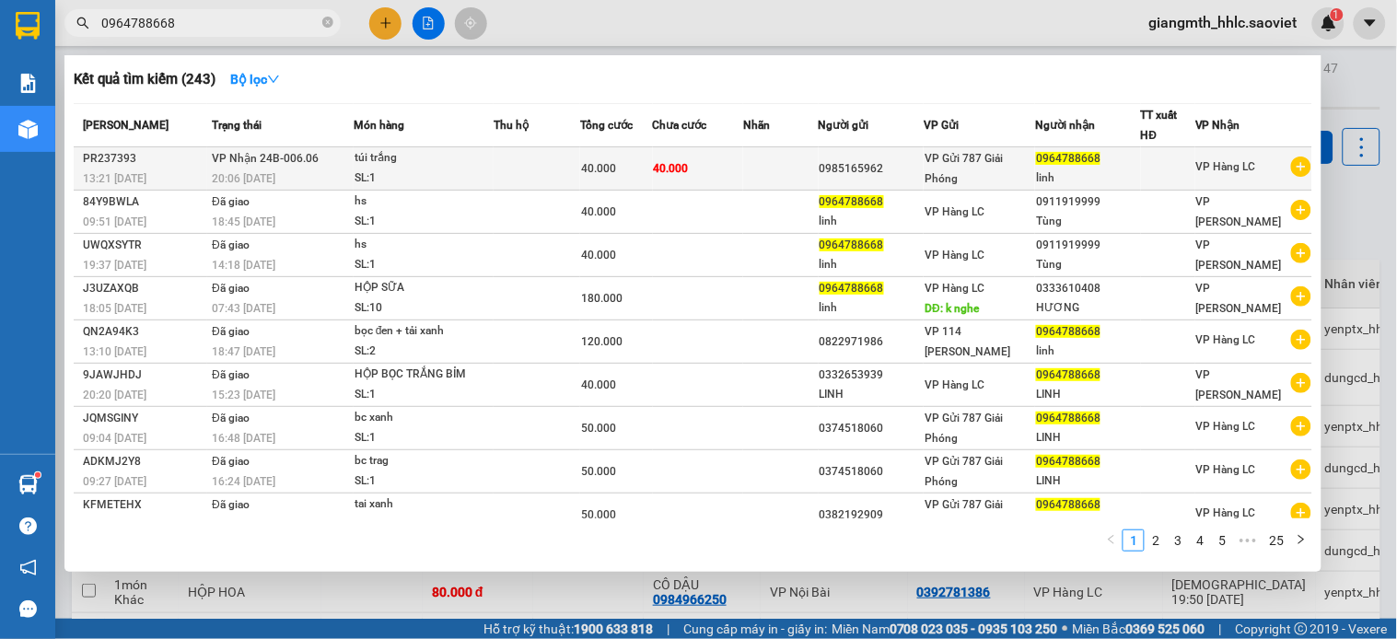
type input "0964788668"
click at [659, 178] on td "40.000" at bounding box center [698, 168] width 91 height 43
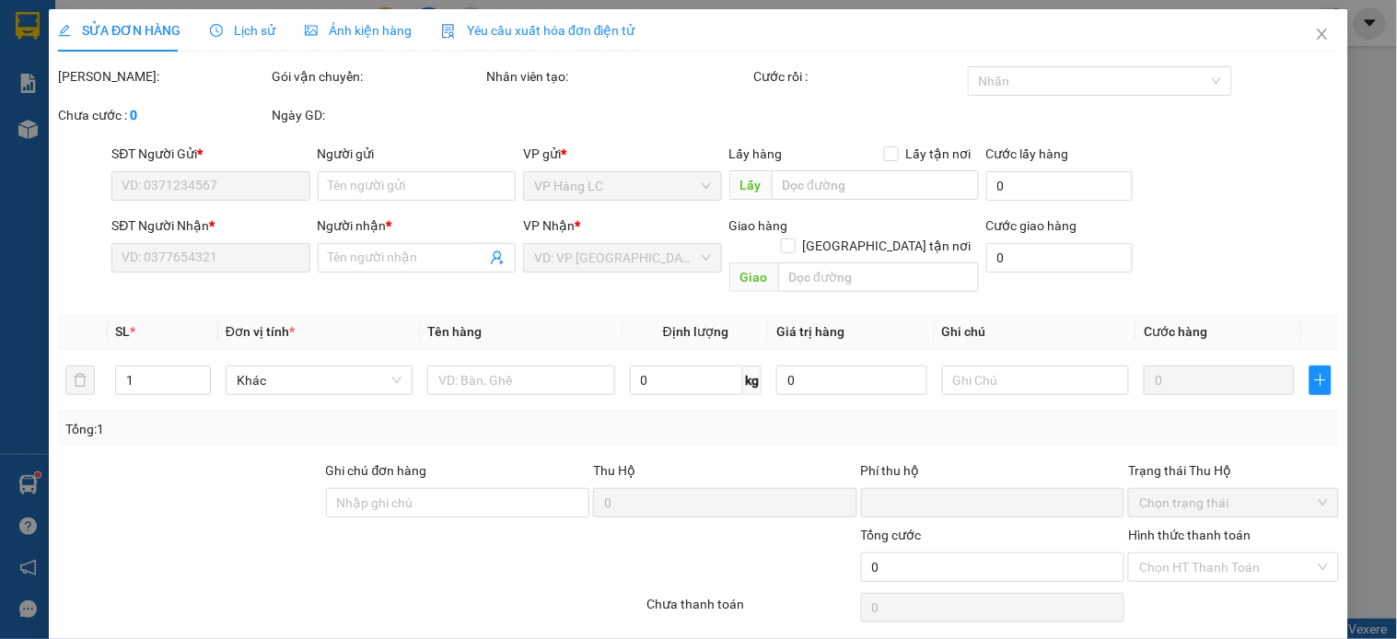
type input "0985165962"
type input "0964788668"
type input "linh"
type input "0"
type input "40.000"
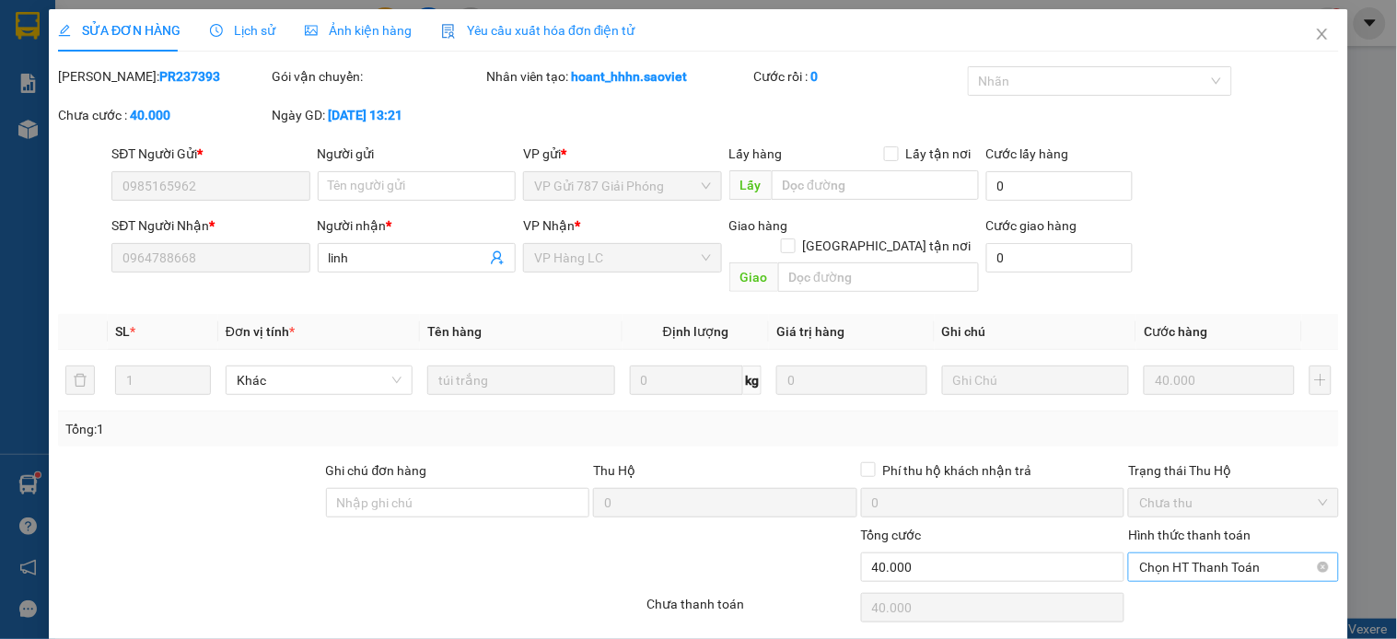
drag, startPoint x: 1153, startPoint y: 514, endPoint x: 1147, endPoint y: 545, distance: 32.0
click at [1147, 554] on span "Chọn HT Thanh Toán" at bounding box center [1233, 568] width 188 height 28
click at [1151, 571] on div "Tại văn phòng" at bounding box center [1220, 583] width 208 height 29
type input "0"
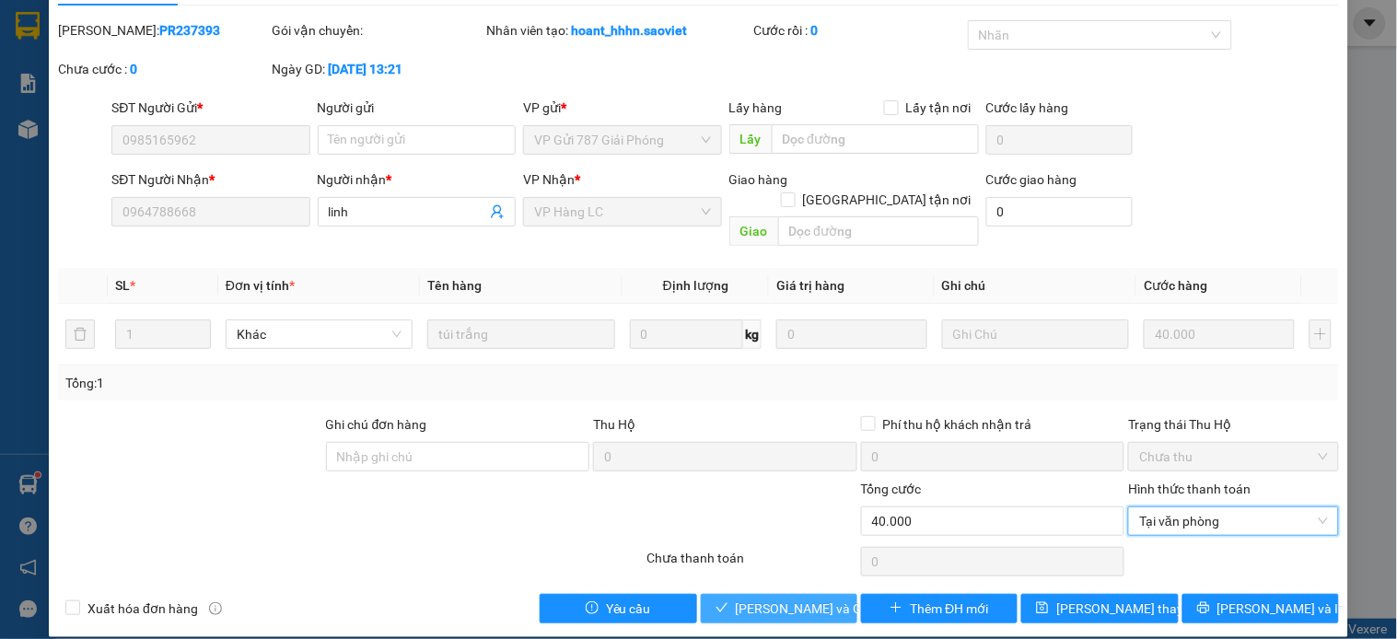
click at [771, 599] on span "[PERSON_NAME] và Giao hàng" at bounding box center [824, 609] width 177 height 20
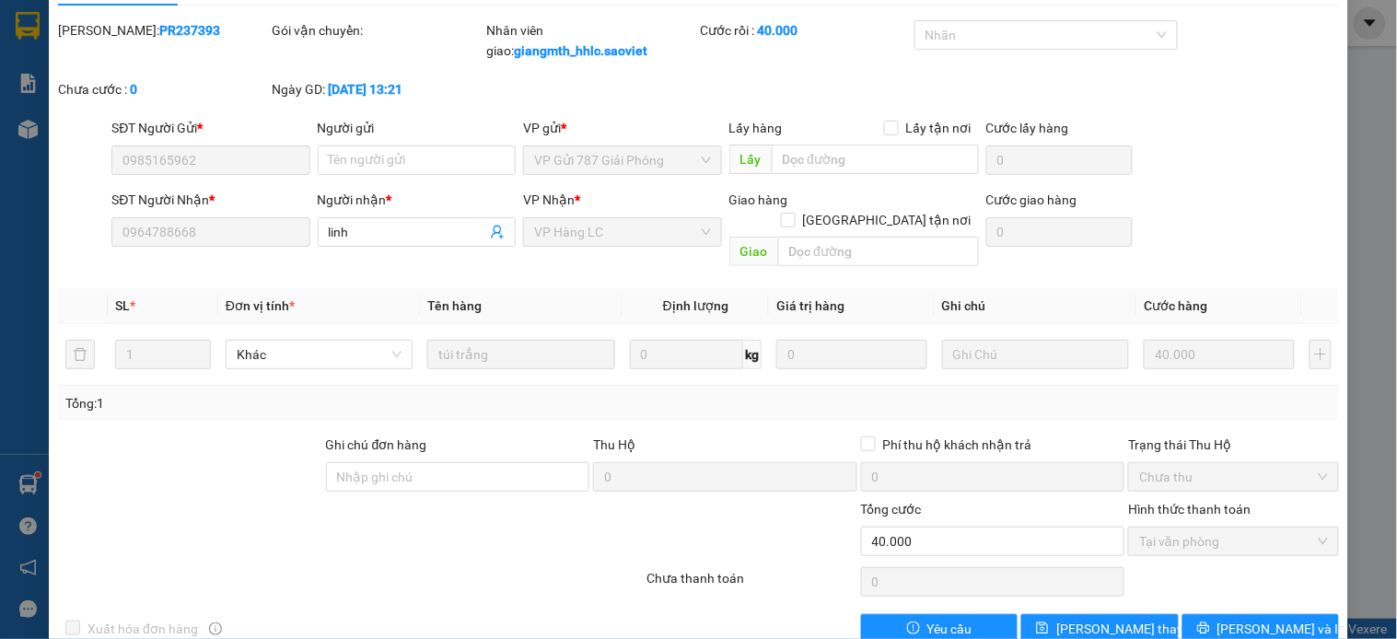
scroll to position [0, 0]
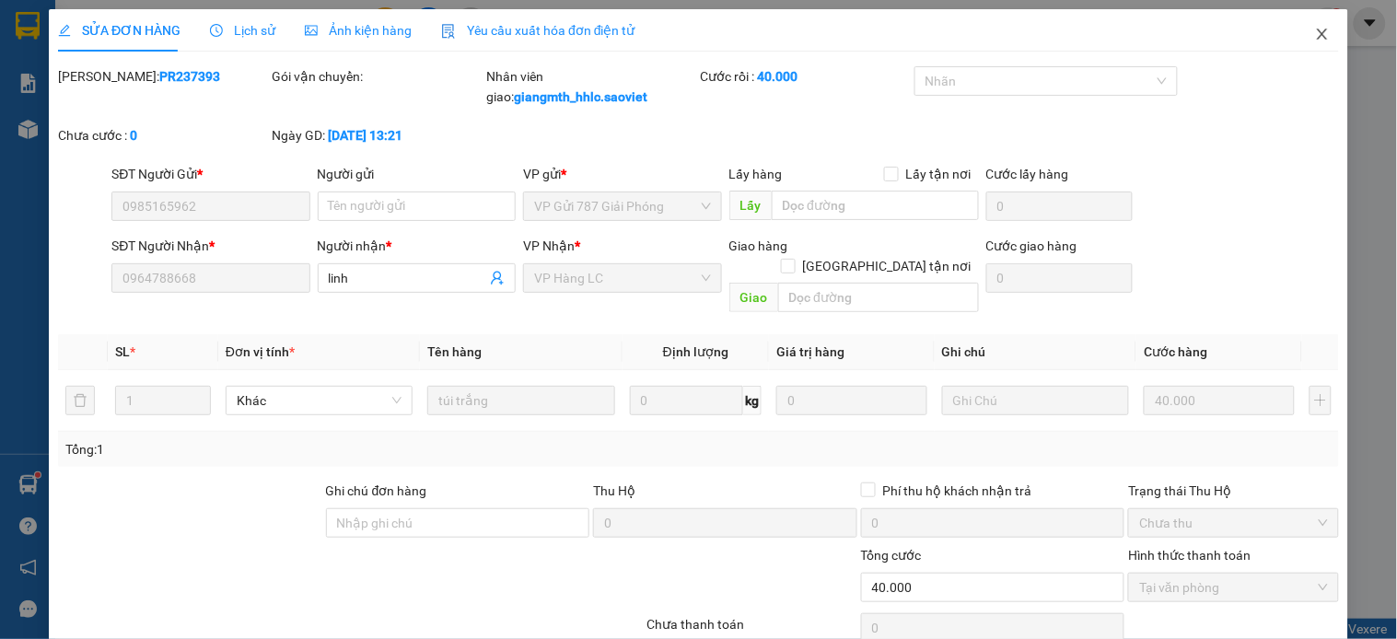
click at [1317, 38] on icon "close" at bounding box center [1322, 34] width 10 height 11
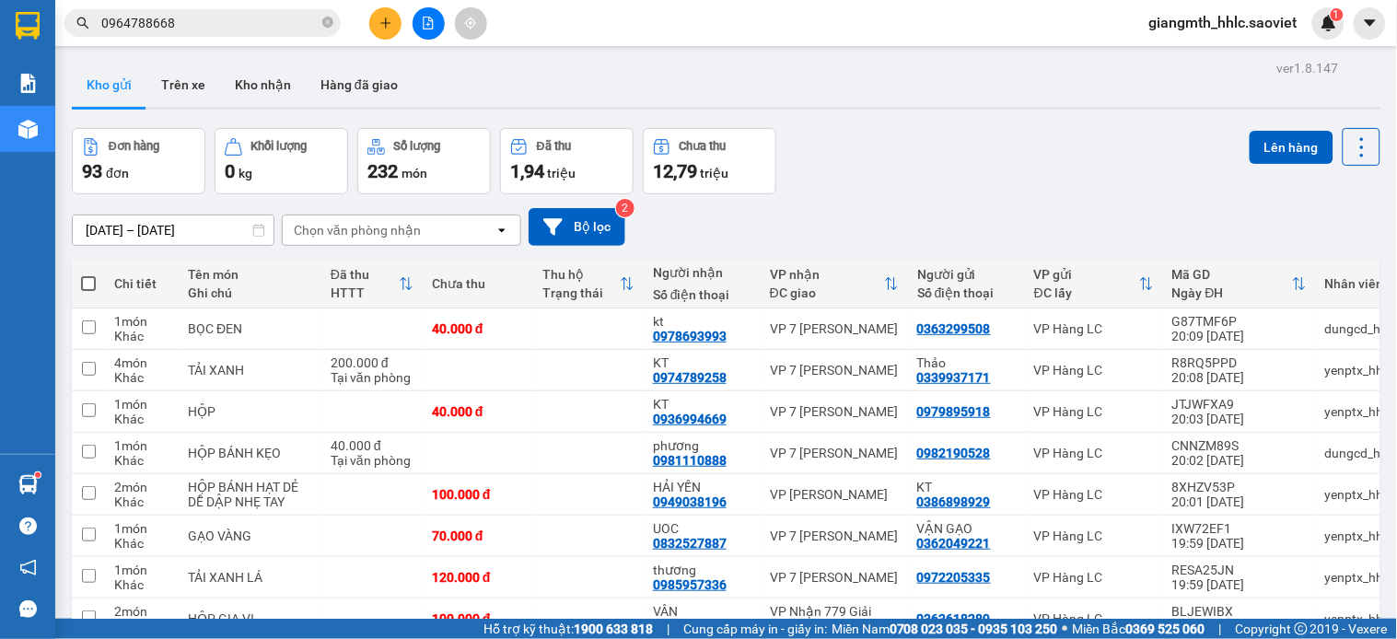
click at [916, 221] on div "12/10/2025 – 14/10/2025 Press the down arrow key to interact with the calendar …" at bounding box center [726, 227] width 1309 height 38
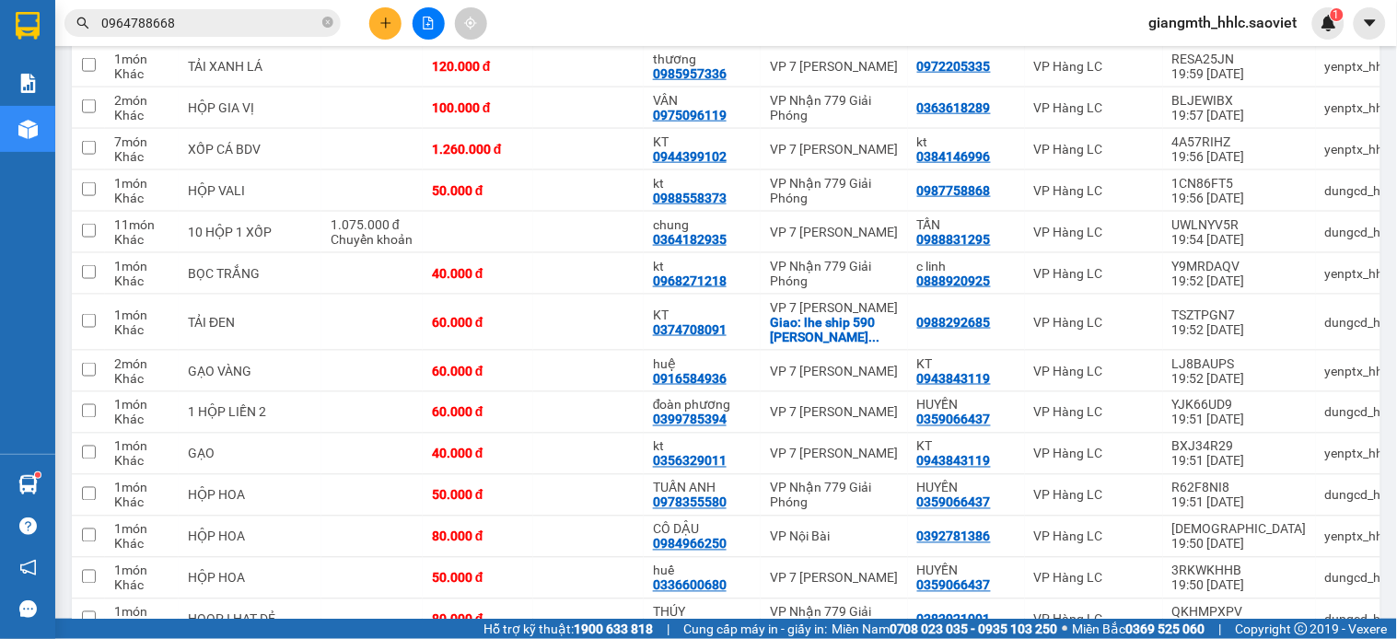
click at [268, 16] on input "0964788668" at bounding box center [209, 23] width 217 height 20
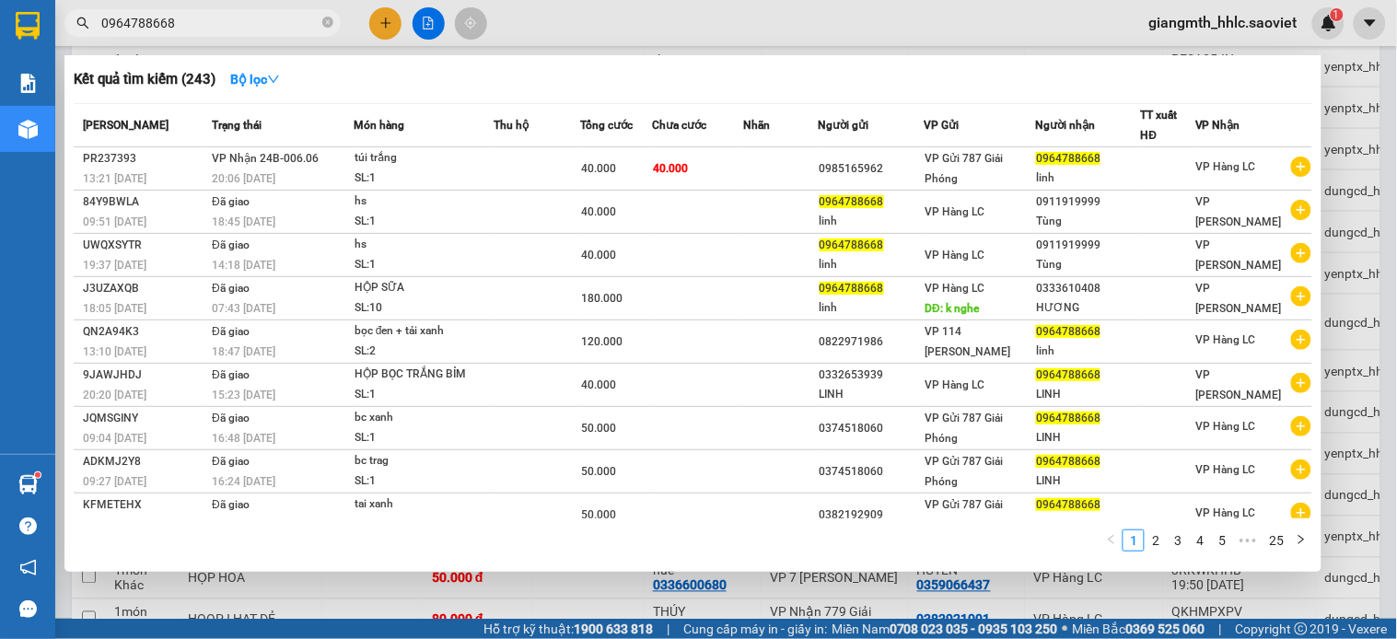
click at [268, 16] on input "0964788668" at bounding box center [209, 23] width 217 height 20
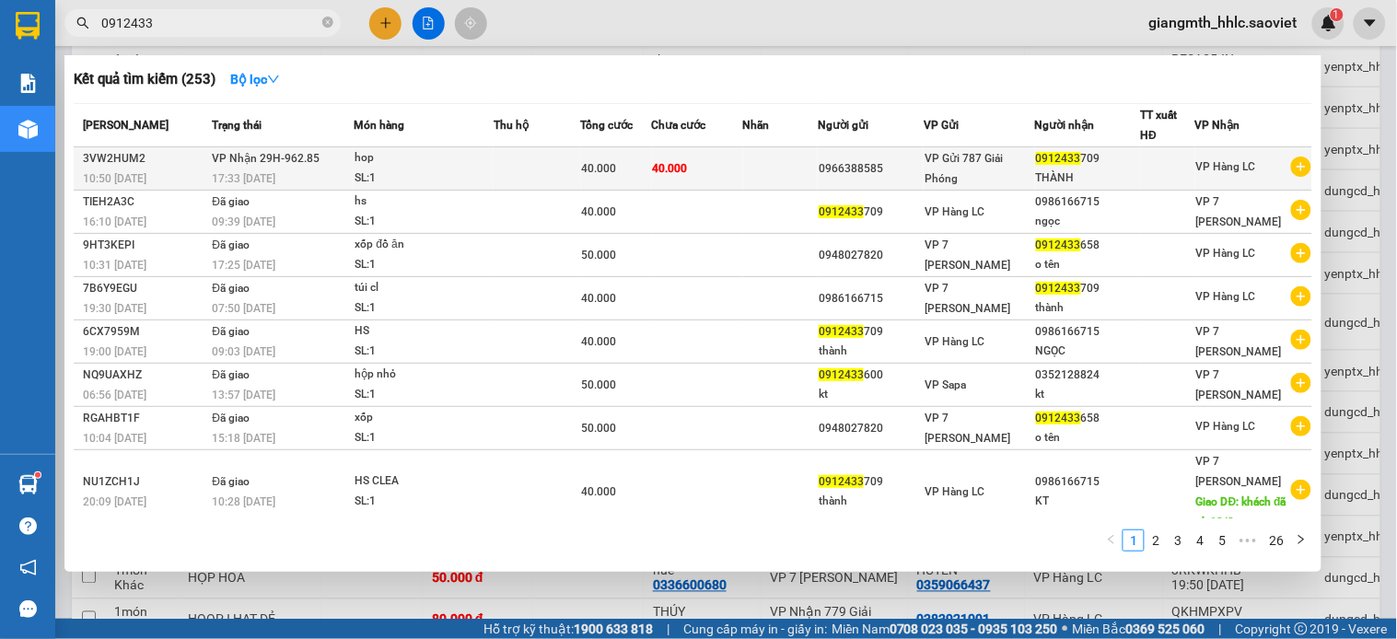
type input "0912433"
click at [743, 175] on td "40.000" at bounding box center [697, 168] width 91 height 43
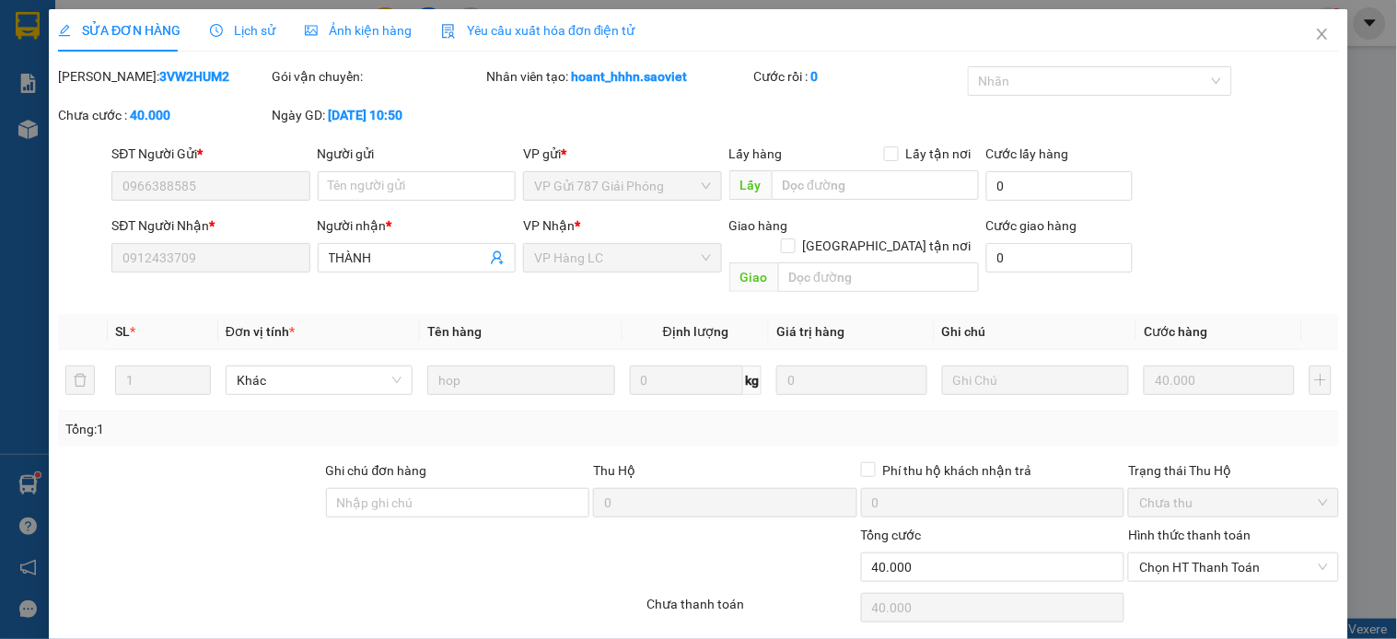
type input "0966388585"
type input "0912433709"
type input "THÀNH"
type input "0"
type input "40.000"
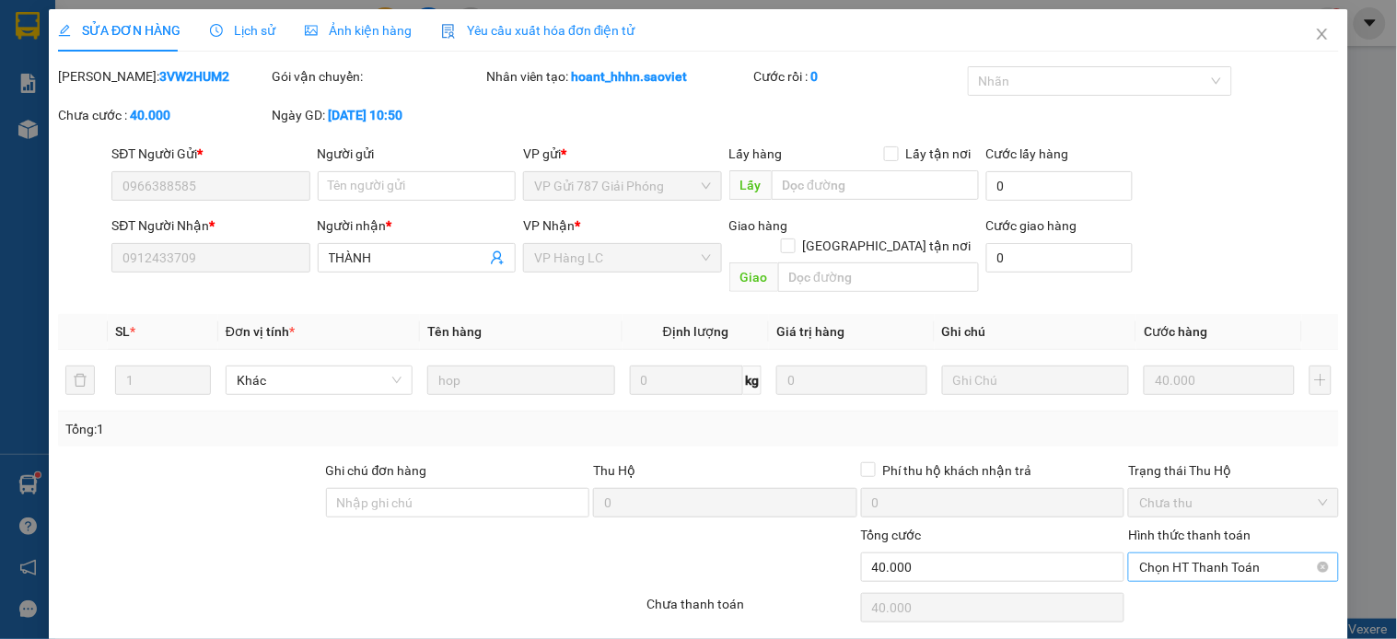
click at [1198, 554] on span "Chọn HT Thanh Toán" at bounding box center [1233, 568] width 188 height 28
click at [1194, 580] on div "Tại văn phòng" at bounding box center [1220, 584] width 186 height 20
type input "0"
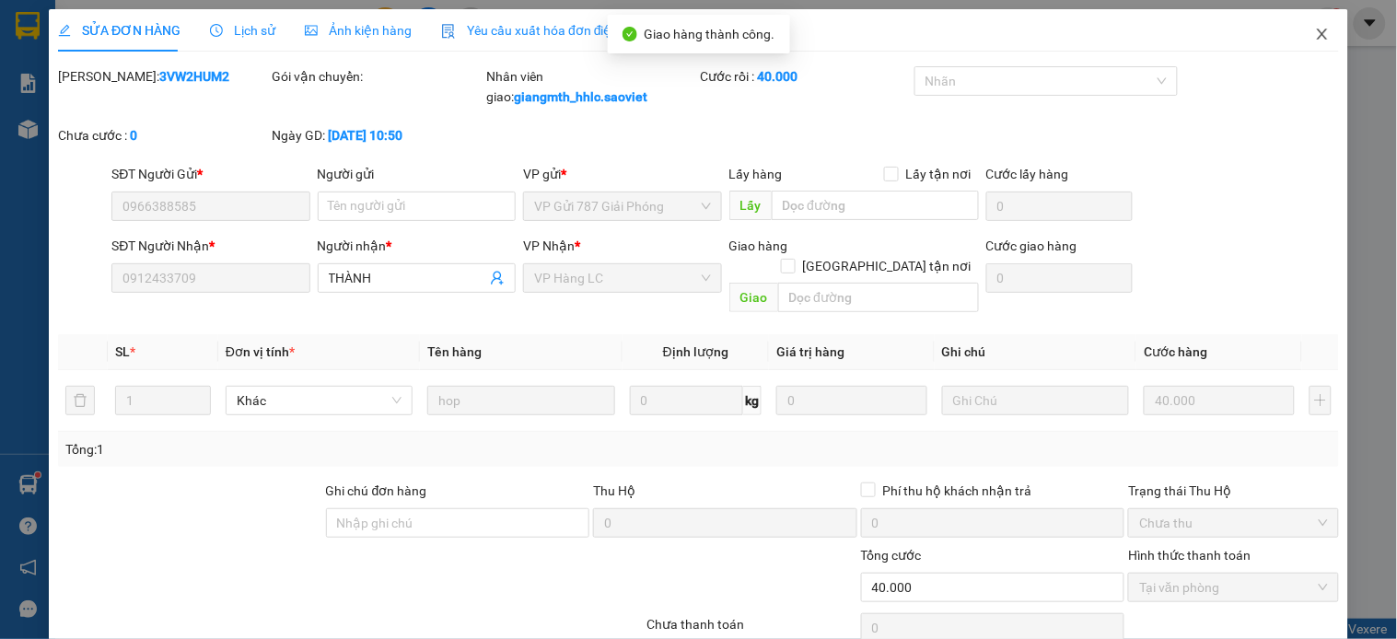
click at [1317, 33] on icon "close" at bounding box center [1322, 34] width 10 height 11
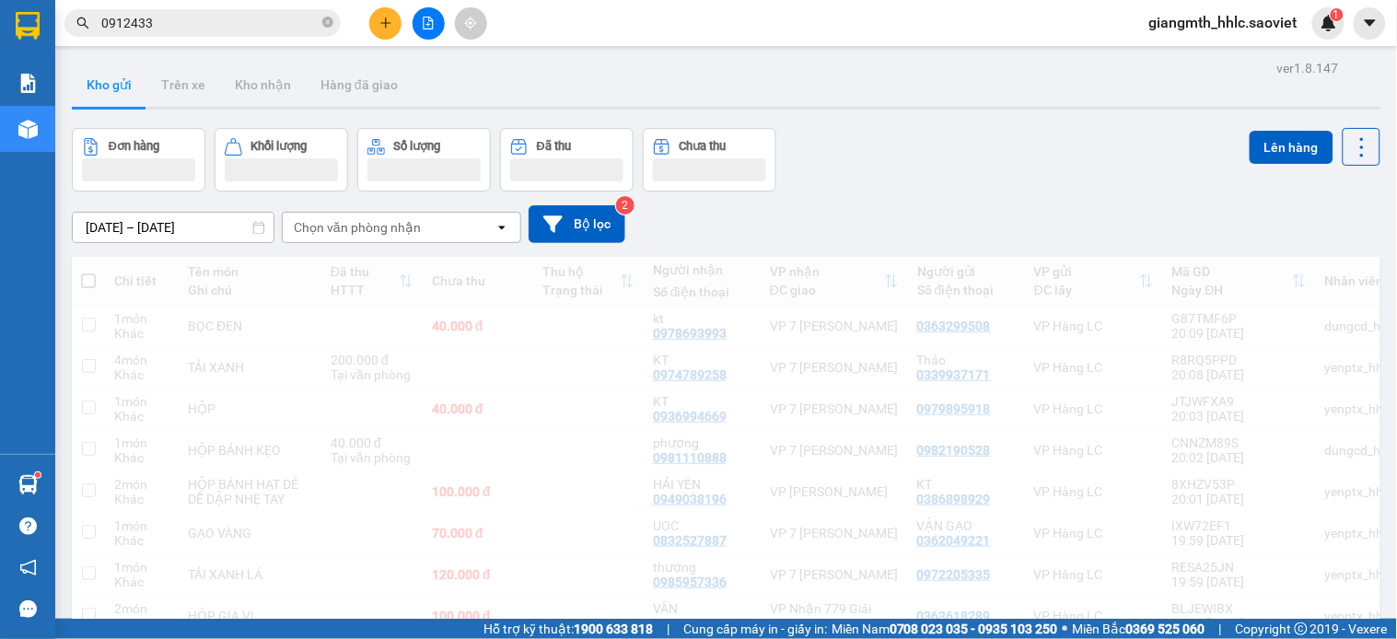
scroll to position [409, 0]
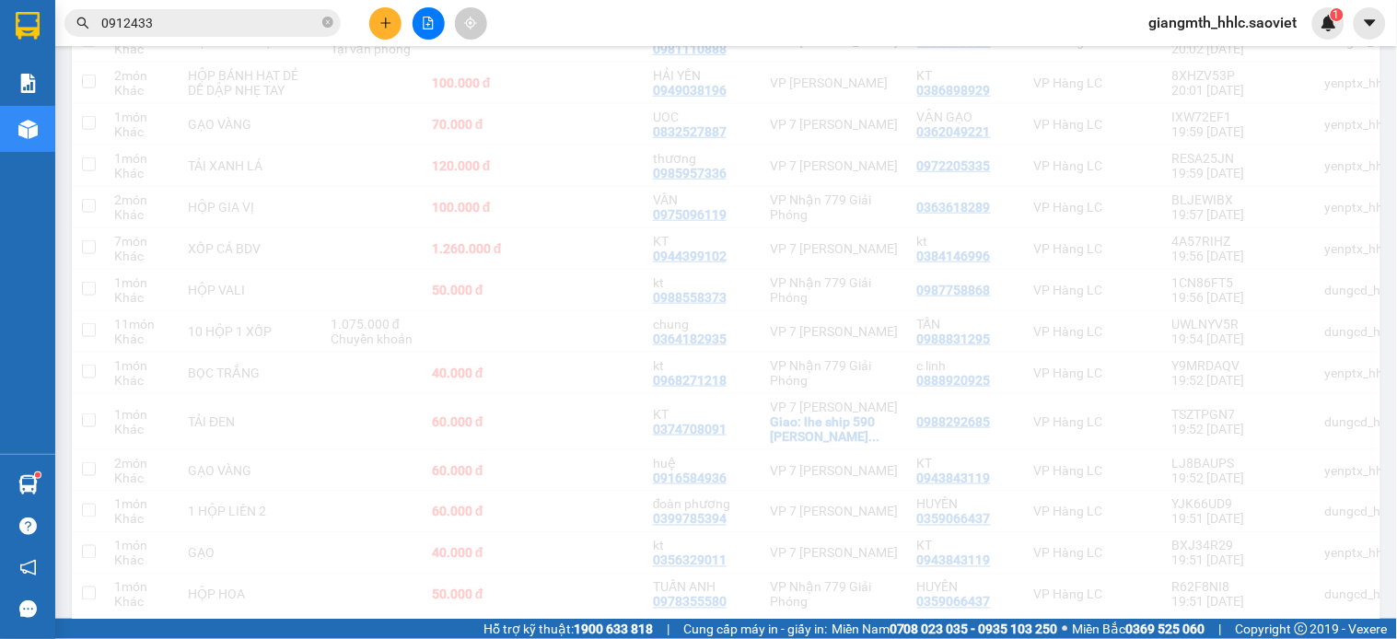
click at [261, 9] on span "0912433" at bounding box center [202, 23] width 276 height 28
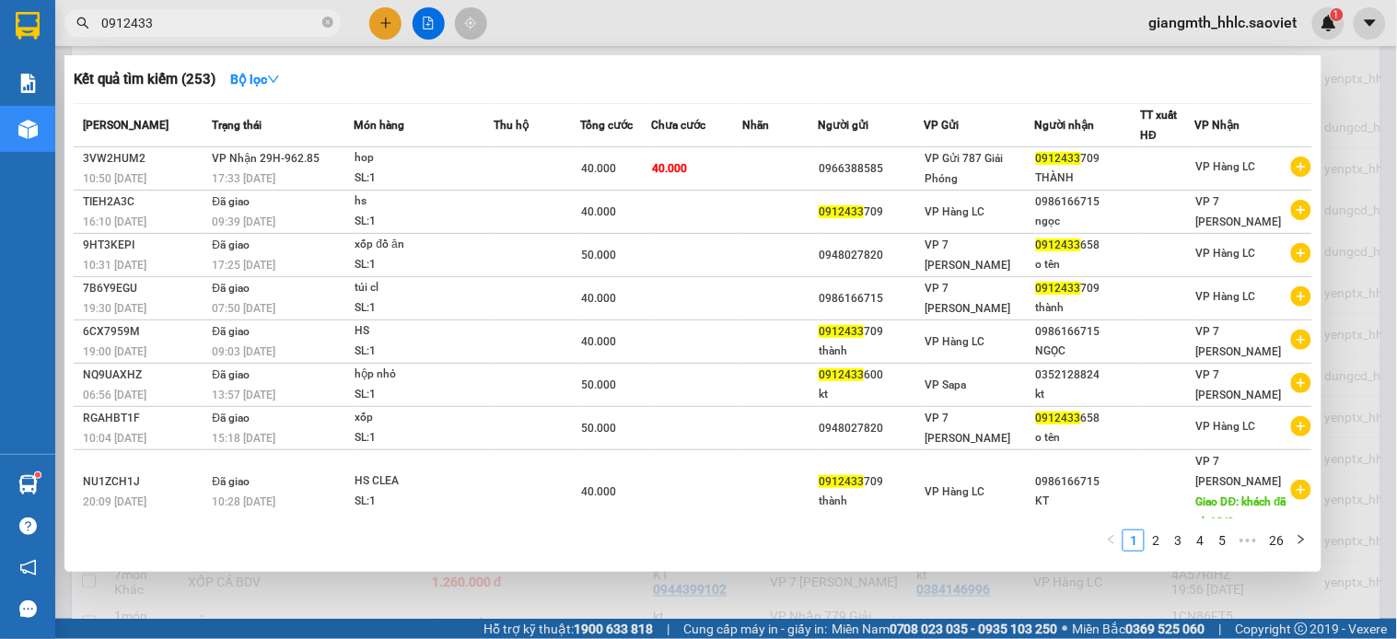
click at [262, 21] on input "0912433" at bounding box center [209, 23] width 217 height 20
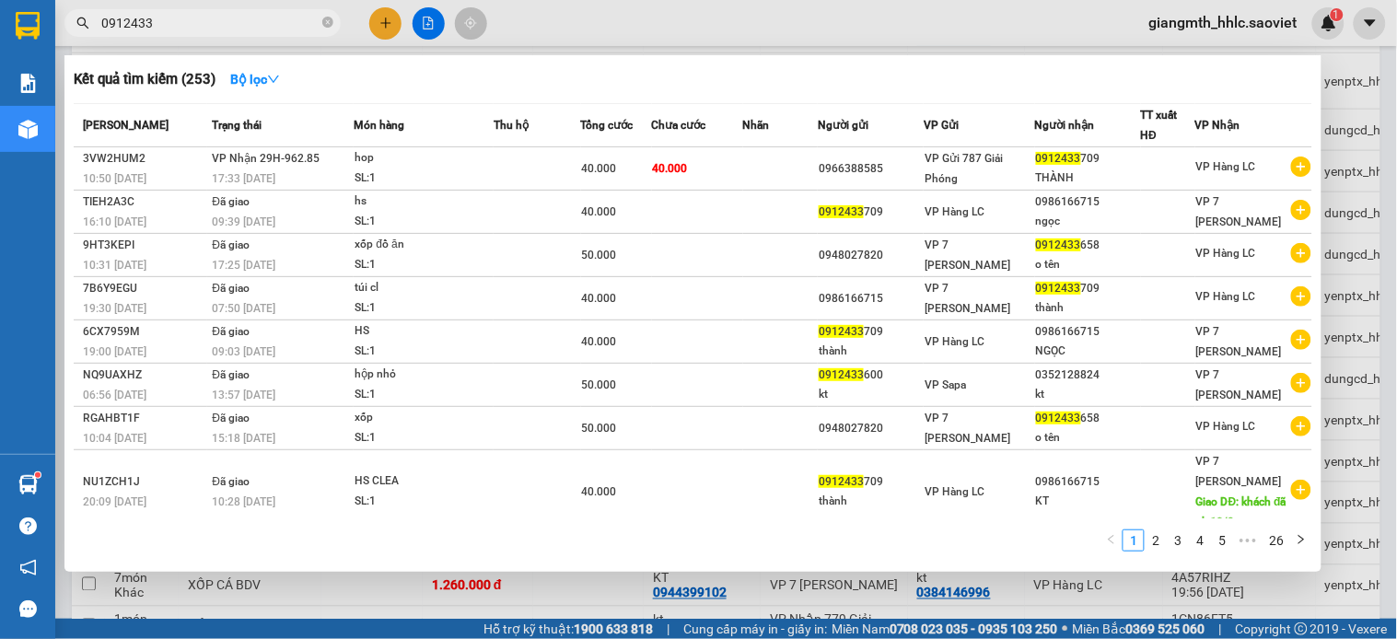
scroll to position [0, 0]
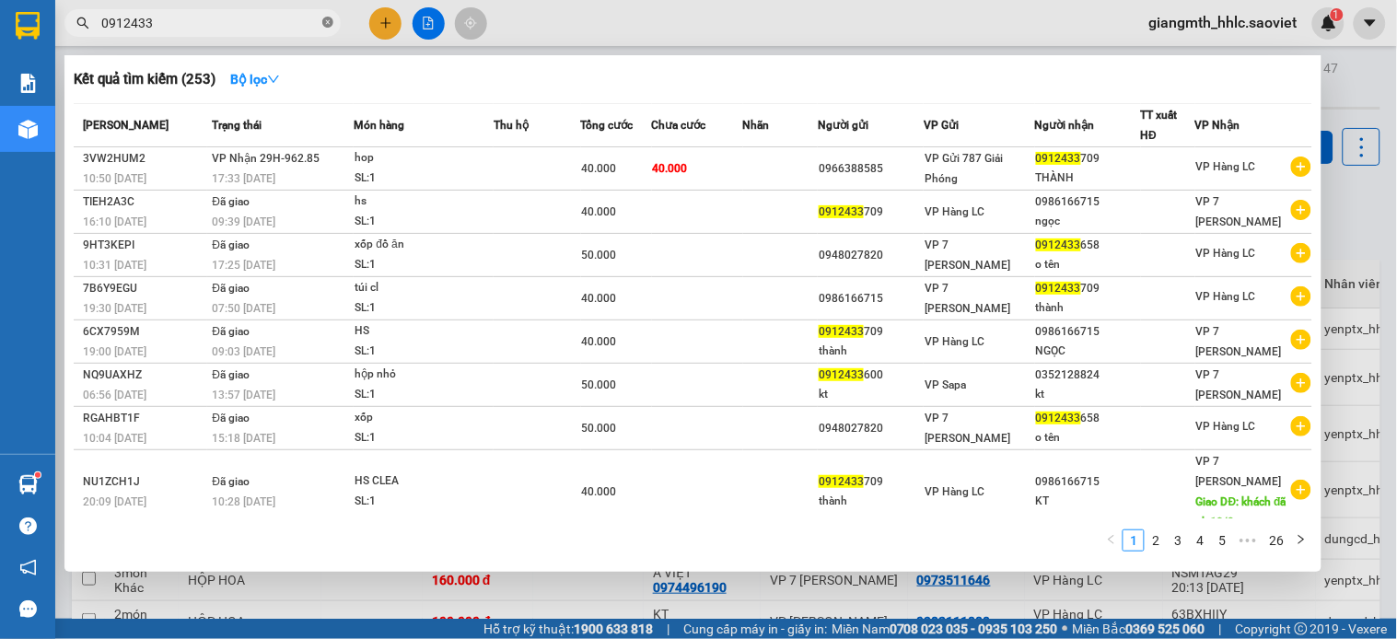
click at [330, 17] on icon "close-circle" at bounding box center [327, 22] width 11 height 11
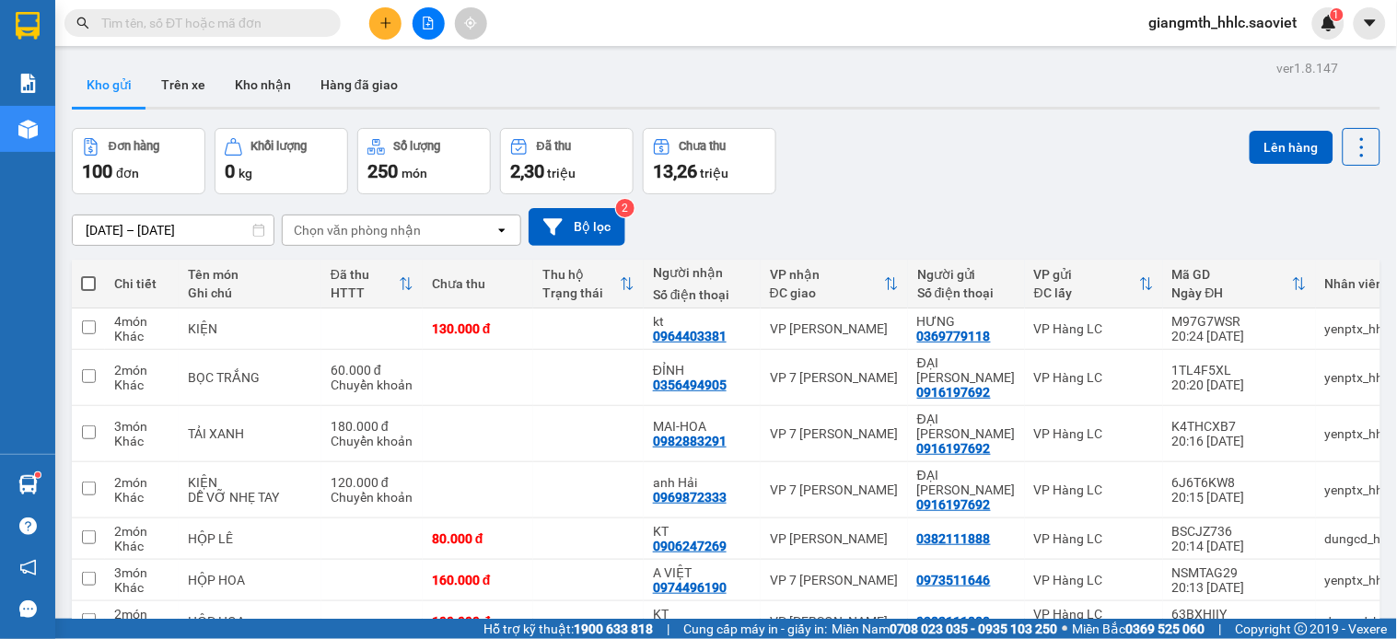
click at [218, 33] on span at bounding box center [202, 23] width 276 height 28
click at [216, 19] on input "text" at bounding box center [209, 23] width 217 height 20
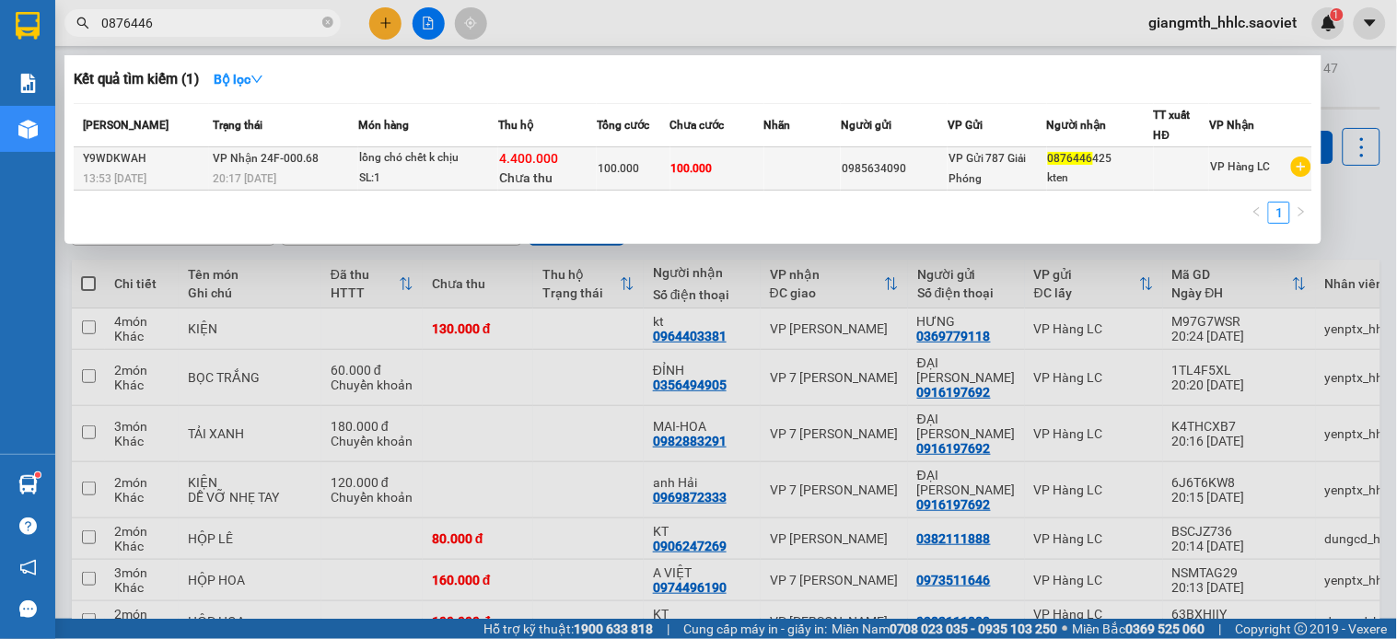
type input "0876446"
click at [582, 163] on div "4.400.000 Chưa thu" at bounding box center [547, 168] width 97 height 39
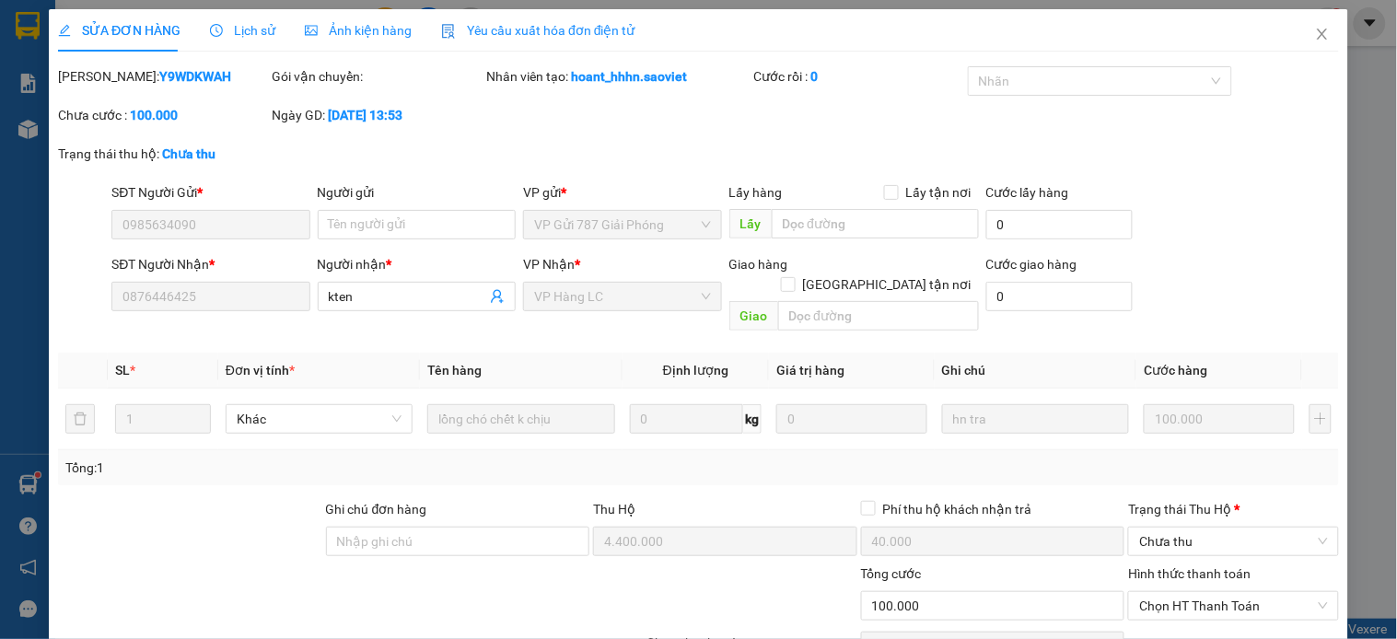
type input "0985634090"
type input "0876446425"
type input "kten"
type input "4.400.000"
type input "40.000"
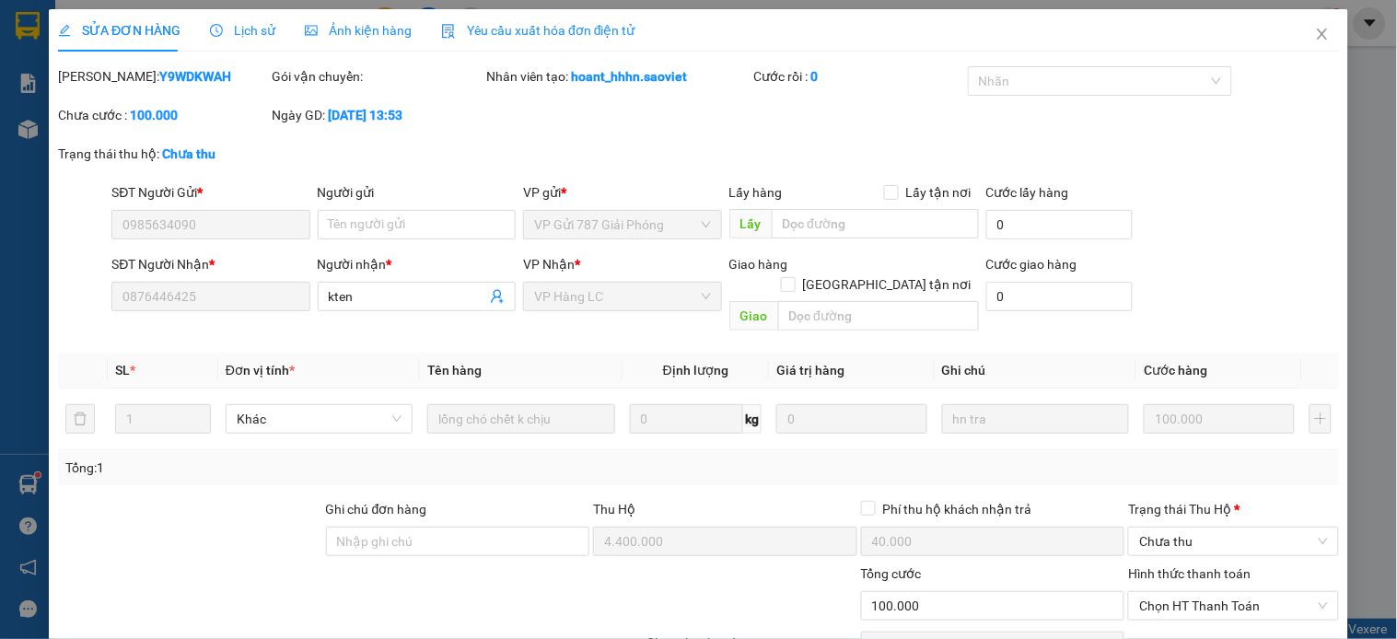
type input "100.000"
click at [1315, 32] on icon "close" at bounding box center [1322, 34] width 15 height 15
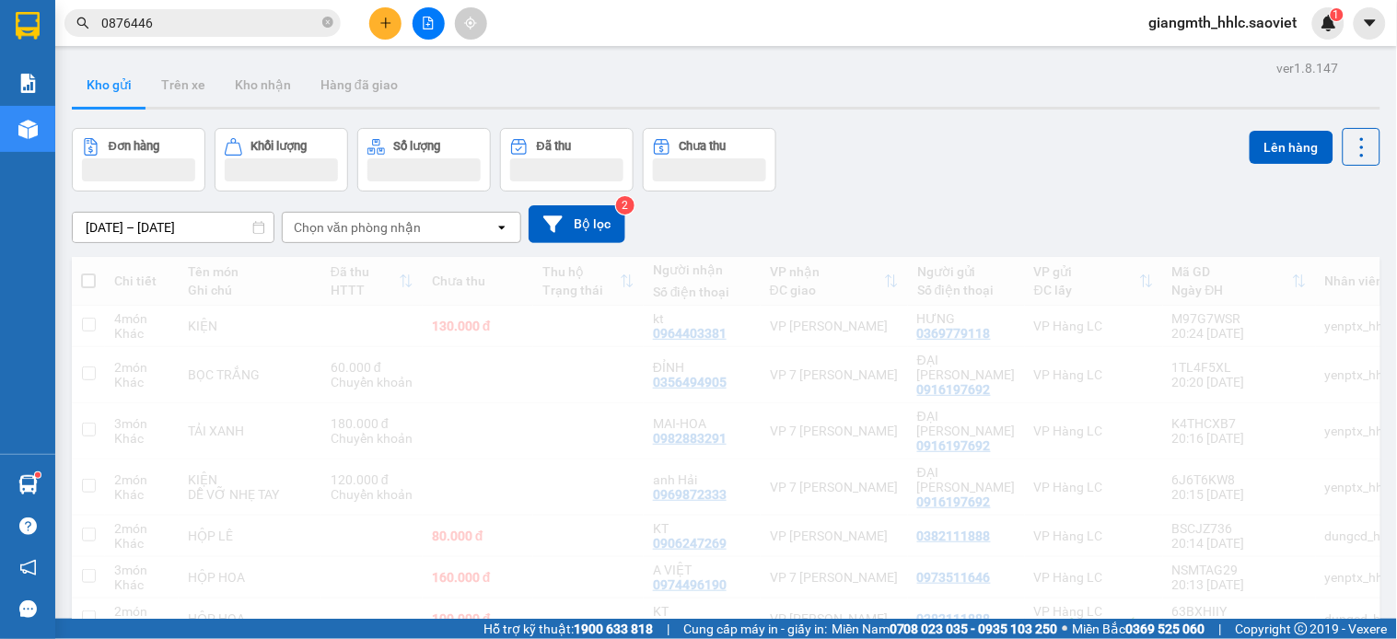
click at [217, 24] on input "0876446" at bounding box center [209, 23] width 217 height 20
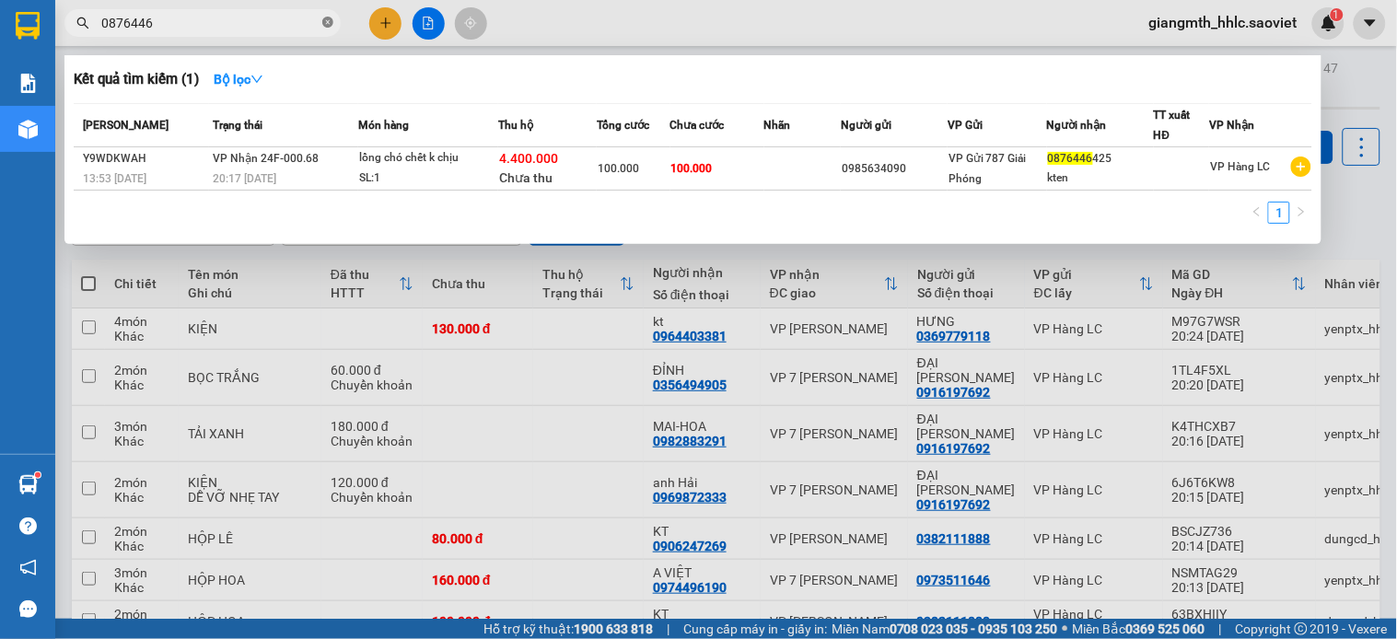
click at [325, 19] on icon "close-circle" at bounding box center [327, 22] width 11 height 11
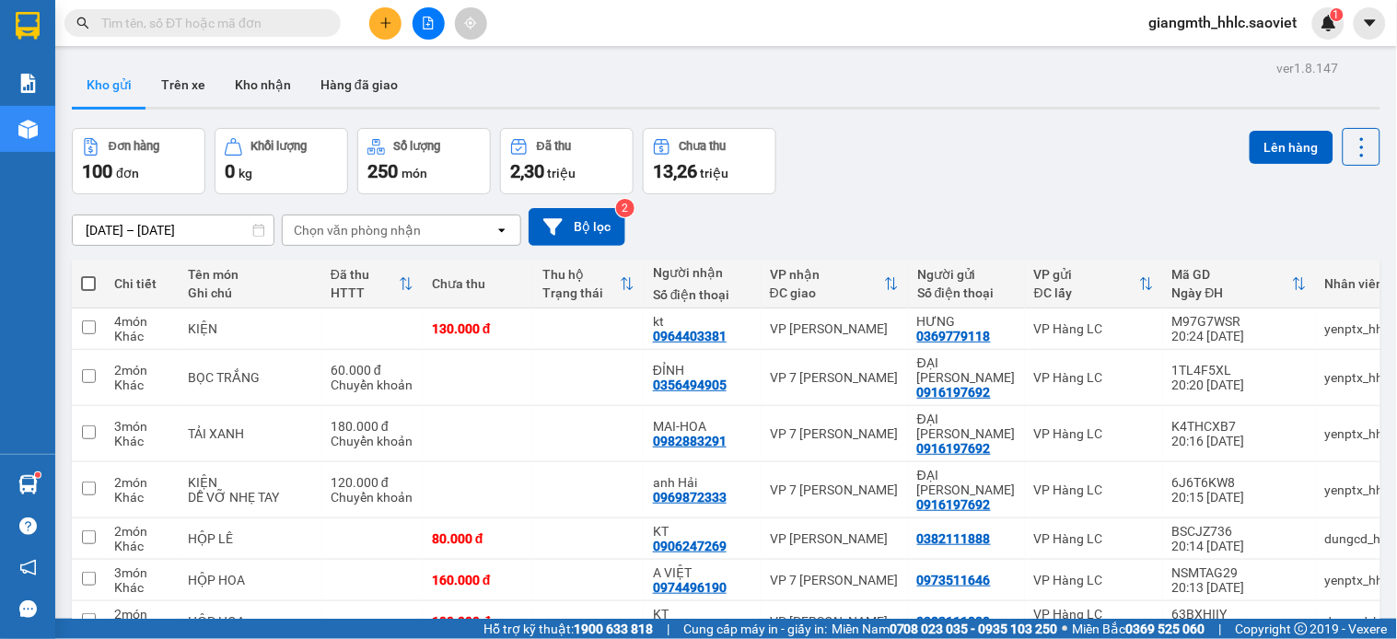
click at [1197, 17] on span "giangmth_hhlc.saoviet" at bounding box center [1224, 22] width 178 height 23
click at [268, 15] on input "text" at bounding box center [209, 23] width 217 height 20
click at [916, 213] on div "12/10/2025 – 14/10/2025 Press the down arrow key to interact with the calendar …" at bounding box center [726, 227] width 1309 height 38
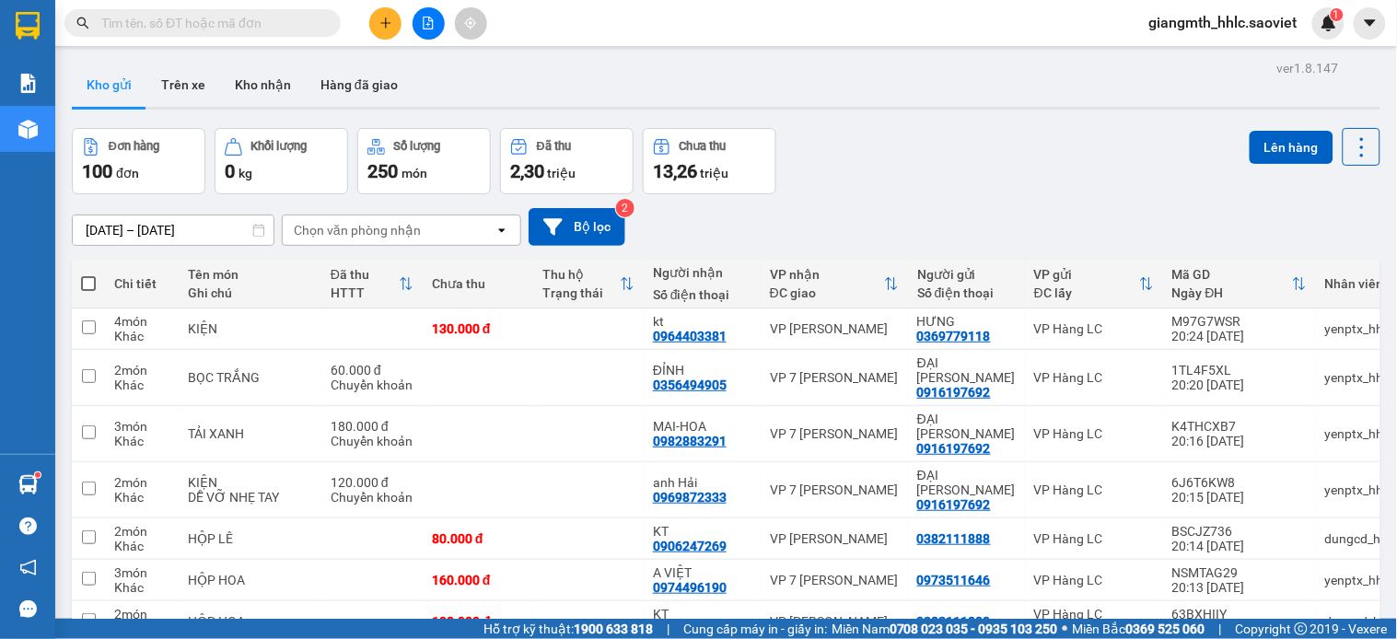
click at [283, 14] on input "text" at bounding box center [209, 23] width 217 height 20
click at [311, 17] on input "text" at bounding box center [209, 23] width 217 height 20
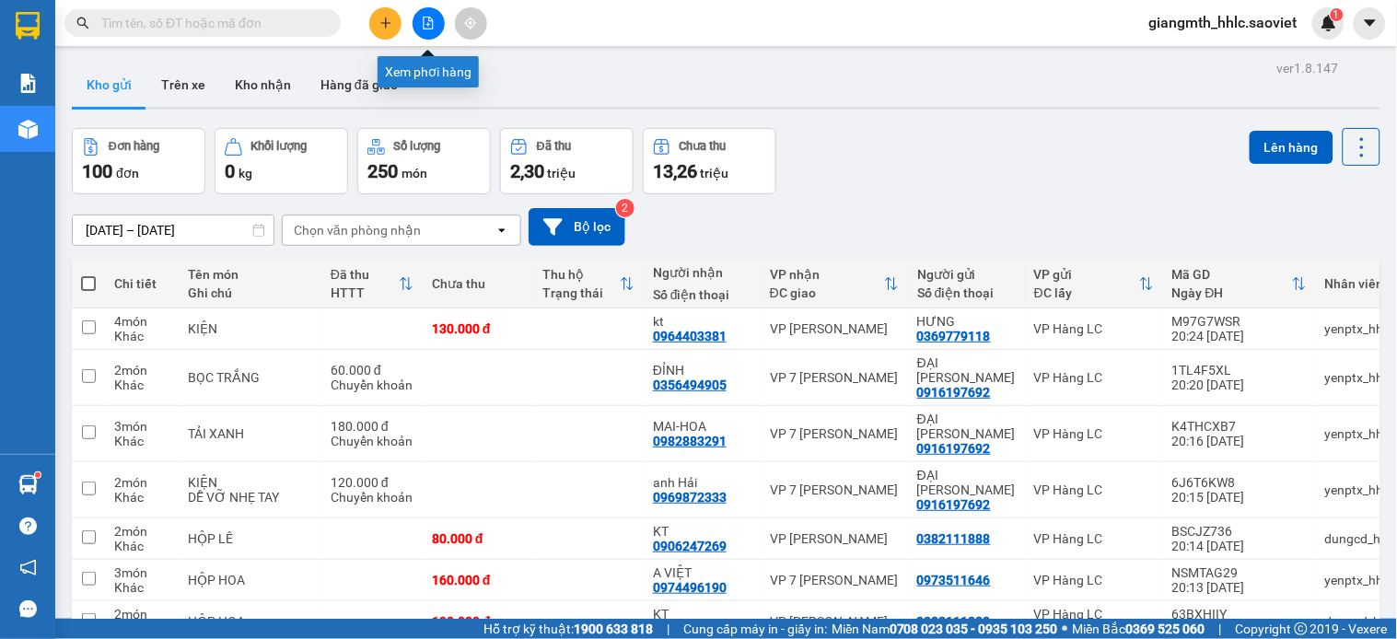
click at [443, 26] on button at bounding box center [429, 23] width 32 height 32
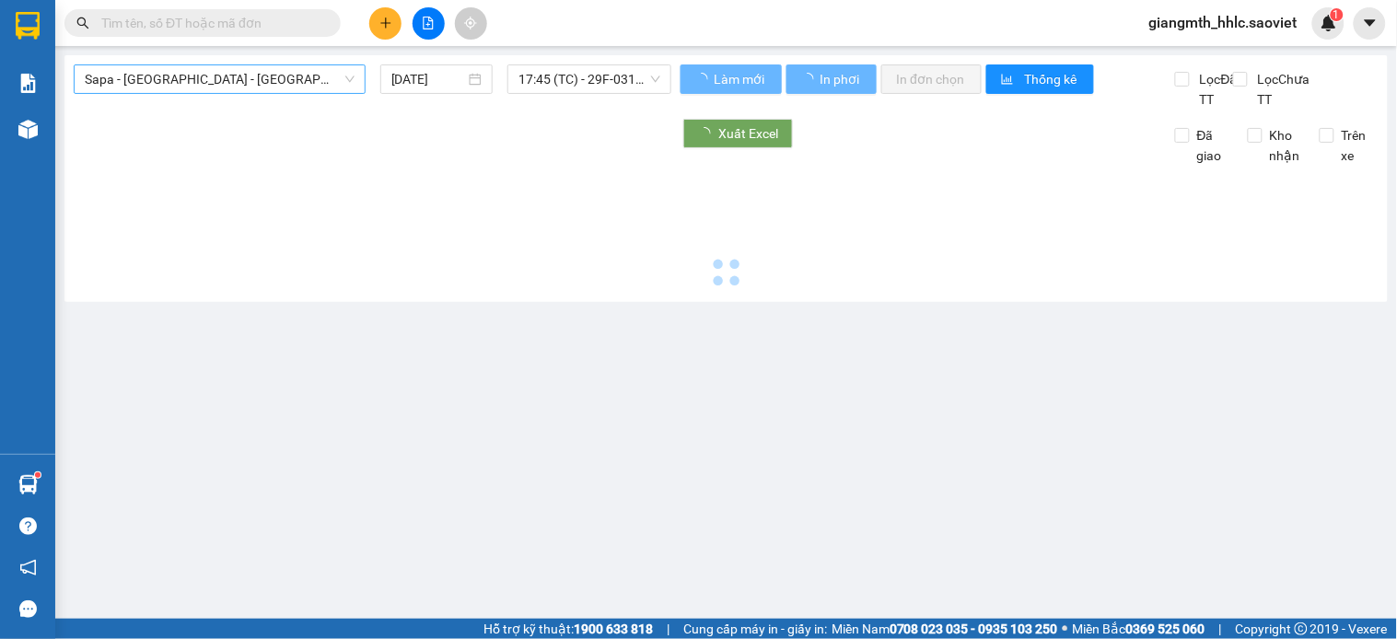
click at [258, 79] on span "Sapa - [GEOGRAPHIC_DATA] - [GEOGRAPHIC_DATA] ([GEOGRAPHIC_DATA])" at bounding box center [220, 79] width 270 height 28
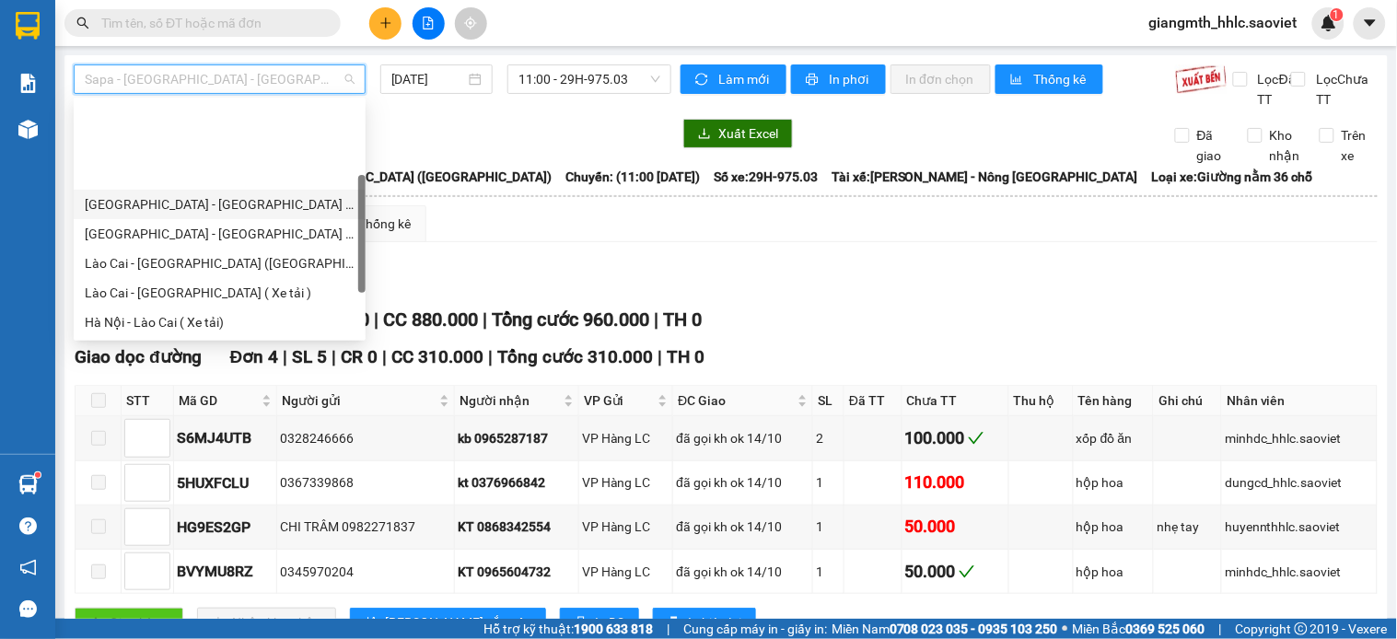
scroll to position [92, 0]
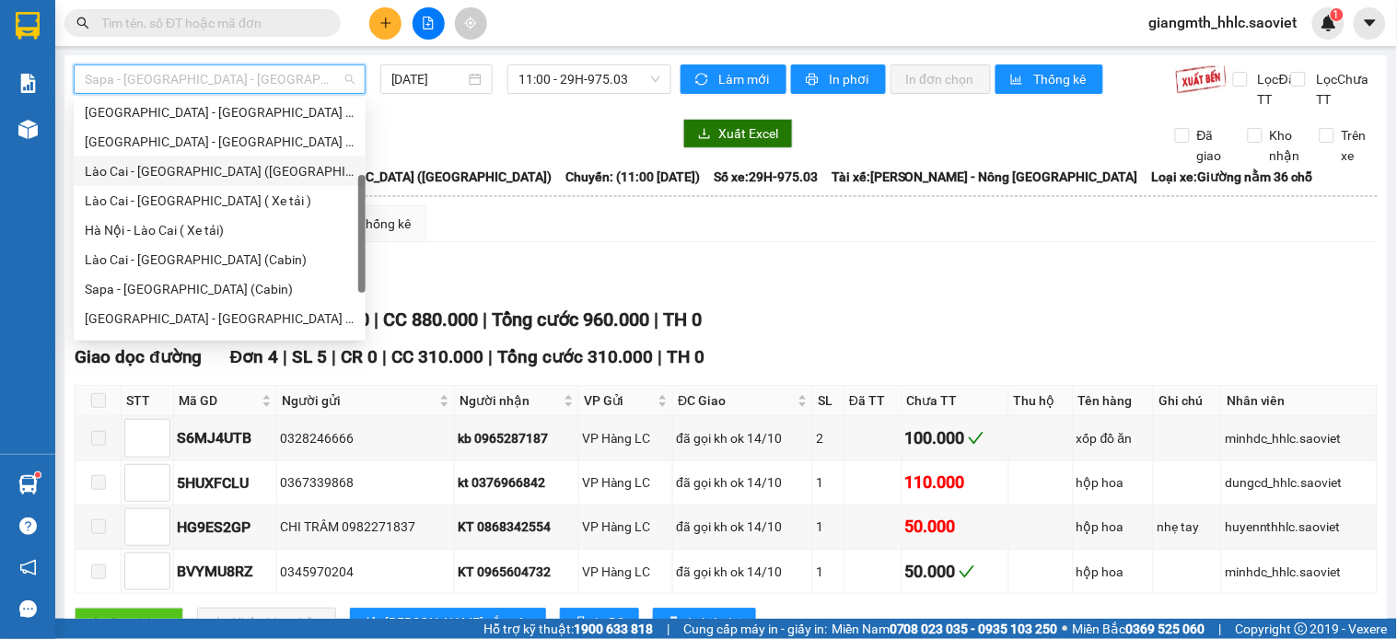
drag, startPoint x: 197, startPoint y: 172, endPoint x: 251, endPoint y: 166, distance: 54.7
click at [197, 172] on div "Lào Cai - [GEOGRAPHIC_DATA] ([GEOGRAPHIC_DATA])" at bounding box center [220, 171] width 270 height 20
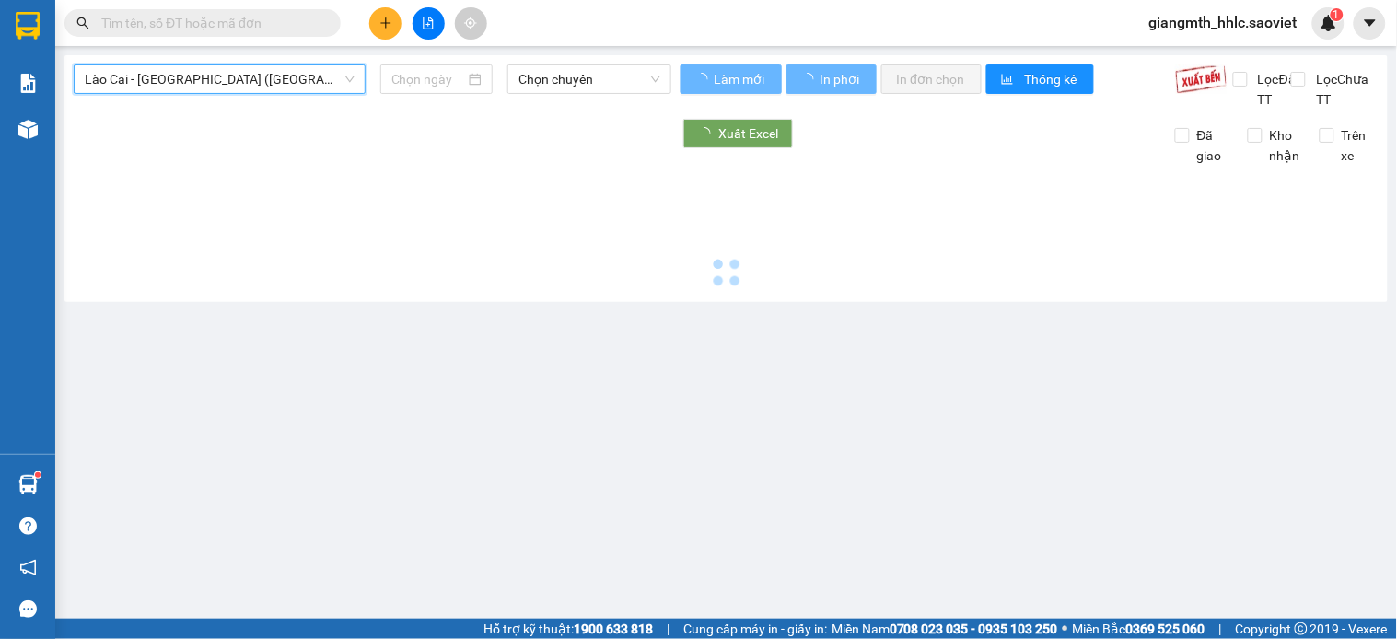
type input "[DATE]"
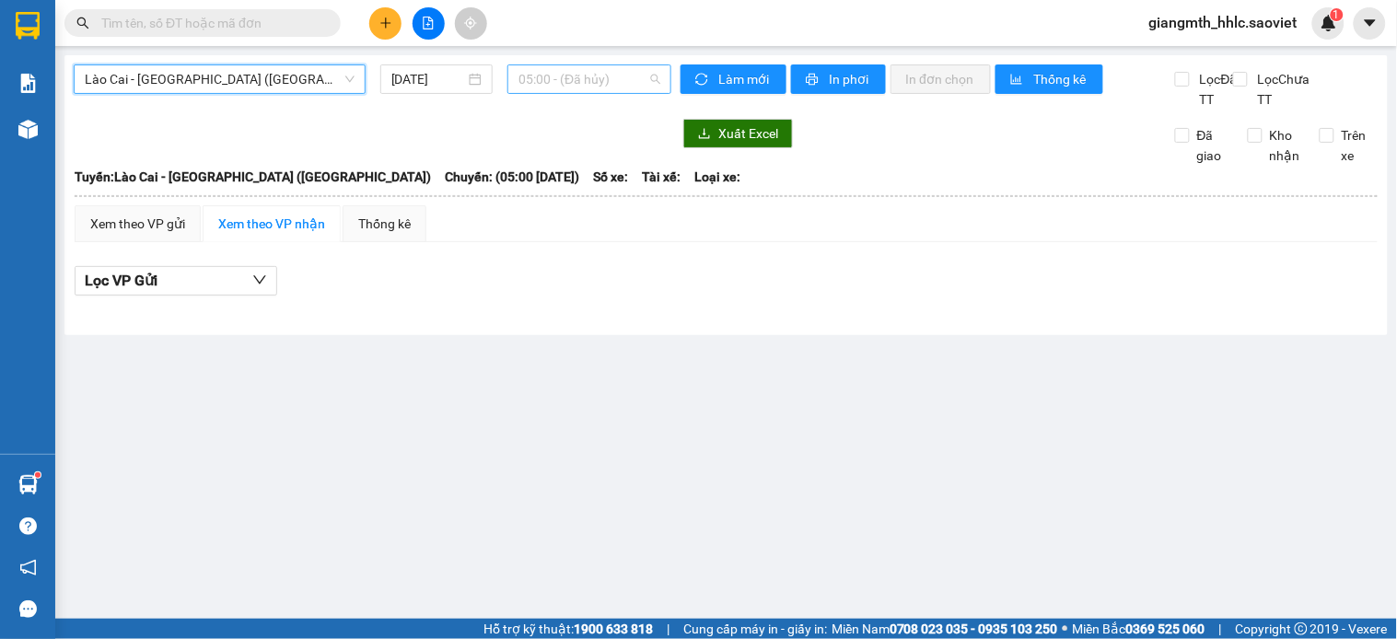
click at [600, 88] on span "05:00 - (Đã hủy)" at bounding box center [590, 79] width 142 height 28
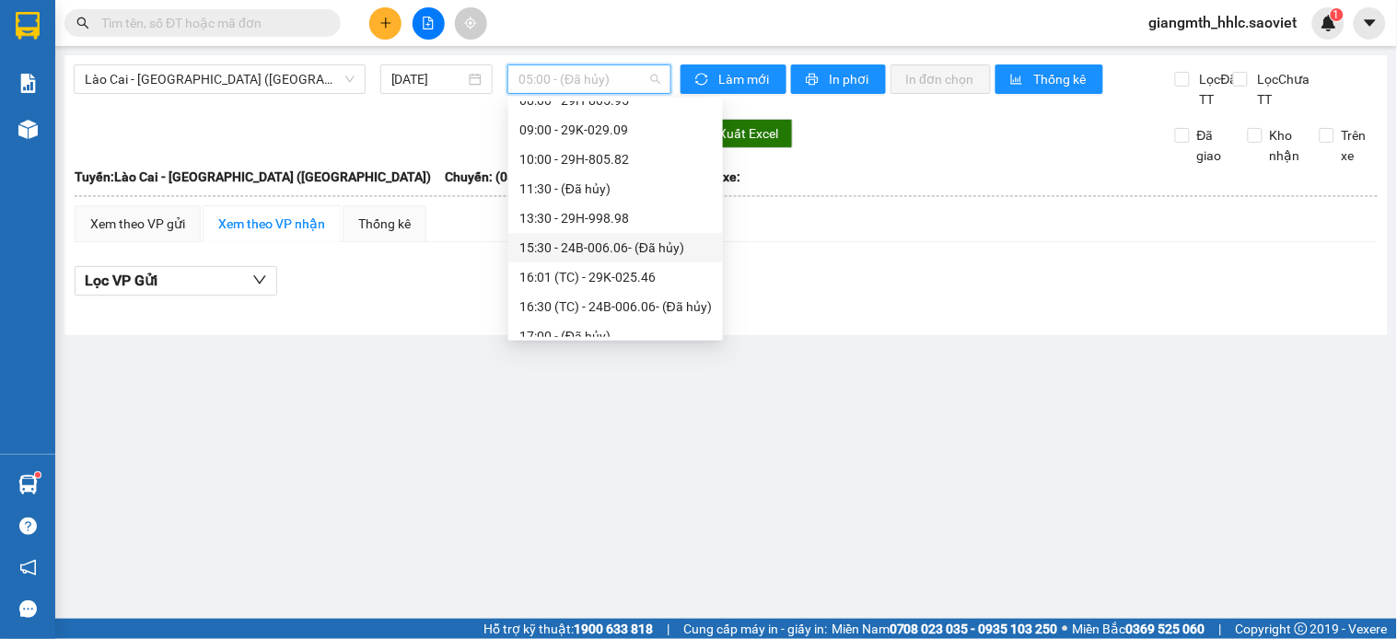
scroll to position [265, 0]
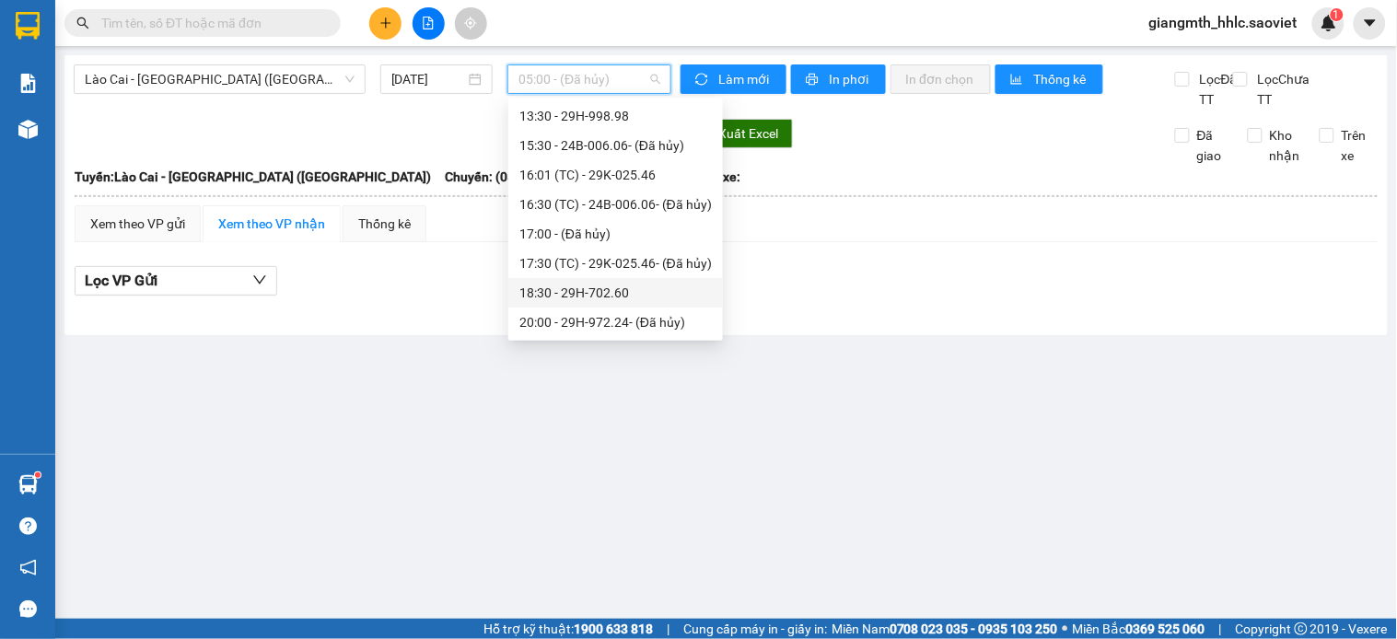
click at [629, 286] on div "18:30 - 29H-702.60" at bounding box center [615, 293] width 193 height 20
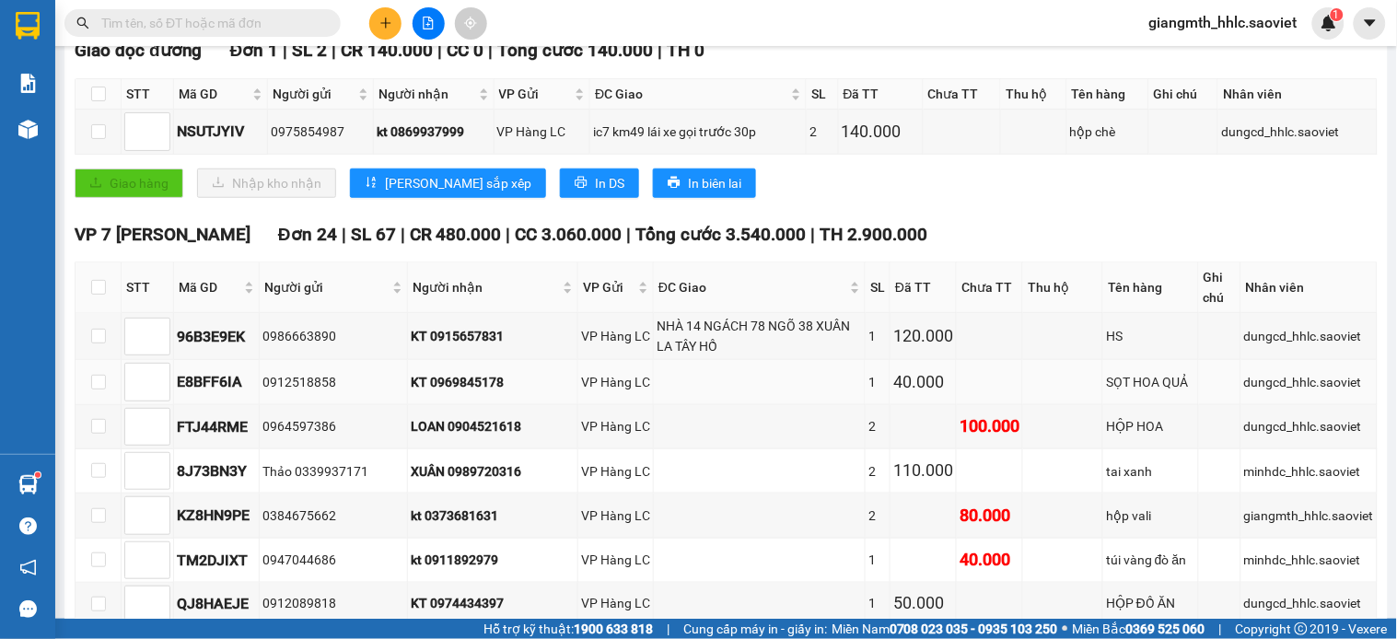
scroll to position [204, 0]
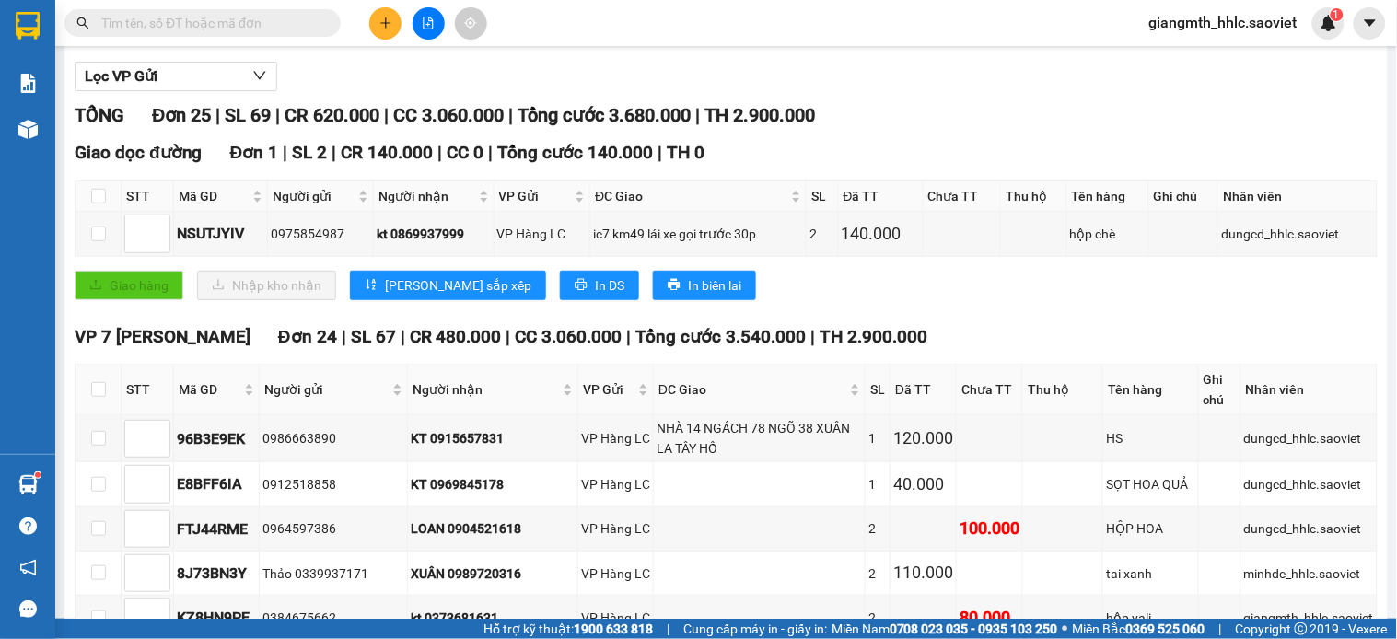
click at [824, 295] on div "Giao hàng Nhập kho nhận Lưu sắp xếp In DS In biên lai" at bounding box center [726, 285] width 1303 height 29
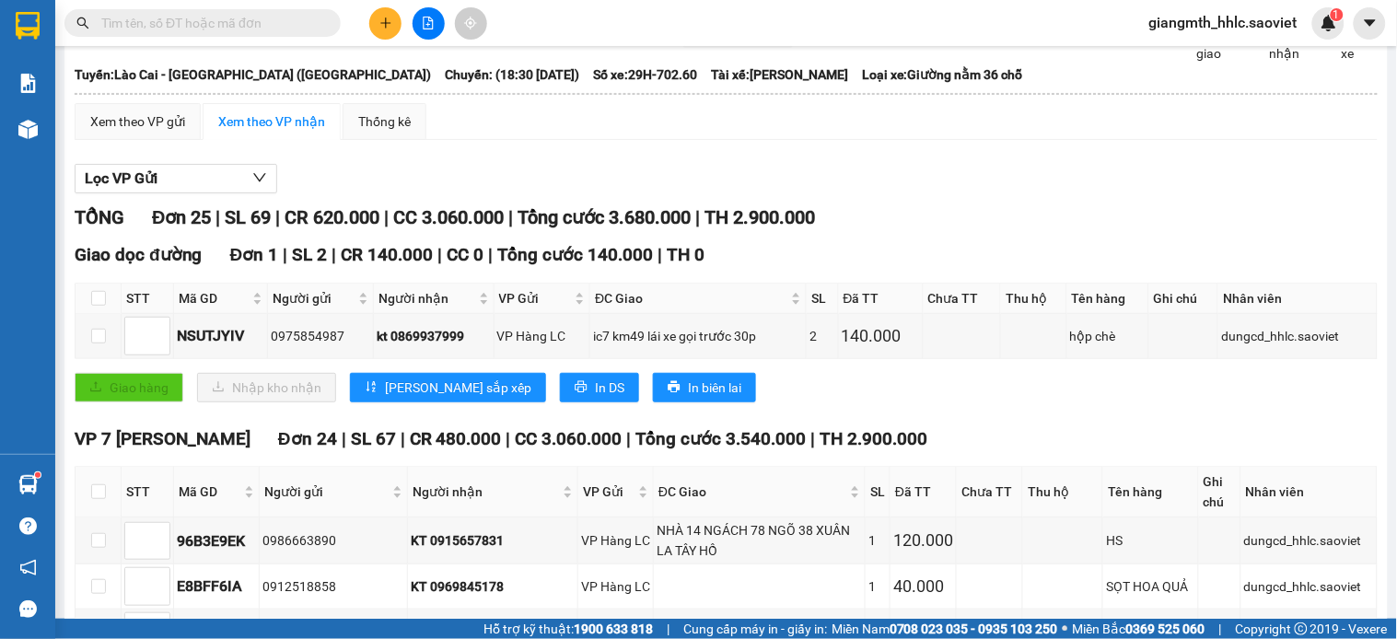
scroll to position [0, 0]
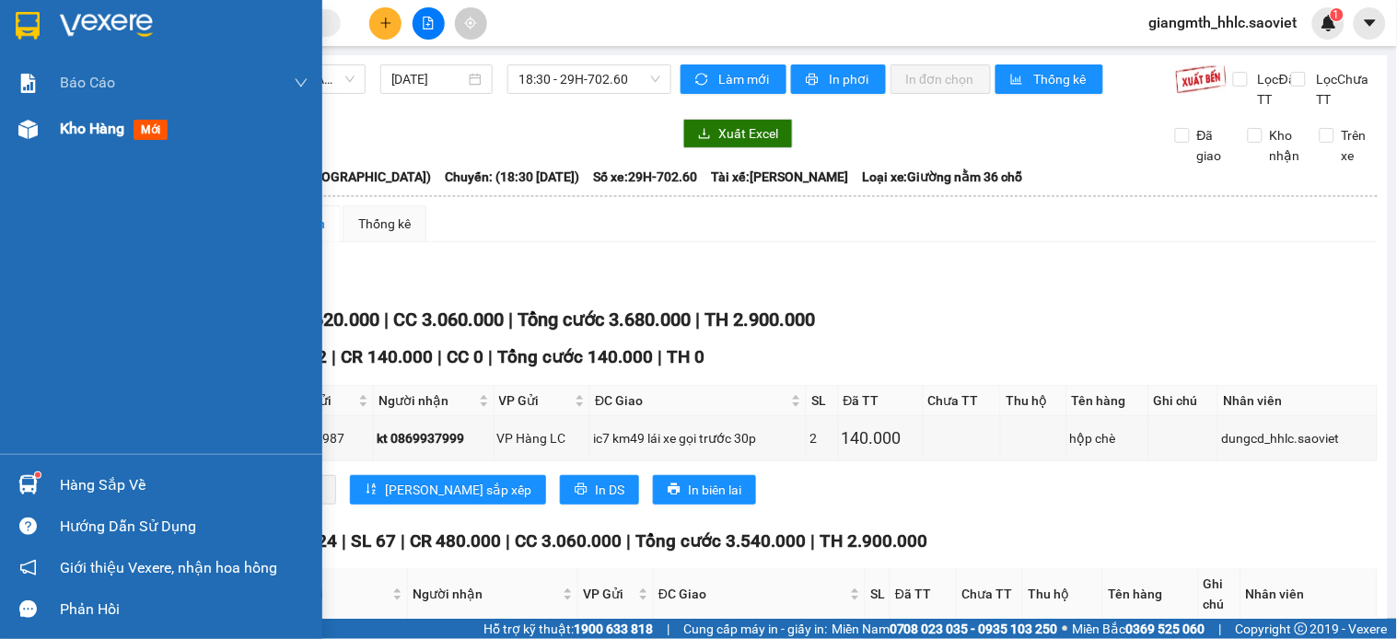
click at [12, 125] on div at bounding box center [28, 129] width 32 height 32
click at [131, 125] on div "Kho hàng mới" at bounding box center [117, 128] width 115 height 23
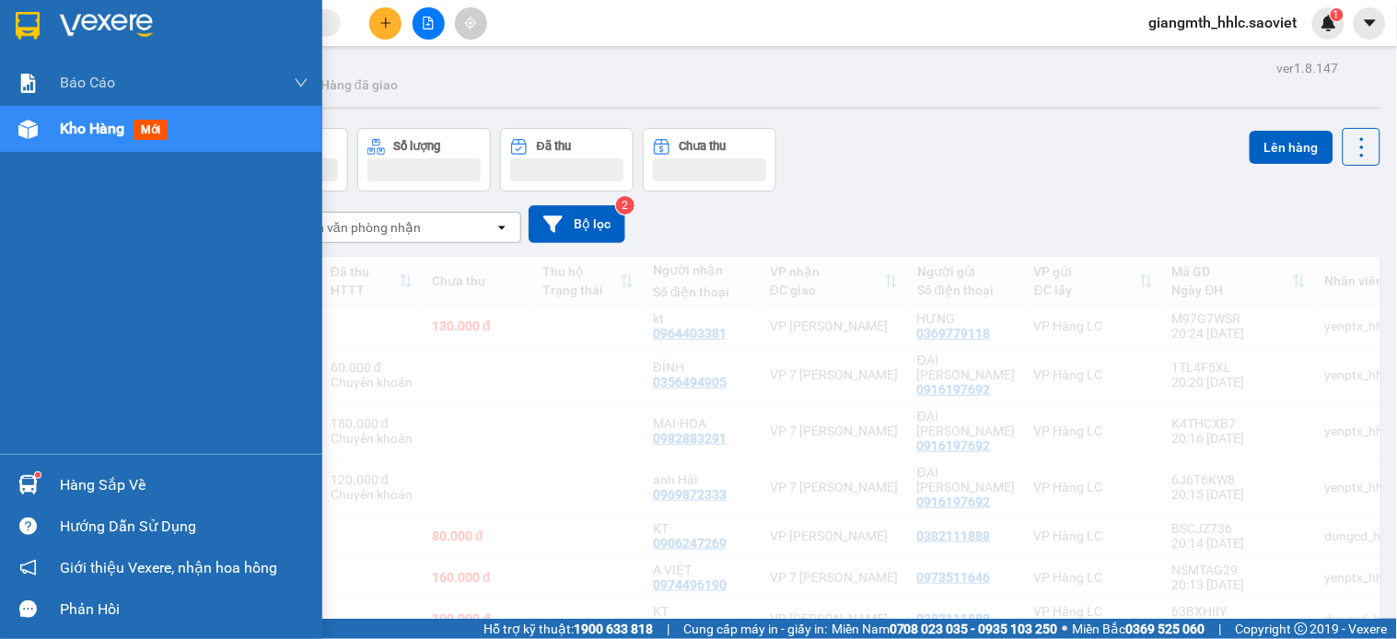
click at [102, 120] on span "Kho hàng" at bounding box center [92, 129] width 64 height 18
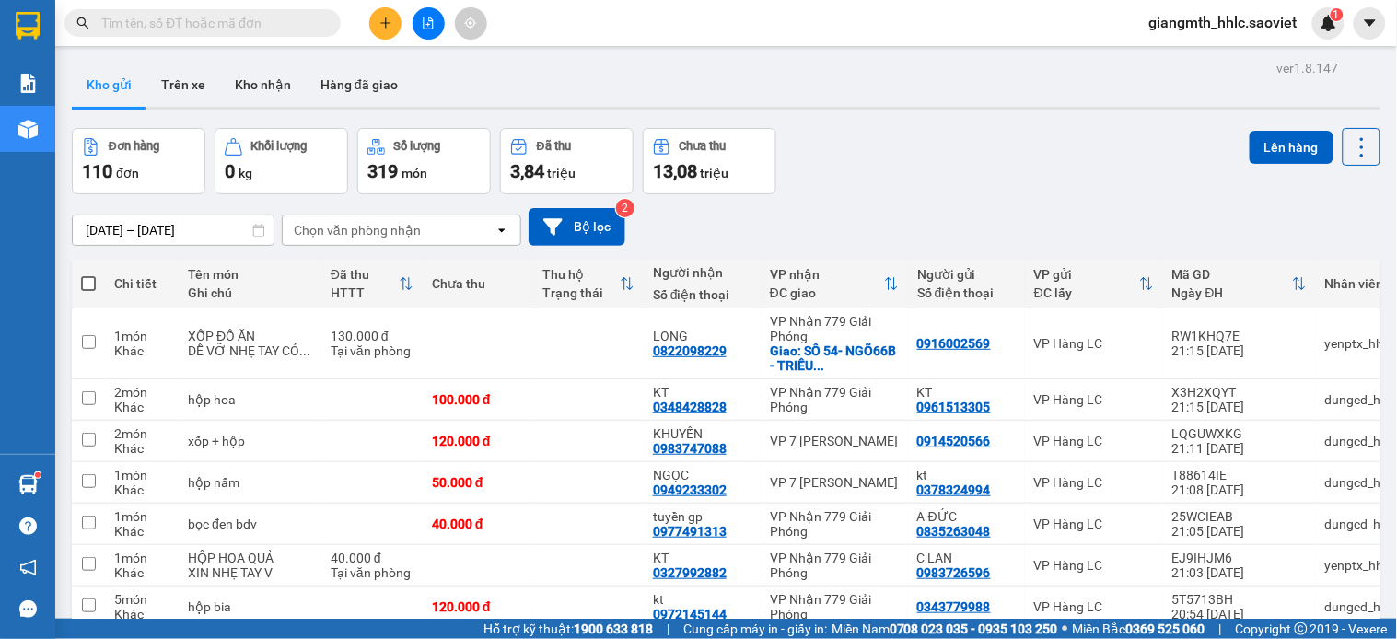
click at [1201, 30] on span "giangmth_hhlc.saoviet" at bounding box center [1224, 22] width 178 height 23
click at [1184, 65] on span "Đăng xuất" at bounding box center [1232, 57] width 139 height 20
